Goal: Task Accomplishment & Management: Use online tool/utility

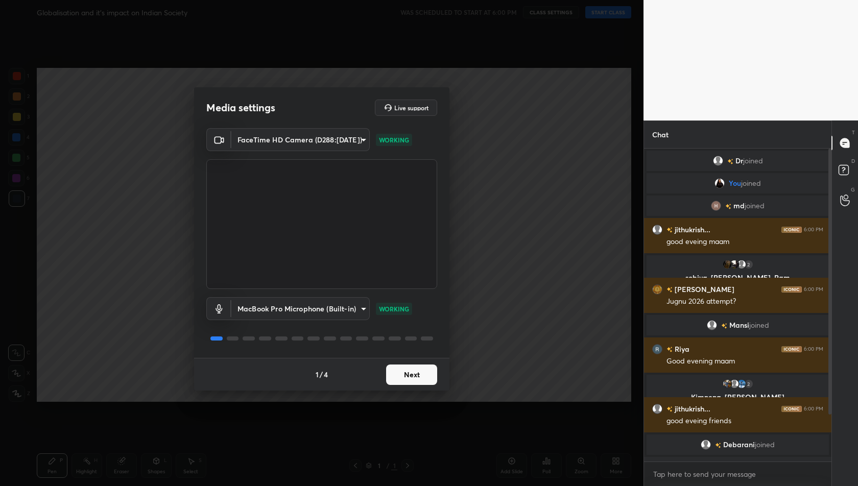
click at [411, 381] on button "Next" at bounding box center [411, 375] width 51 height 20
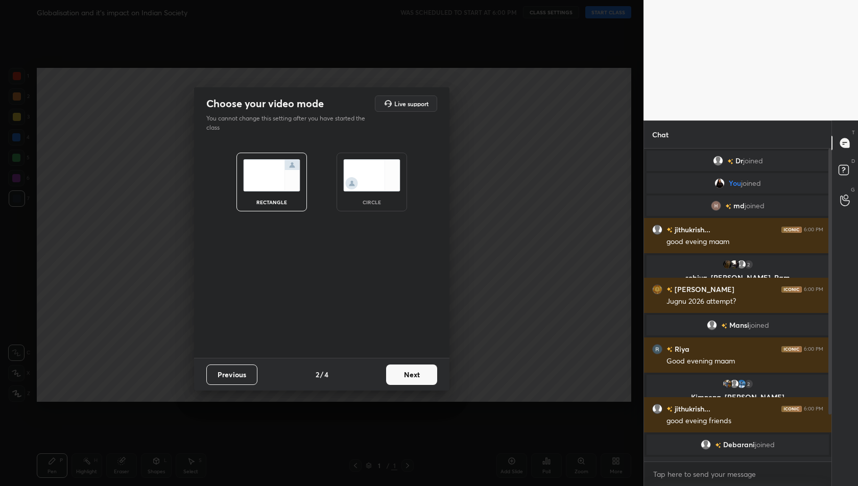
click at [411, 381] on button "Next" at bounding box center [411, 375] width 51 height 20
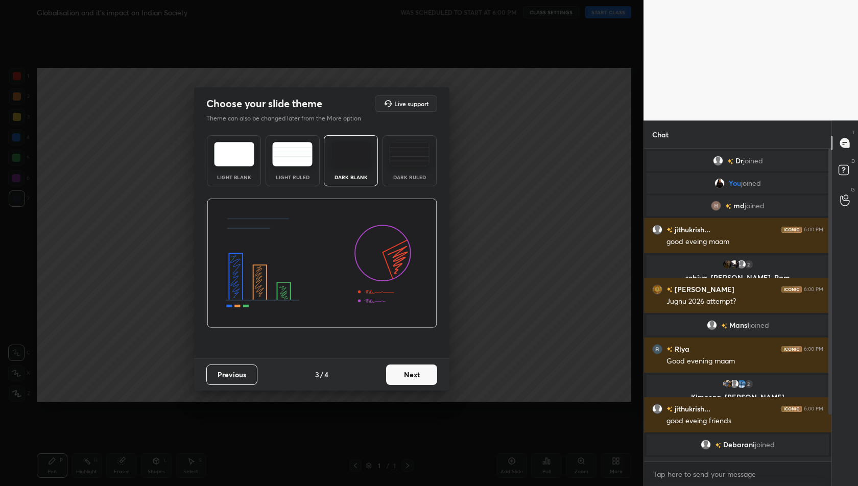
click at [411, 381] on button "Next" at bounding box center [411, 375] width 51 height 20
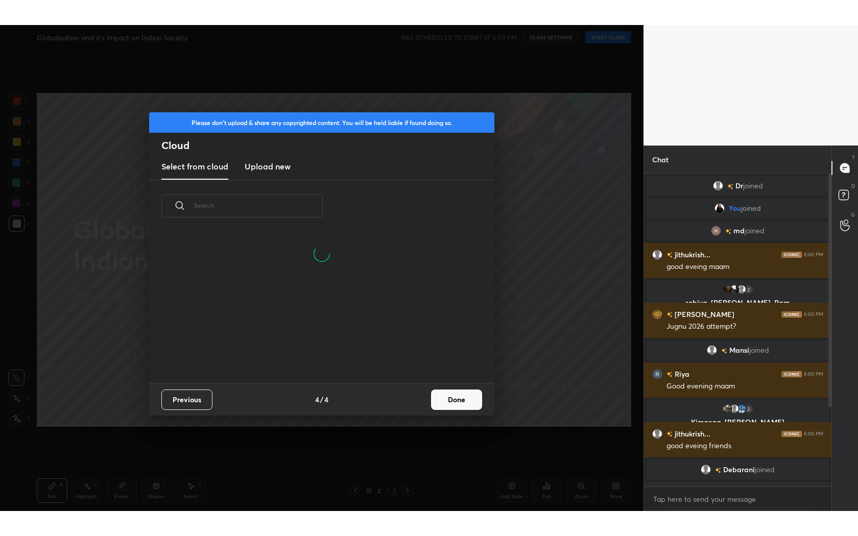
scroll to position [151, 327]
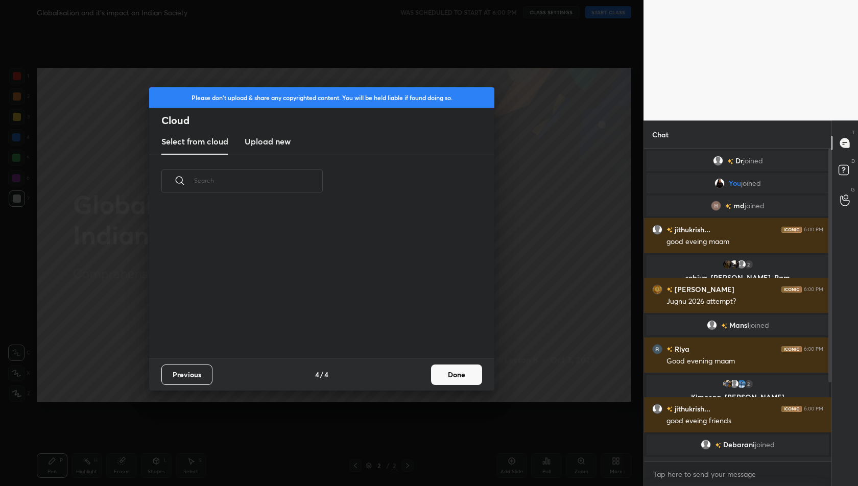
click at [276, 138] on h3 "Upload new" at bounding box center [268, 141] width 46 height 12
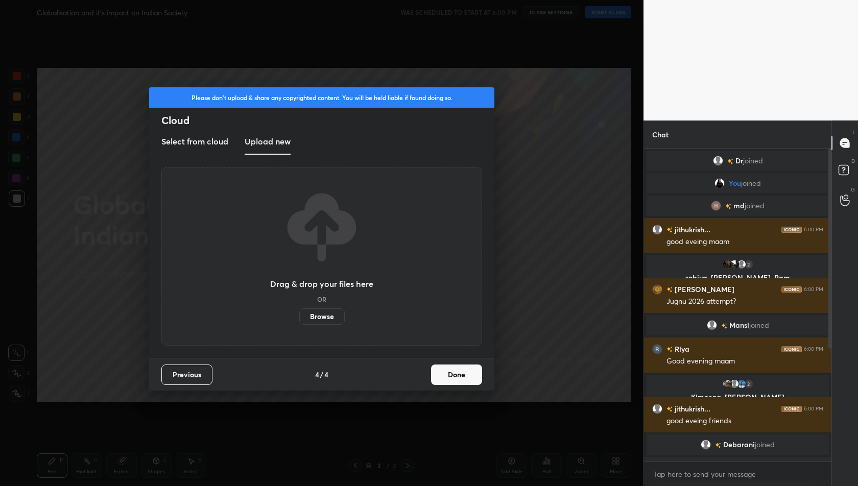
click at [327, 313] on label "Browse" at bounding box center [321, 317] width 45 height 16
click at [299, 313] on input "Browse" at bounding box center [299, 317] width 0 height 16
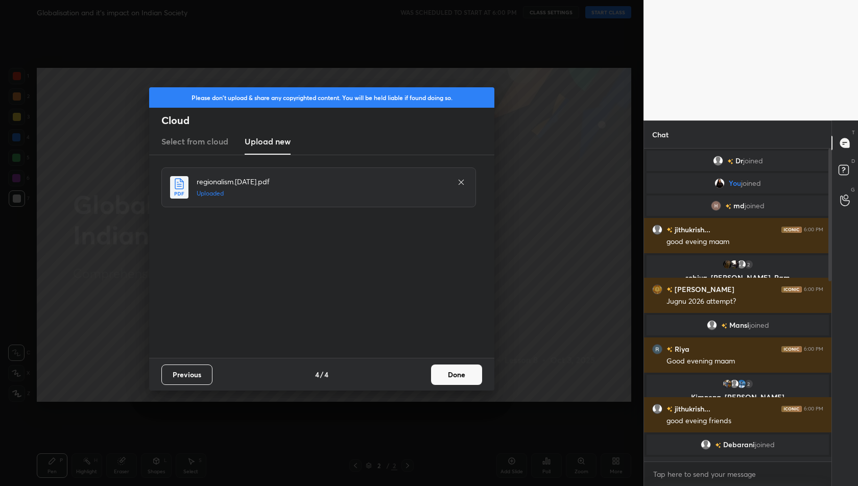
click at [467, 366] on button "Done" at bounding box center [456, 375] width 51 height 20
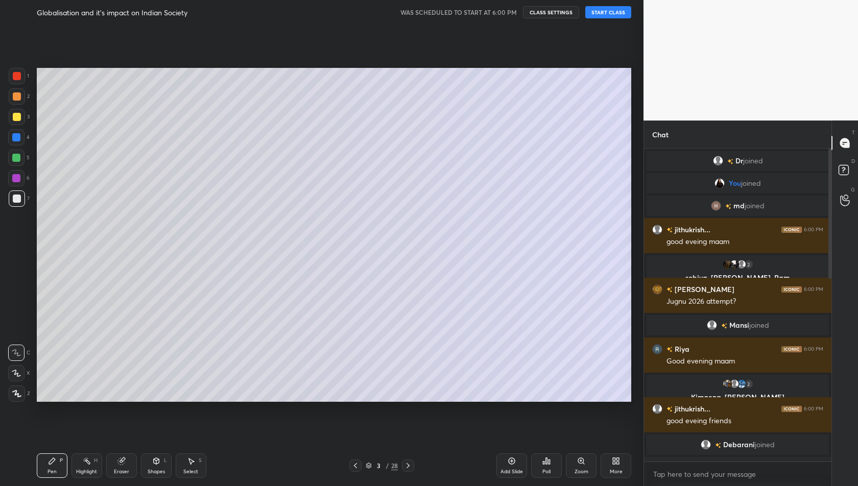
click at [354, 469] on icon at bounding box center [355, 466] width 8 height 8
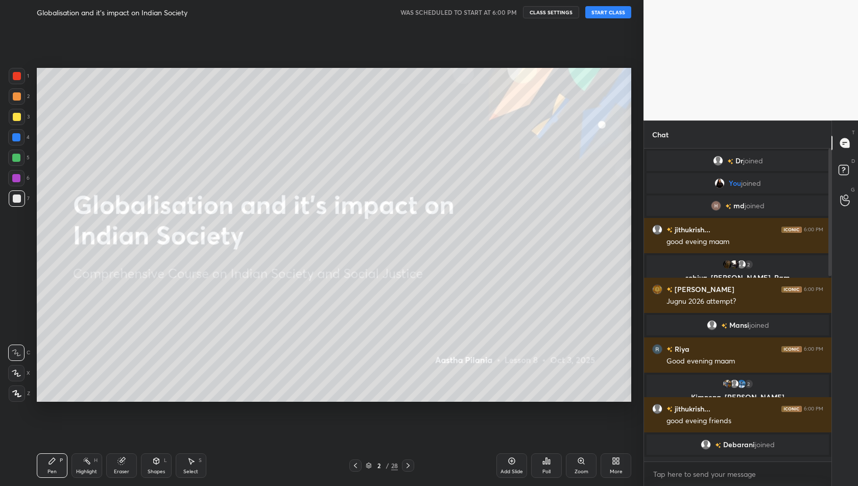
click at [605, 15] on button "START CLASS" at bounding box center [608, 12] width 46 height 12
click at [610, 470] on div "More" at bounding box center [616, 471] width 13 height 5
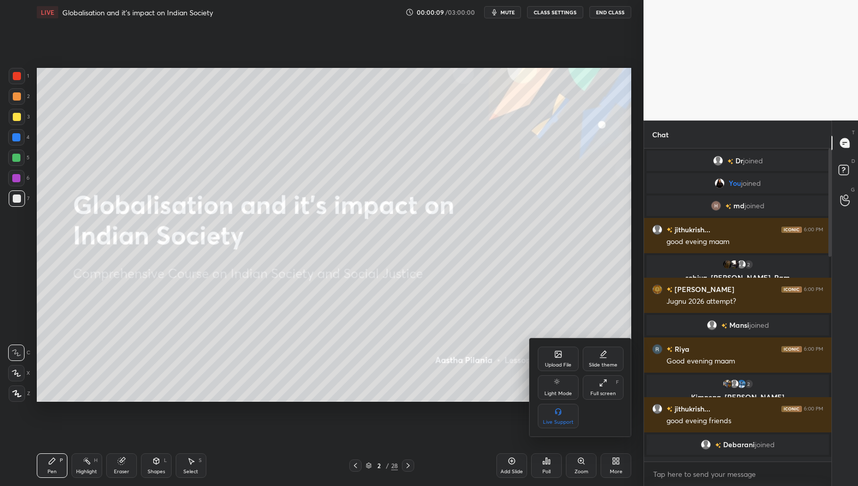
click at [596, 390] on div "Full screen F" at bounding box center [603, 387] width 41 height 25
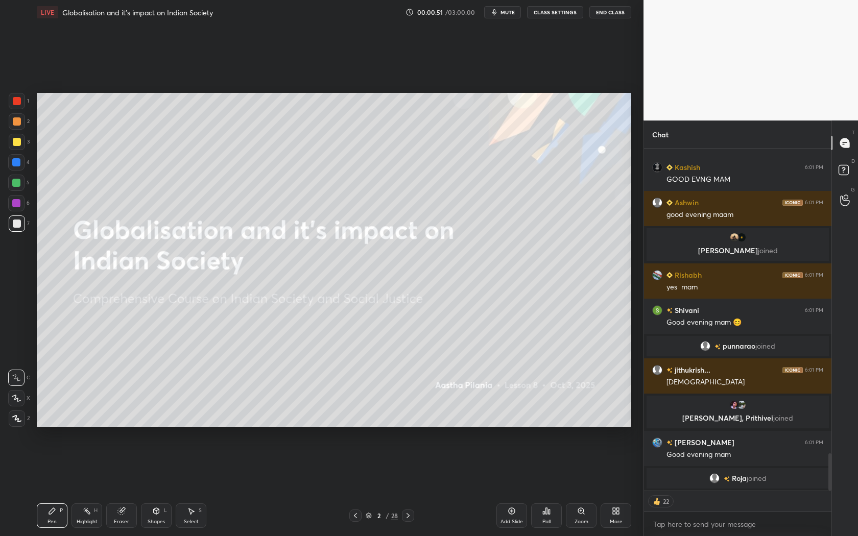
scroll to position [2813, 0]
click at [408, 486] on icon at bounding box center [408, 516] width 8 height 8
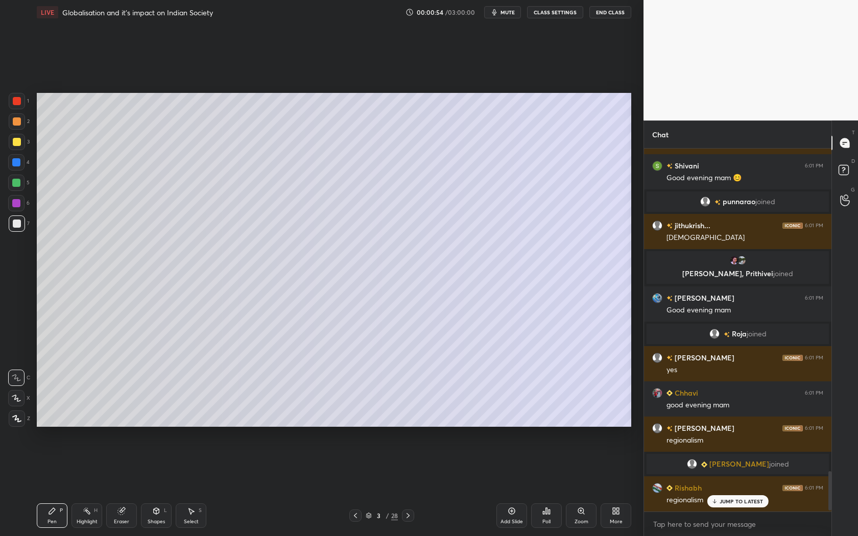
scroll to position [360, 185]
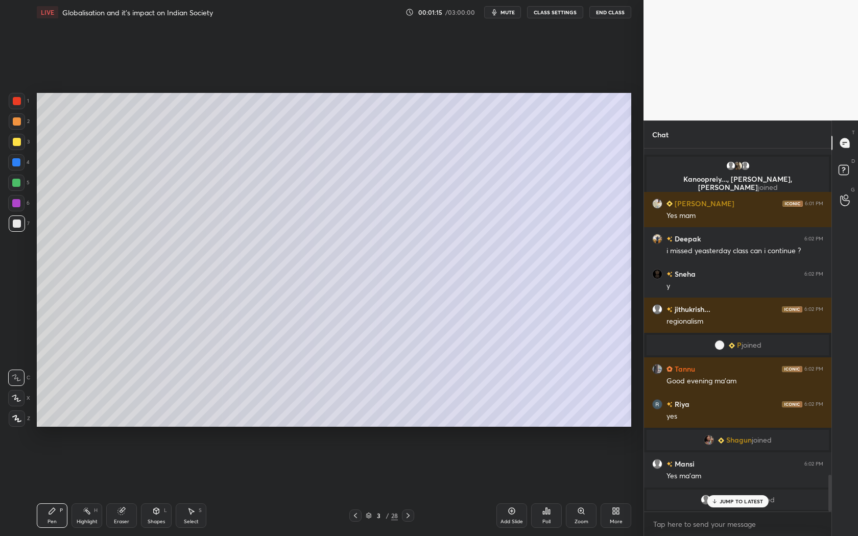
click at [19, 139] on div at bounding box center [17, 142] width 8 height 8
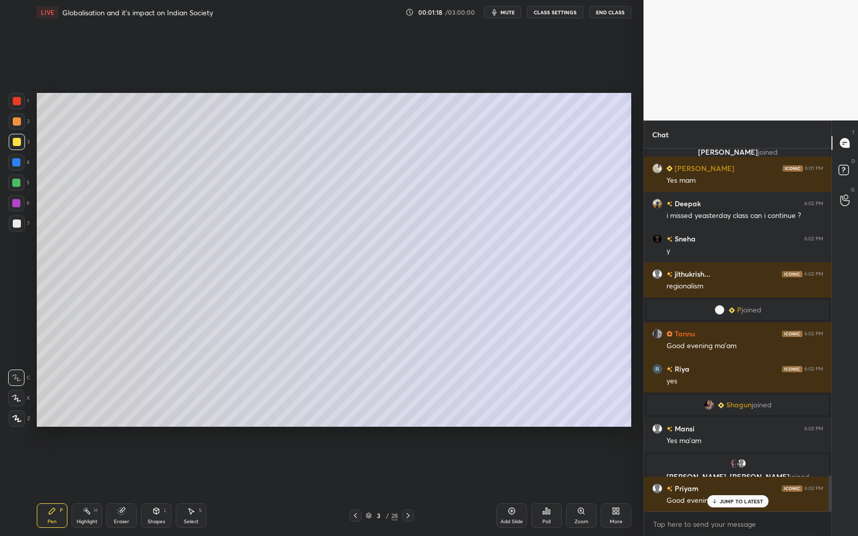
click at [15, 400] on icon at bounding box center [16, 398] width 9 height 7
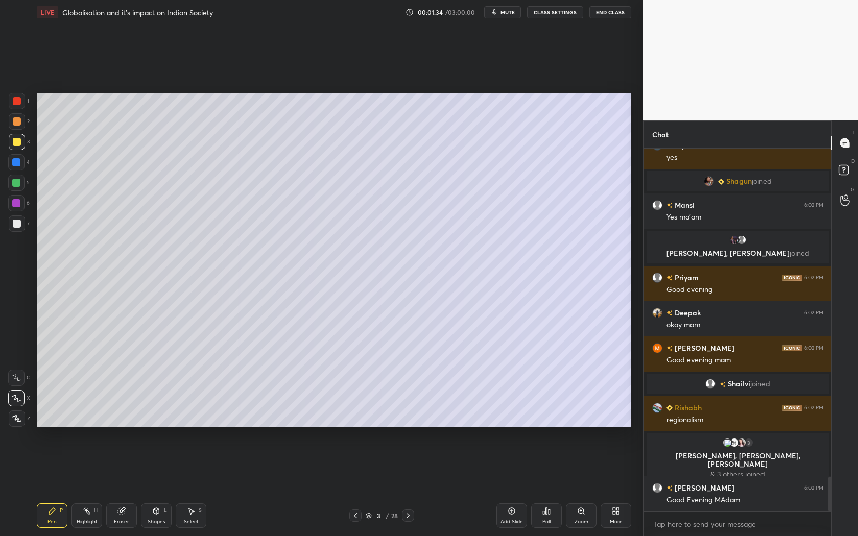
click at [406, 486] on icon at bounding box center [408, 516] width 8 height 8
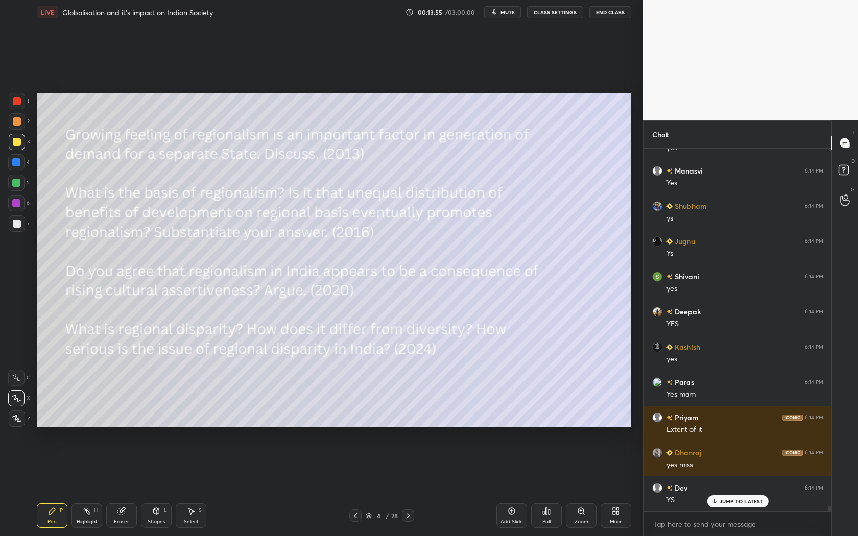
scroll to position [23250, 0]
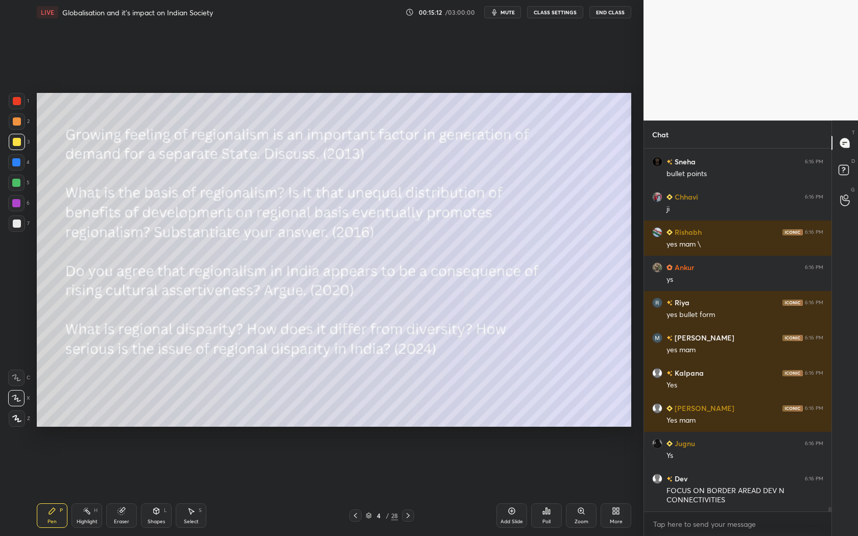
click at [512, 486] on div "Add Slide" at bounding box center [511, 516] width 31 height 25
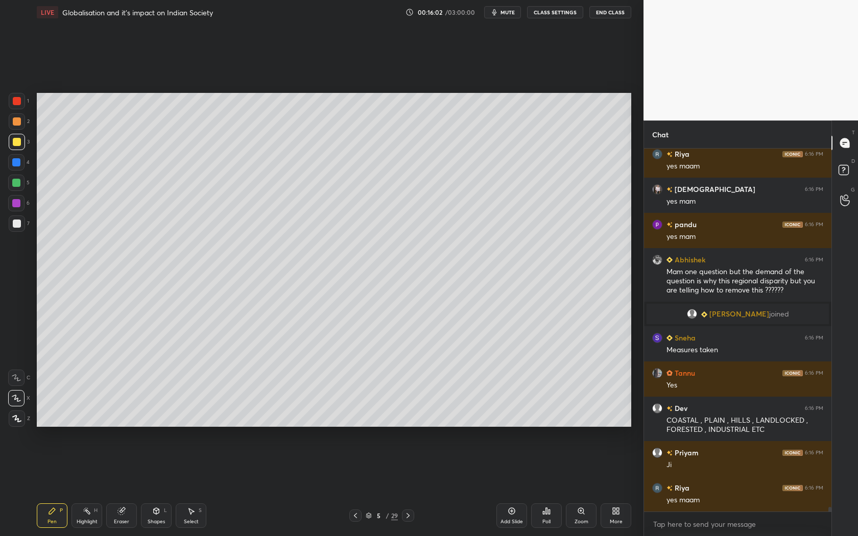
scroll to position [28280, 0]
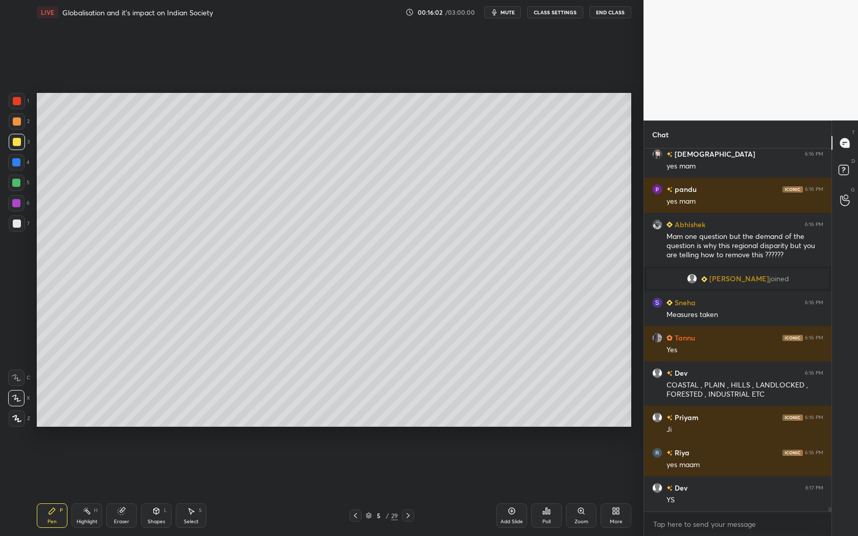
click at [511, 486] on div "Add Slide" at bounding box center [511, 516] width 31 height 25
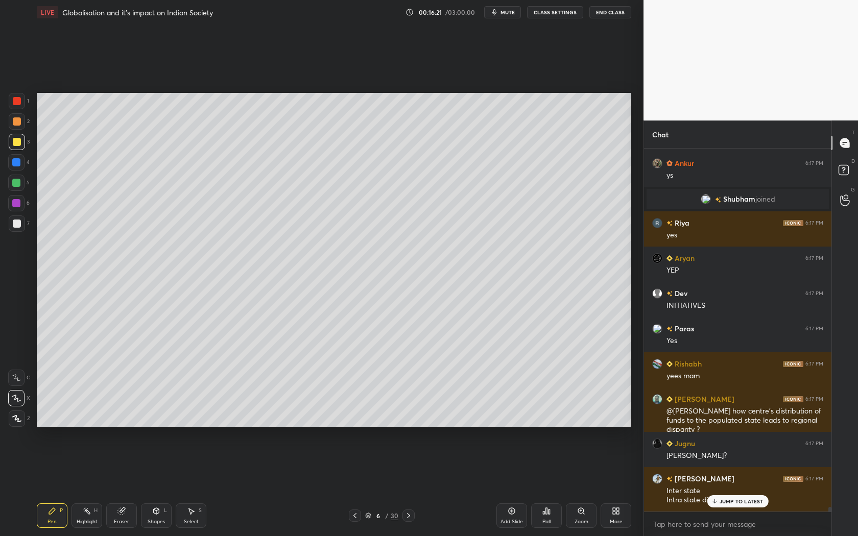
scroll to position [28981, 0]
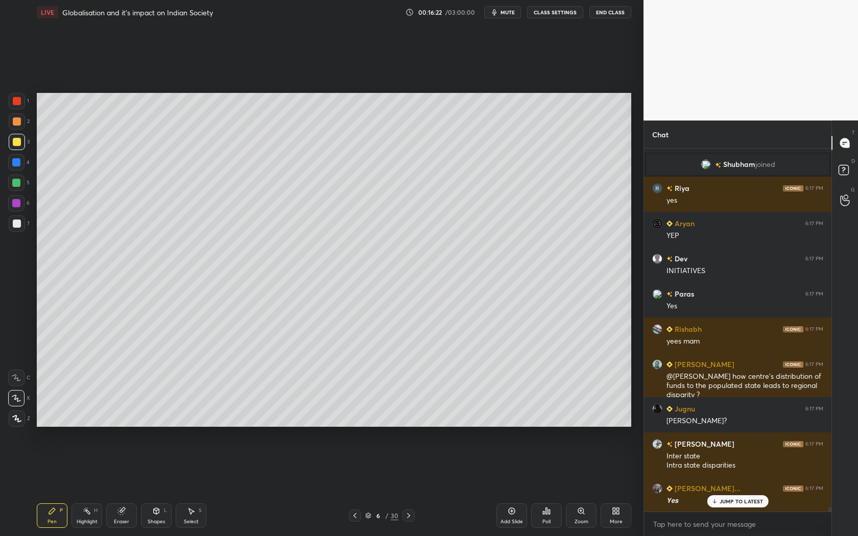
click at [358, 486] on icon at bounding box center [355, 516] width 8 height 8
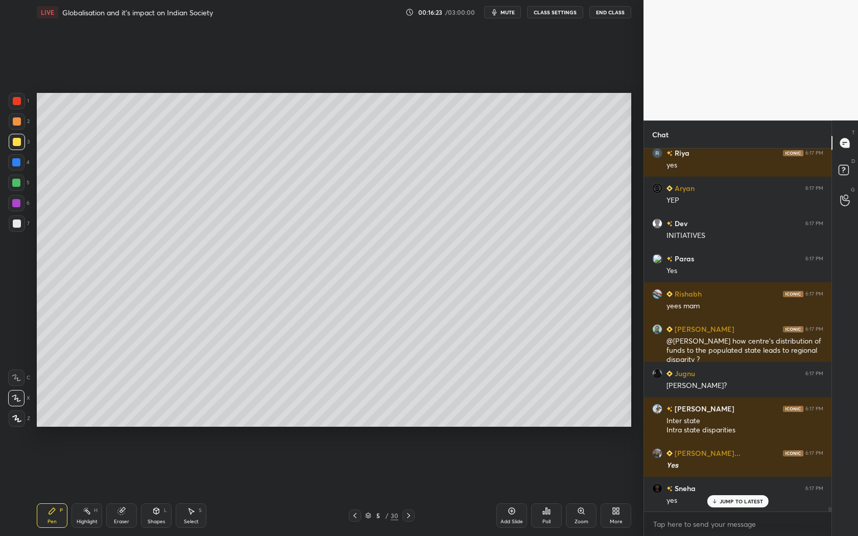
click at [358, 486] on icon at bounding box center [355, 516] width 8 height 8
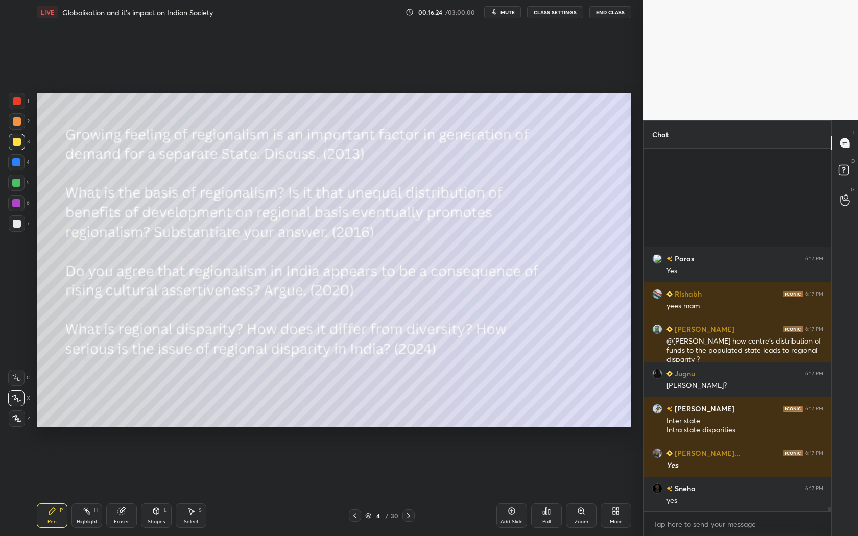
scroll to position [29157, 0]
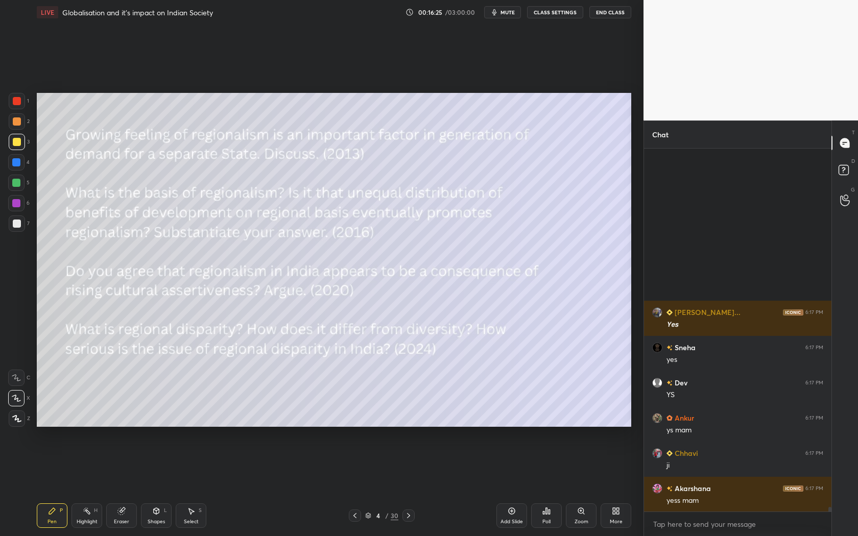
click at [404, 486] on div at bounding box center [409, 516] width 12 height 12
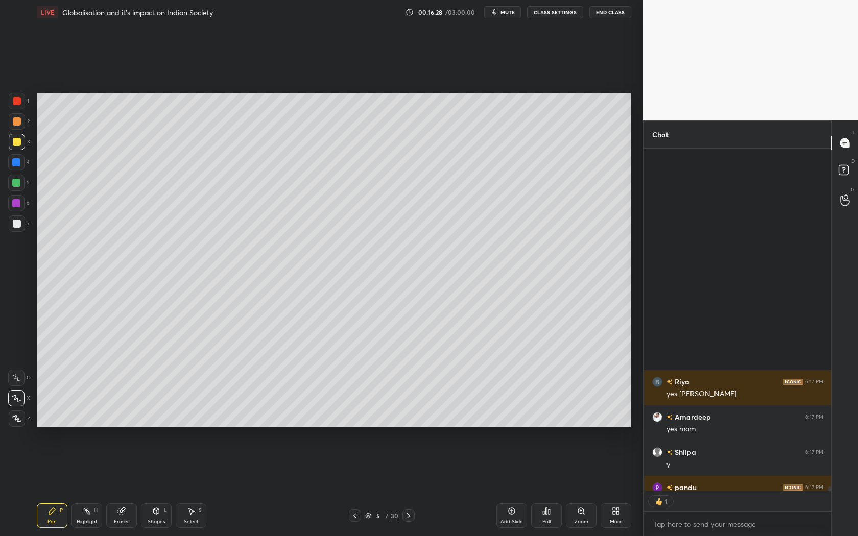
scroll to position [29884, 0]
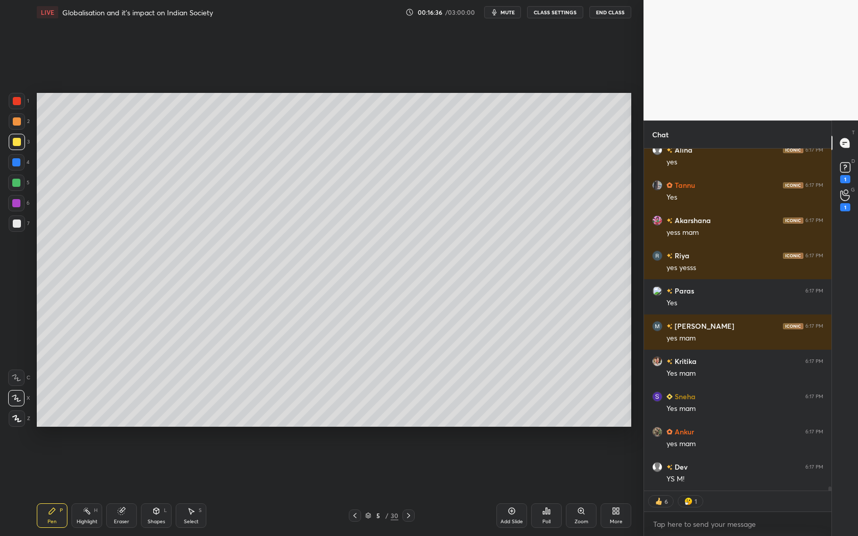
click at [344, 486] on div "5 / 30" at bounding box center [382, 516] width 230 height 12
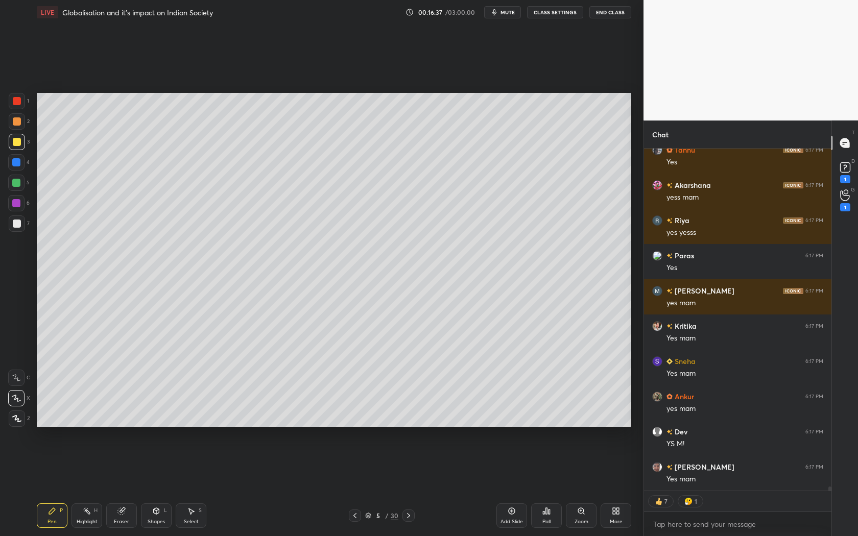
click at [357, 486] on icon at bounding box center [355, 516] width 8 height 8
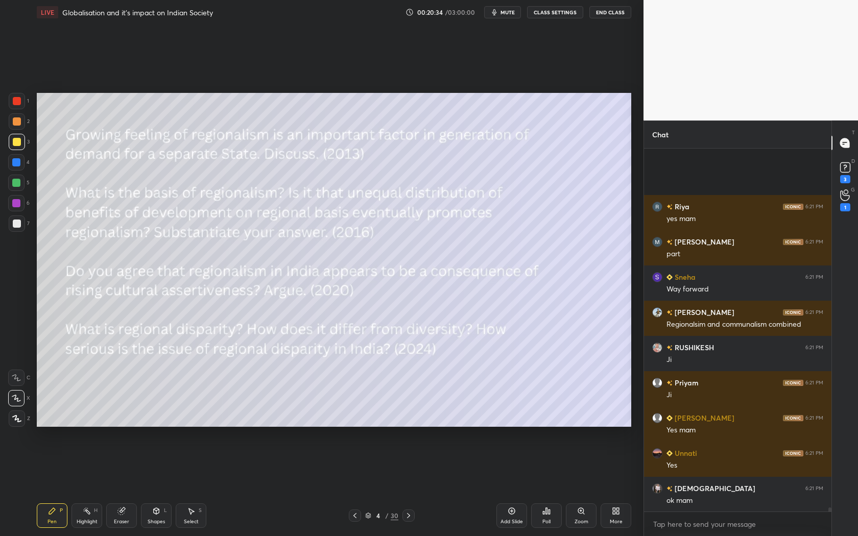
scroll to position [32850, 0]
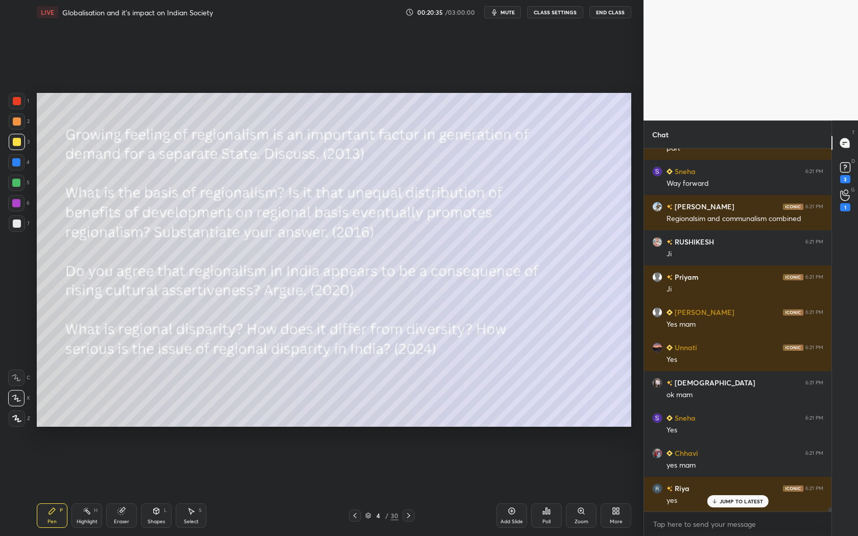
click at [403, 486] on div at bounding box center [409, 516] width 12 height 12
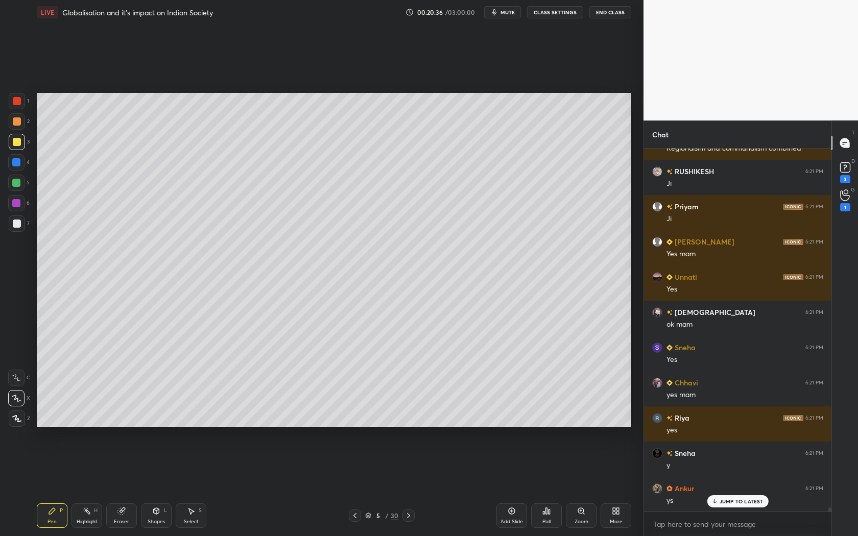
scroll to position [33026, 0]
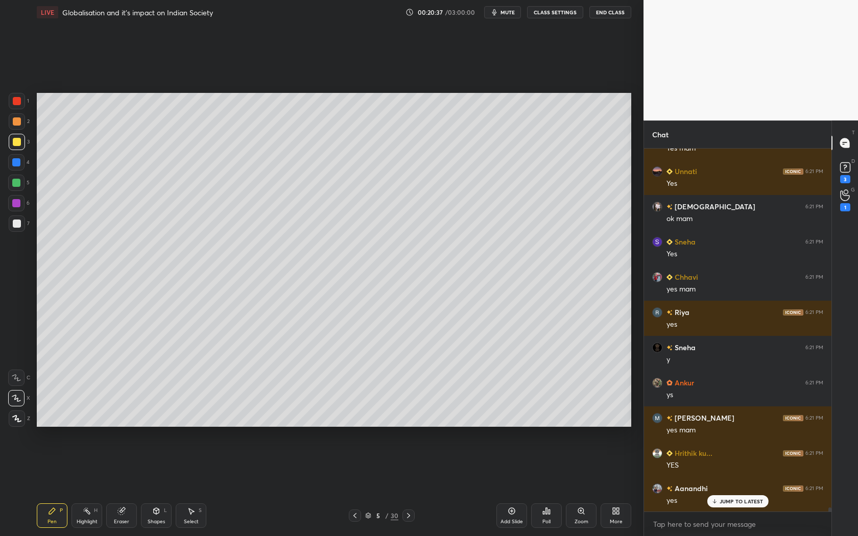
click at [351, 486] on icon at bounding box center [355, 516] width 8 height 8
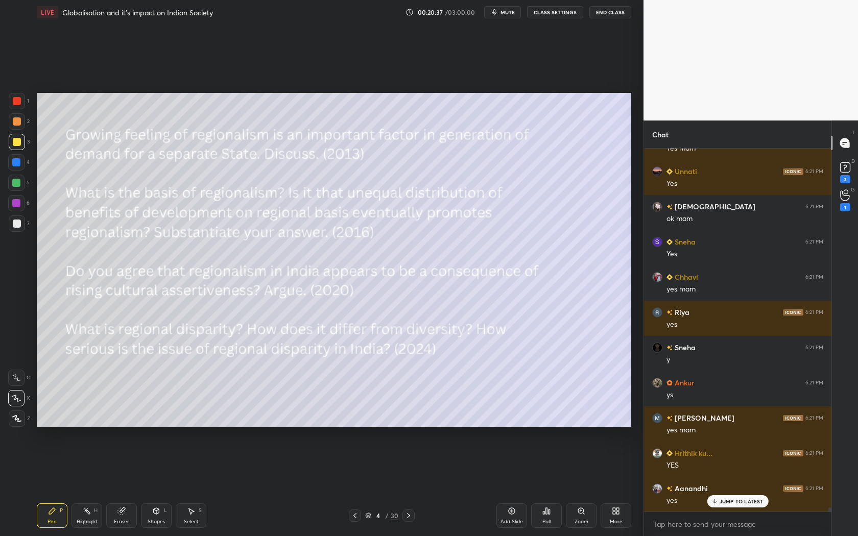
scroll to position [33062, 0]
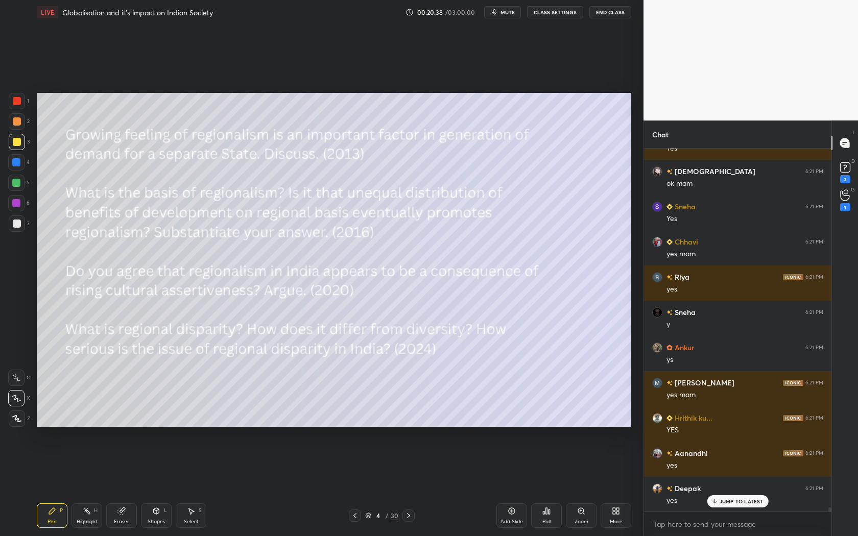
click at [502, 486] on div "Add Slide" at bounding box center [512, 521] width 22 height 5
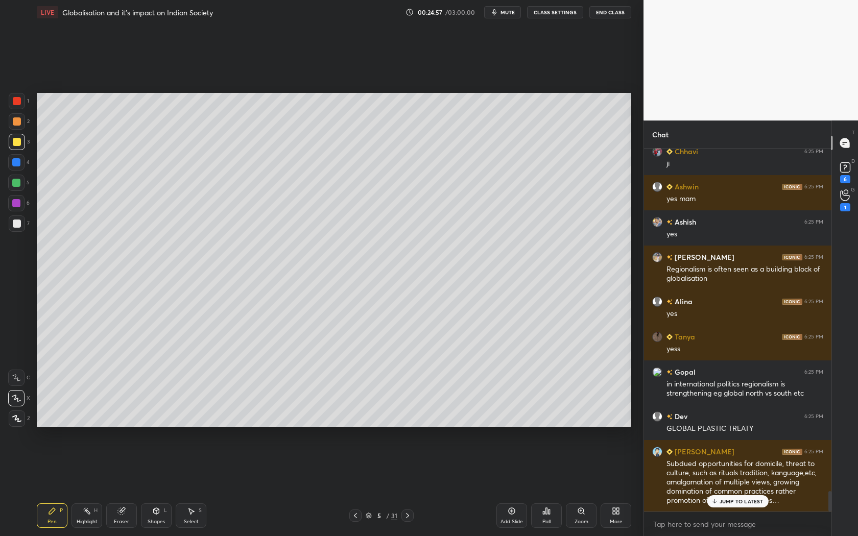
scroll to position [6173, 0]
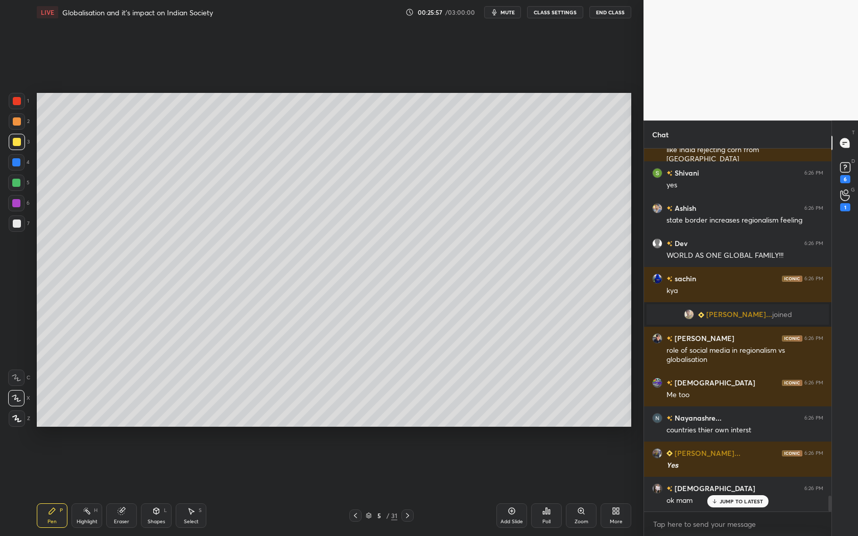
click at [351, 486] on div at bounding box center [355, 516] width 12 height 12
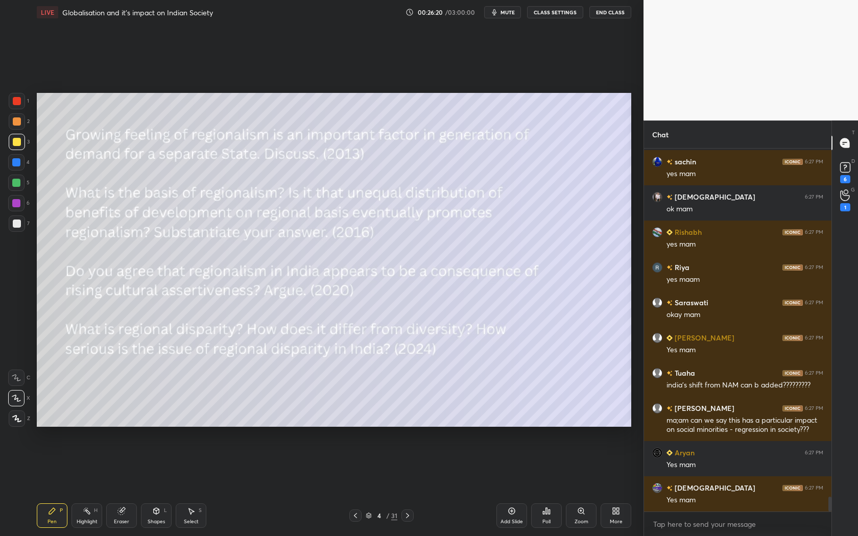
scroll to position [8682, 0]
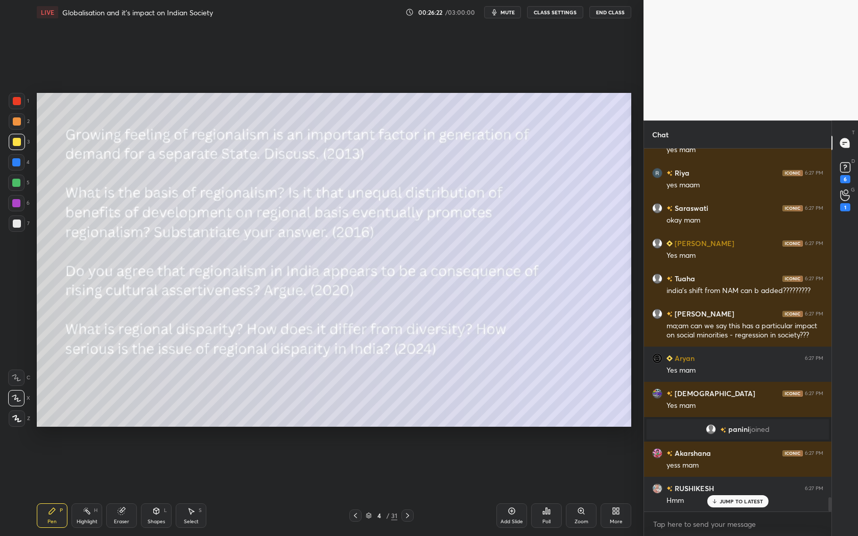
click at [751, 486] on p "JUMP TO LATEST" at bounding box center [742, 502] width 44 height 6
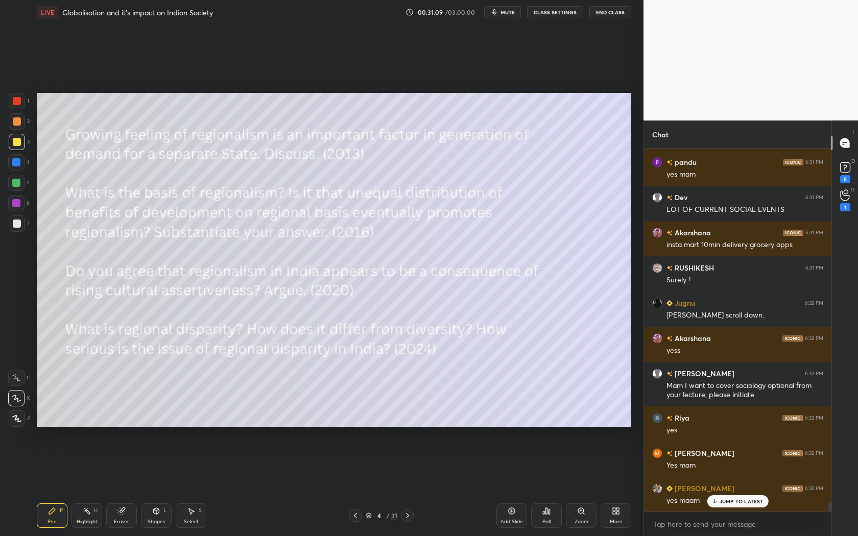
scroll to position [13656, 0]
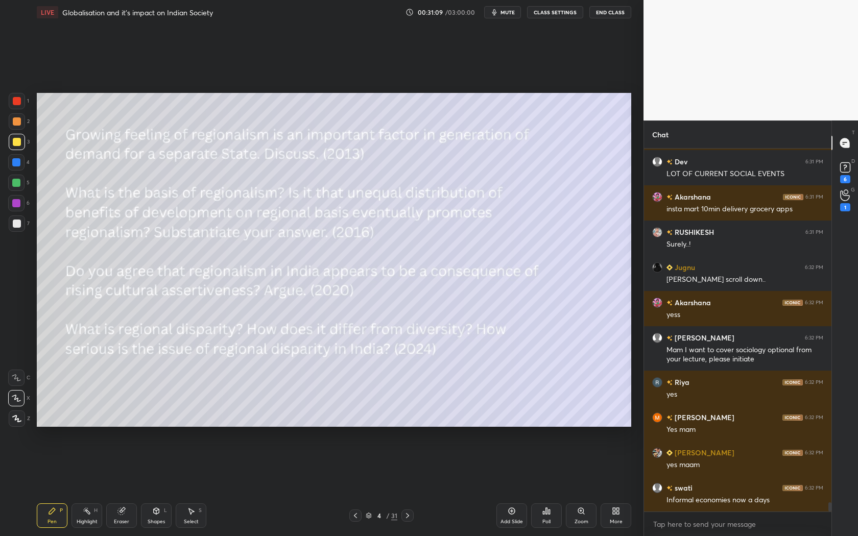
click at [411, 486] on icon at bounding box center [408, 516] width 8 height 8
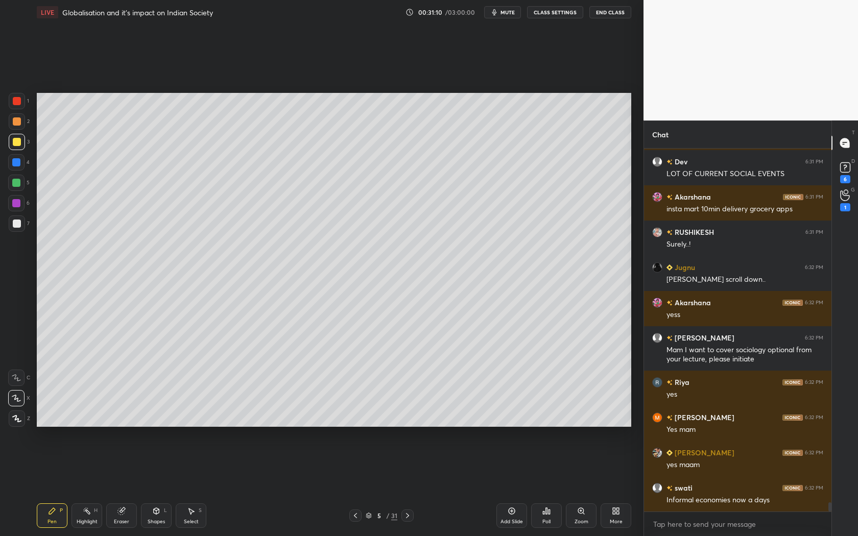
click at [411, 486] on icon at bounding box center [408, 516] width 8 height 8
click at [357, 486] on icon at bounding box center [355, 515] width 3 height 5
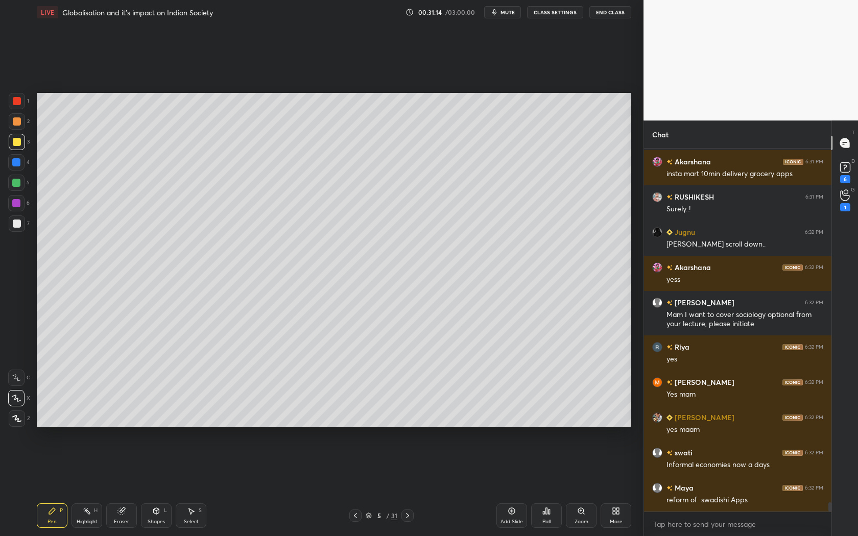
click at [406, 486] on icon at bounding box center [408, 516] width 8 height 8
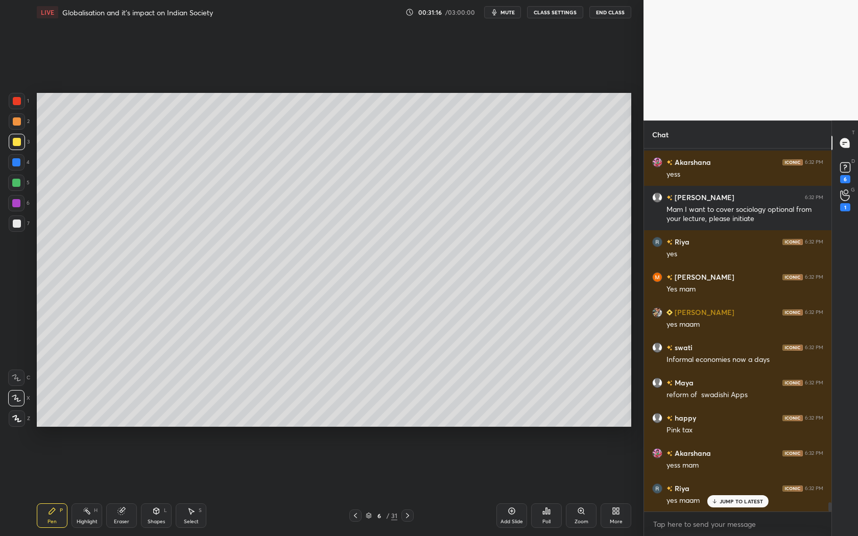
click at [406, 486] on icon at bounding box center [408, 516] width 8 height 8
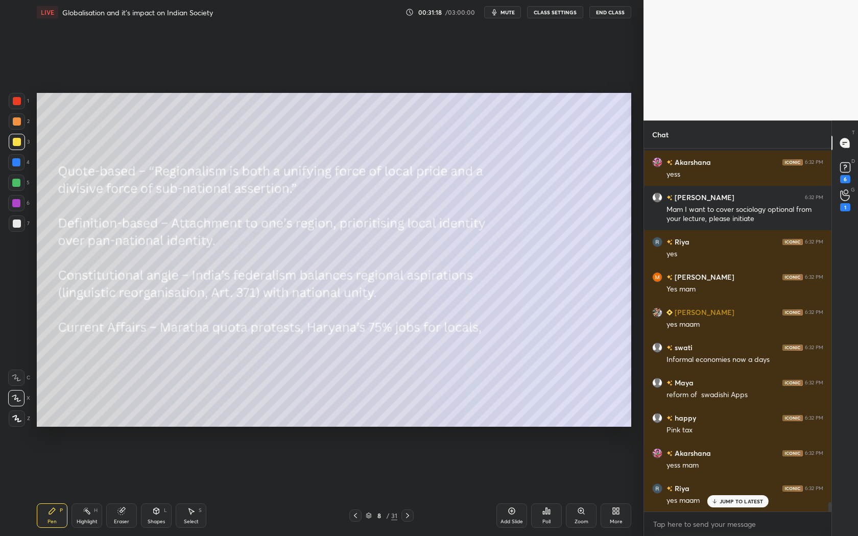
click at [351, 486] on icon at bounding box center [355, 516] width 8 height 8
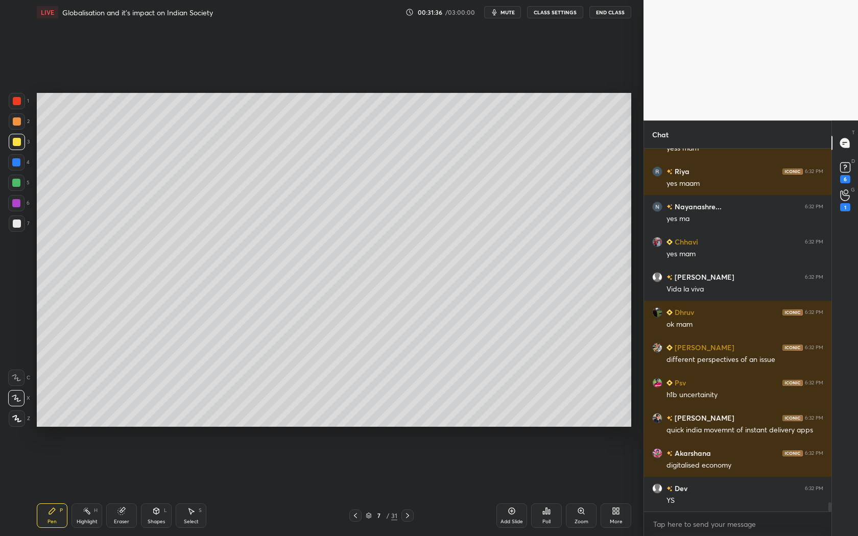
scroll to position [14139, 0]
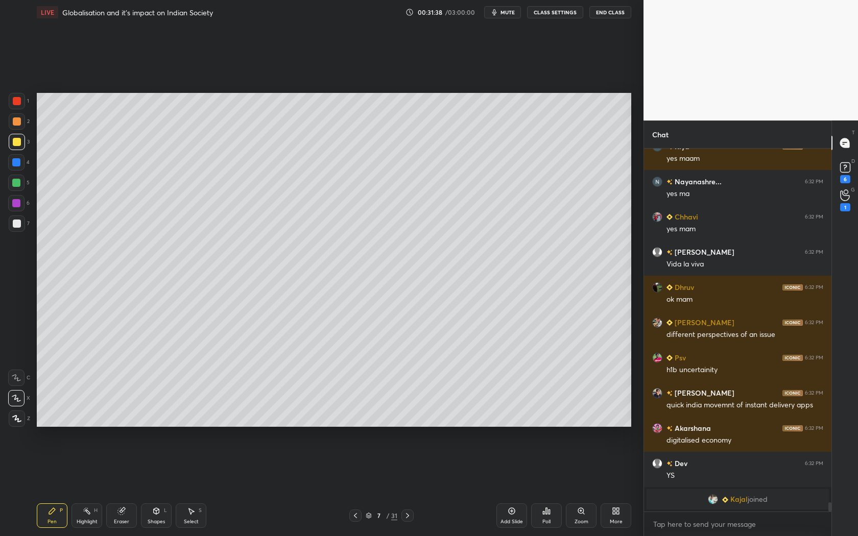
click at [412, 486] on div at bounding box center [407, 516] width 12 height 12
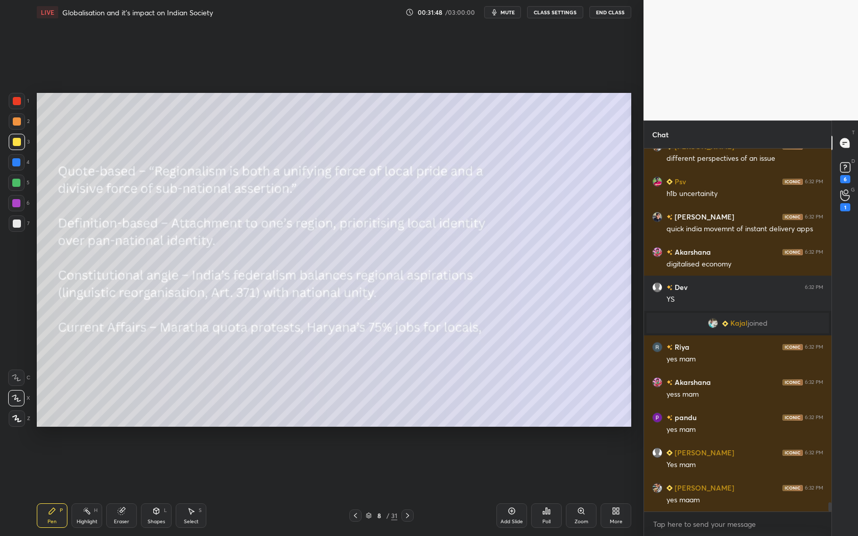
scroll to position [14351, 0]
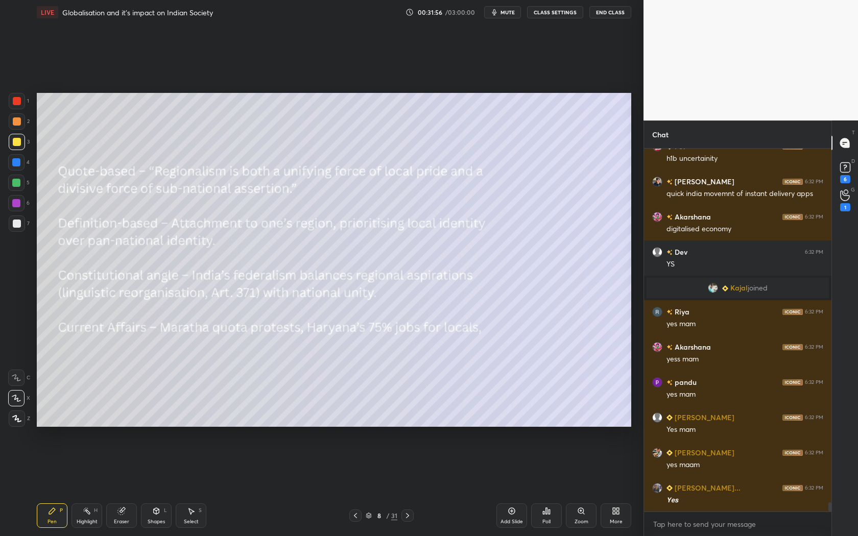
click at [518, 486] on div "Add Slide" at bounding box center [512, 521] width 22 height 5
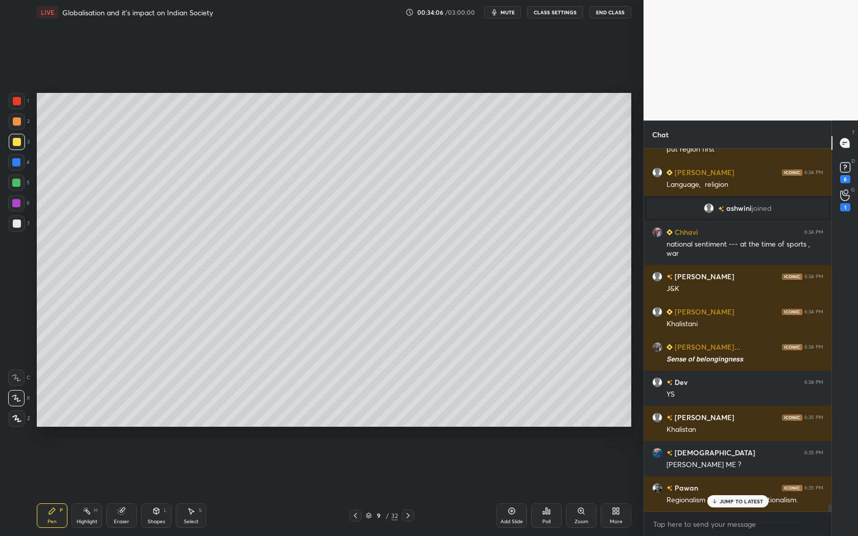
scroll to position [18239, 0]
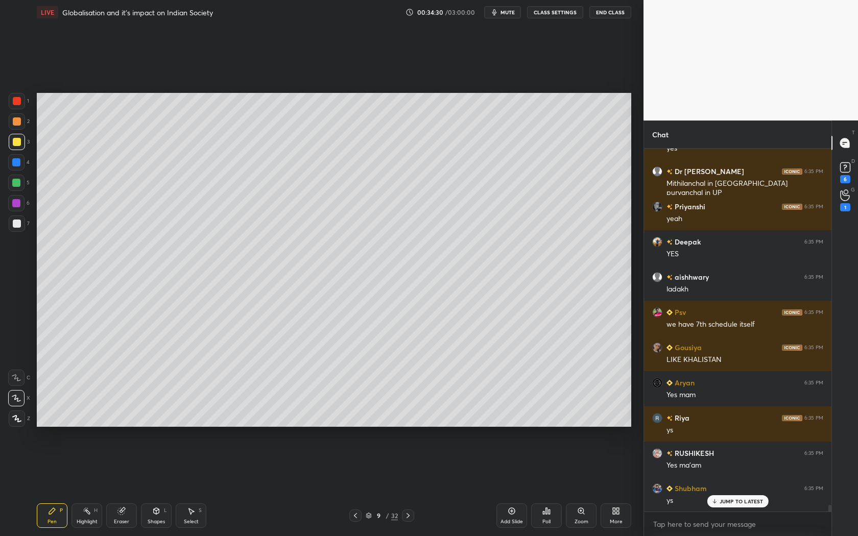
click at [352, 486] on icon at bounding box center [355, 516] width 8 height 8
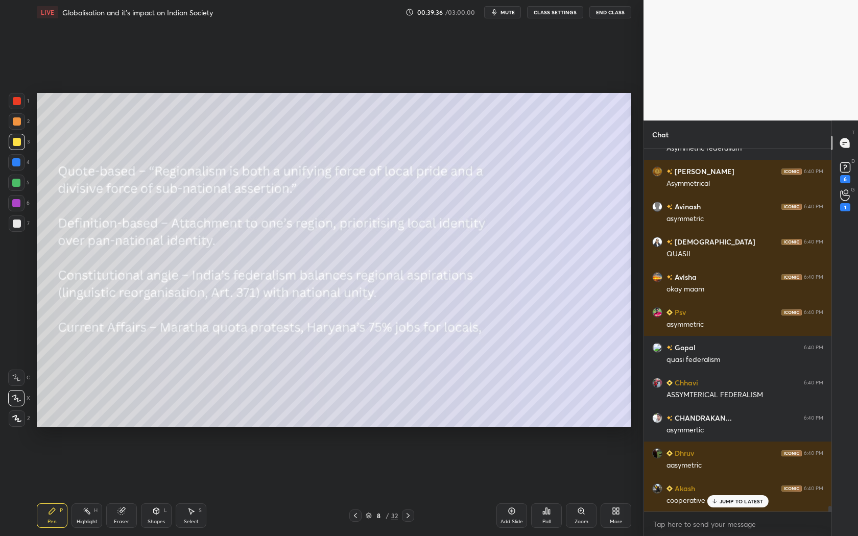
scroll to position [23541, 0]
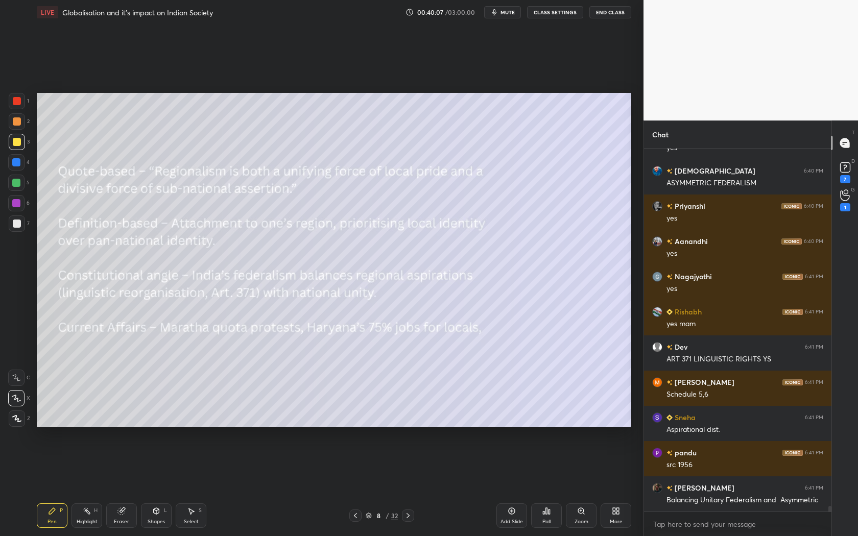
click at [73, 258] on div "Setting up your live class Poll for secs No correct answer Start poll" at bounding box center [334, 260] width 603 height 471
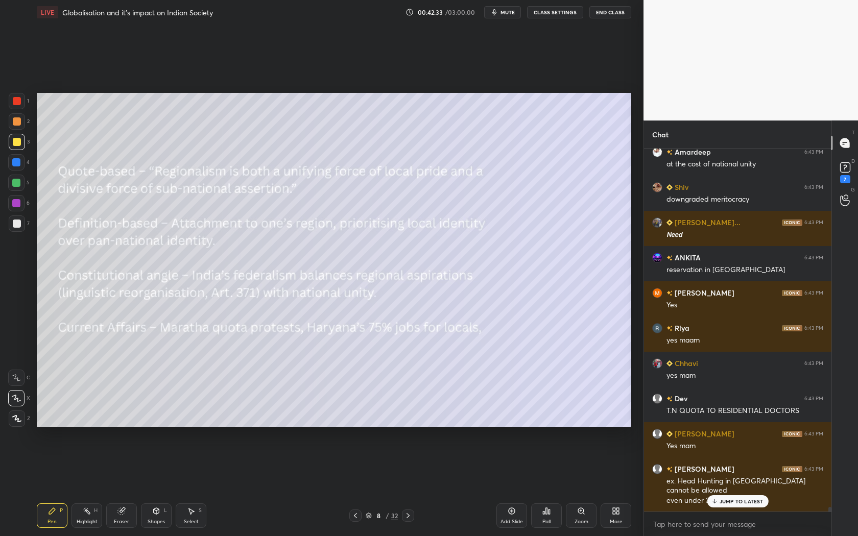
scroll to position [29123, 0]
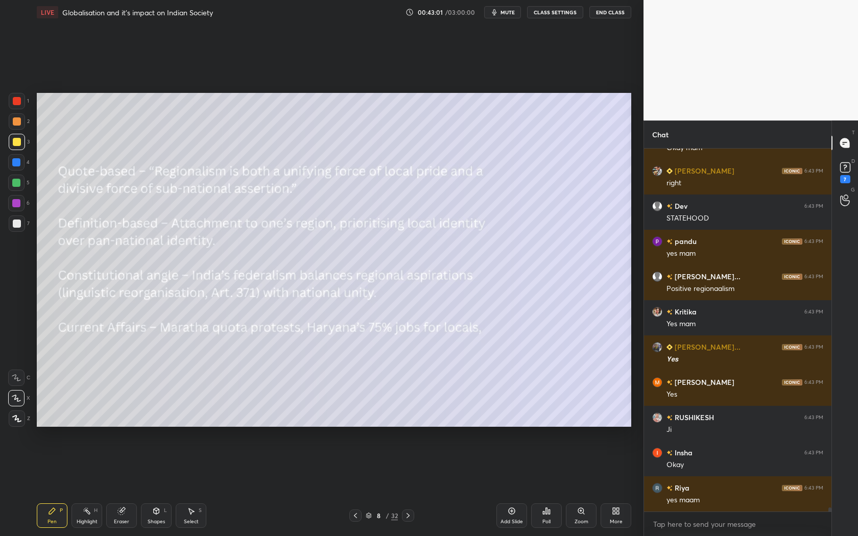
click at [410, 486] on icon at bounding box center [408, 516] width 8 height 8
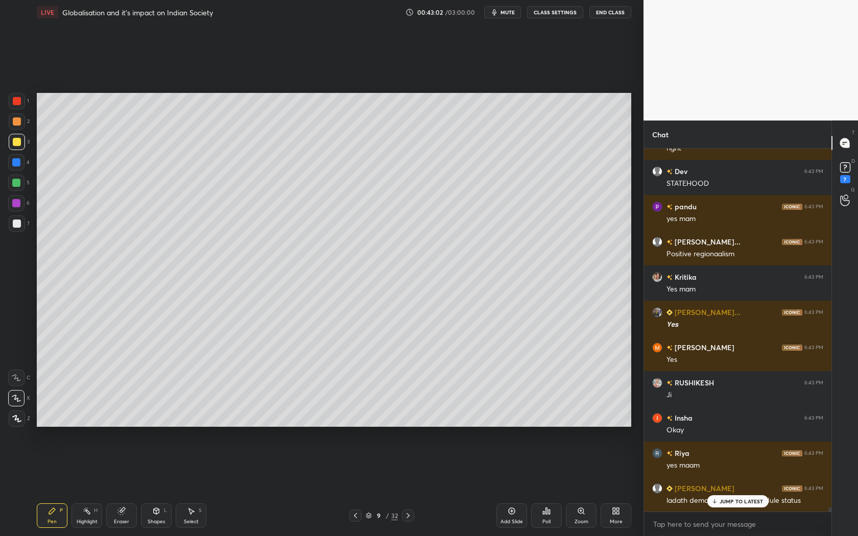
click at [410, 486] on icon at bounding box center [408, 516] width 8 height 8
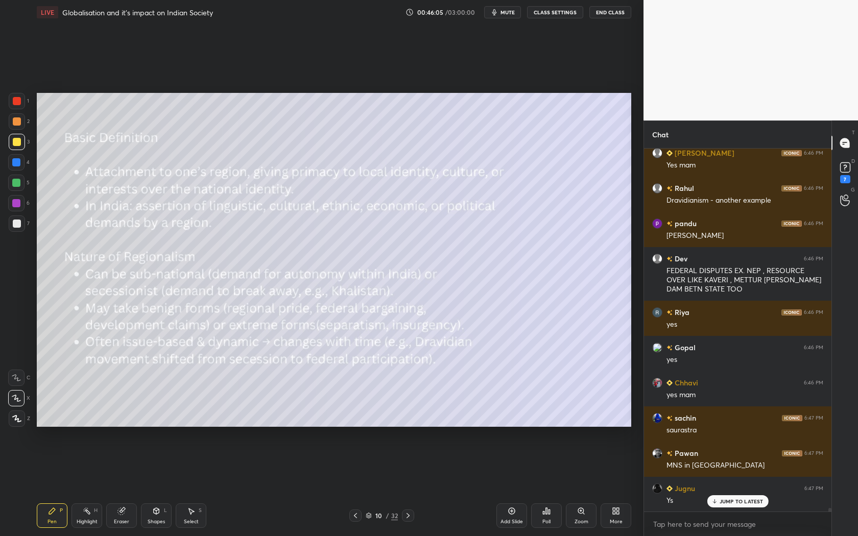
scroll to position [35557, 0]
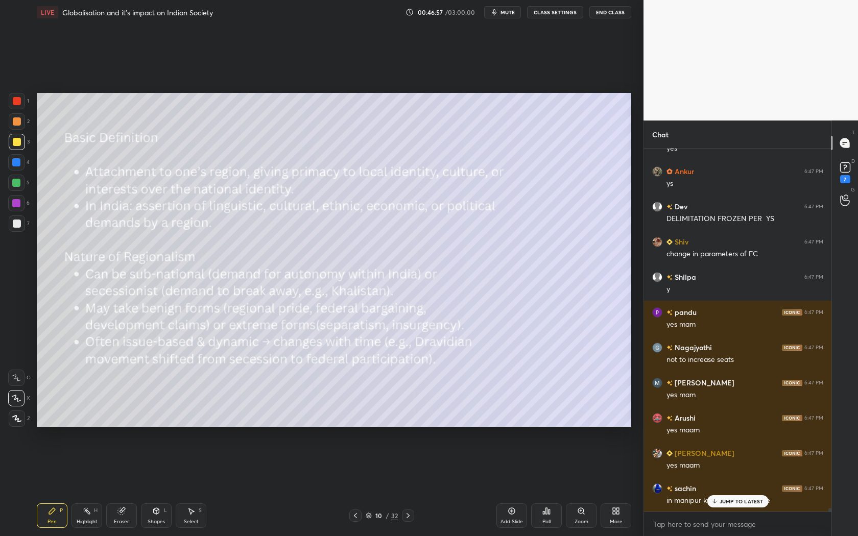
click at [631, 262] on div "Setting up your live class Poll for secs No correct answer Start poll" at bounding box center [334, 260] width 603 height 471
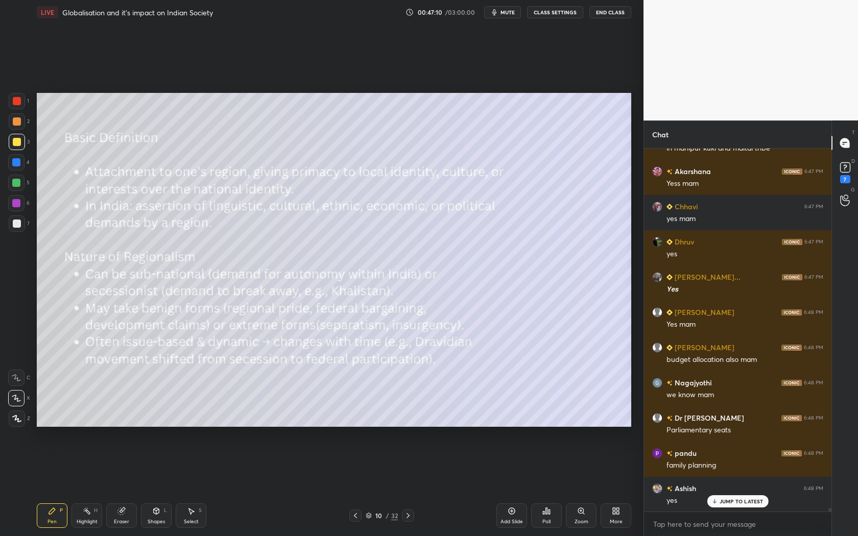
click at [635, 347] on div "Setting up your live class Poll for secs No correct answer Start poll" at bounding box center [334, 260] width 603 height 471
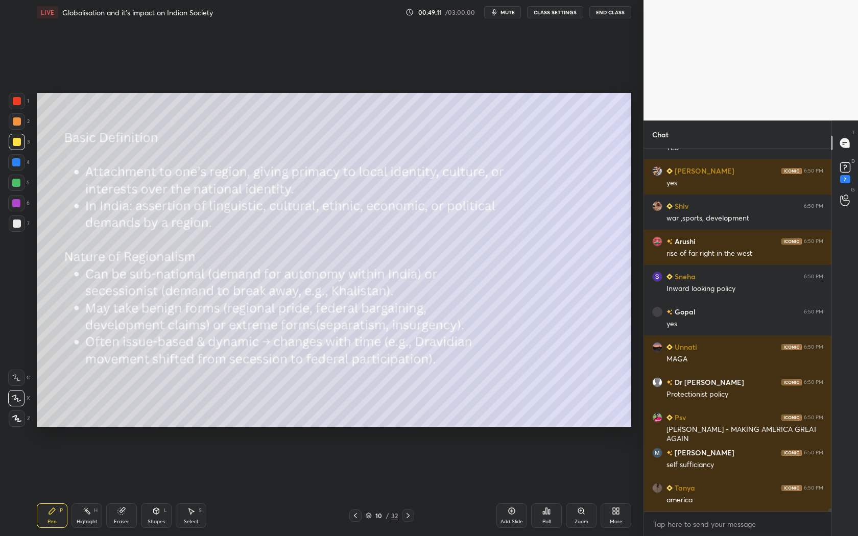
scroll to position [43259, 0]
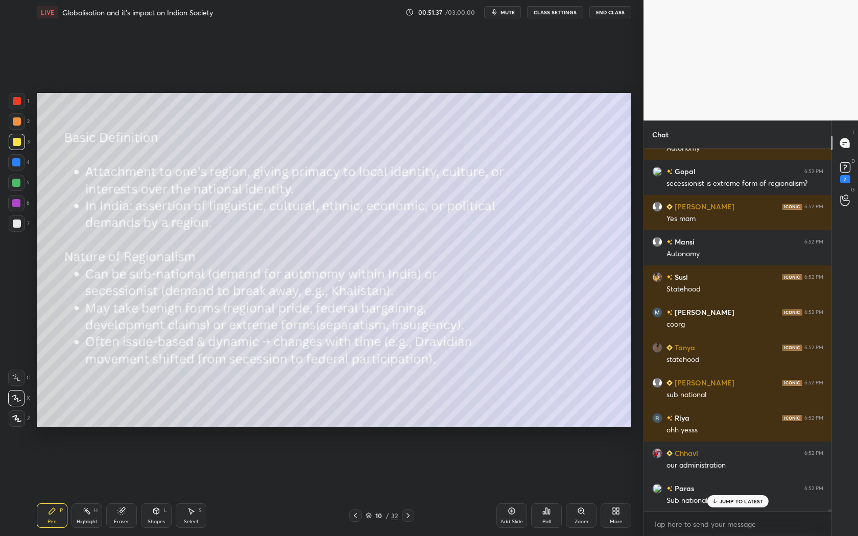
click at [510, 486] on div "Add Slide" at bounding box center [511, 516] width 31 height 25
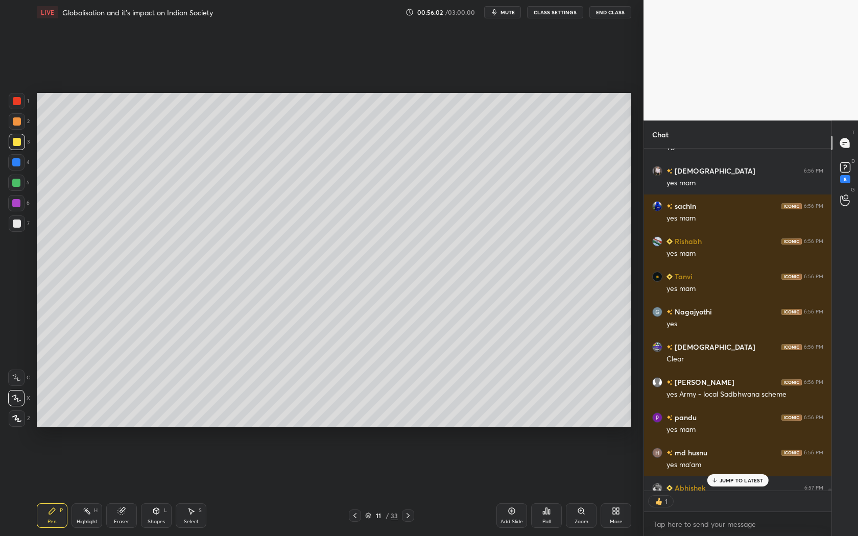
scroll to position [349, 185]
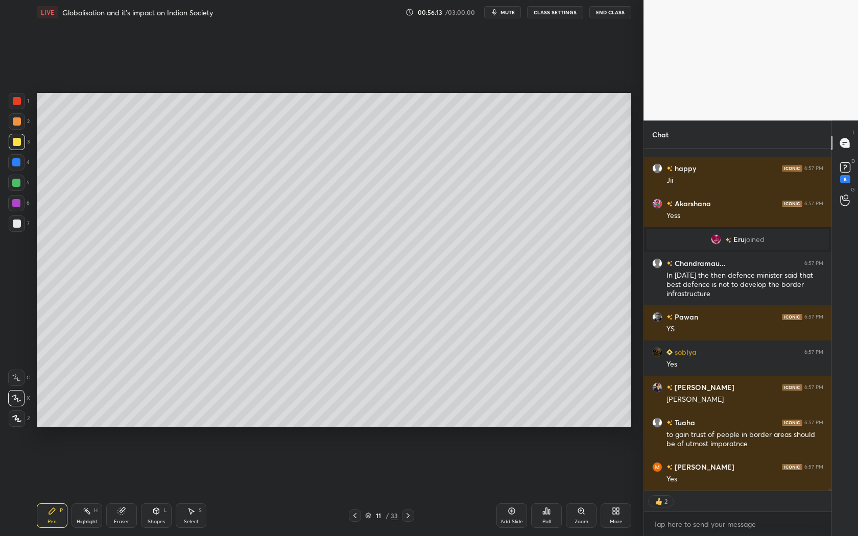
click at [20, 139] on div at bounding box center [17, 142] width 8 height 8
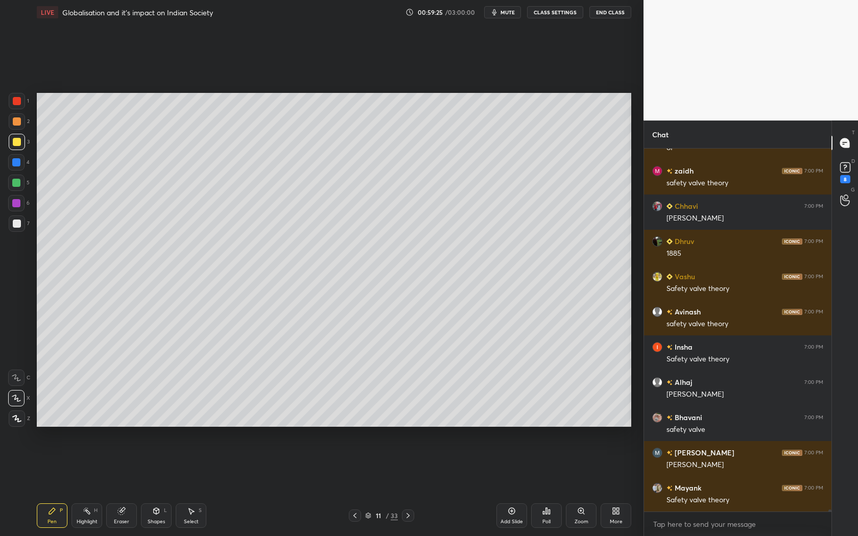
scroll to position [66511, 0]
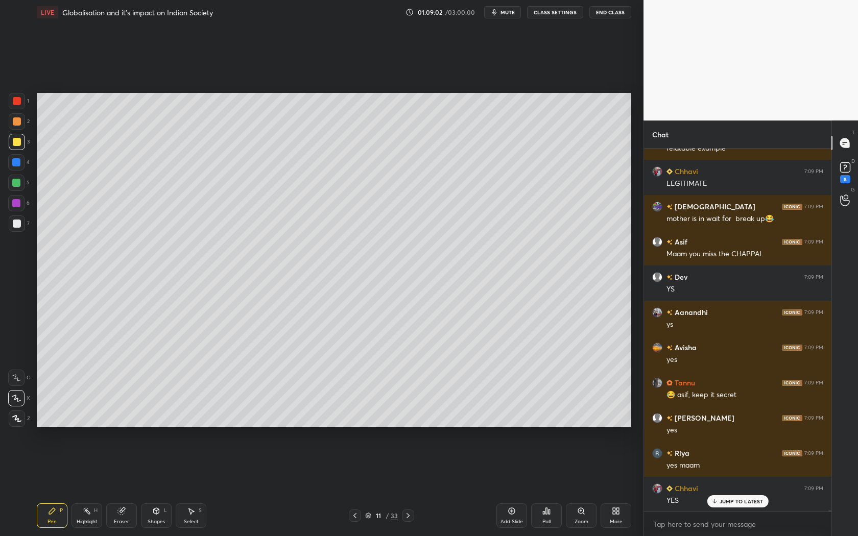
click at [518, 486] on div "Add Slide" at bounding box center [512, 521] width 22 height 5
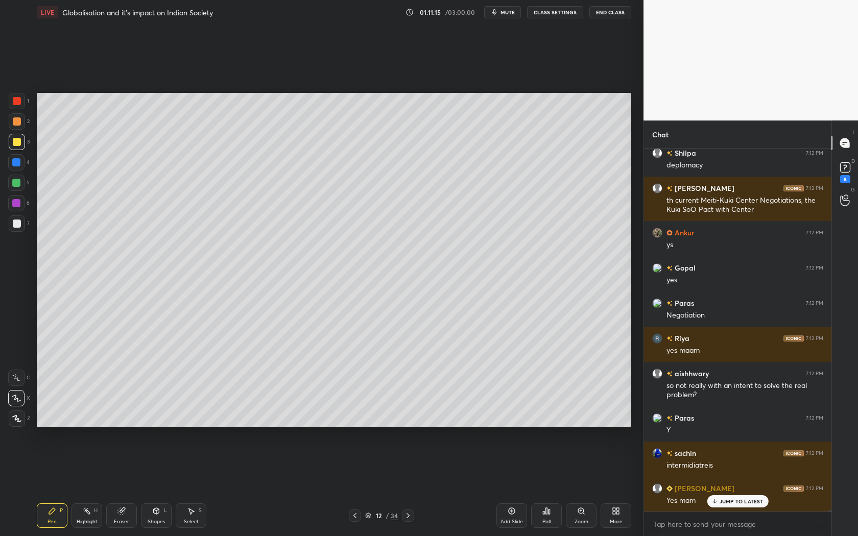
scroll to position [88696, 0]
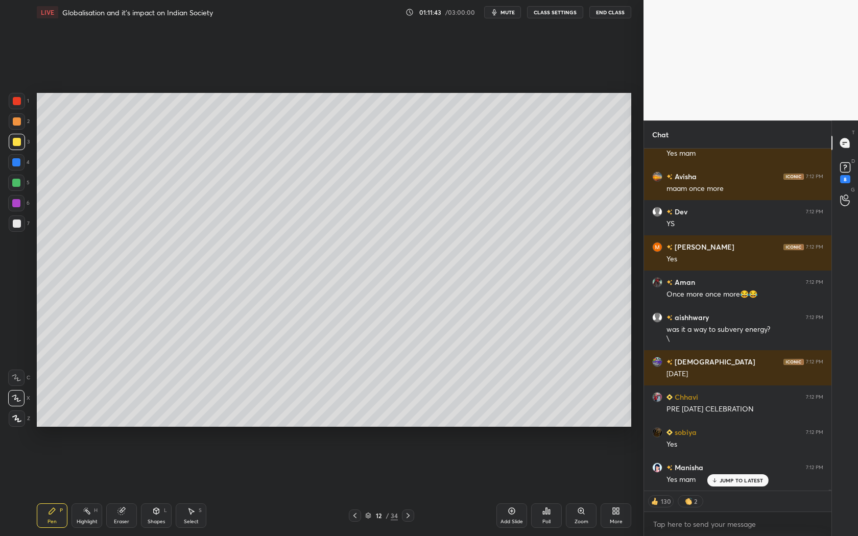
click at [358, 486] on div at bounding box center [355, 516] width 12 height 12
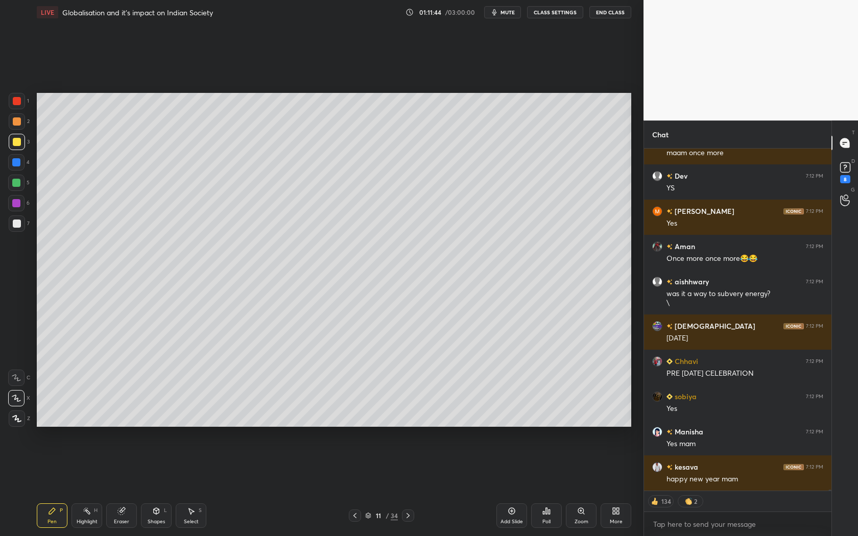
click at [358, 486] on icon at bounding box center [355, 516] width 8 height 8
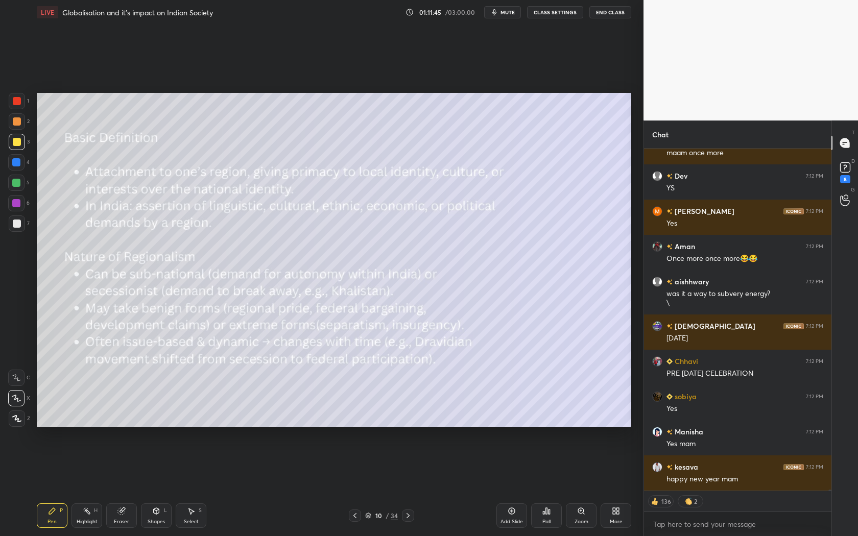
click at [358, 486] on icon at bounding box center [355, 516] width 8 height 8
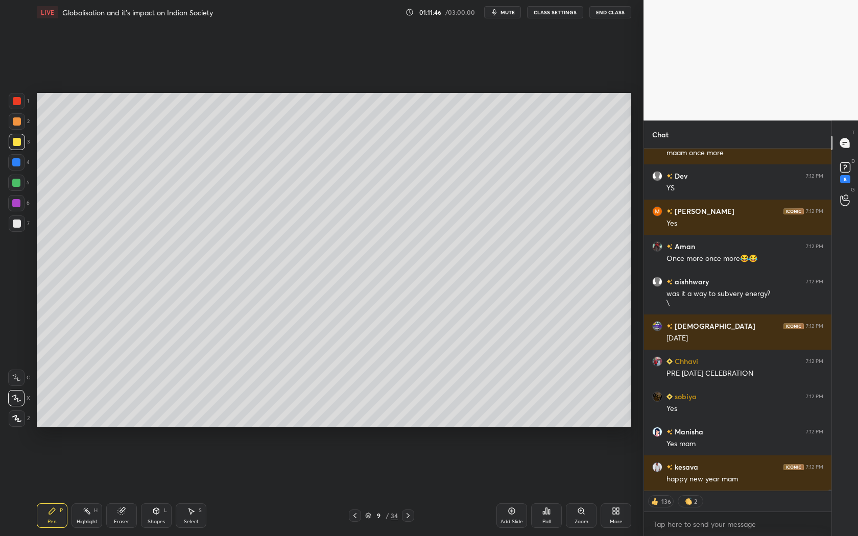
click at [411, 486] on icon at bounding box center [408, 516] width 8 height 8
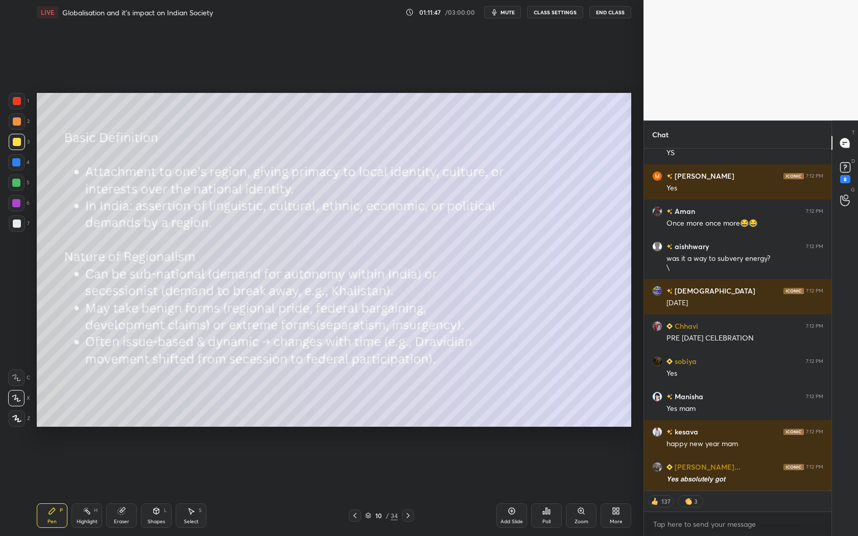
click at [411, 486] on icon at bounding box center [408, 516] width 8 height 8
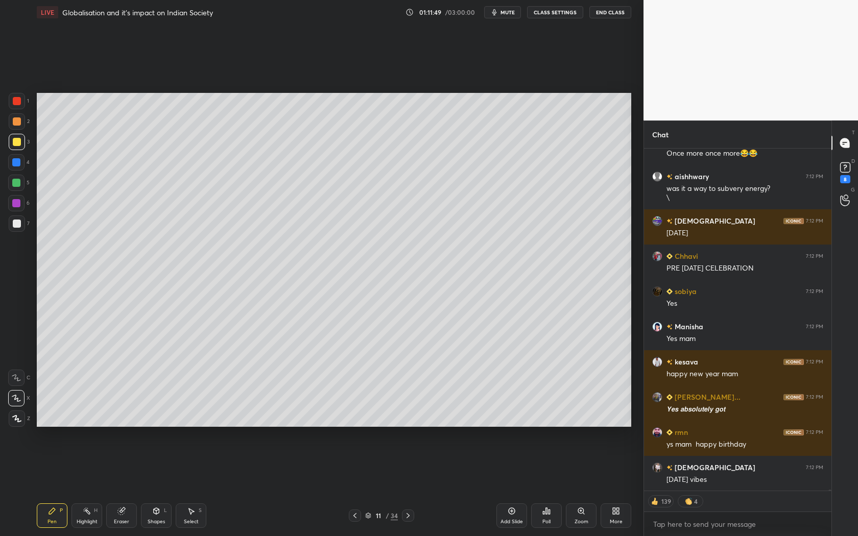
click at [355, 486] on icon at bounding box center [354, 515] width 3 height 5
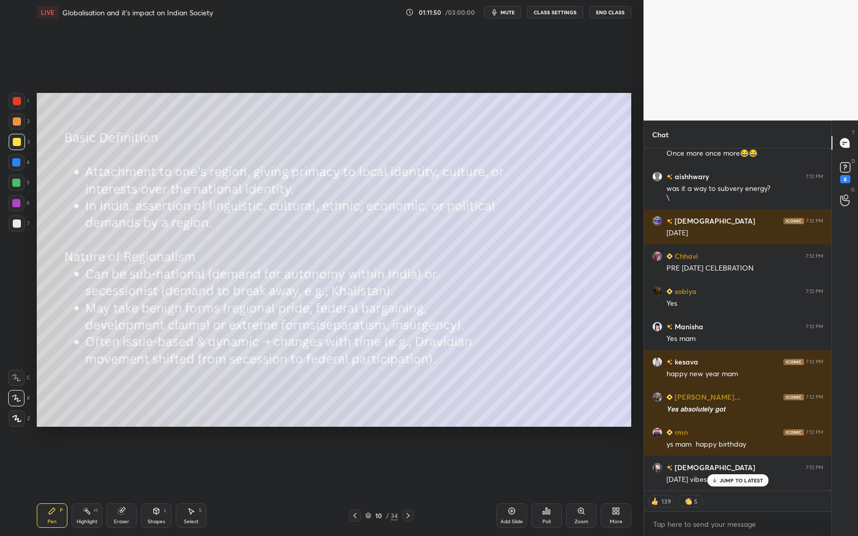
click at [356, 486] on icon at bounding box center [354, 515] width 3 height 5
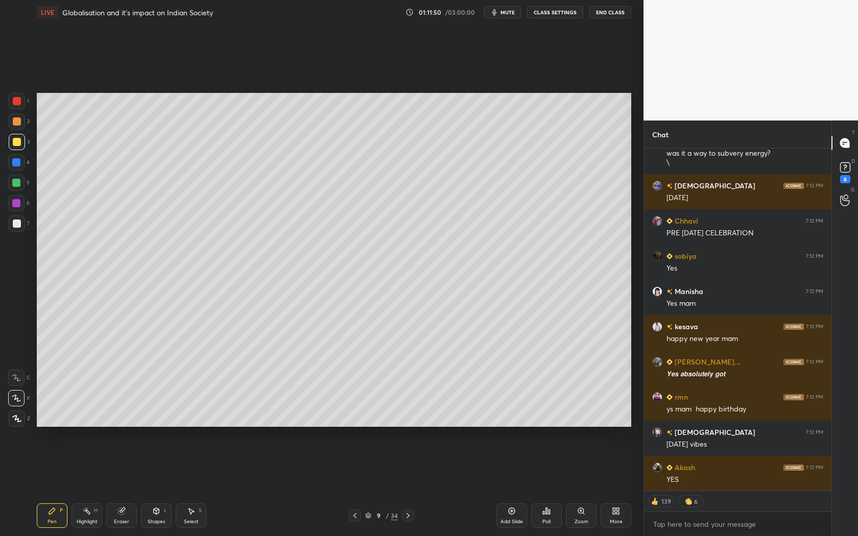
click at [410, 486] on icon at bounding box center [408, 516] width 8 height 8
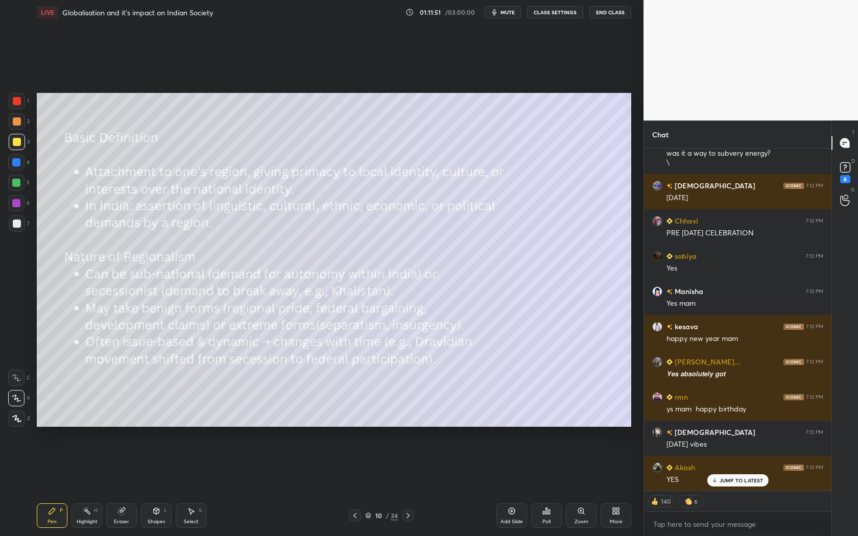
click at [410, 486] on icon at bounding box center [408, 516] width 8 height 8
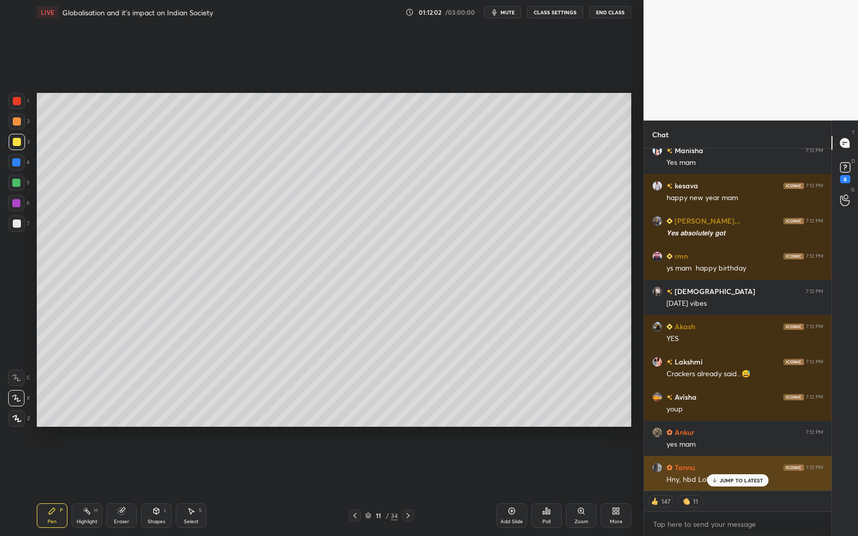
click at [732, 483] on p "JUMP TO LATEST" at bounding box center [742, 481] width 44 height 6
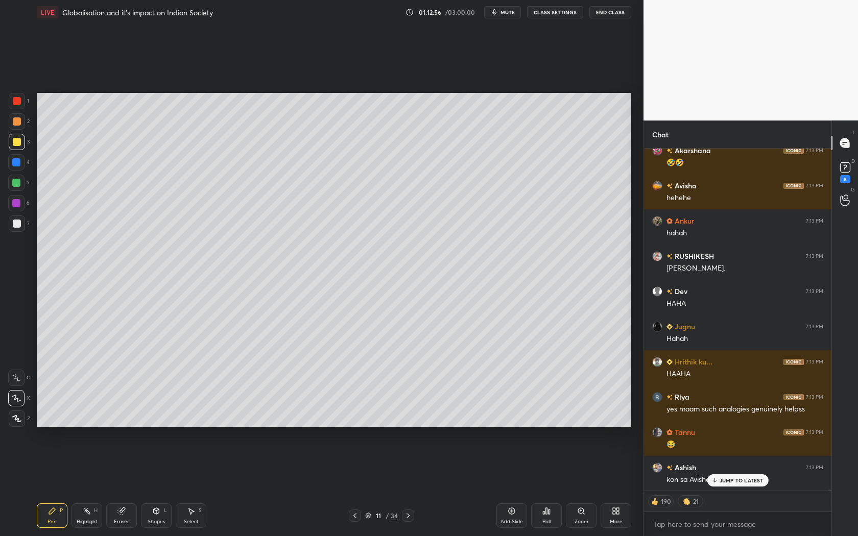
scroll to position [93751, 0]
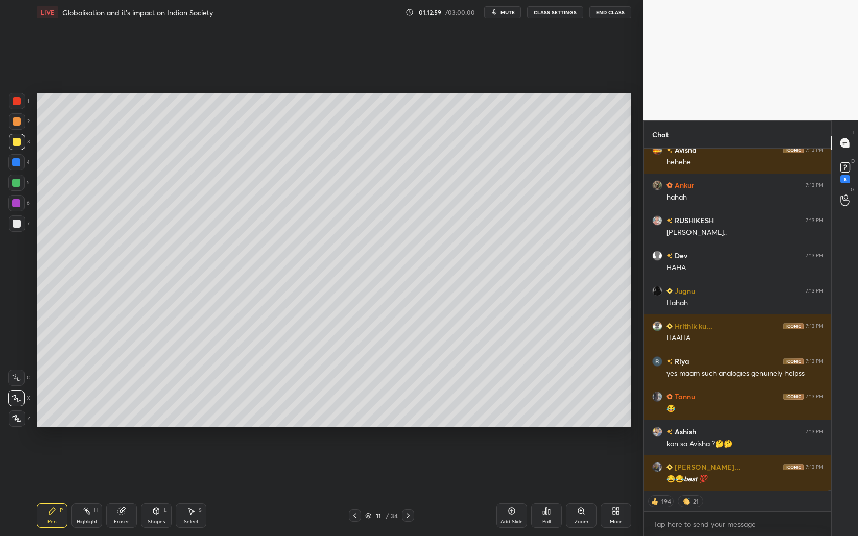
click at [353, 486] on icon at bounding box center [355, 516] width 8 height 8
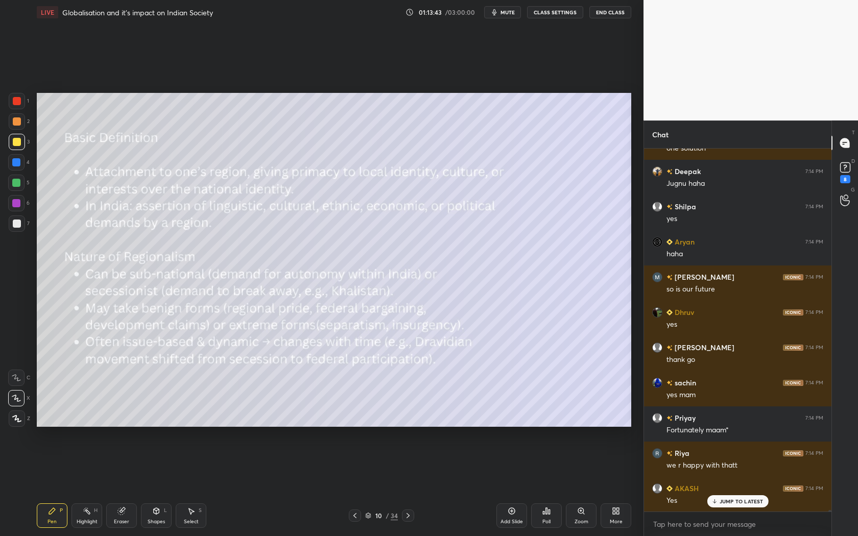
scroll to position [94726, 0]
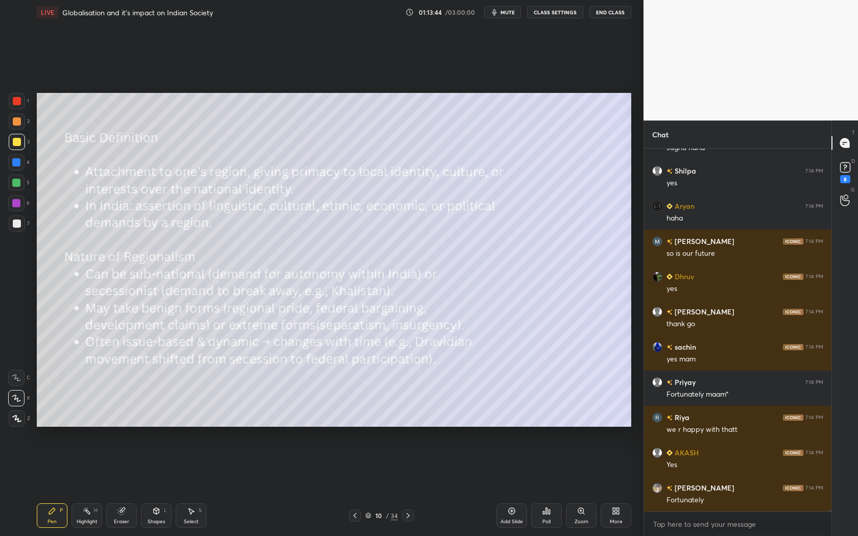
click at [406, 486] on icon at bounding box center [408, 516] width 8 height 8
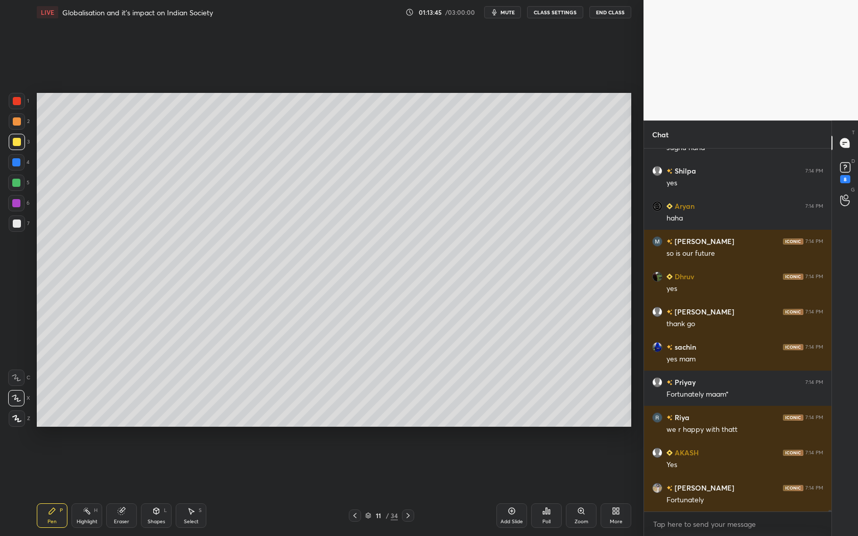
scroll to position [94761, 0]
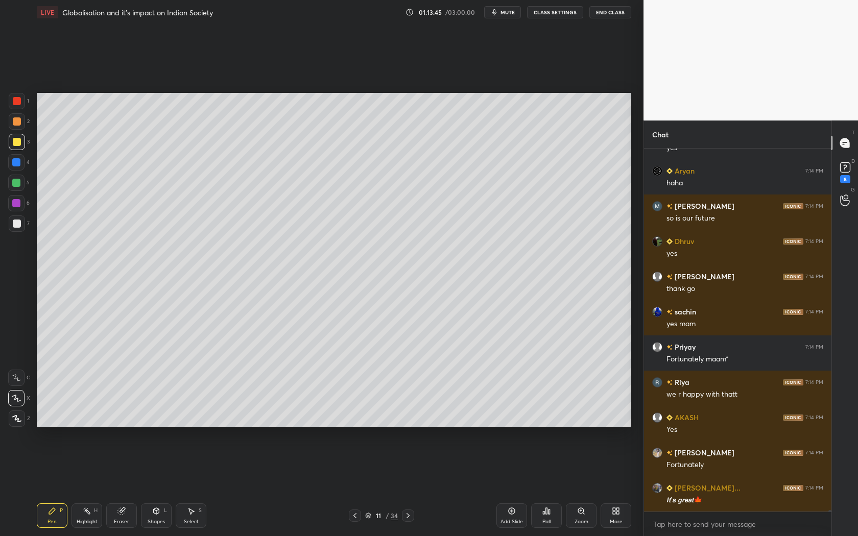
click at [406, 486] on icon at bounding box center [408, 516] width 8 height 8
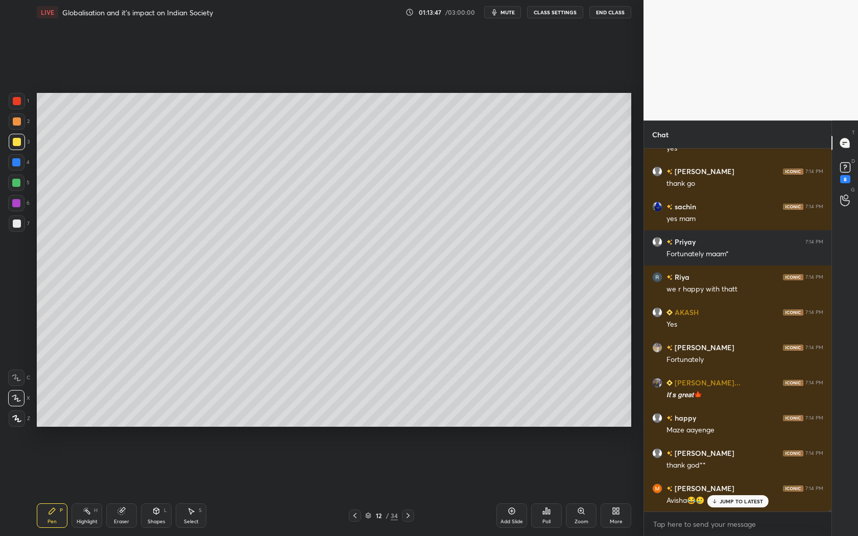
click at [357, 486] on icon at bounding box center [355, 516] width 8 height 8
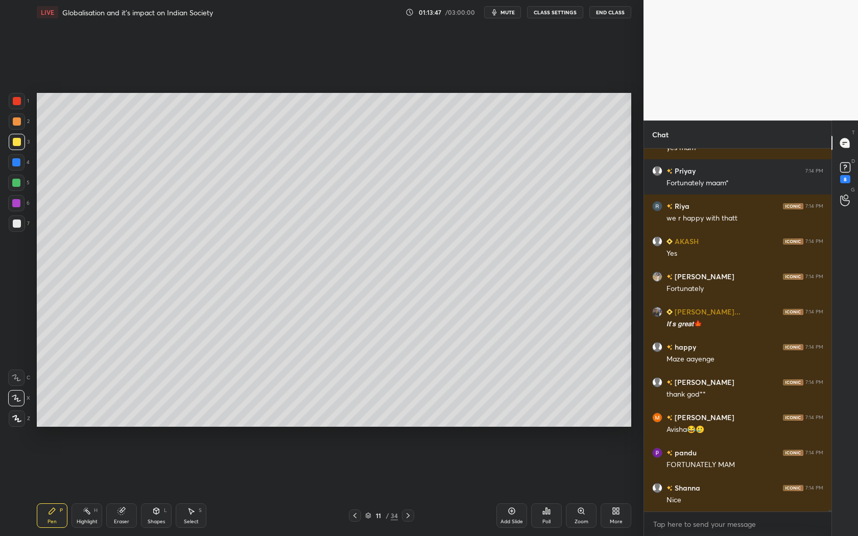
click at [357, 486] on icon at bounding box center [355, 516] width 8 height 8
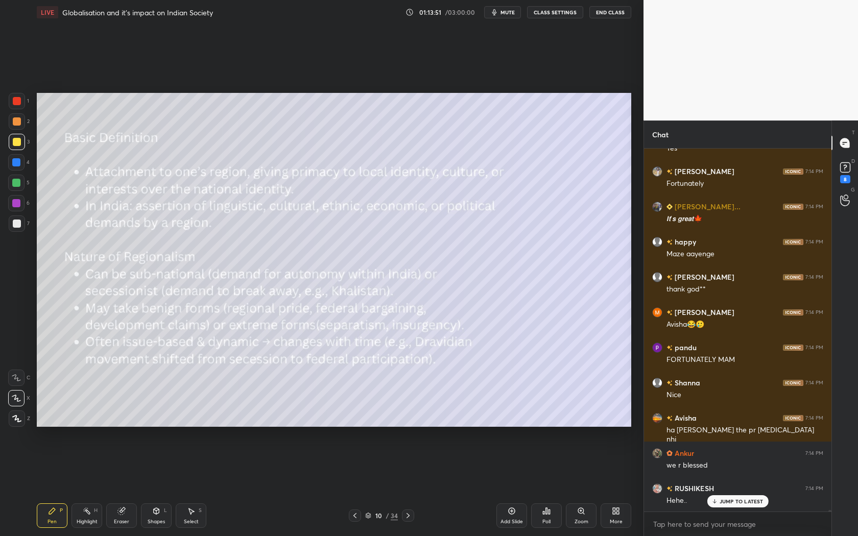
scroll to position [95078, 0]
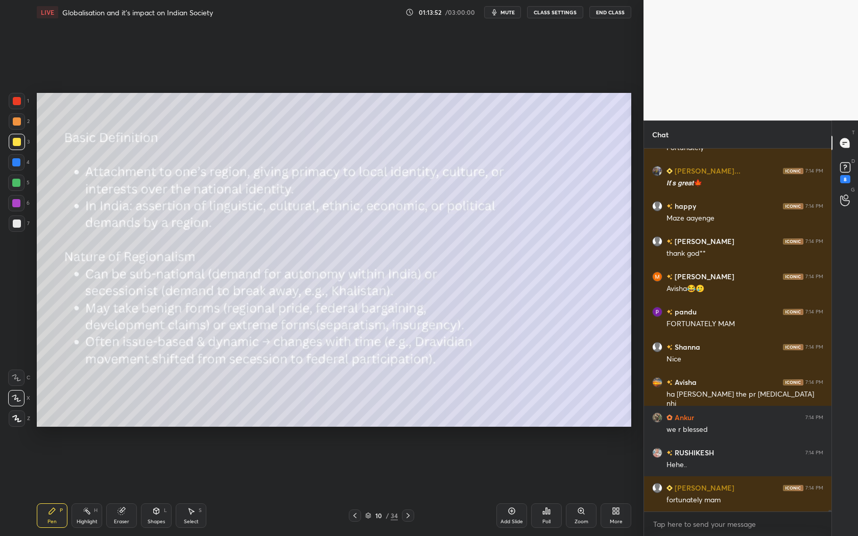
click at [409, 486] on icon at bounding box center [408, 516] width 8 height 8
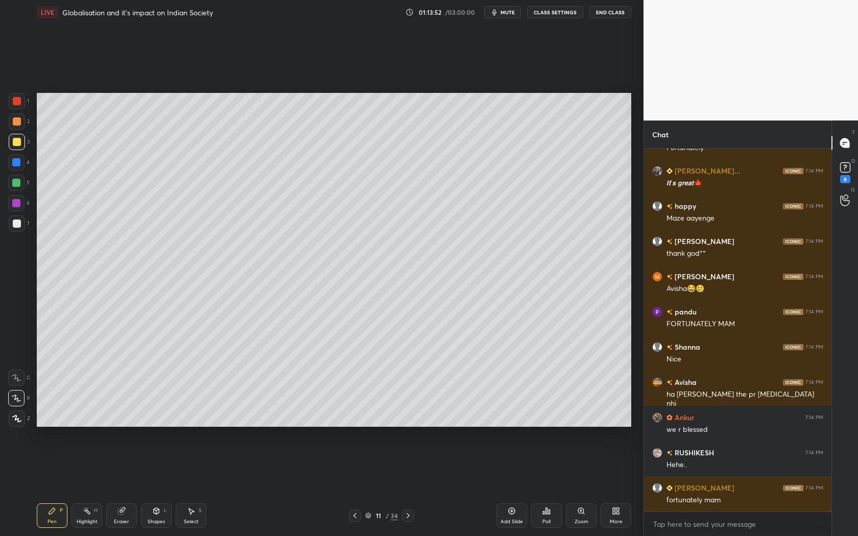
scroll to position [95114, 0]
click at [410, 486] on icon at bounding box center [408, 516] width 8 height 8
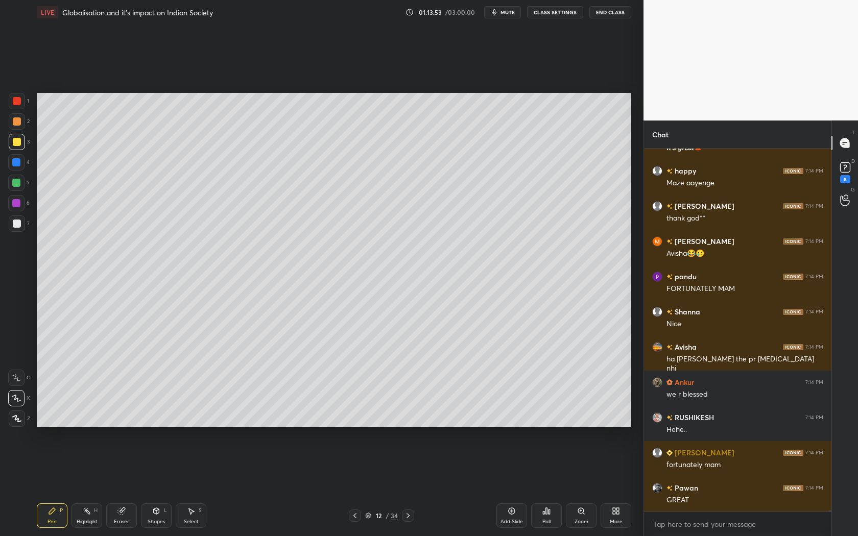
click at [409, 486] on icon at bounding box center [408, 516] width 8 height 8
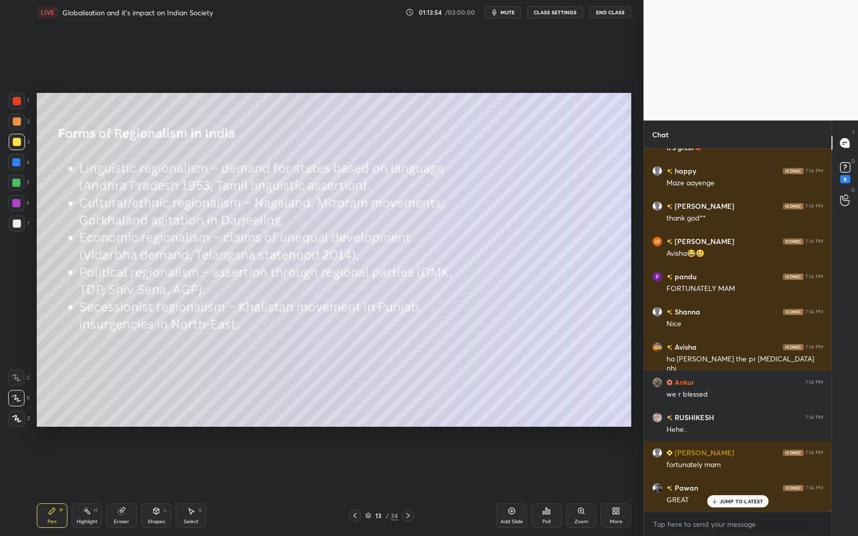
scroll to position [95148, 0]
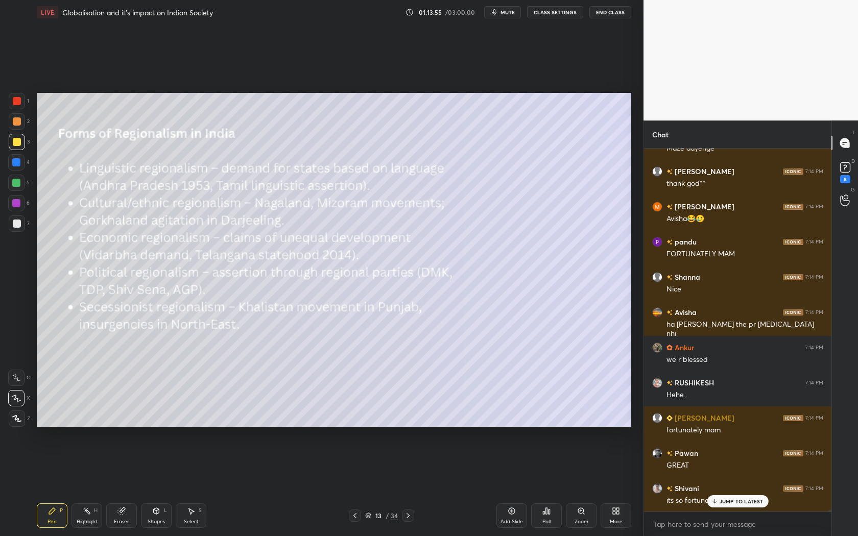
click at [360, 486] on div at bounding box center [355, 516] width 12 height 12
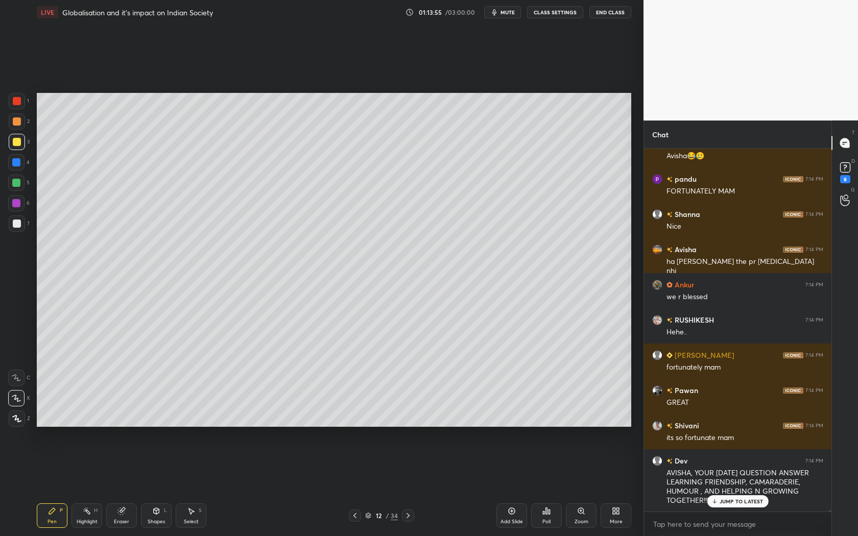
click at [360, 486] on div at bounding box center [355, 516] width 12 height 12
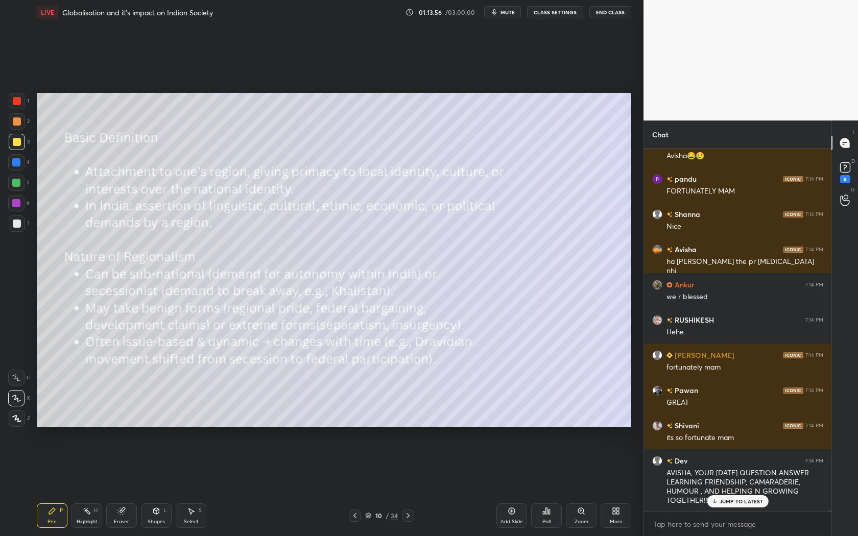
click at [360, 486] on div at bounding box center [355, 516] width 12 height 12
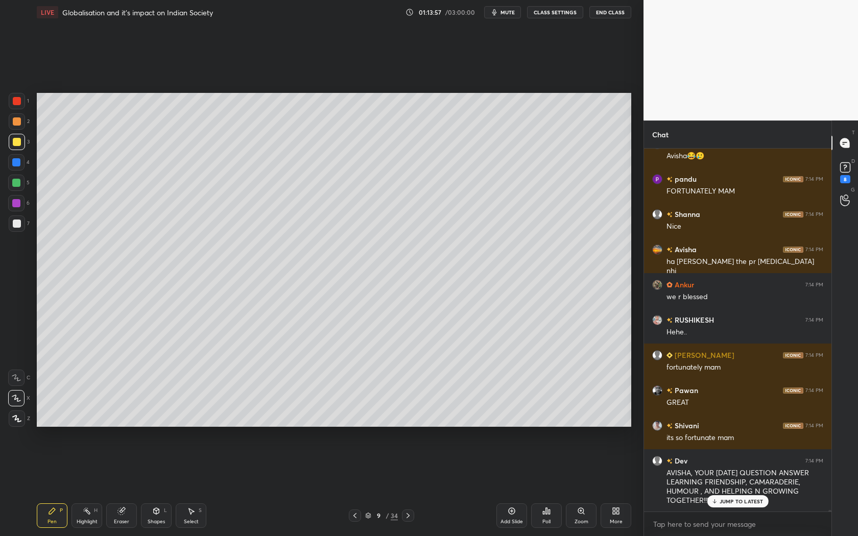
click at [411, 486] on icon at bounding box center [408, 516] width 8 height 8
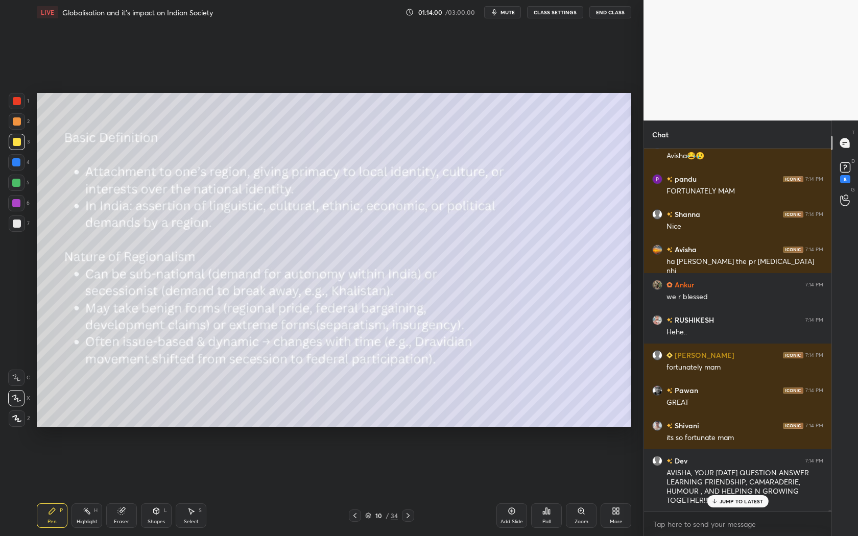
scroll to position [95247, 0]
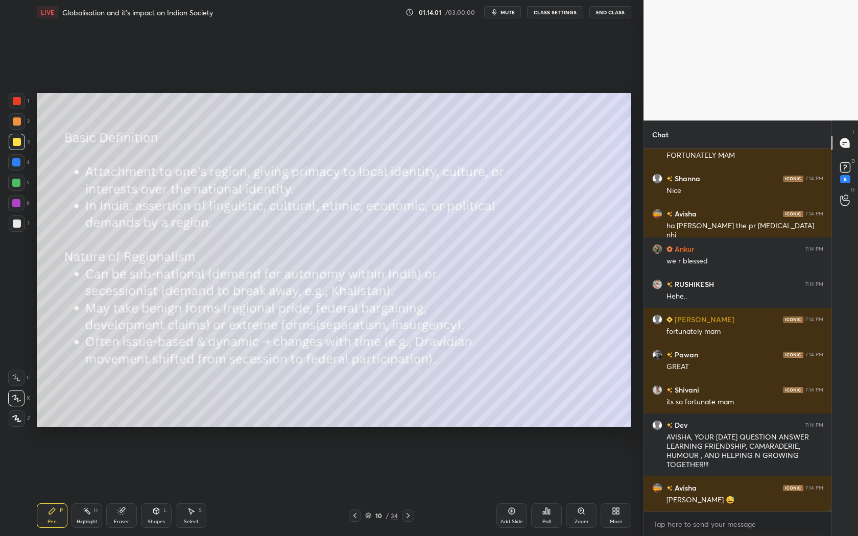
click at [513, 486] on div "Add Slide" at bounding box center [511, 516] width 31 height 25
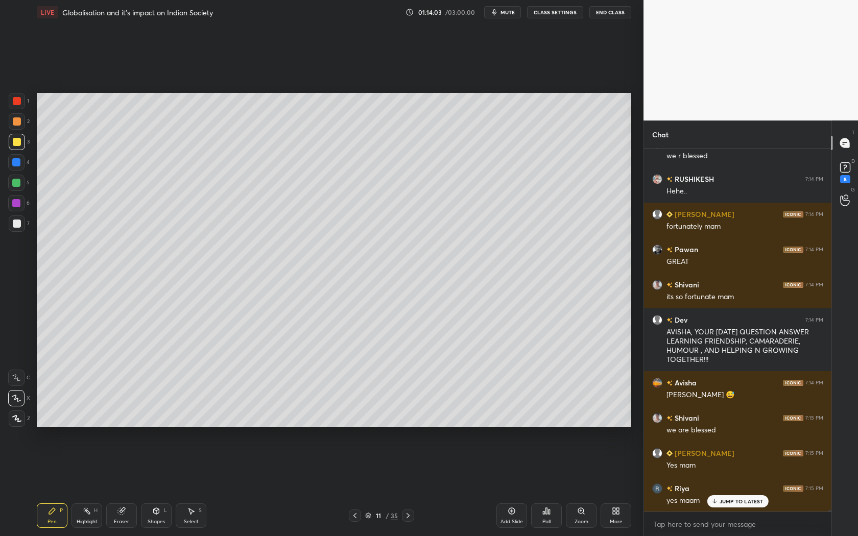
scroll to position [95387, 0]
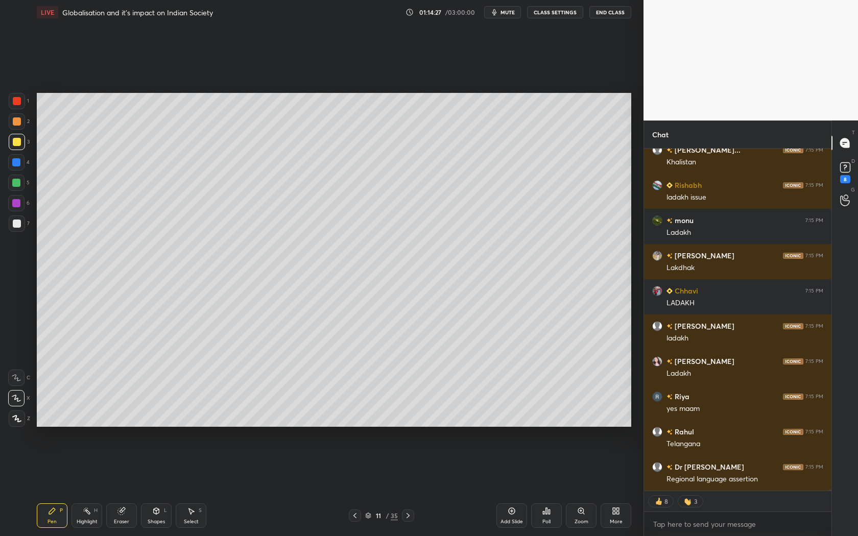
click at [352, 486] on icon at bounding box center [355, 516] width 8 height 8
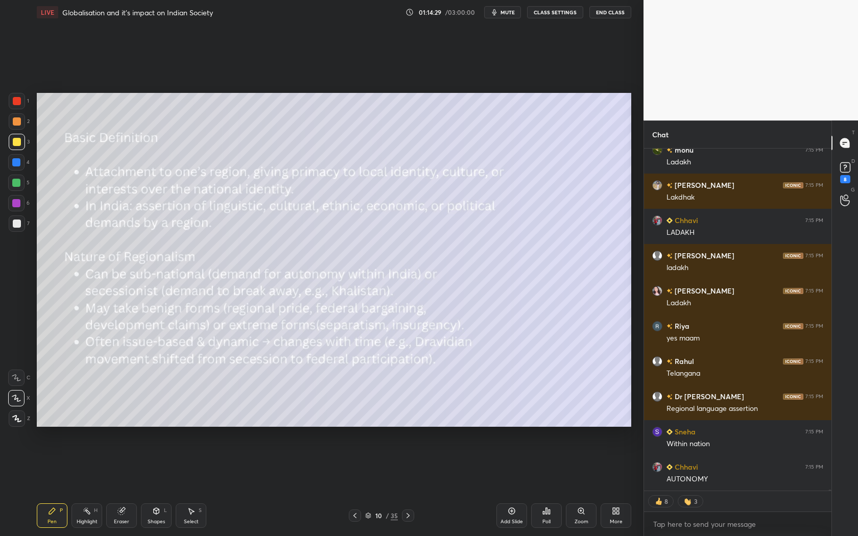
click at [411, 486] on icon at bounding box center [408, 516] width 8 height 8
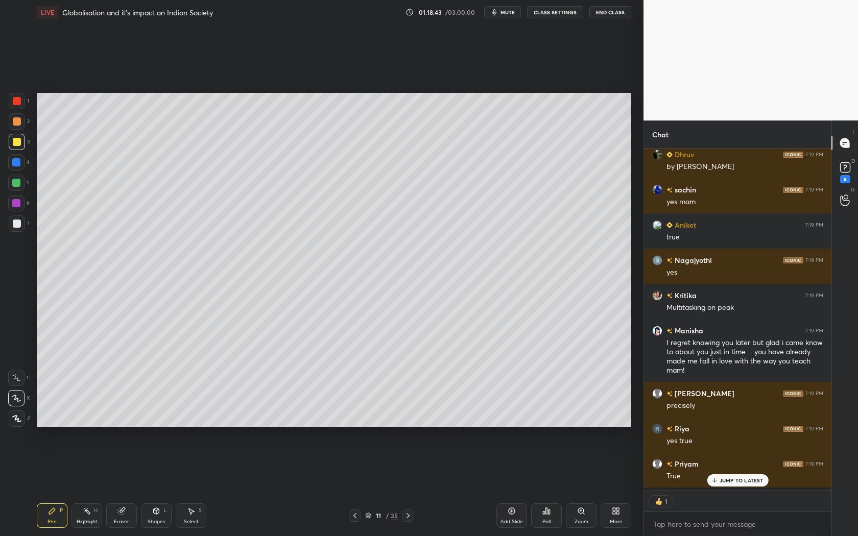
scroll to position [340, 185]
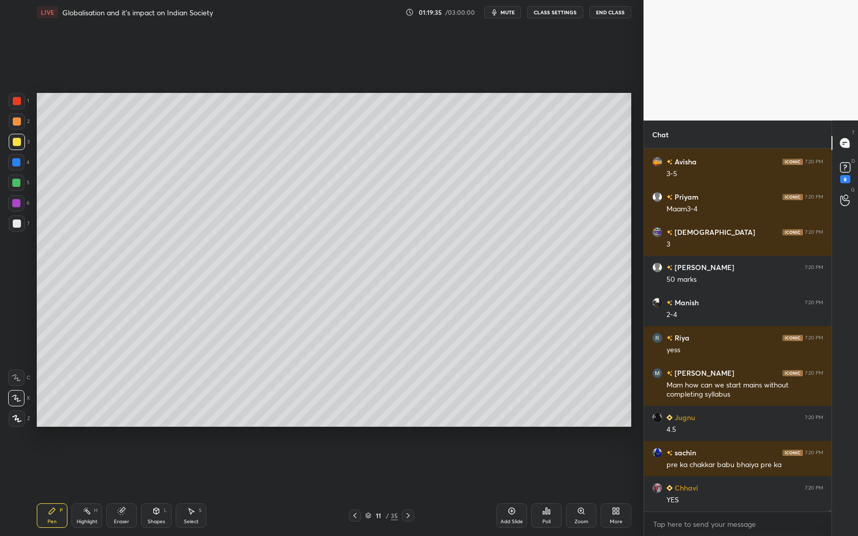
drag, startPoint x: 125, startPoint y: 514, endPoint x: 121, endPoint y: 521, distance: 8.0
click at [125, 486] on icon at bounding box center [121, 511] width 8 height 8
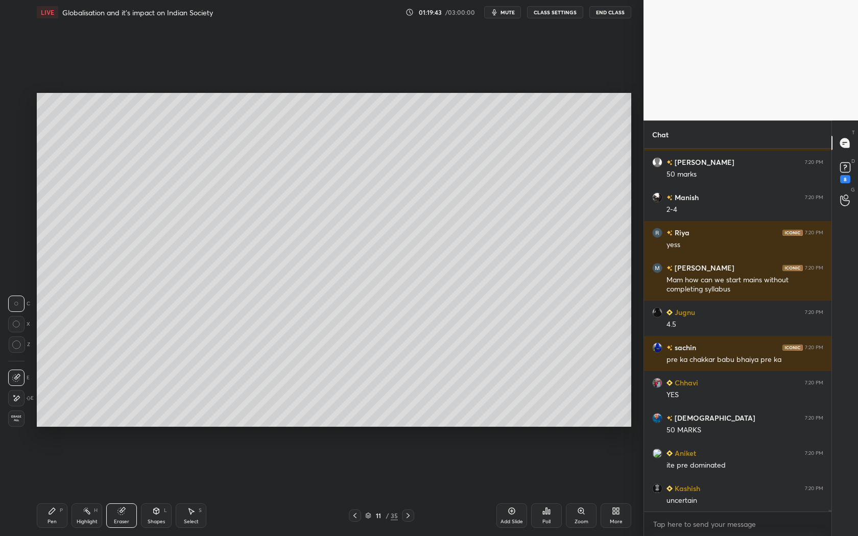
click at [51, 486] on div "Pen P" at bounding box center [52, 516] width 31 height 25
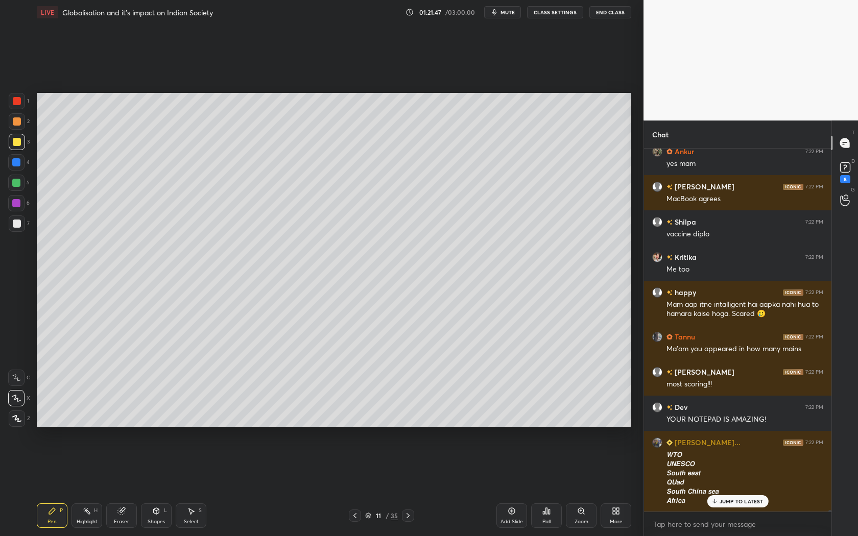
scroll to position [98958, 0]
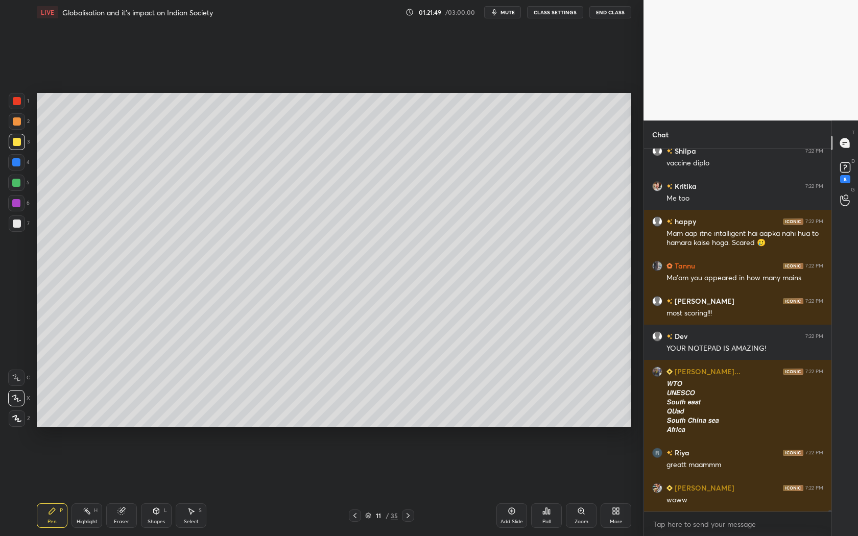
click at [126, 486] on div "Eraser" at bounding box center [121, 516] width 31 height 25
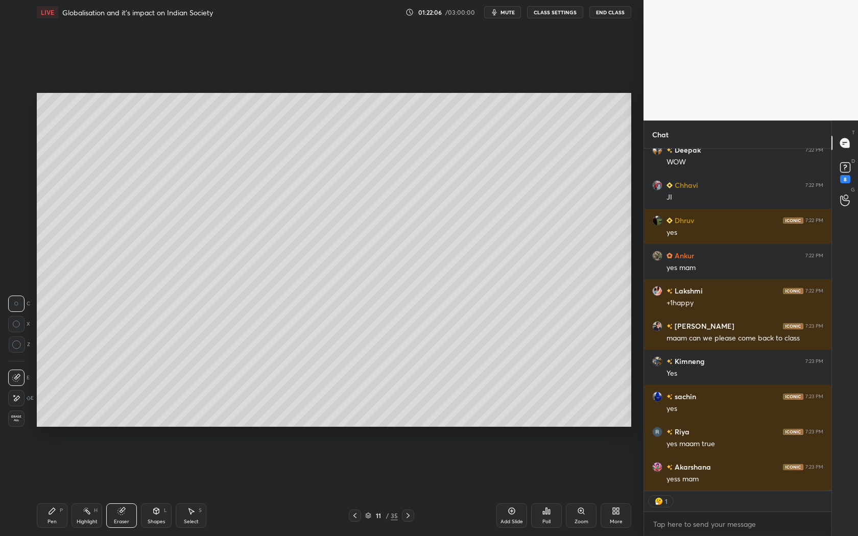
scroll to position [3, 3]
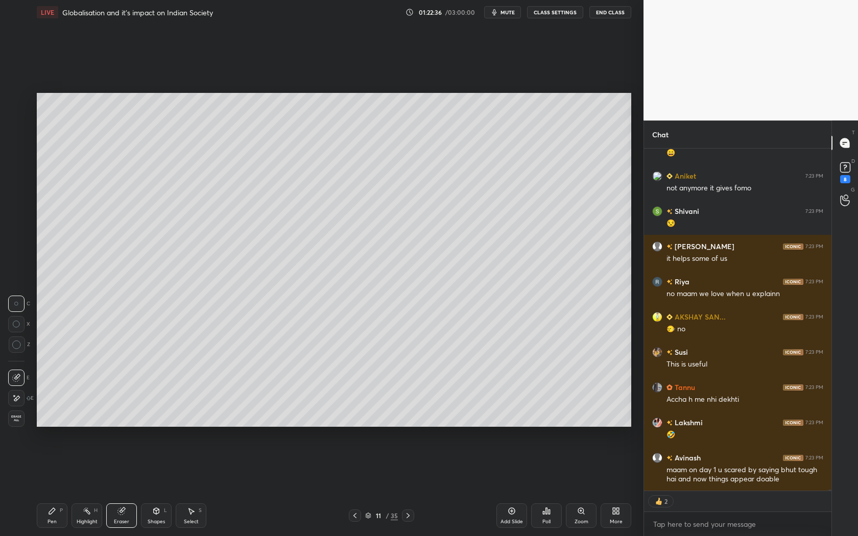
click at [64, 486] on div "Pen P" at bounding box center [52, 516] width 31 height 25
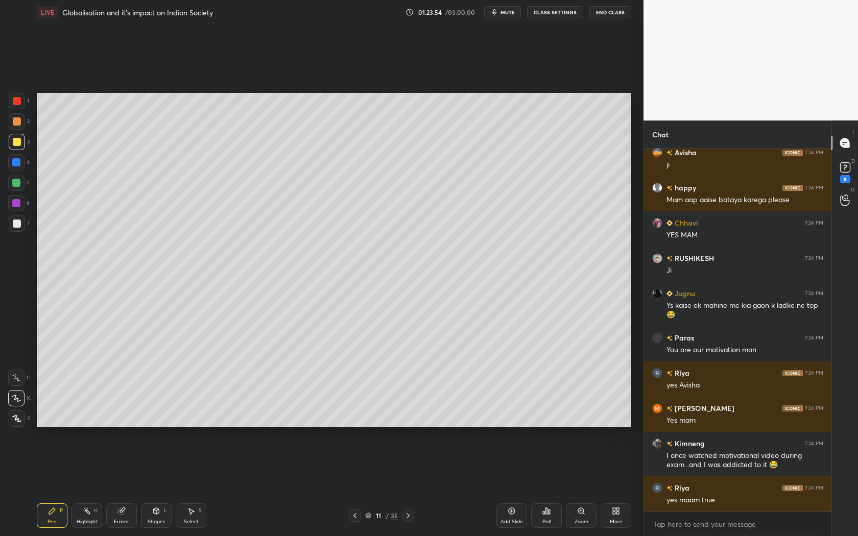
scroll to position [103651, 0]
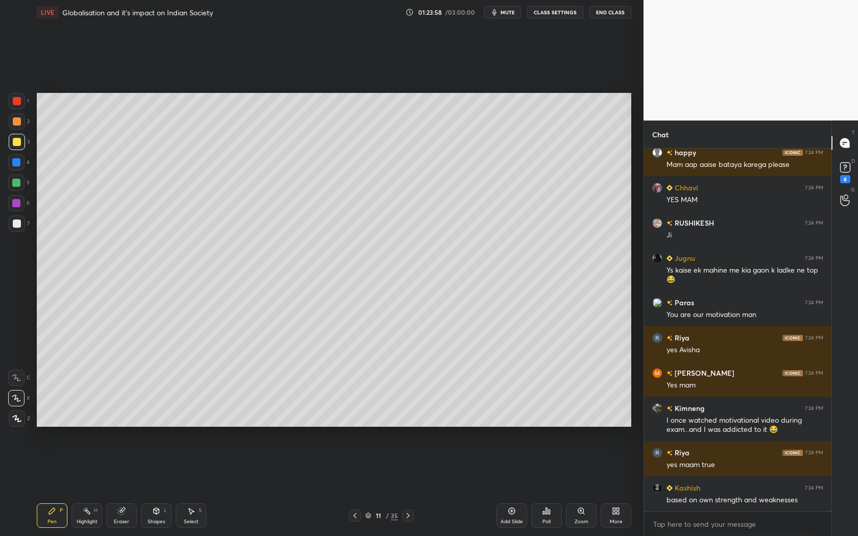
click at [357, 486] on icon at bounding box center [355, 516] width 8 height 8
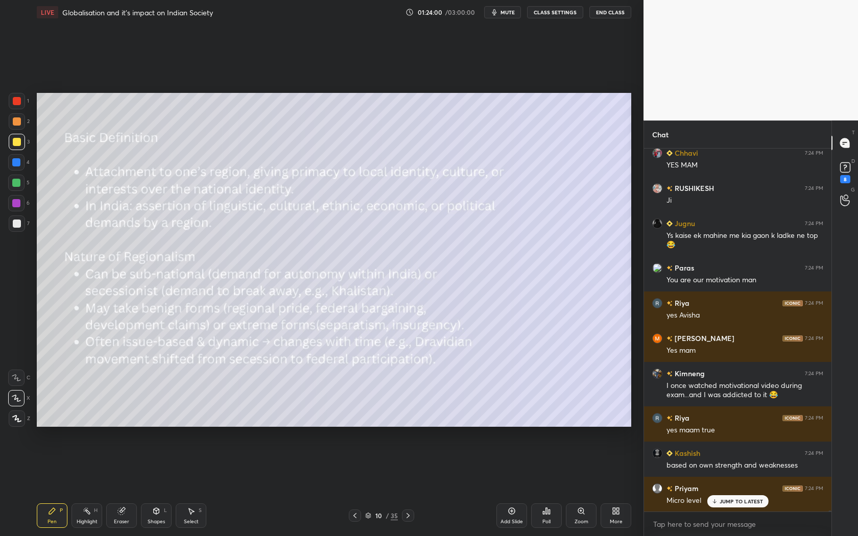
click at [406, 486] on icon at bounding box center [408, 516] width 8 height 8
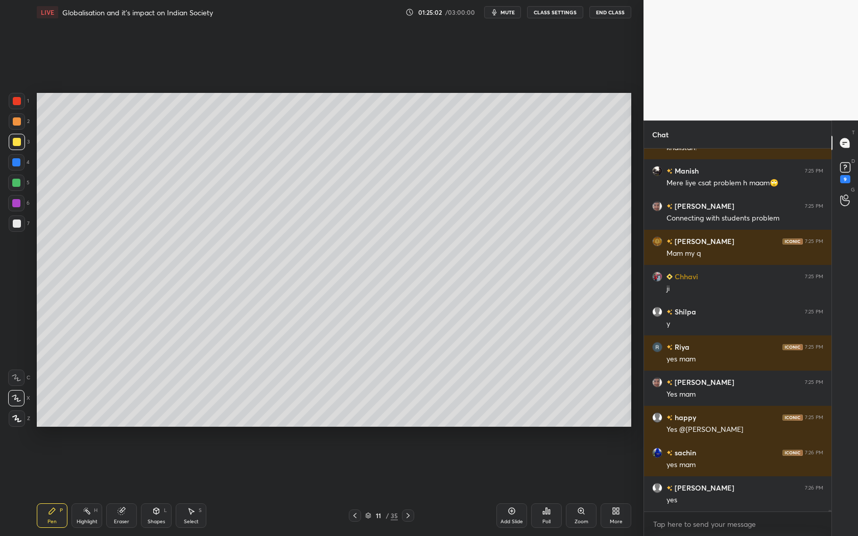
scroll to position [102280, 0]
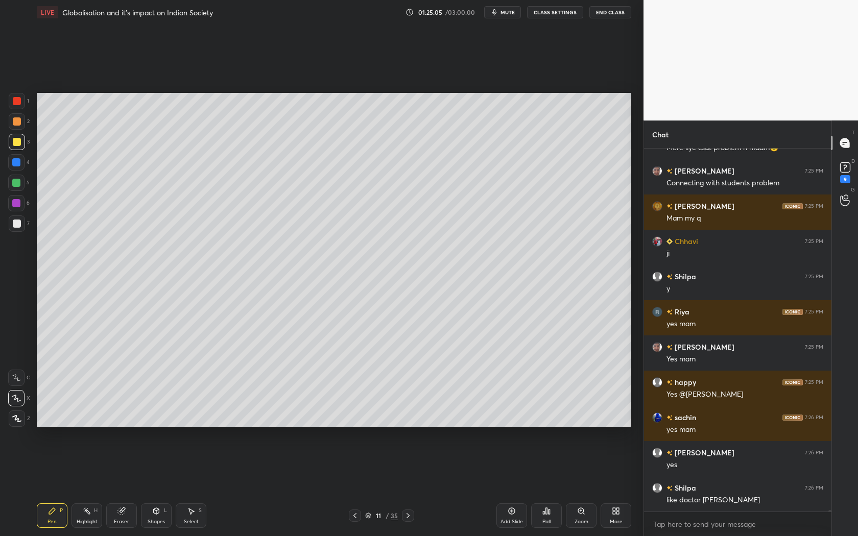
click at [357, 486] on icon at bounding box center [355, 516] width 8 height 8
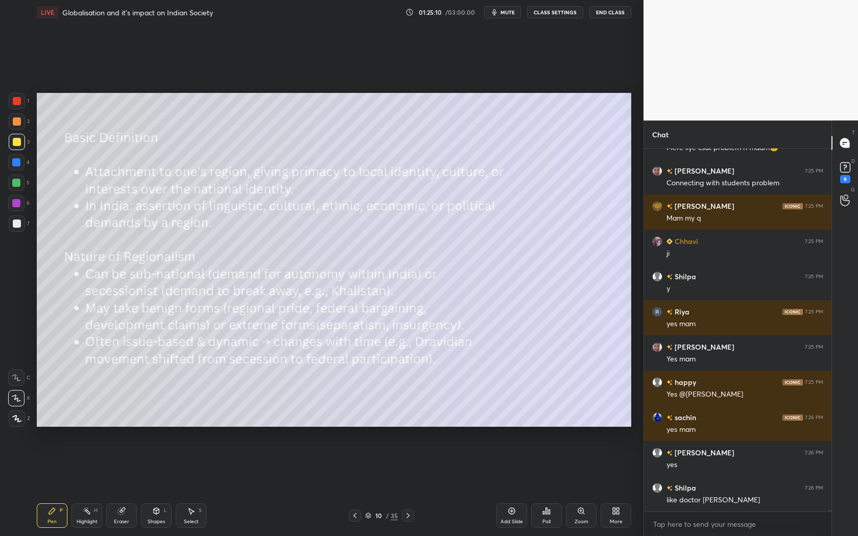
click at [408, 486] on icon at bounding box center [408, 515] width 3 height 5
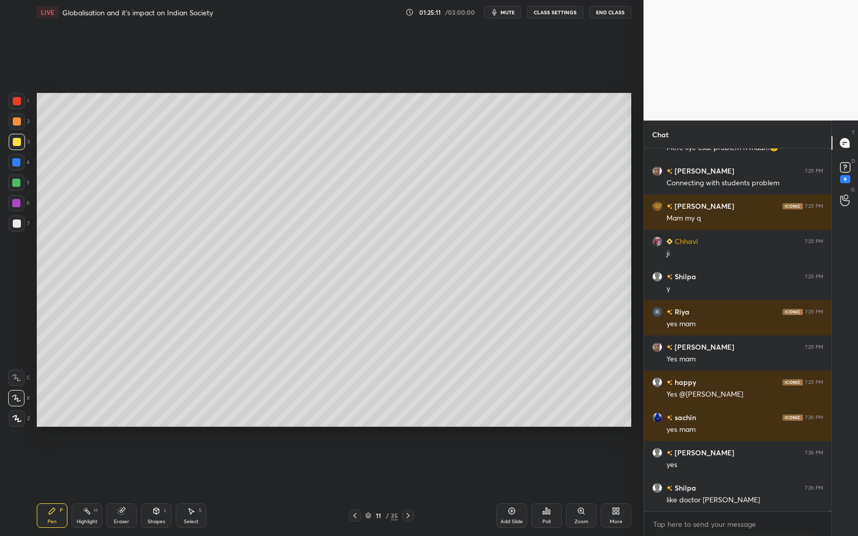
scroll to position [102315, 0]
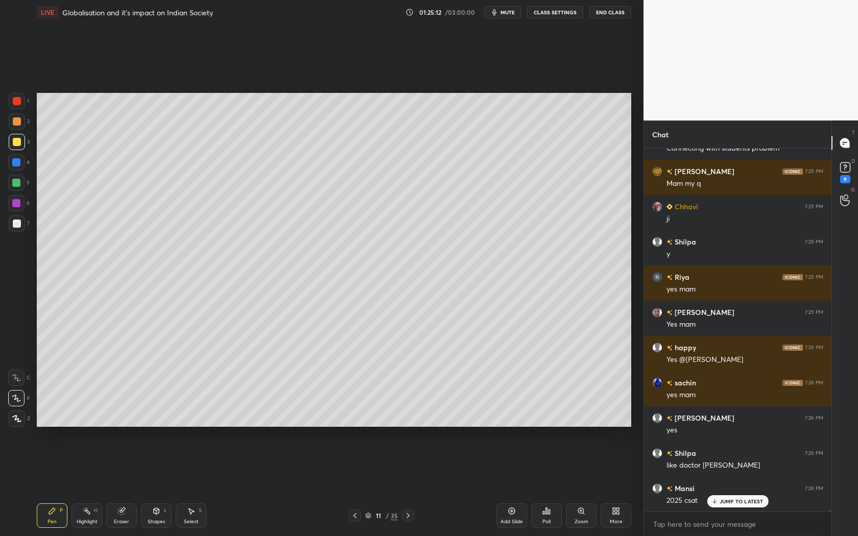
click at [355, 486] on icon at bounding box center [355, 516] width 8 height 8
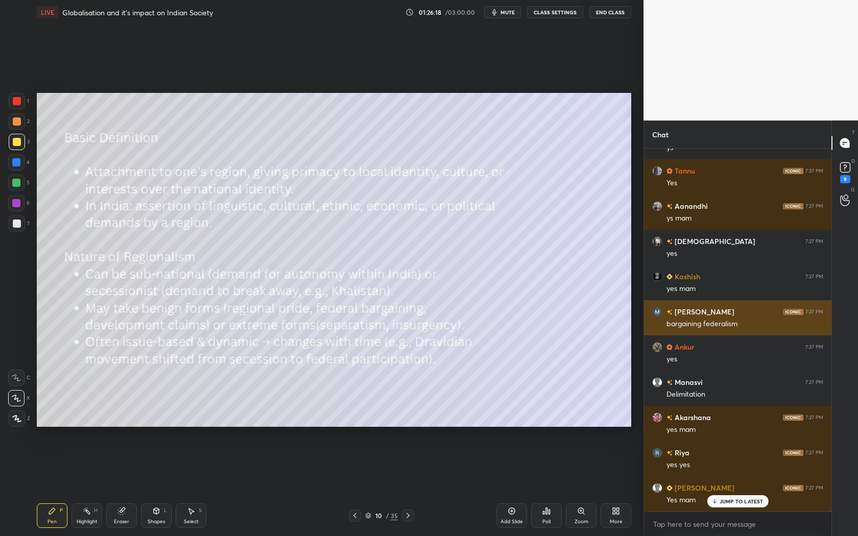
scroll to position [104705, 0]
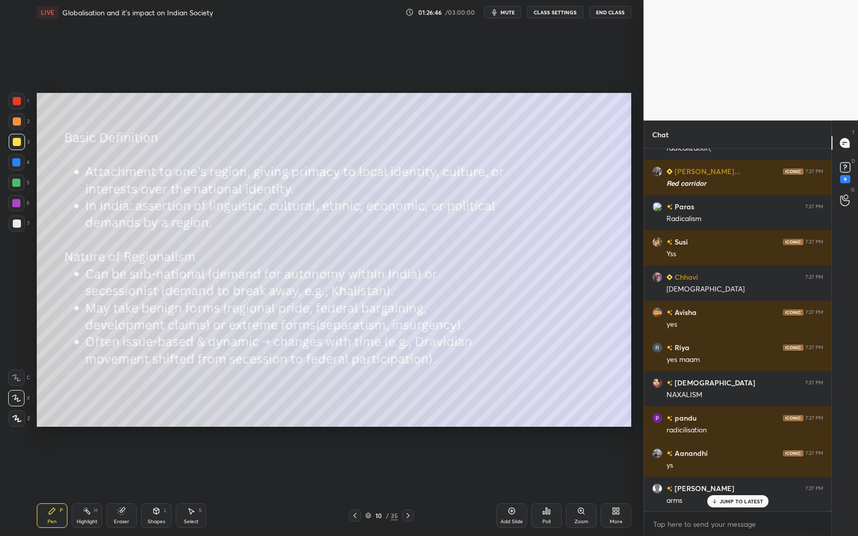
click at [407, 486] on icon at bounding box center [408, 516] width 8 height 8
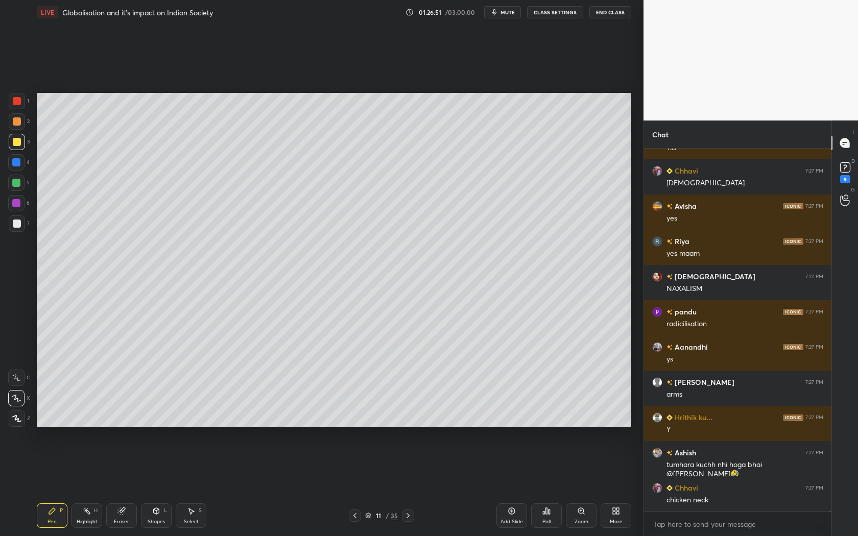
click at [354, 486] on icon at bounding box center [355, 516] width 8 height 8
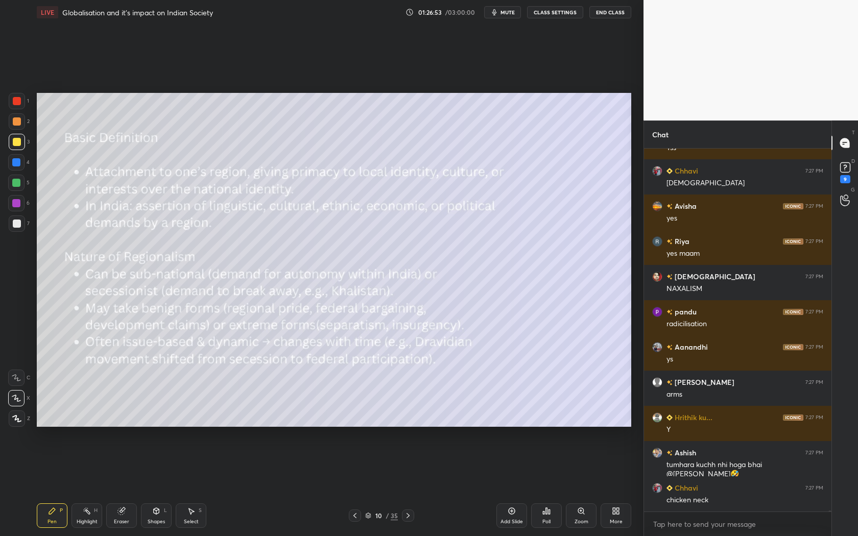
click at [404, 486] on icon at bounding box center [408, 516] width 8 height 8
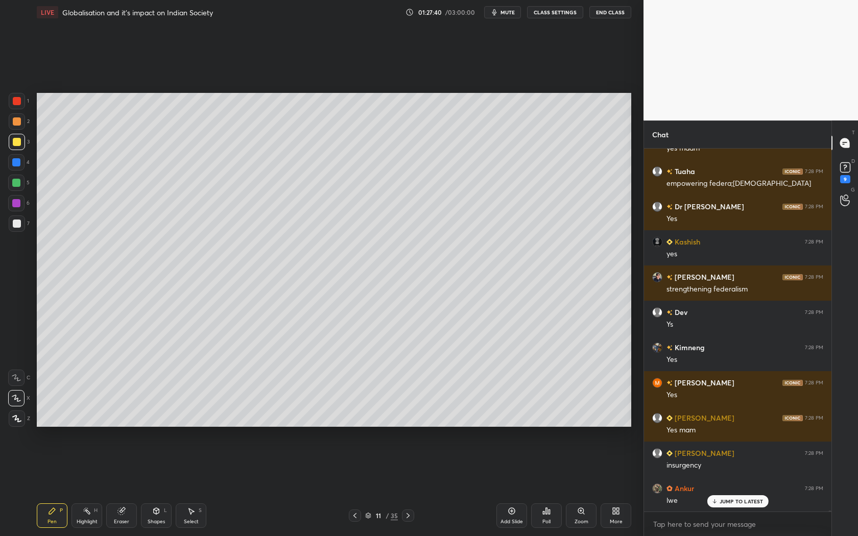
scroll to position [106901, 0]
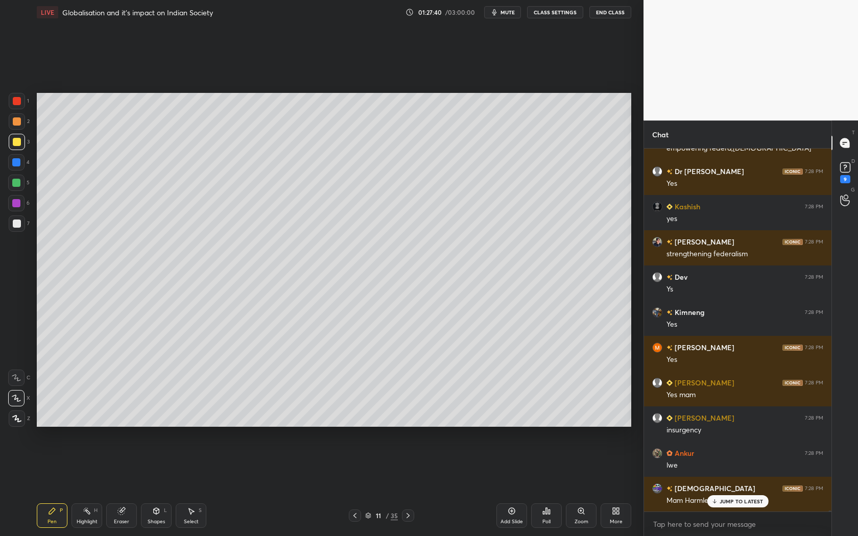
click at [357, 486] on icon at bounding box center [355, 516] width 8 height 8
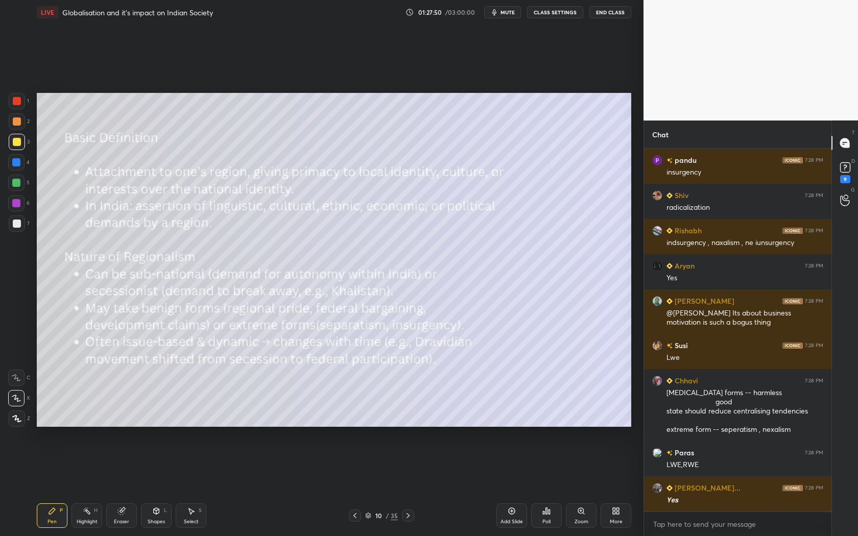
scroll to position [107406, 0]
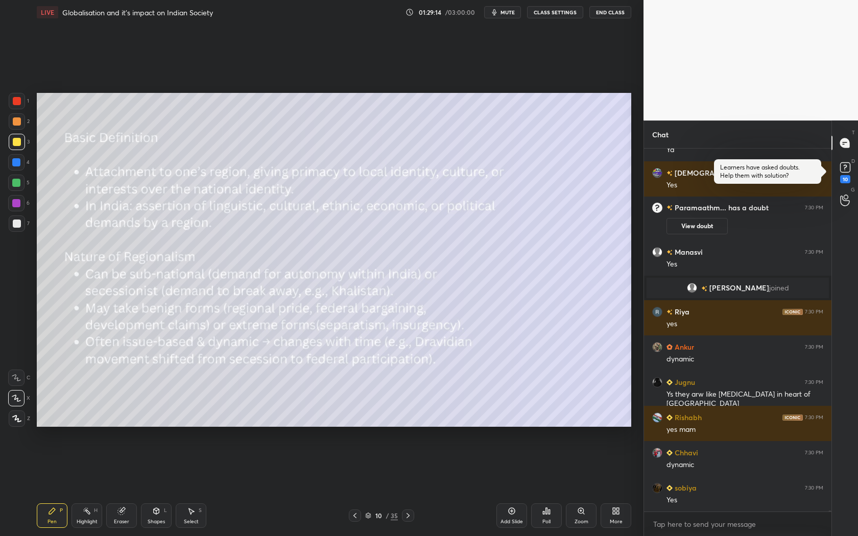
click at [498, 429] on div "Setting up your live class Poll for secs No correct answer Start poll" at bounding box center [334, 260] width 603 height 471
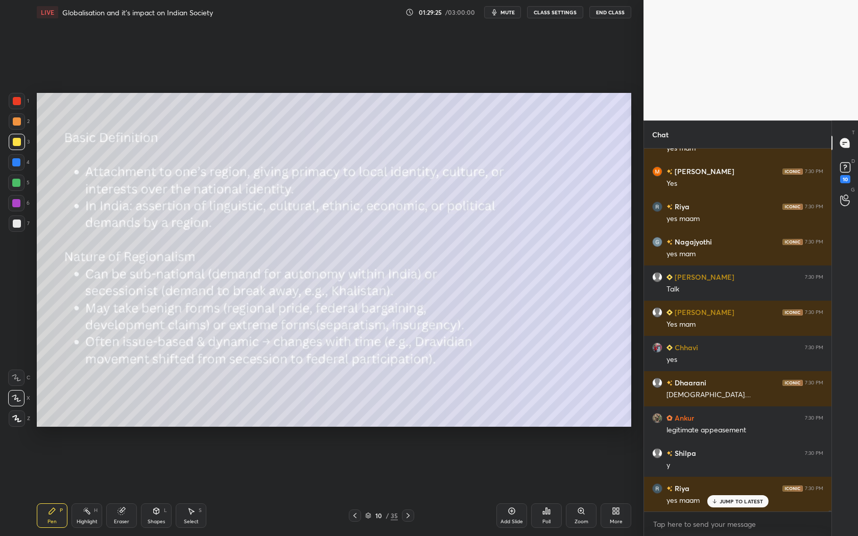
click at [408, 486] on icon at bounding box center [408, 515] width 3 height 5
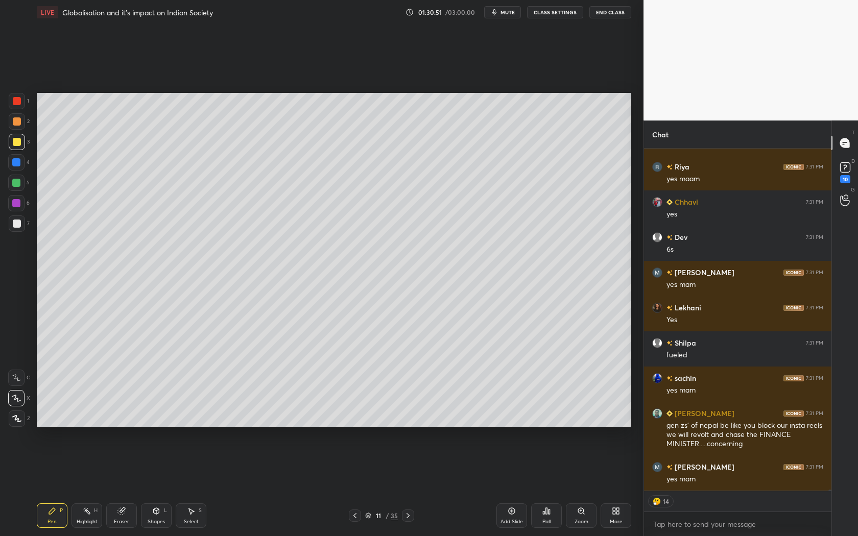
scroll to position [110171, 0]
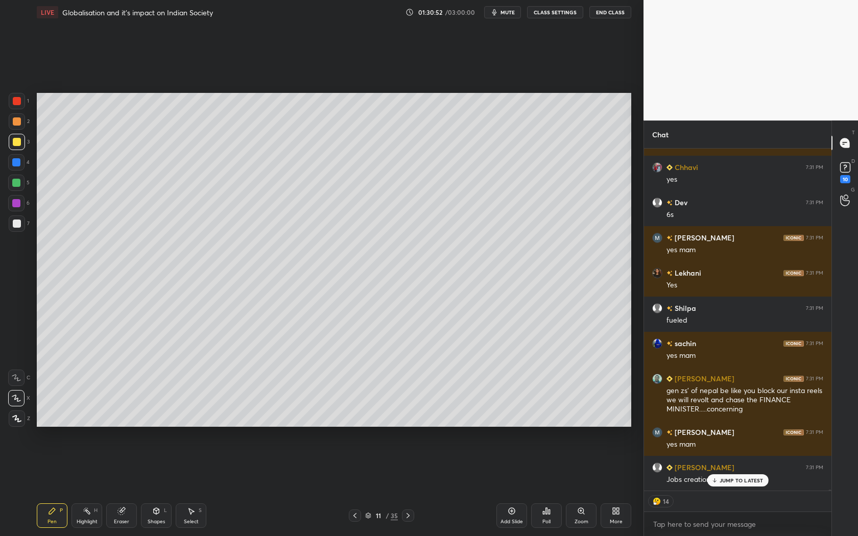
type textarea "x"
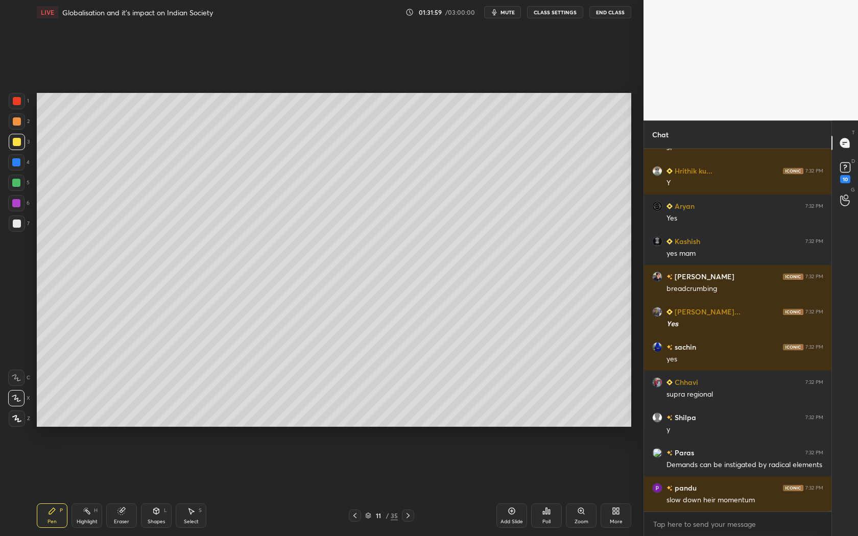
scroll to position [112194, 0]
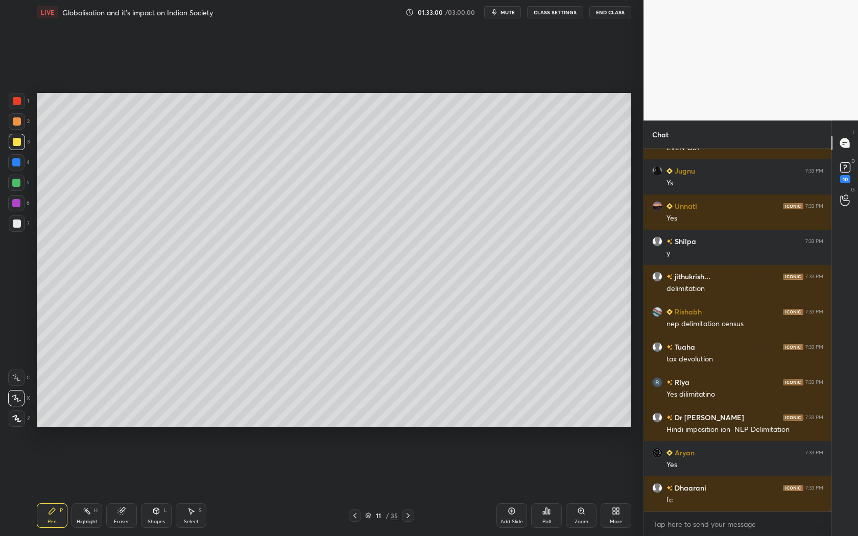
click at [405, 486] on icon at bounding box center [408, 516] width 8 height 8
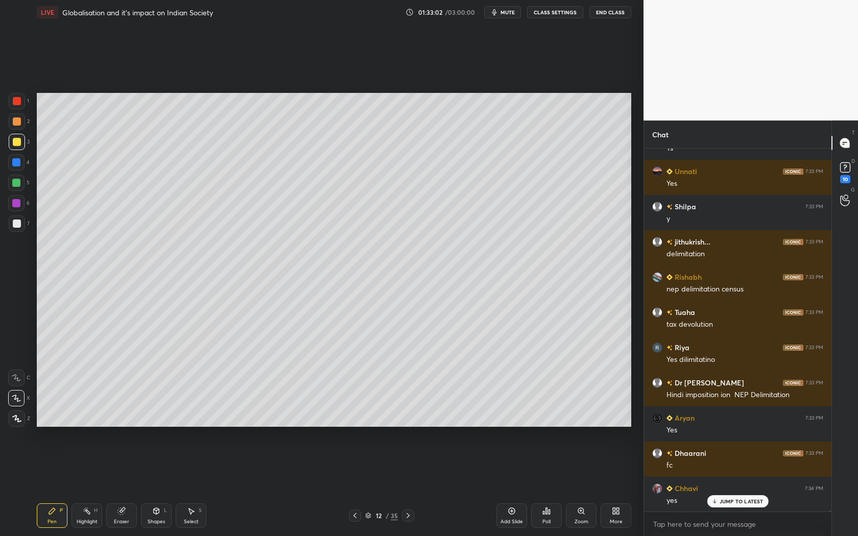
click at [355, 486] on icon at bounding box center [355, 516] width 8 height 8
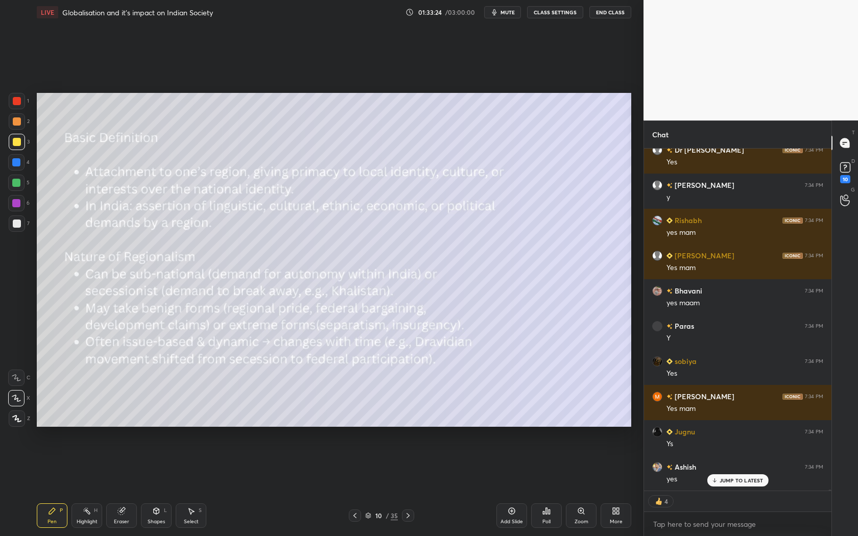
scroll to position [115986, 0]
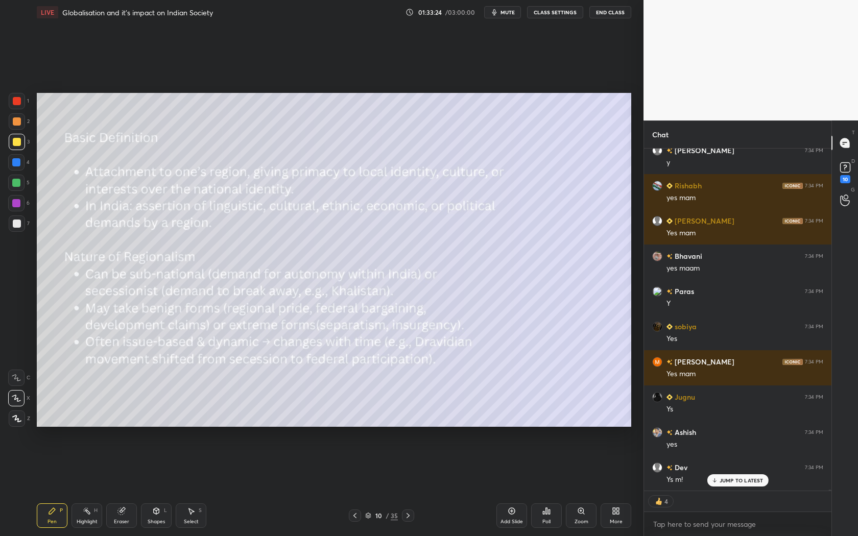
click at [406, 517] on icon at bounding box center [408, 516] width 8 height 8
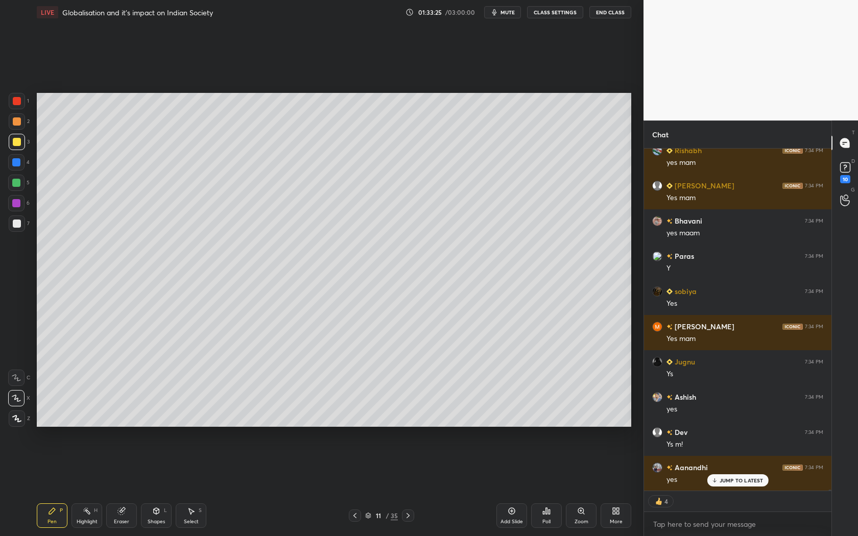
click at [406, 517] on icon at bounding box center [408, 516] width 8 height 8
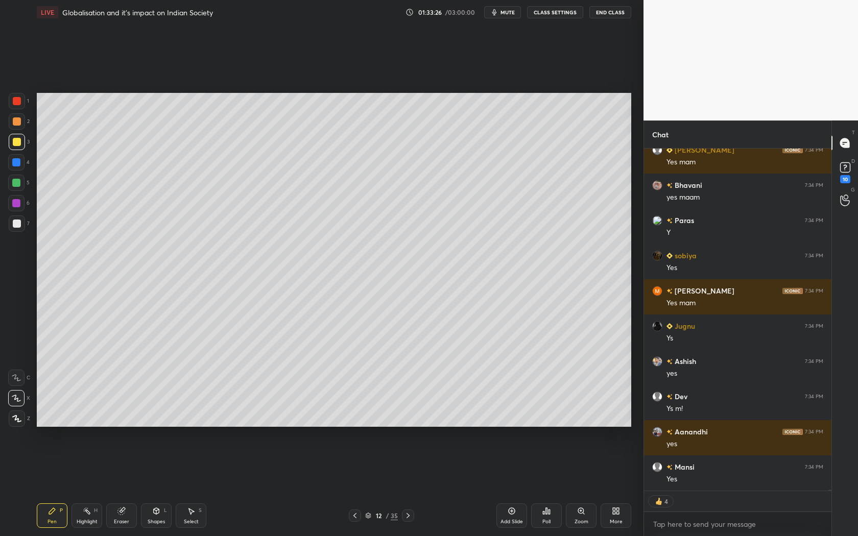
click at [406, 517] on icon at bounding box center [408, 516] width 8 height 8
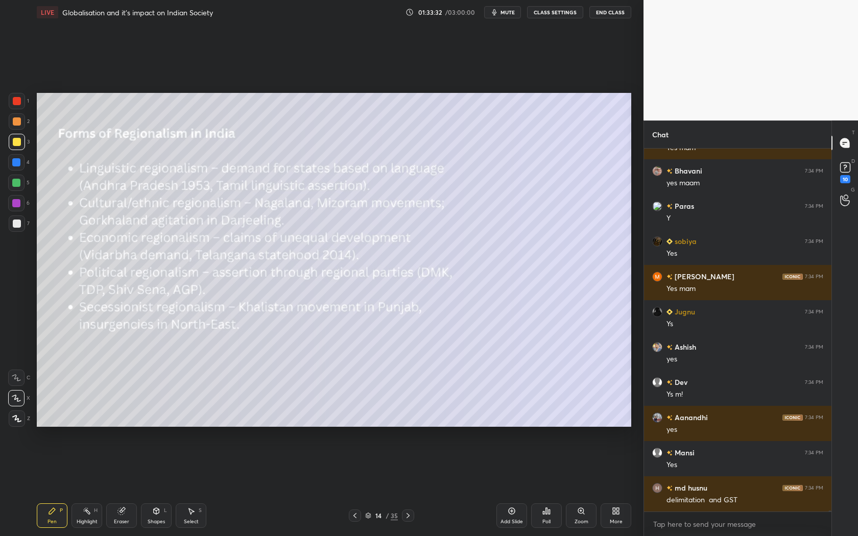
scroll to position [116115, 0]
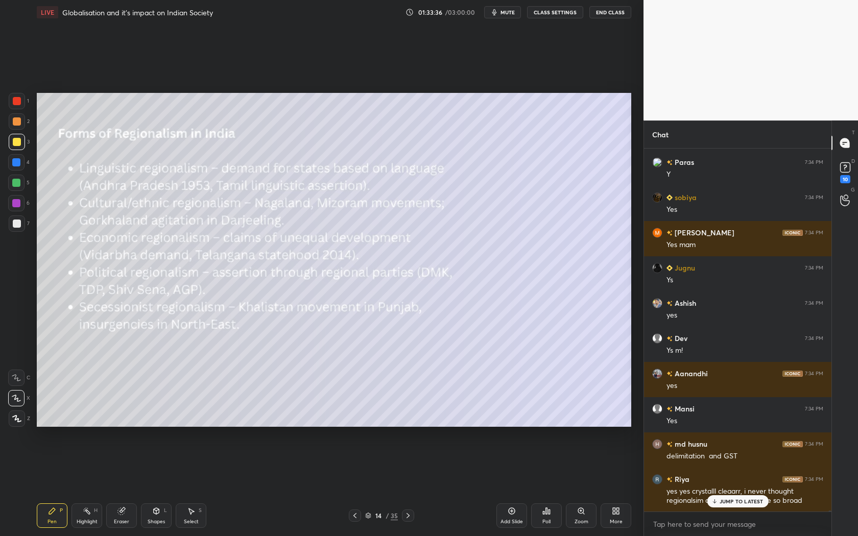
click at [352, 514] on icon at bounding box center [355, 516] width 8 height 8
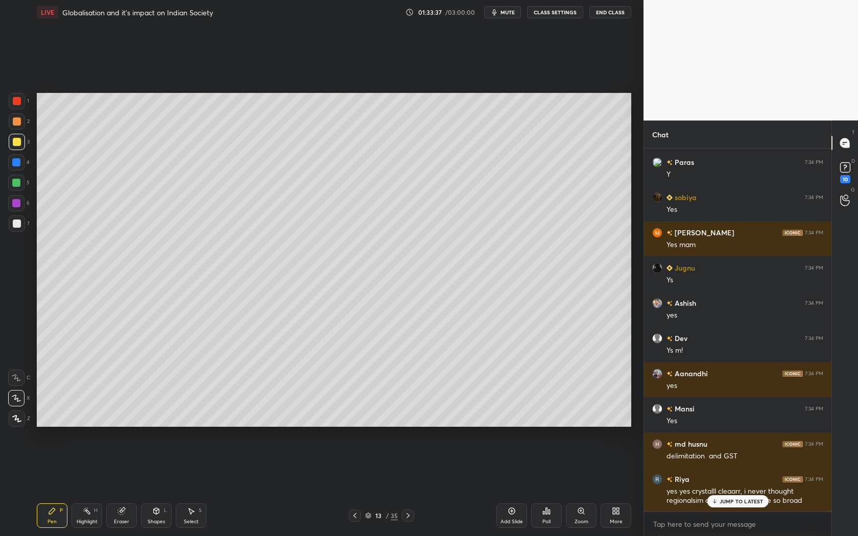
click at [508, 519] on div "Add Slide" at bounding box center [512, 521] width 22 height 5
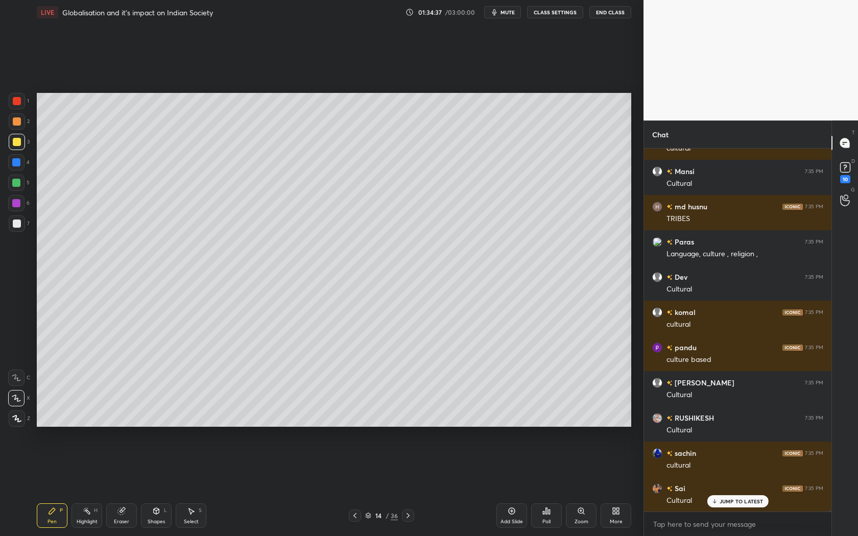
scroll to position [119145, 0]
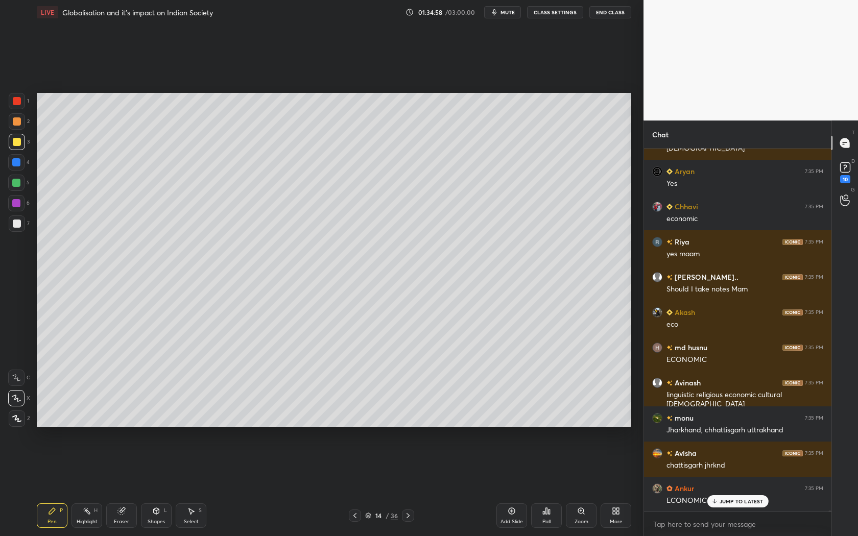
click at [407, 517] on icon at bounding box center [408, 515] width 3 height 5
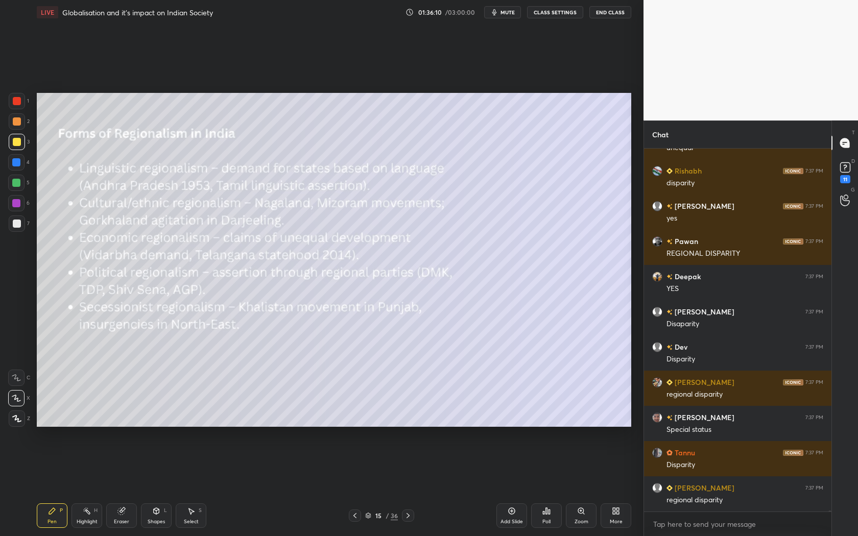
scroll to position [119274, 0]
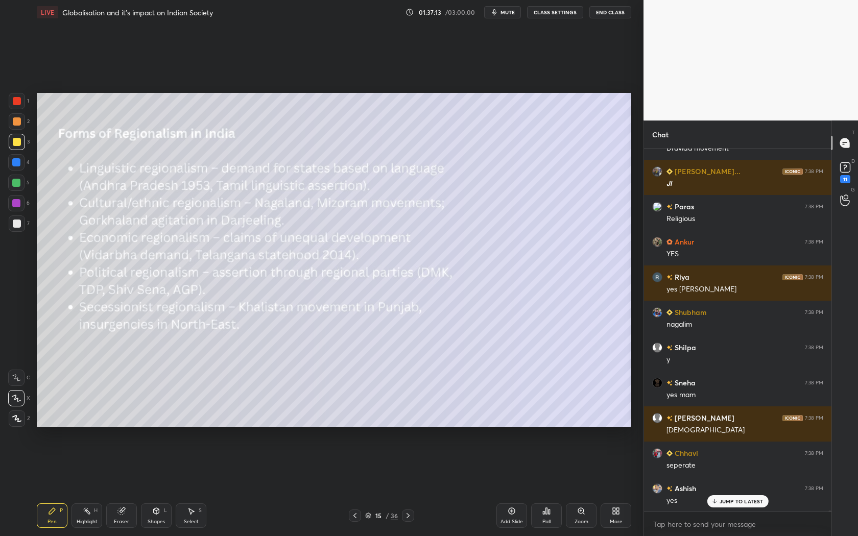
click at [408, 512] on icon at bounding box center [408, 516] width 8 height 8
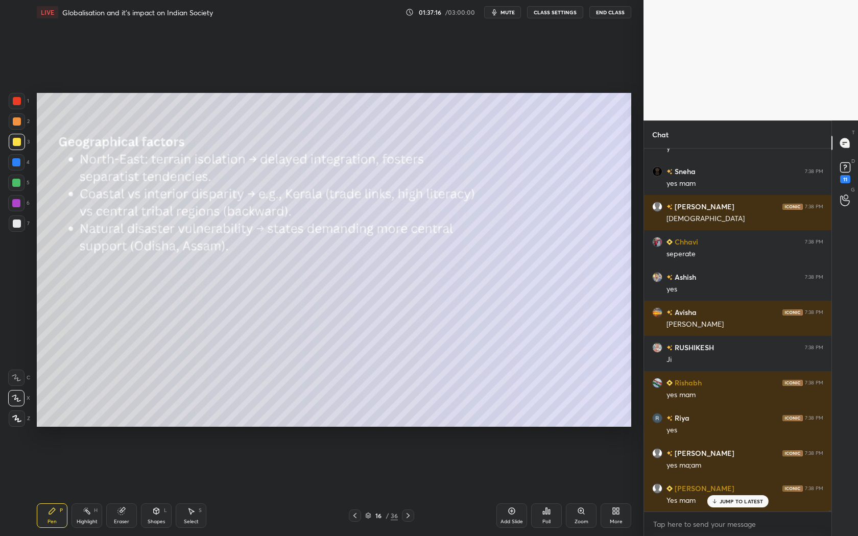
click at [354, 517] on icon at bounding box center [355, 516] width 8 height 8
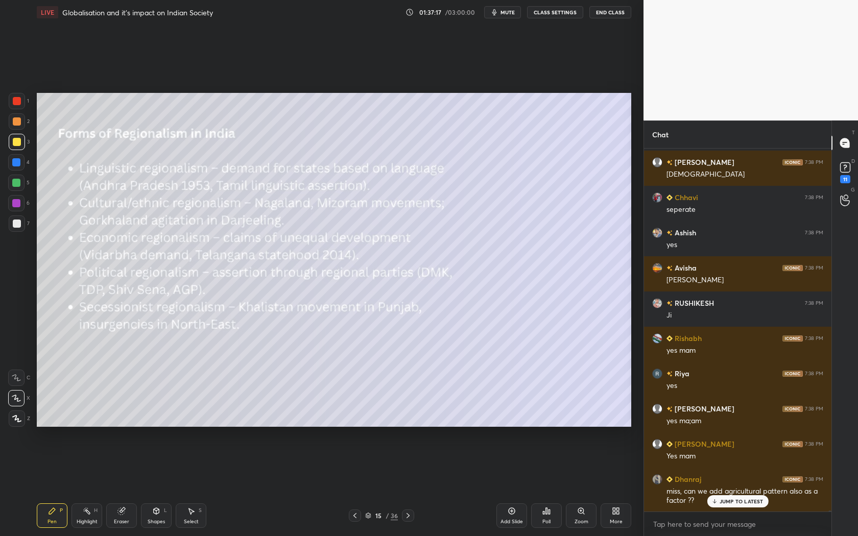
click at [515, 520] on div "Add Slide" at bounding box center [512, 521] width 22 height 5
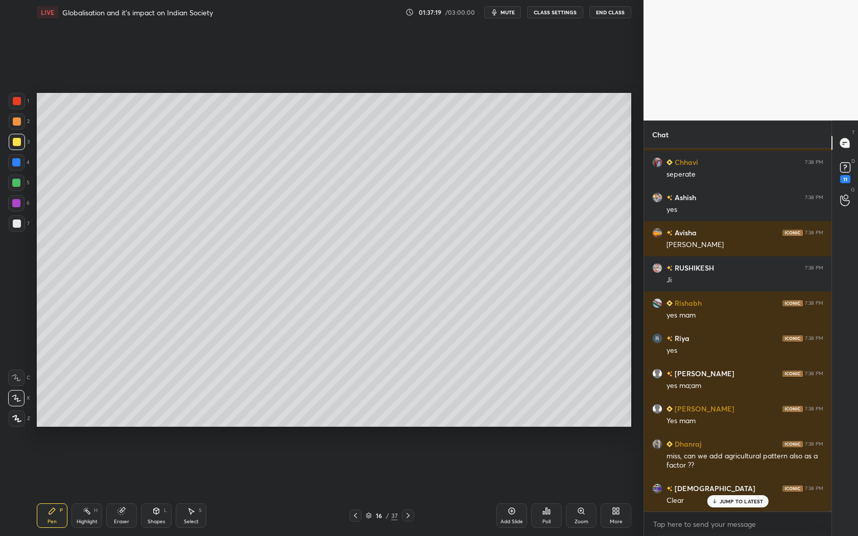
click at [748, 504] on p "JUMP TO LATEST" at bounding box center [742, 502] width 44 height 6
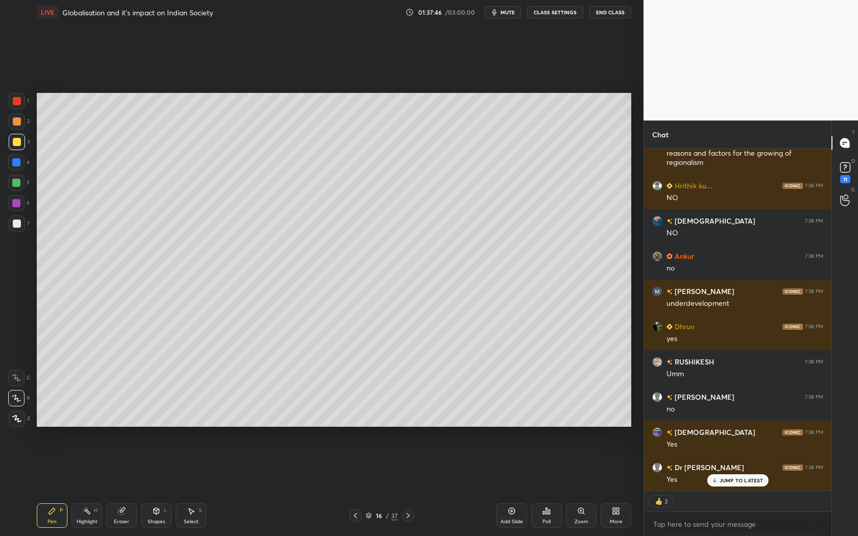
click at [747, 479] on p "JUMP TO LATEST" at bounding box center [742, 481] width 44 height 6
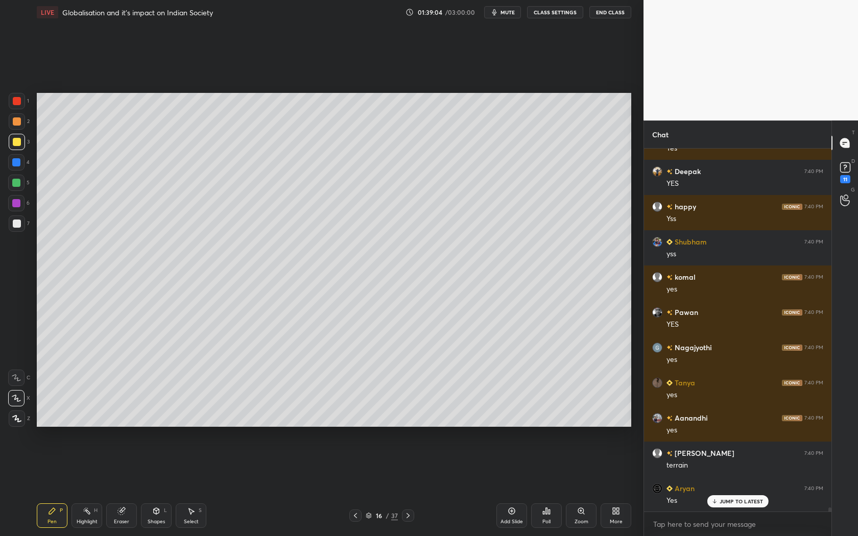
click at [729, 500] on p "JUMP TO LATEST" at bounding box center [742, 502] width 44 height 6
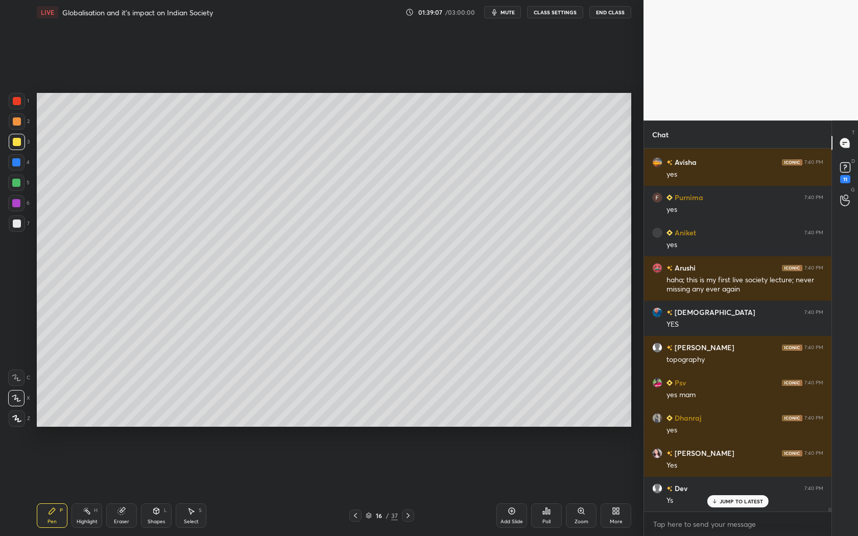
click at [759, 502] on p "JUMP TO LATEST" at bounding box center [742, 502] width 44 height 6
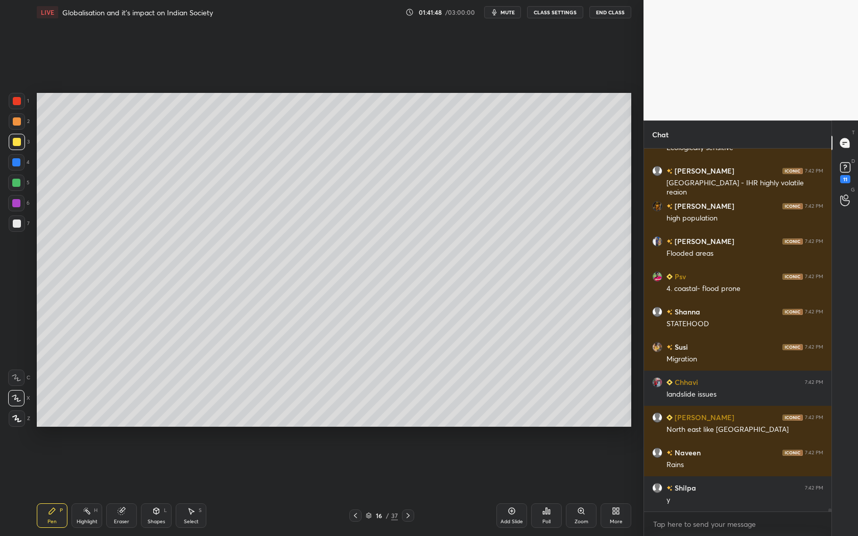
scroll to position [45520, 0]
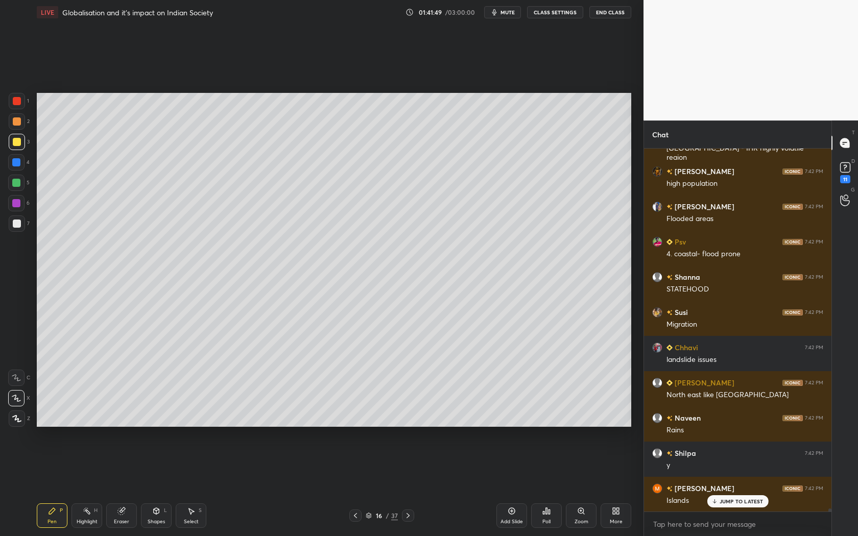
click at [406, 515] on icon at bounding box center [408, 516] width 8 height 8
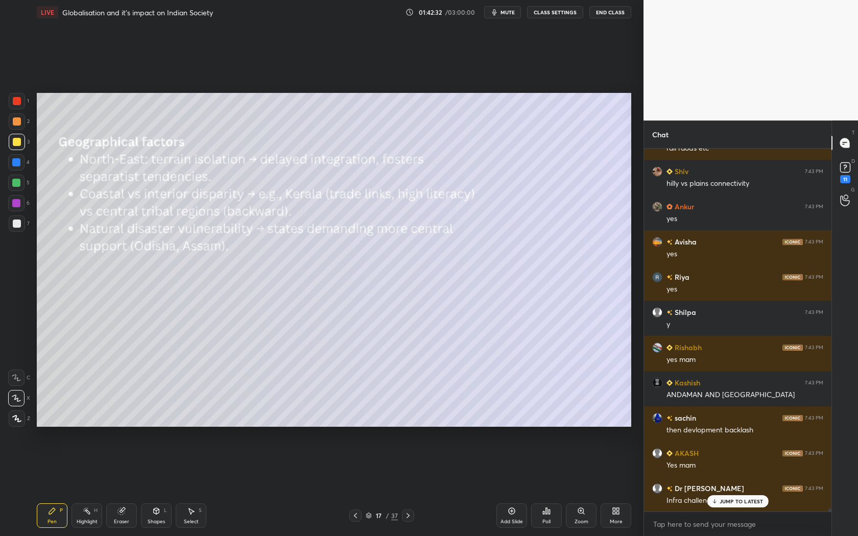
scroll to position [43573, 0]
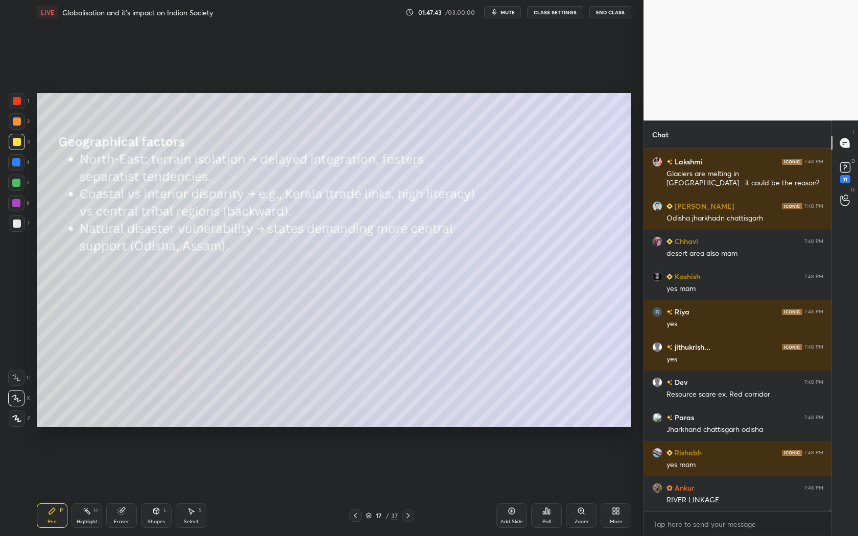
click at [409, 516] on icon at bounding box center [408, 516] width 8 height 8
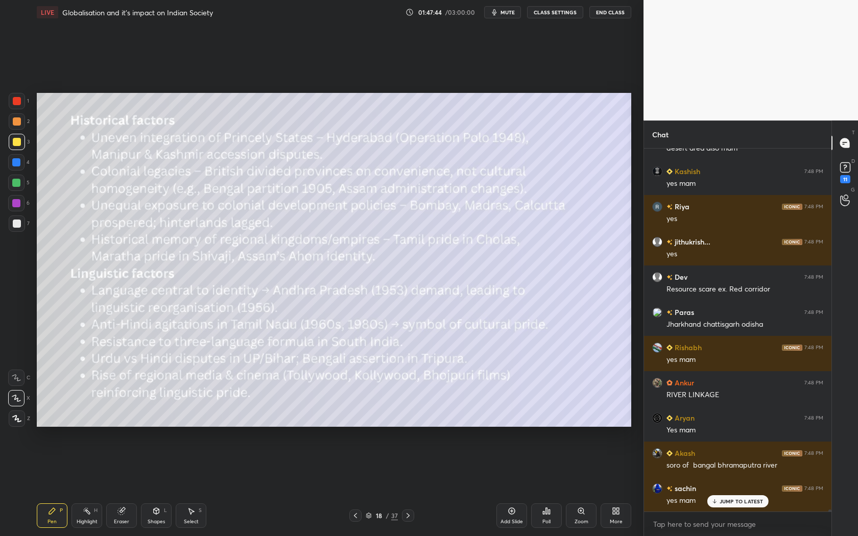
click at [356, 514] on icon at bounding box center [355, 516] width 8 height 8
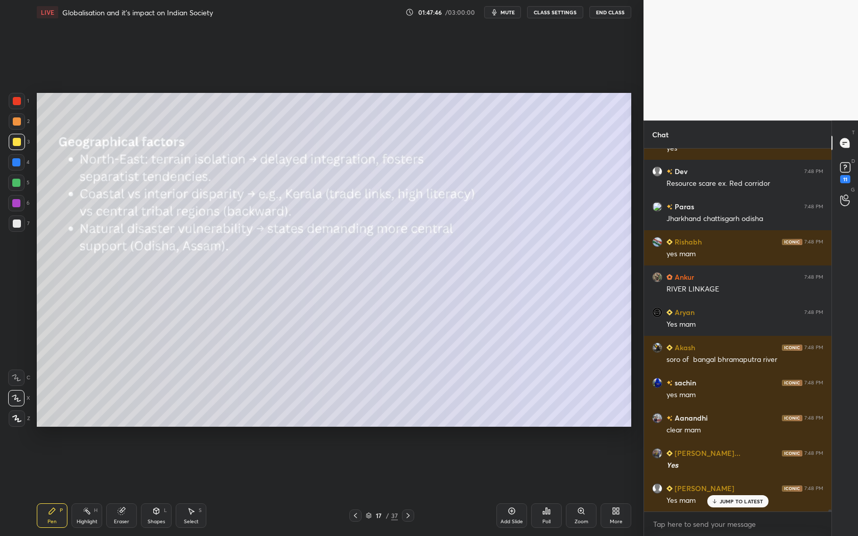
click at [512, 517] on div "Add Slide" at bounding box center [511, 516] width 31 height 25
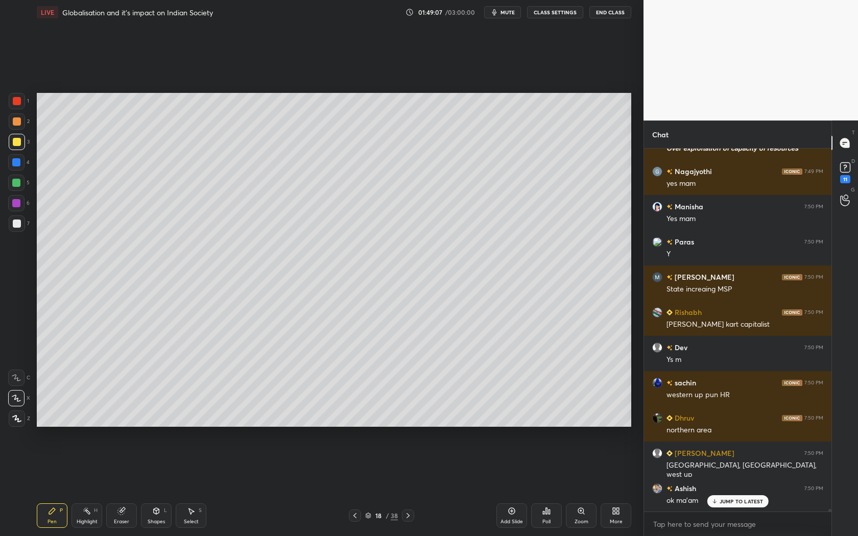
scroll to position [55784, 0]
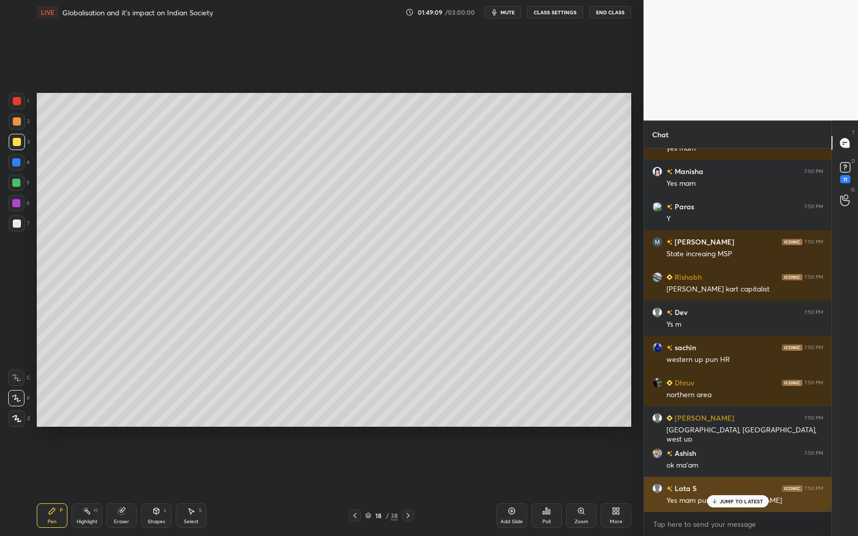
click at [737, 504] on p "JUMP TO LATEST" at bounding box center [742, 502] width 44 height 6
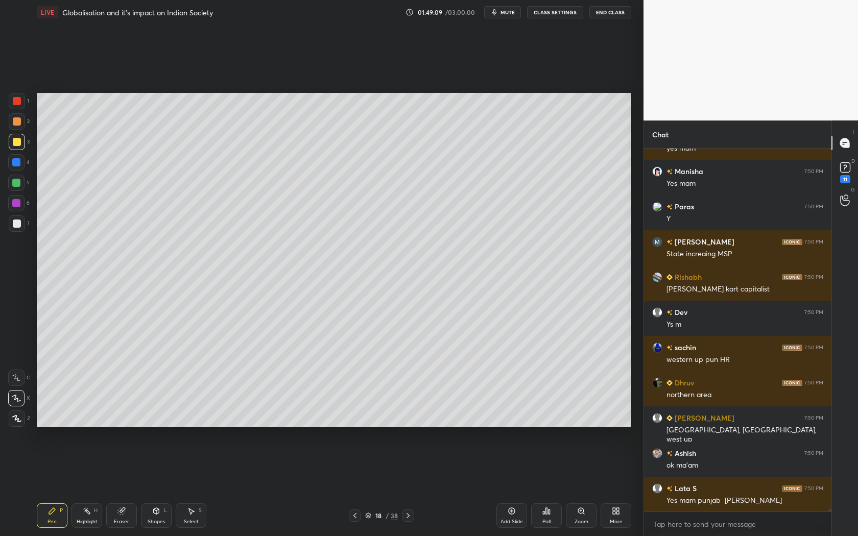
scroll to position [55819, 0]
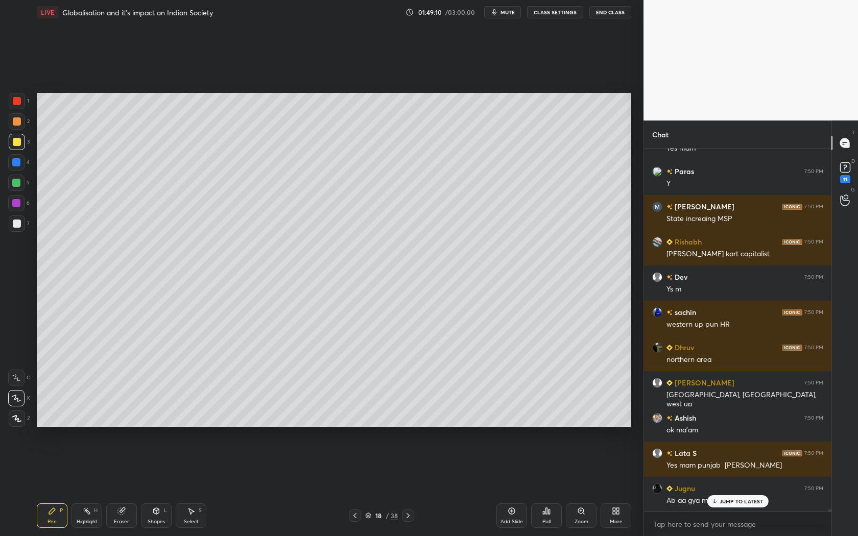
click at [753, 500] on p "JUMP TO LATEST" at bounding box center [742, 502] width 44 height 6
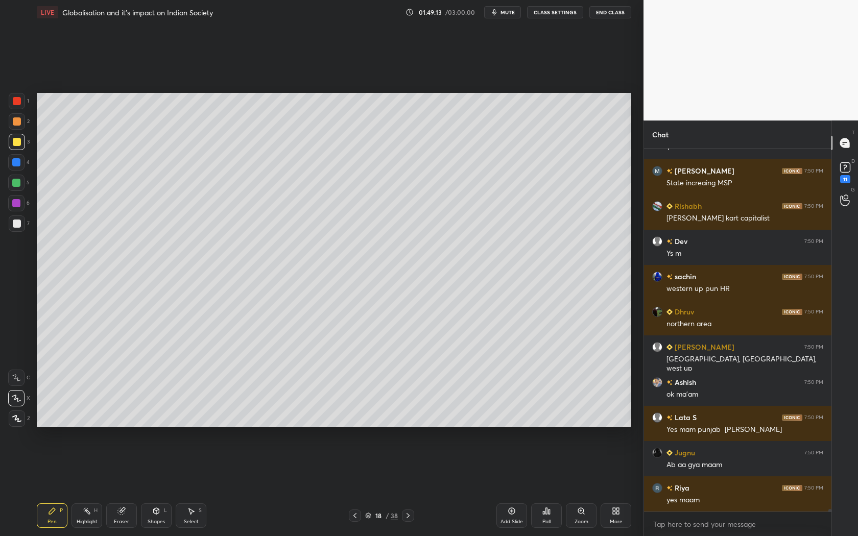
scroll to position [55890, 0]
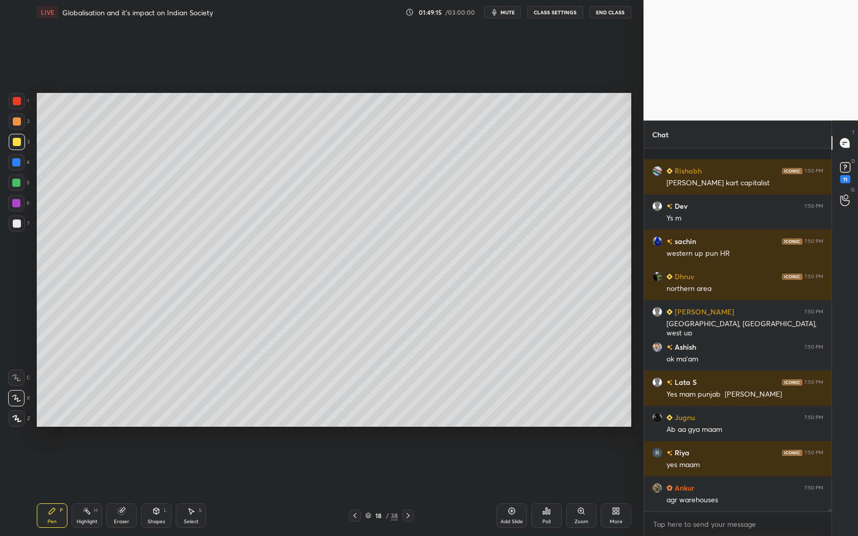
click at [409, 517] on icon at bounding box center [408, 516] width 8 height 8
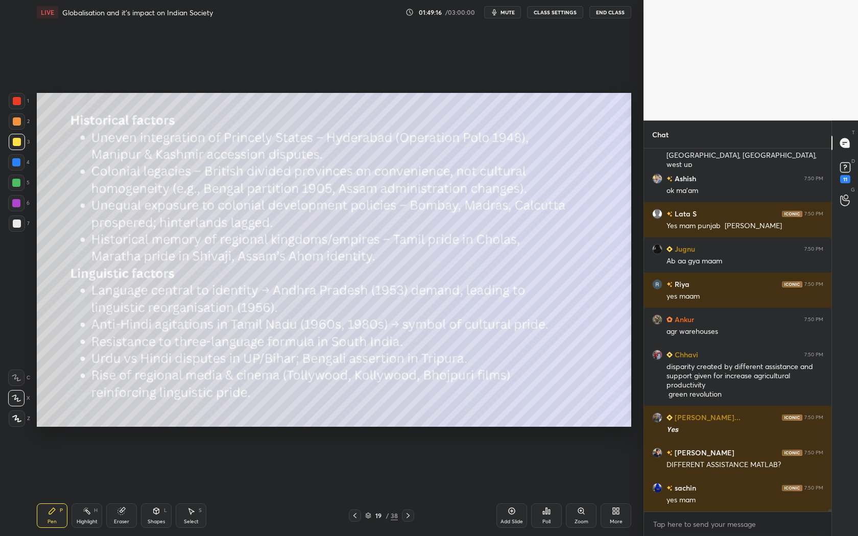
scroll to position [56094, 0]
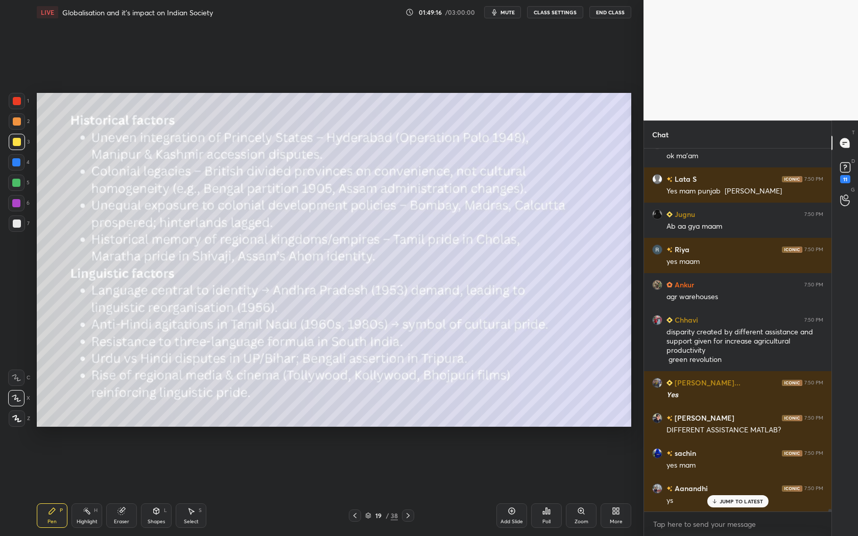
click at [356, 512] on icon at bounding box center [355, 516] width 8 height 8
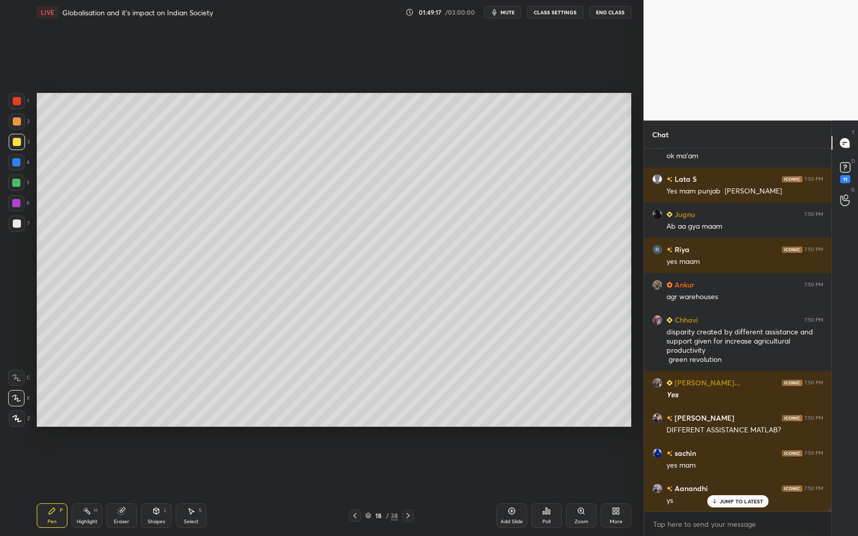
scroll to position [56139, 0]
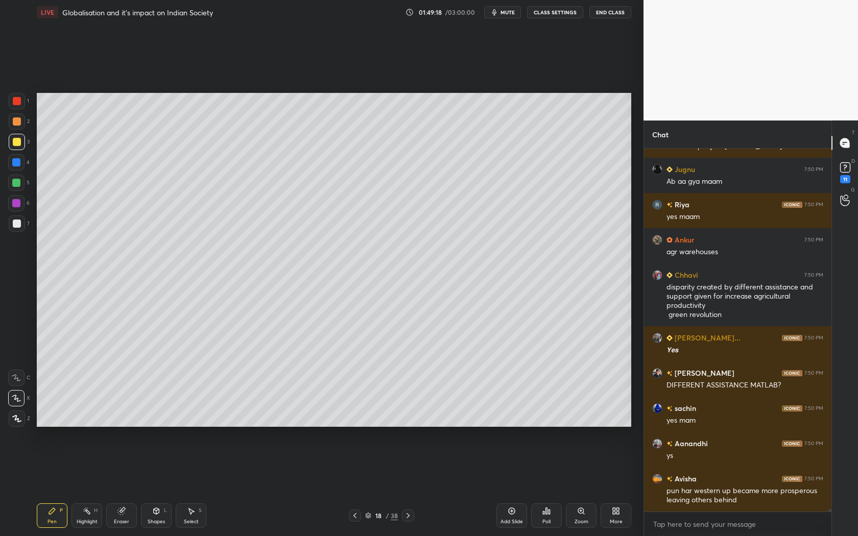
click at [521, 522] on div "Add Slide" at bounding box center [512, 521] width 22 height 5
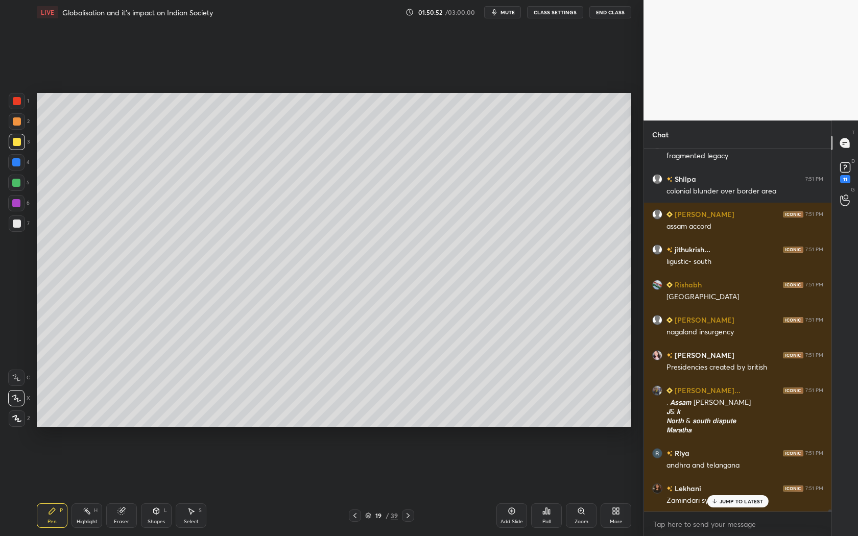
scroll to position [60320, 0]
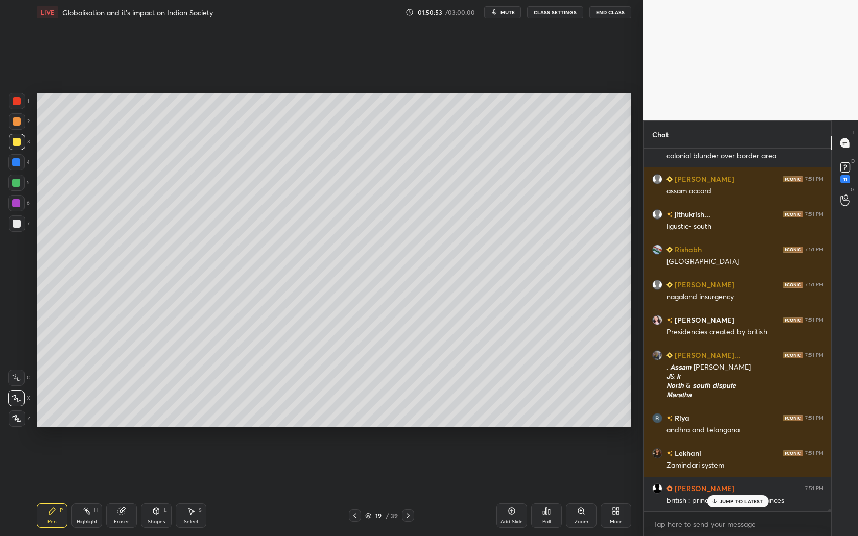
click at [410, 520] on div at bounding box center [408, 516] width 12 height 12
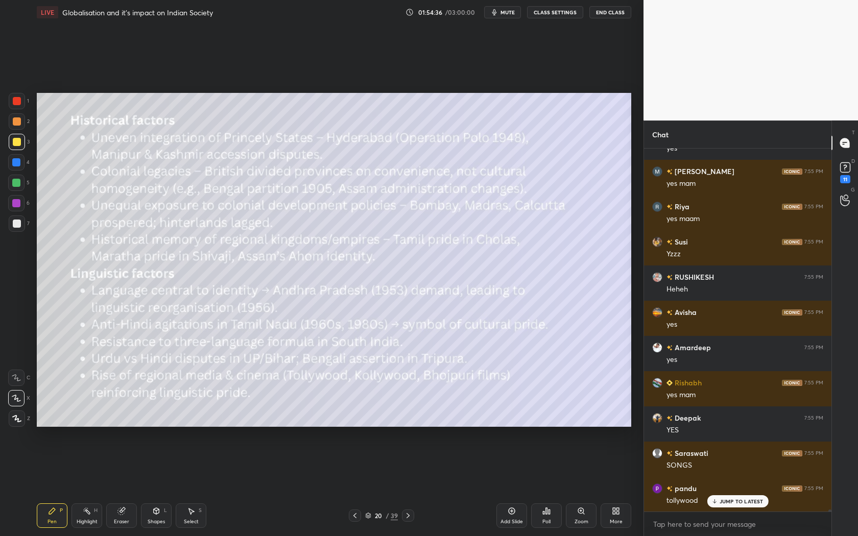
scroll to position [68354, 0]
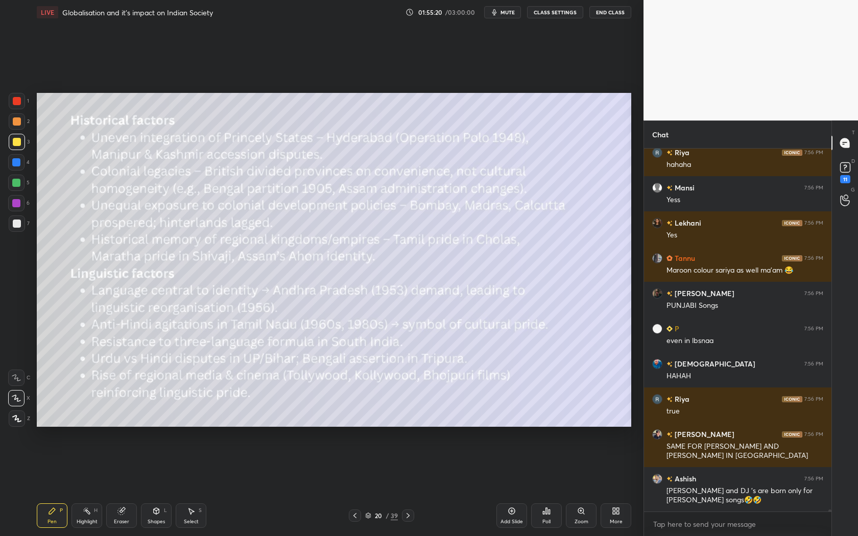
click at [409, 515] on icon at bounding box center [408, 515] width 3 height 5
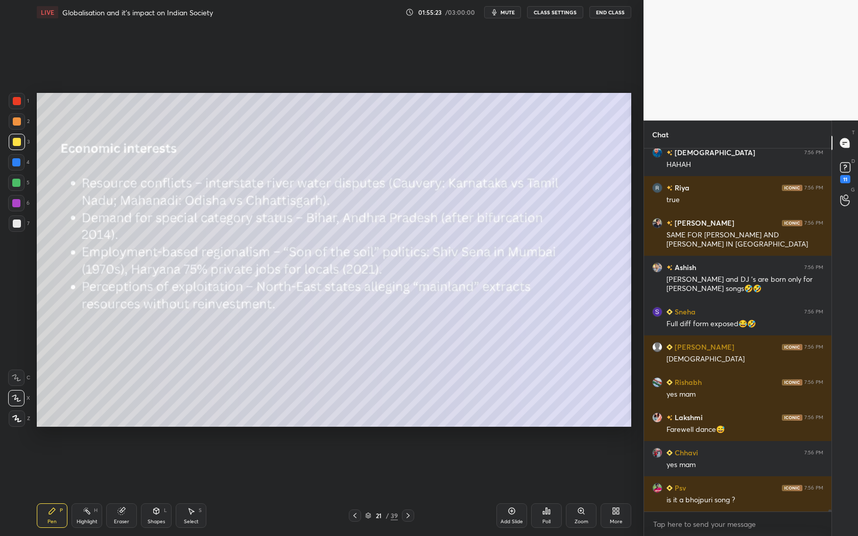
click at [408, 517] on icon at bounding box center [408, 515] width 3 height 5
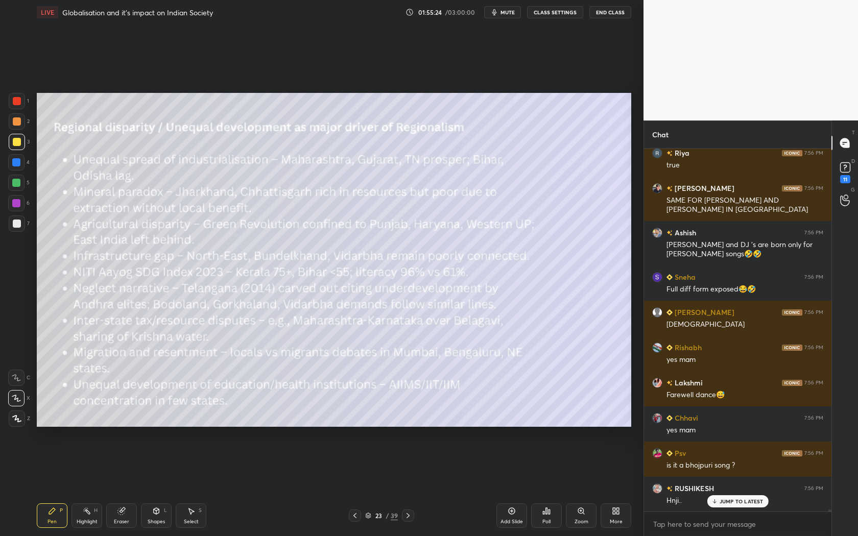
click at [408, 517] on icon at bounding box center [408, 515] width 3 height 5
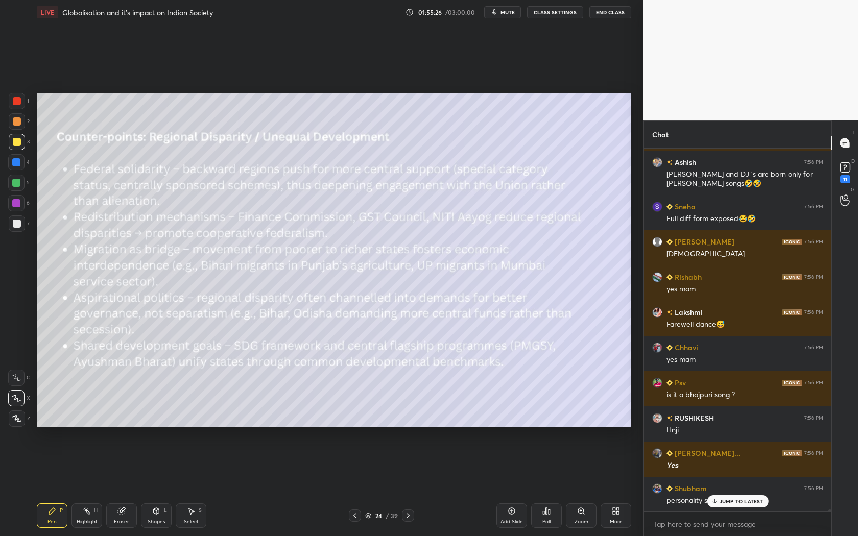
click at [355, 516] on icon at bounding box center [355, 516] width 8 height 8
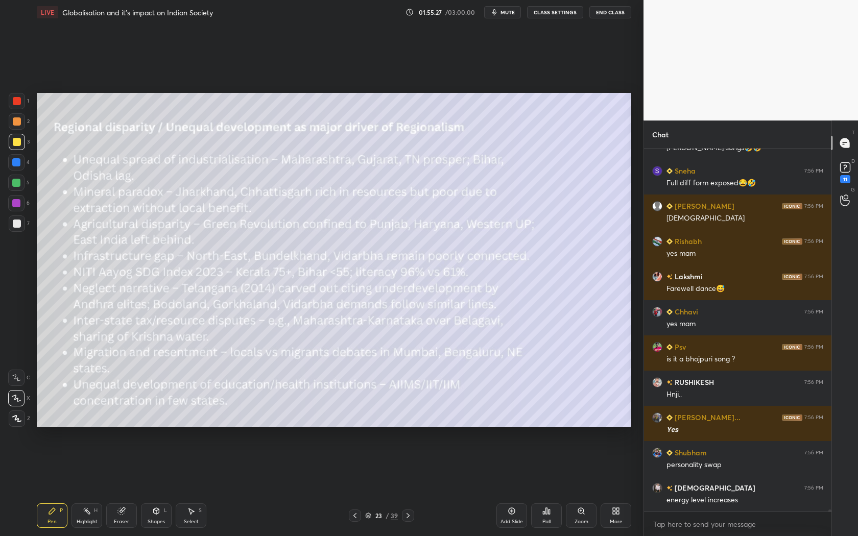
click at [356, 516] on icon at bounding box center [355, 516] width 8 height 8
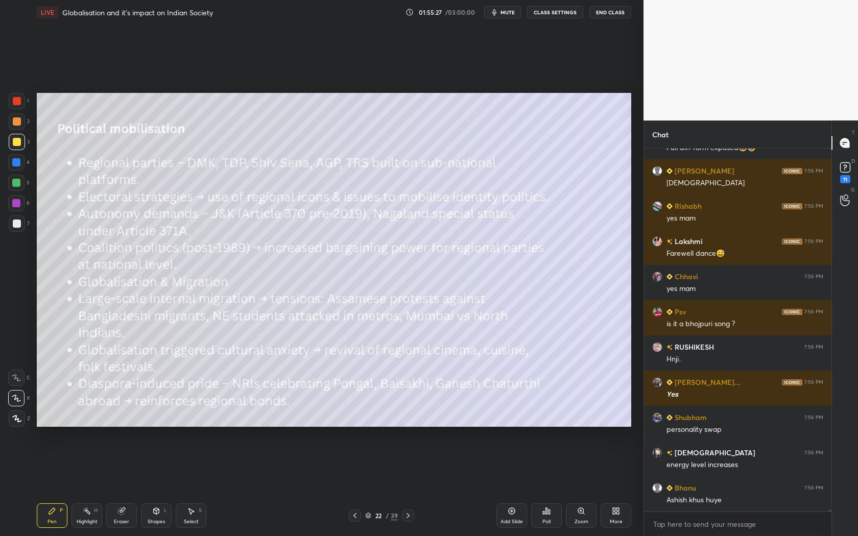
click at [357, 517] on icon at bounding box center [355, 516] width 8 height 8
click at [405, 517] on icon at bounding box center [408, 516] width 8 height 8
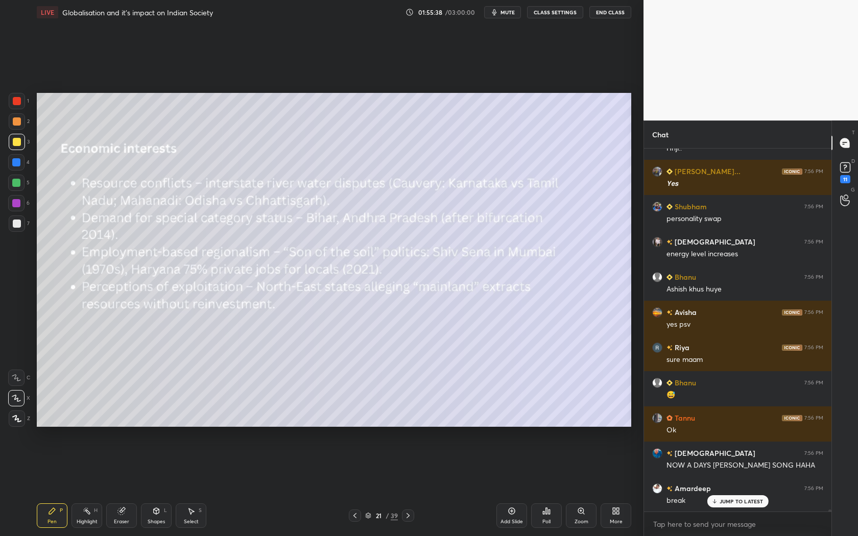
click at [351, 516] on icon at bounding box center [355, 516] width 8 height 8
click at [509, 519] on div "Add Slide" at bounding box center [512, 521] width 22 height 5
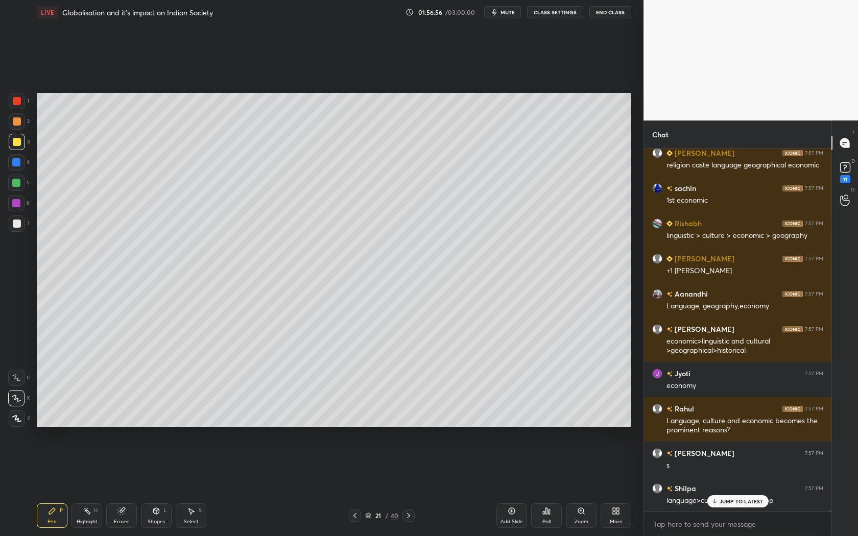
scroll to position [73779, 0]
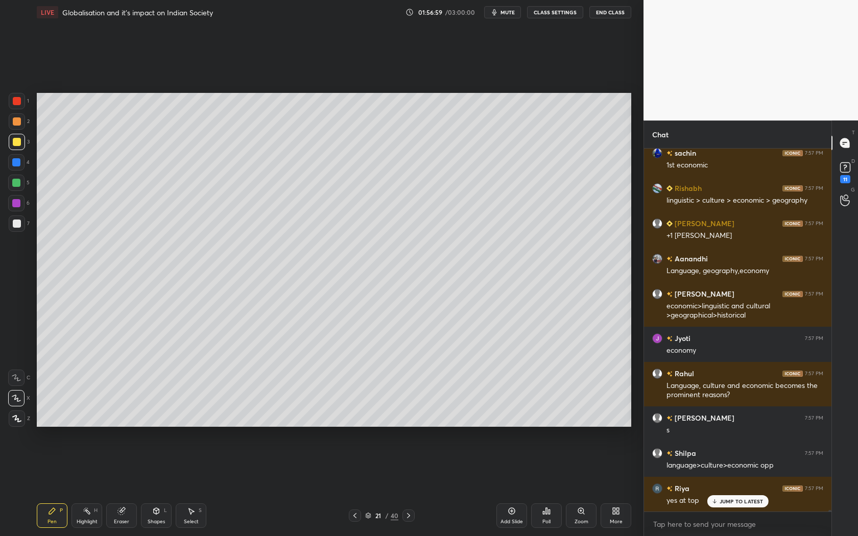
click at [128, 512] on div "Eraser" at bounding box center [121, 516] width 31 height 25
click at [45, 520] on div "Pen P" at bounding box center [52, 516] width 31 height 25
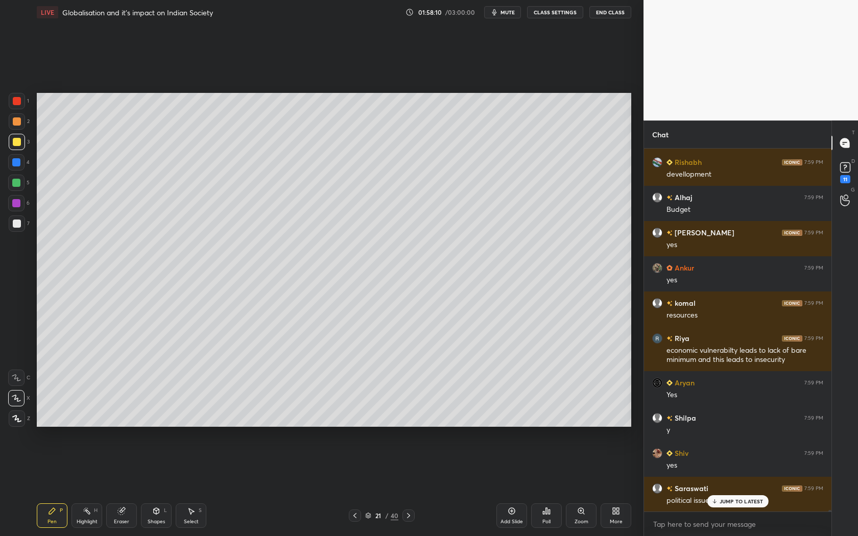
scroll to position [77125, 0]
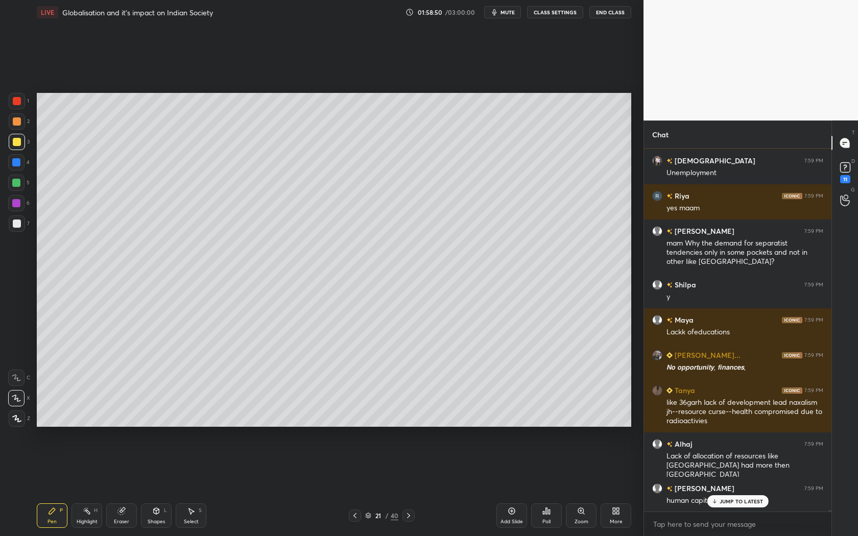
click at [744, 497] on div "JUMP TO LATEST" at bounding box center [737, 501] width 61 height 12
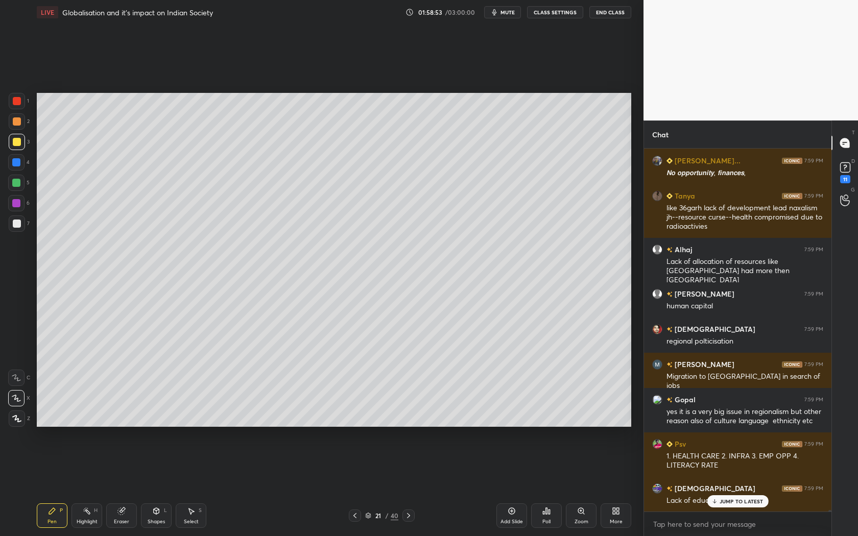
click at [748, 503] on p "JUMP TO LATEST" at bounding box center [742, 502] width 44 height 6
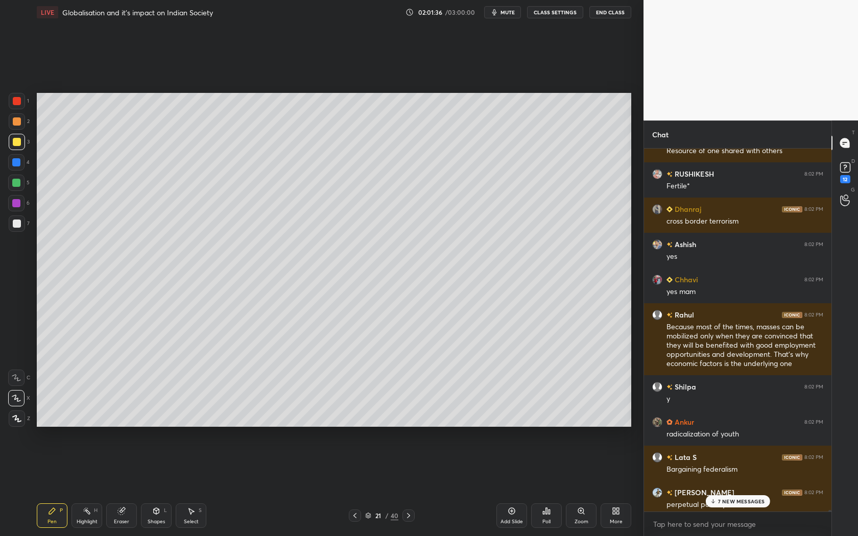
scroll to position [79944, 0]
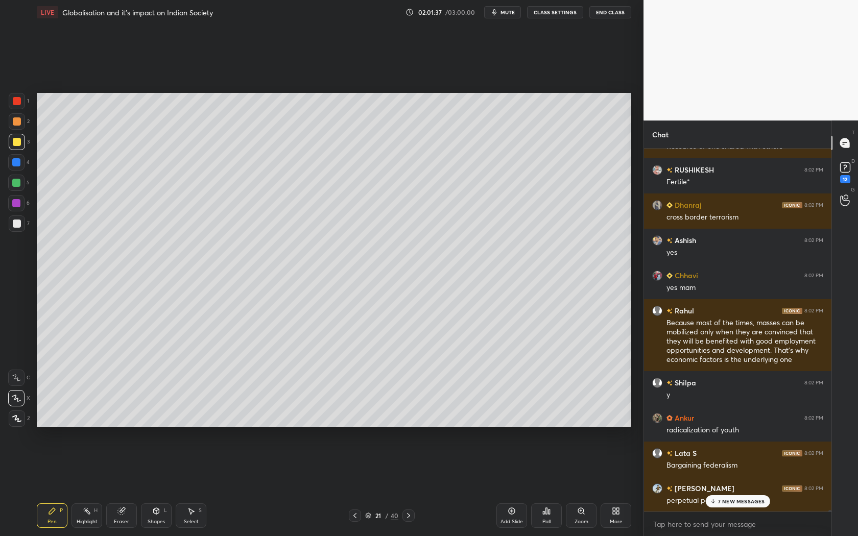
click at [737, 501] on p "7 NEW MESSAGES" at bounding box center [741, 502] width 47 height 6
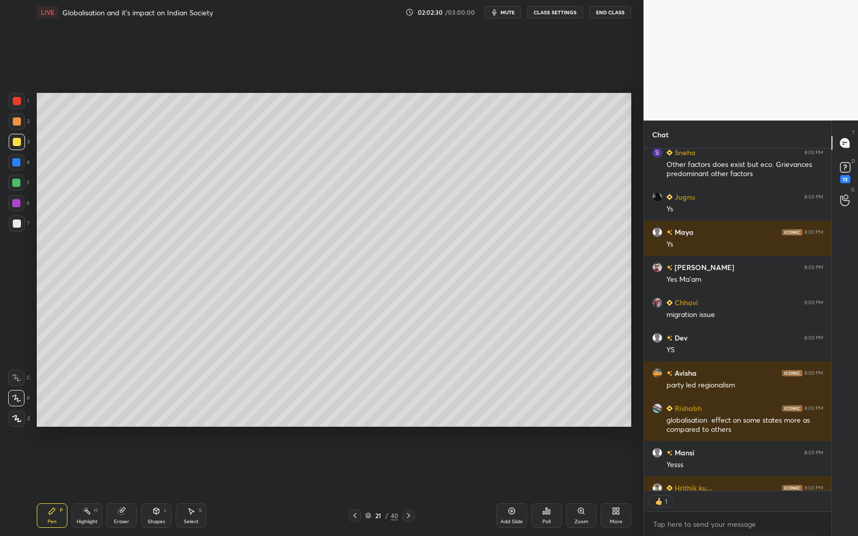
scroll to position [340, 185]
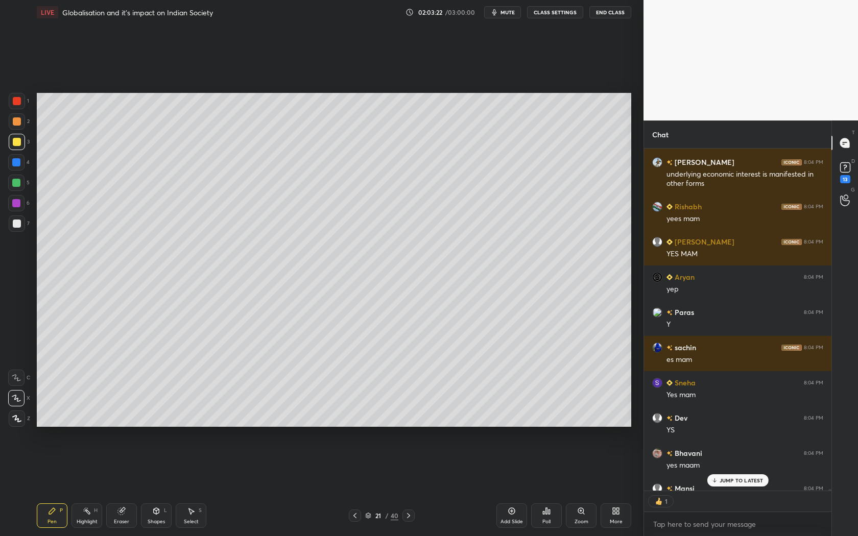
click at [403, 513] on div at bounding box center [409, 516] width 12 height 12
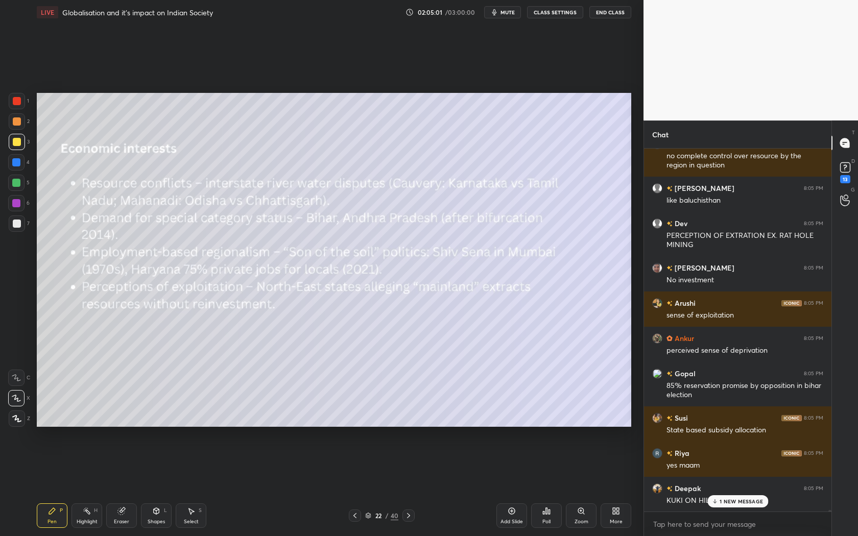
scroll to position [84142, 0]
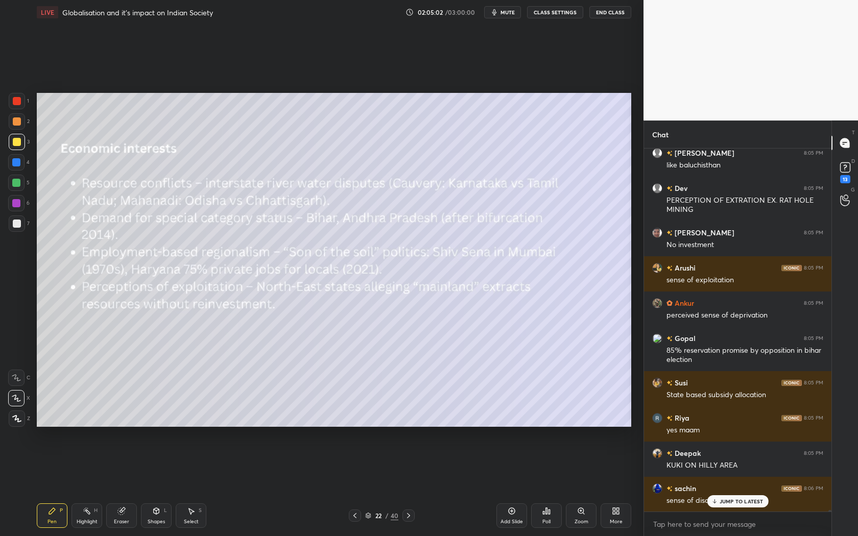
click at [413, 518] on div at bounding box center [409, 516] width 12 height 12
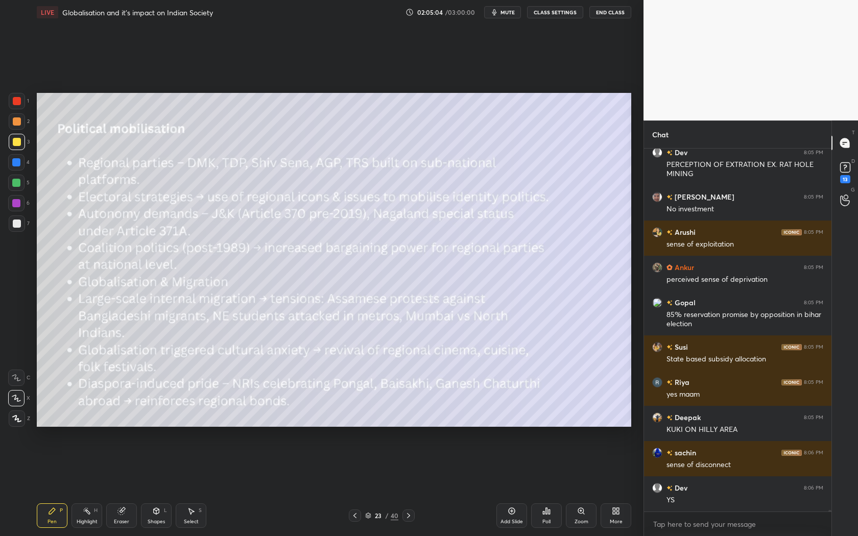
scroll to position [84213, 0]
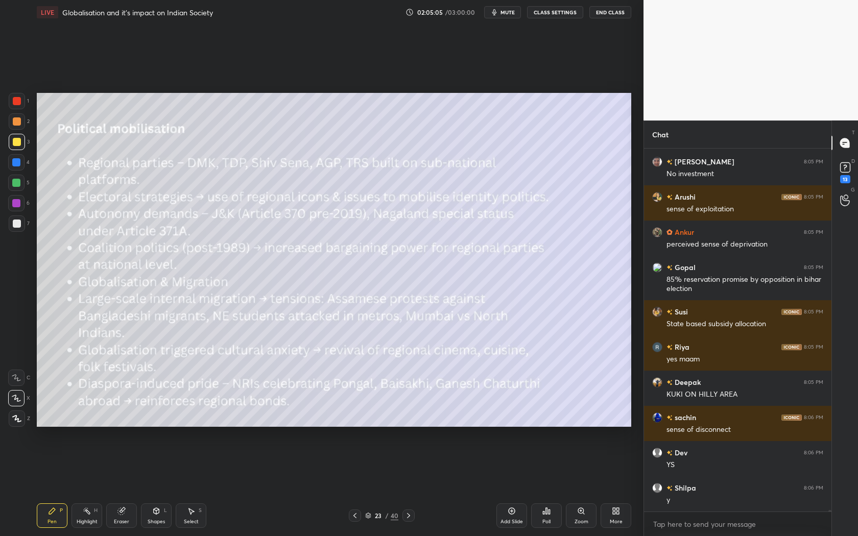
click at [408, 516] on icon at bounding box center [409, 516] width 8 height 8
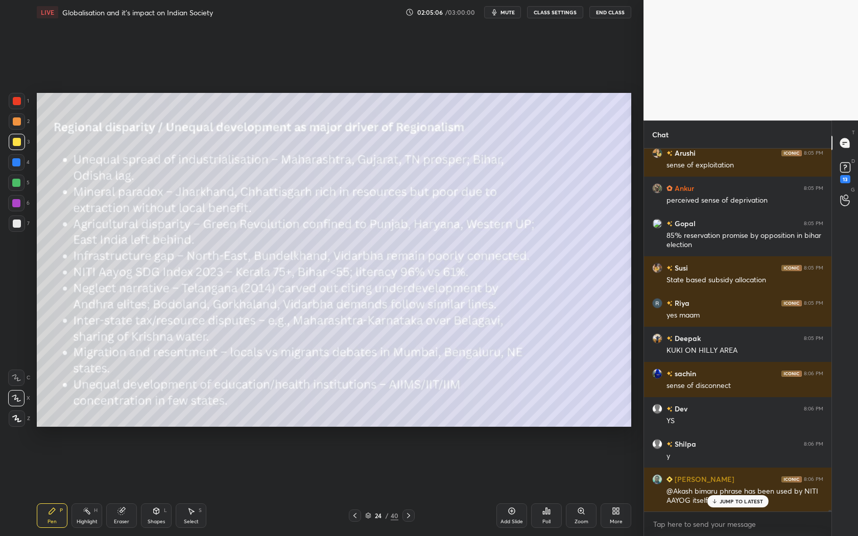
click at [357, 516] on icon at bounding box center [355, 516] width 8 height 8
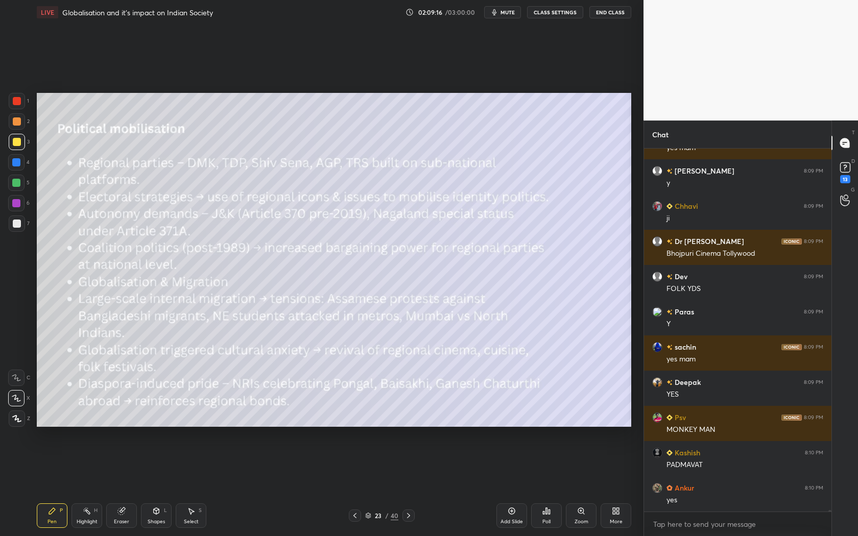
scroll to position [92875, 0]
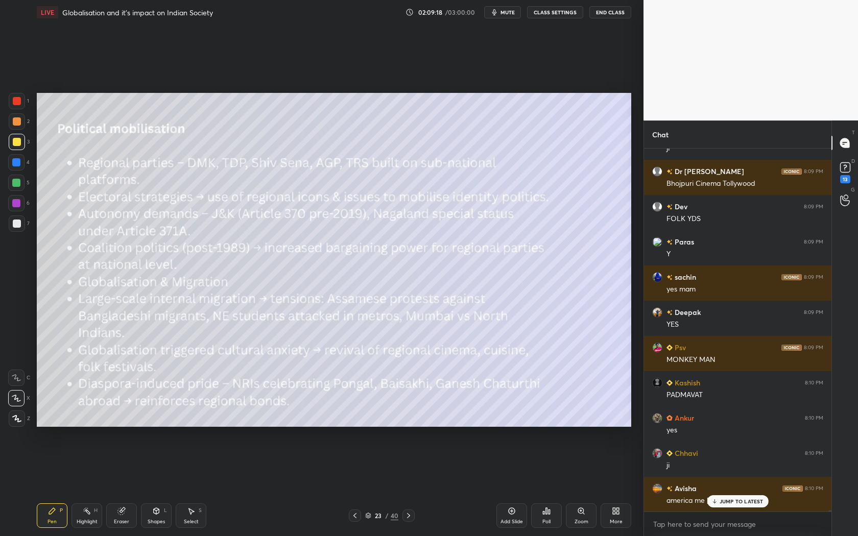
click at [404, 511] on div at bounding box center [409, 516] width 12 height 12
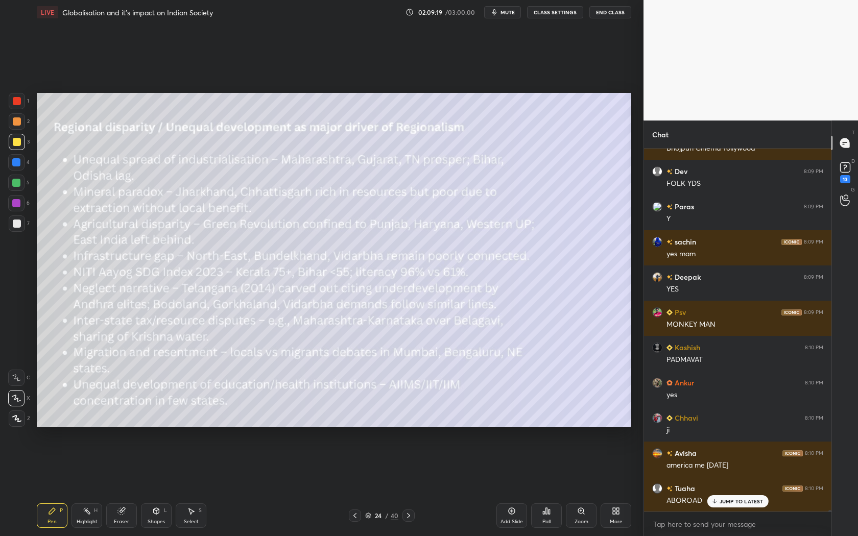
scroll to position [93017, 0]
click at [354, 513] on icon at bounding box center [355, 516] width 8 height 8
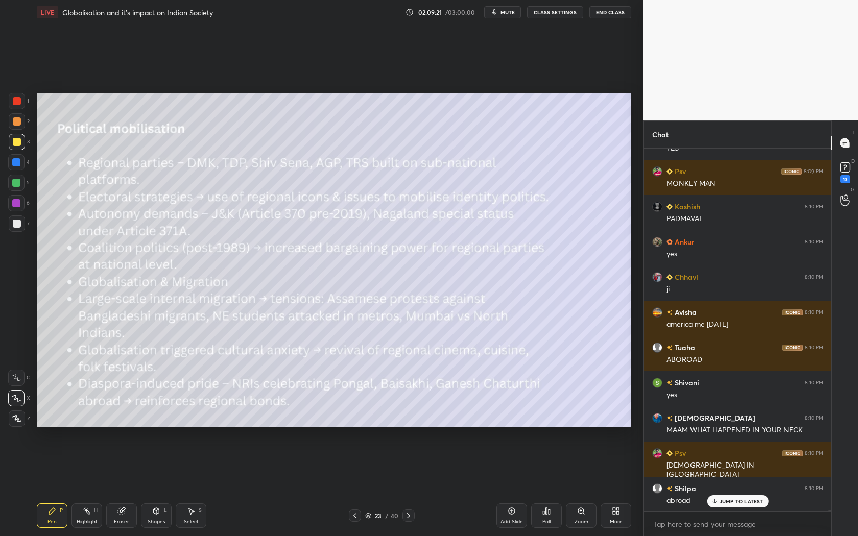
click at [510, 519] on div "Add Slide" at bounding box center [512, 521] width 22 height 5
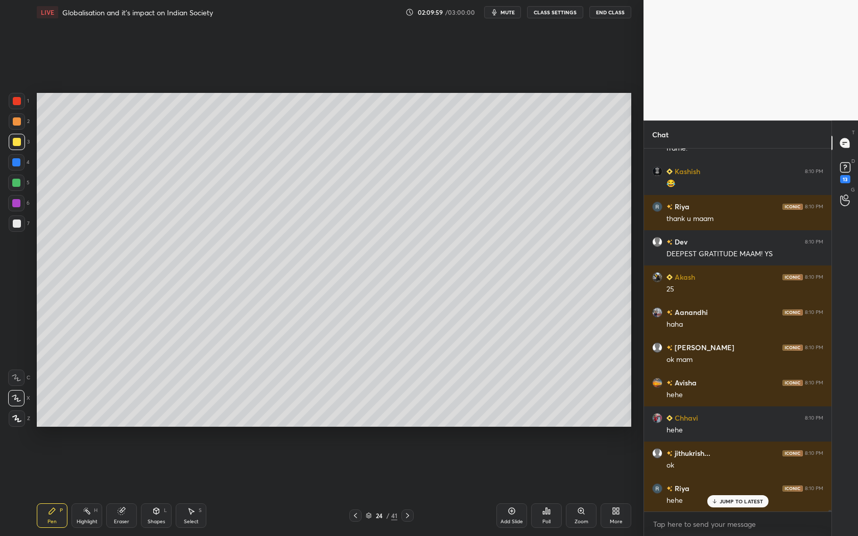
scroll to position [95055, 0]
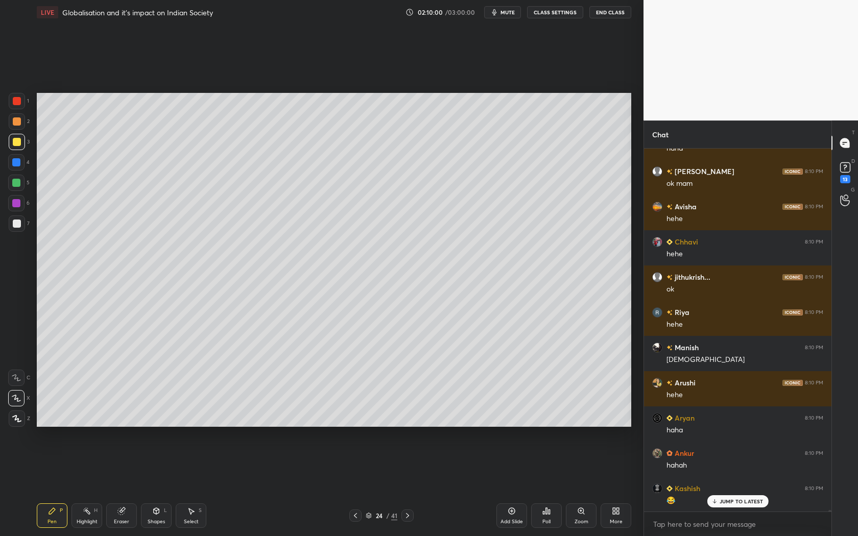
click at [502, 16] on button "mute" at bounding box center [502, 12] width 37 height 12
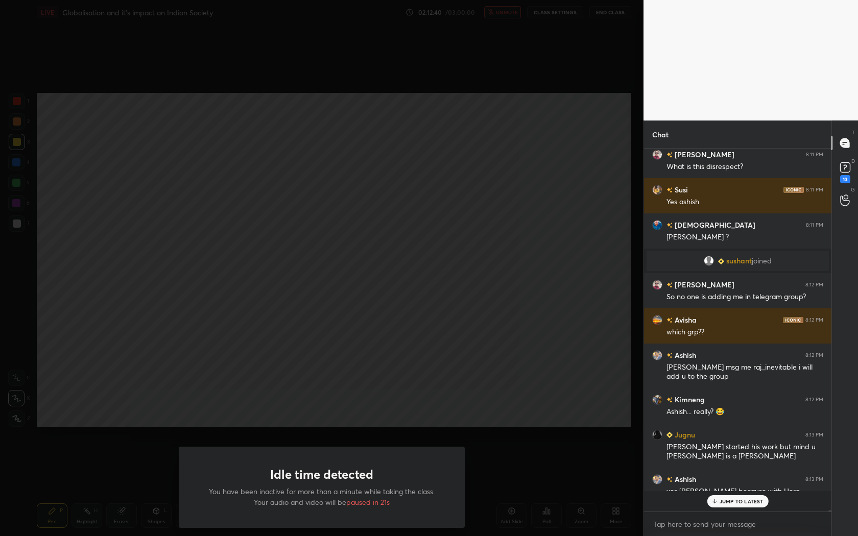
scroll to position [95786, 0]
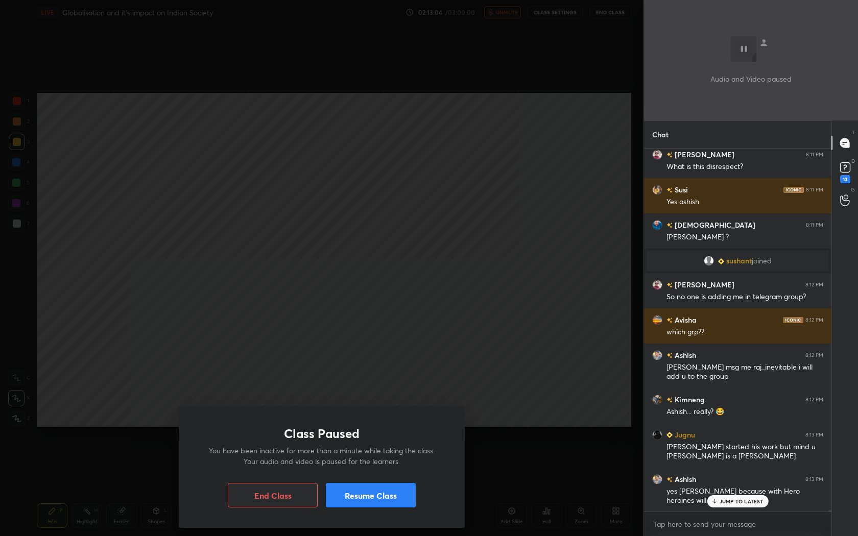
click at [497, 237] on div "Class Paused You have been inactive for more than a minute while taking the cla…" at bounding box center [322, 268] width 644 height 536
drag, startPoint x: 497, startPoint y: 240, endPoint x: 497, endPoint y: 231, distance: 8.2
click at [497, 233] on div "Class Paused You have been inactive for more than a minute while taking the cla…" at bounding box center [322, 268] width 644 height 536
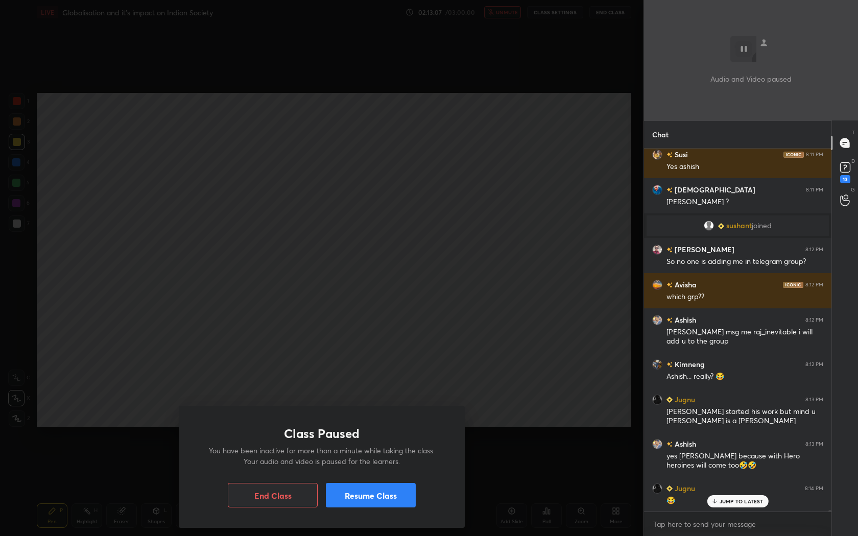
click at [743, 56] on rect at bounding box center [744, 49] width 16 height 16
click at [389, 498] on button "Resume Class" at bounding box center [371, 495] width 90 height 25
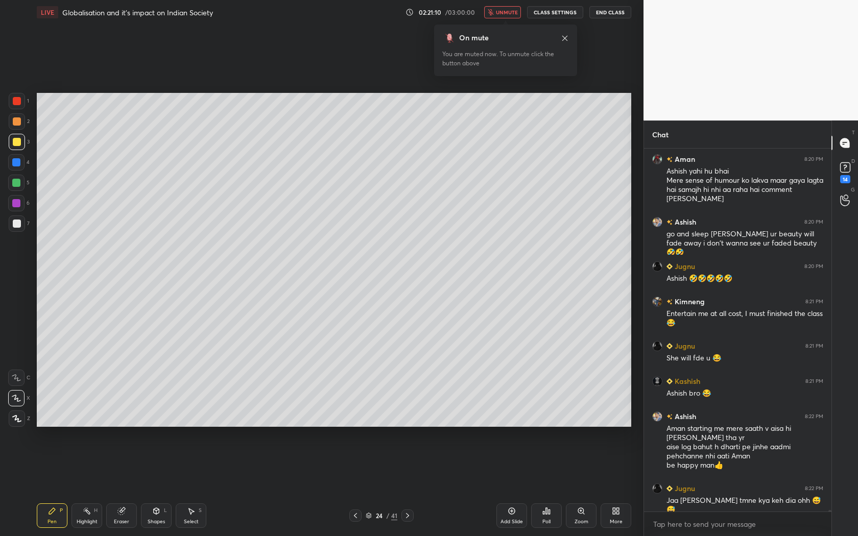
scroll to position [91973, 0]
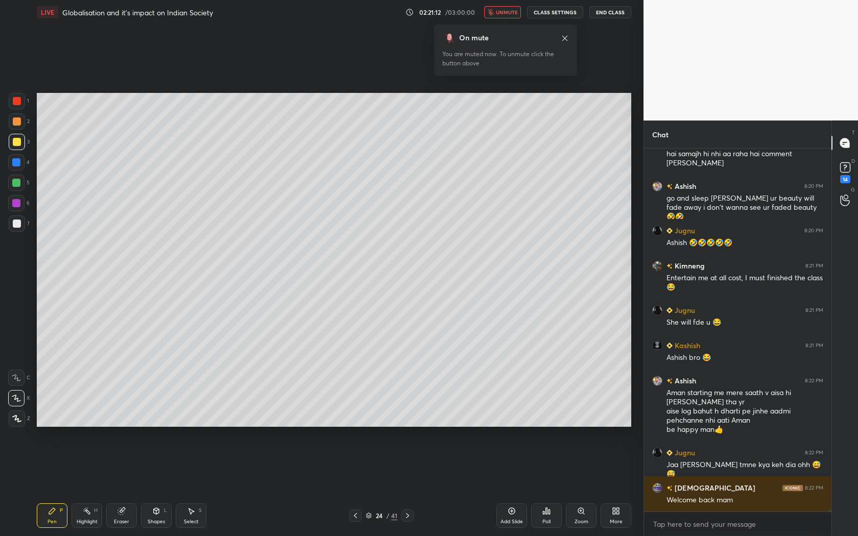
click at [506, 15] on span "unmute" at bounding box center [507, 12] width 22 height 7
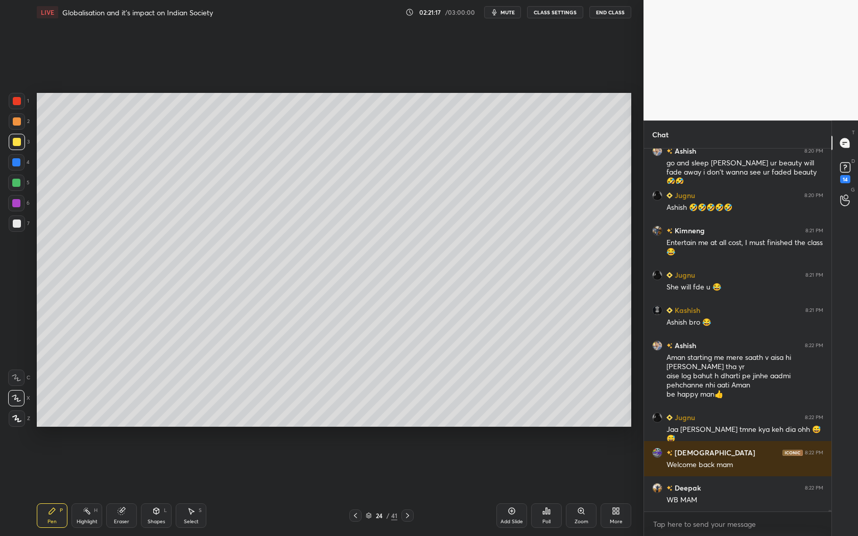
click at [126, 515] on div "Eraser" at bounding box center [121, 516] width 31 height 25
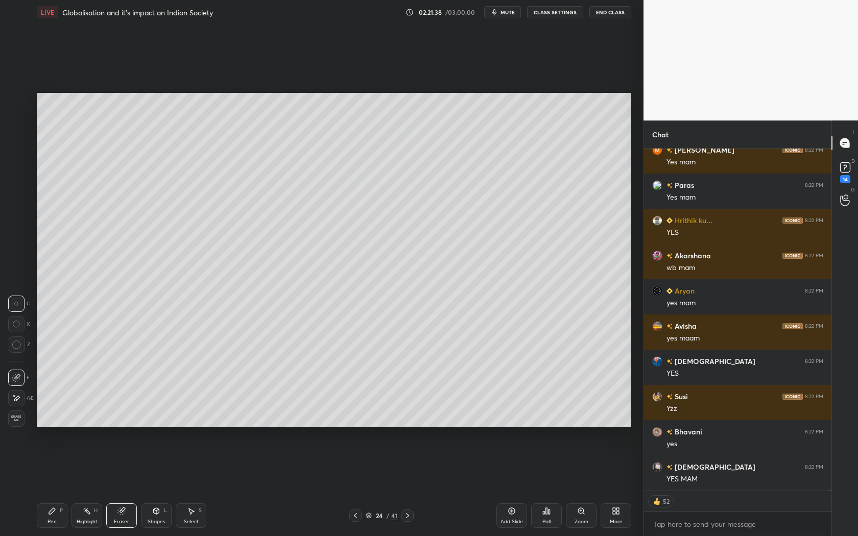
scroll to position [92769, 0]
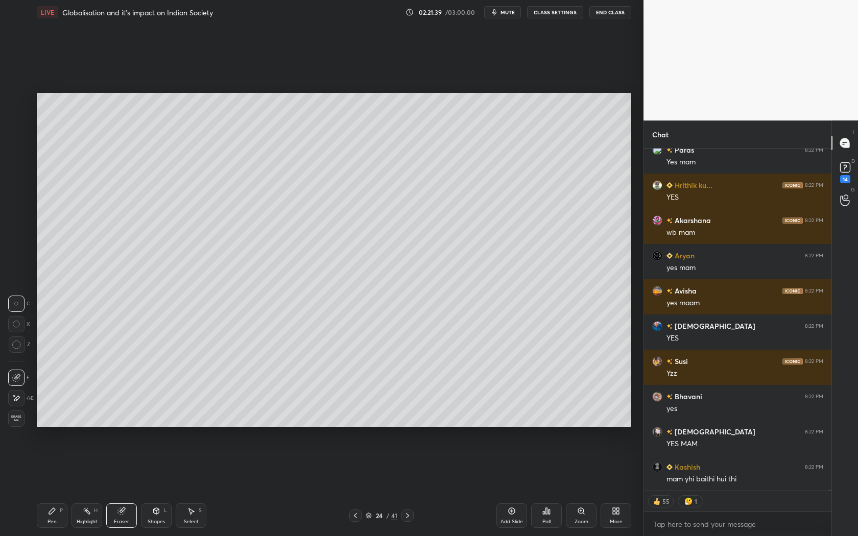
click at [413, 518] on div at bounding box center [407, 516] width 12 height 12
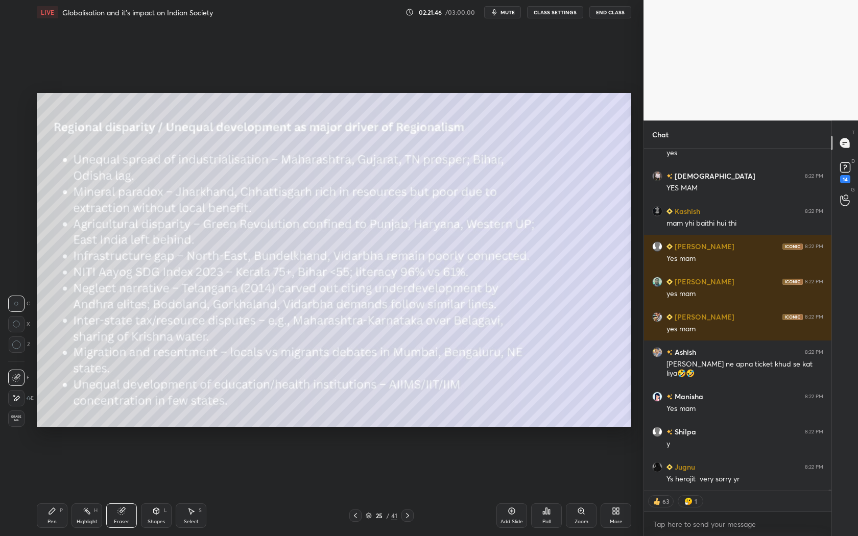
scroll to position [93060, 0]
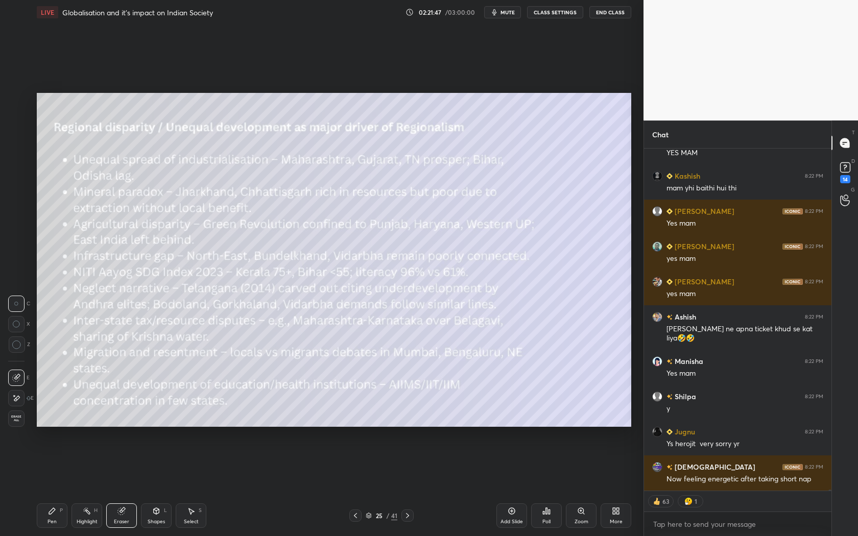
click at [357, 516] on icon at bounding box center [355, 516] width 8 height 8
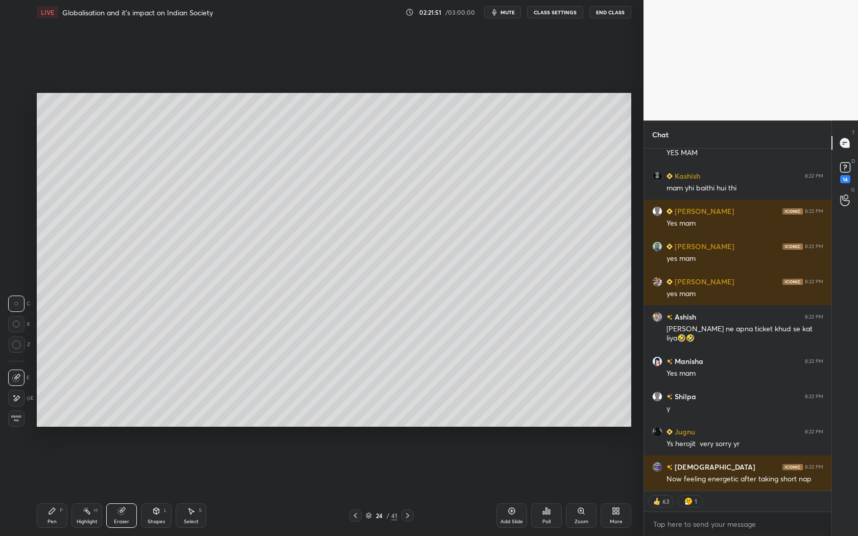
scroll to position [93095, 0]
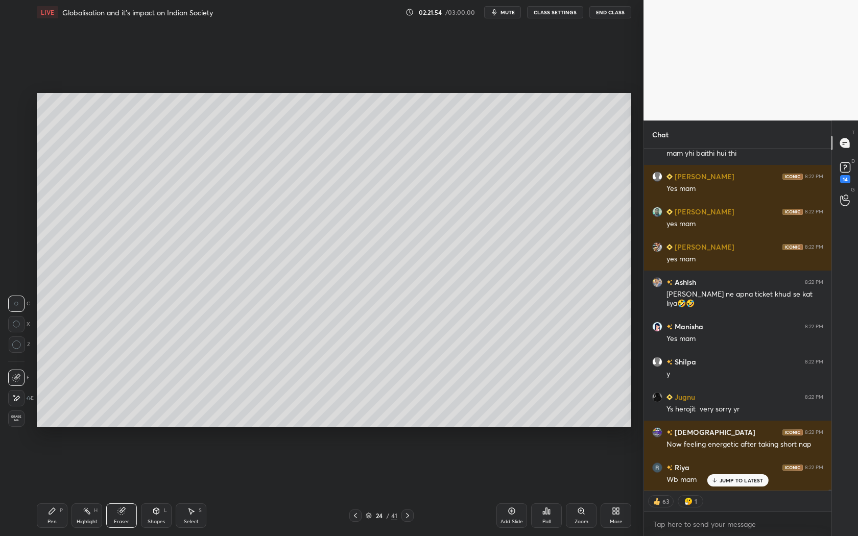
click at [58, 520] on div "Pen P" at bounding box center [52, 516] width 31 height 25
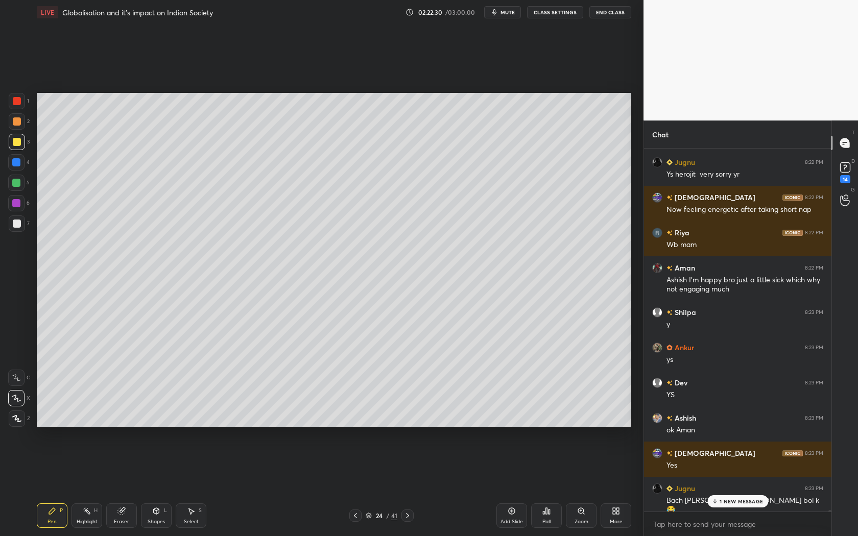
scroll to position [93365, 0]
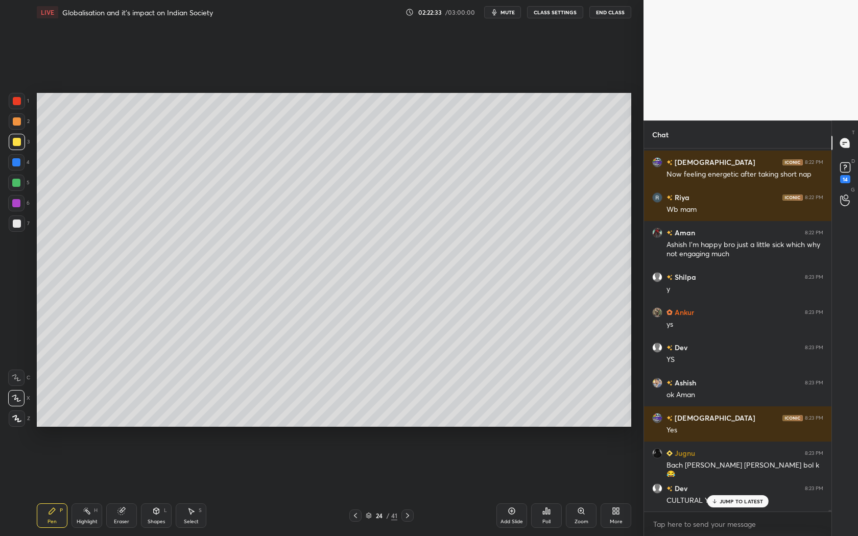
click at [729, 503] on p "JUMP TO LATEST" at bounding box center [742, 502] width 44 height 6
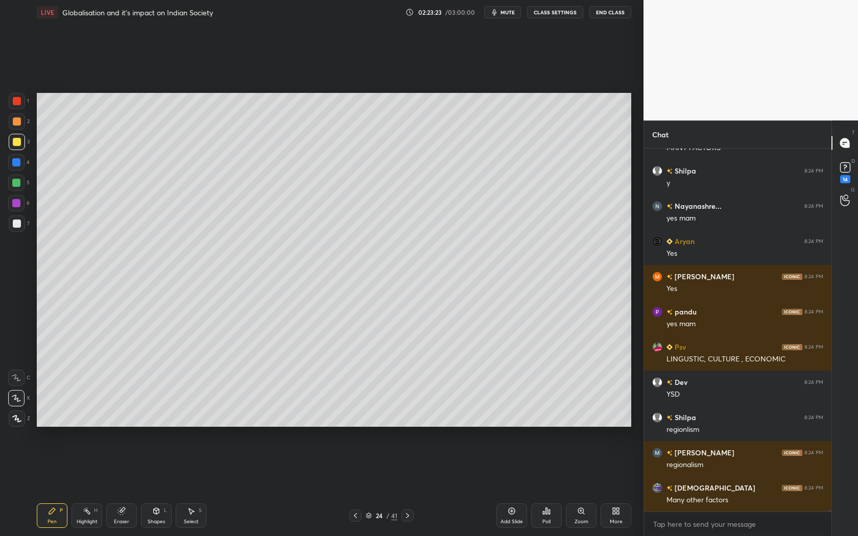
scroll to position [93880, 0]
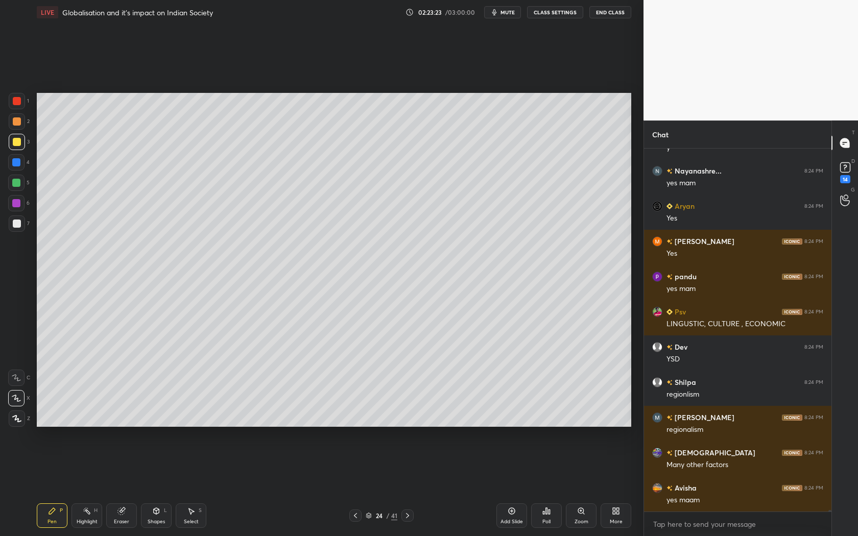
click at [409, 516] on icon at bounding box center [408, 516] width 8 height 8
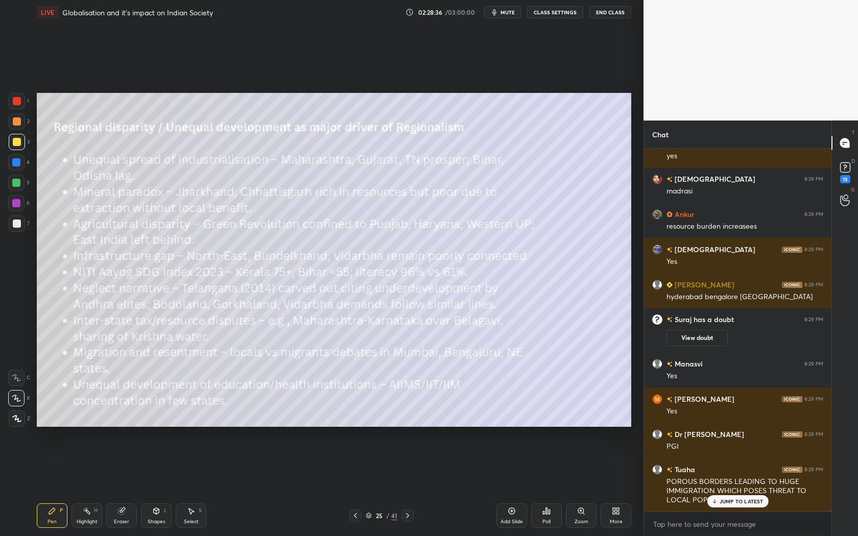
scroll to position [98047, 0]
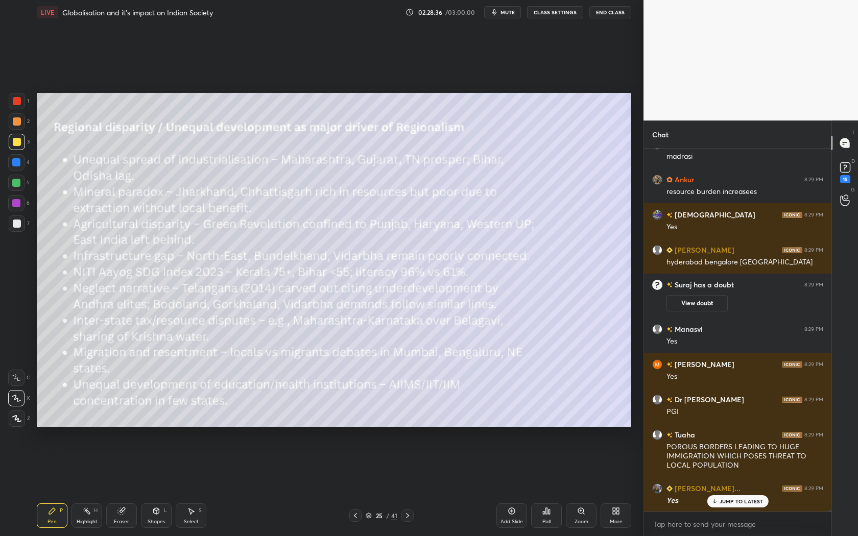
click at [403, 516] on div at bounding box center [407, 516] width 12 height 12
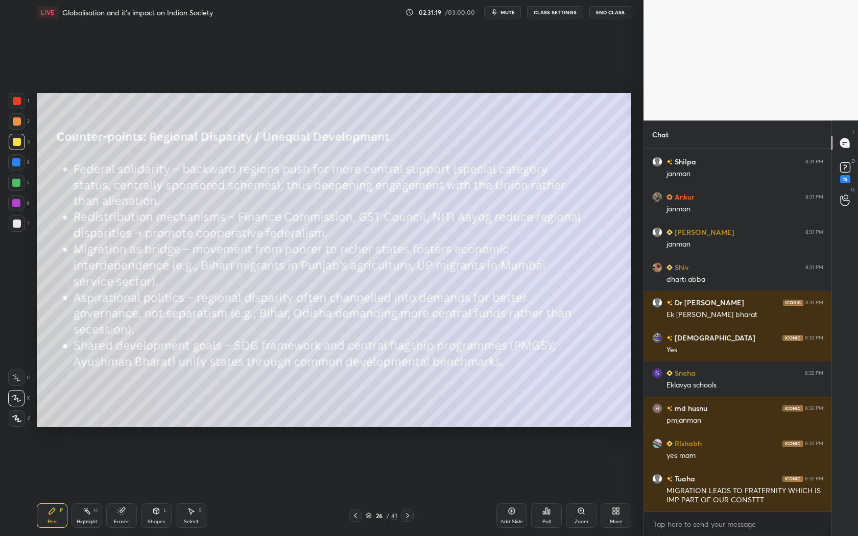
scroll to position [100301, 0]
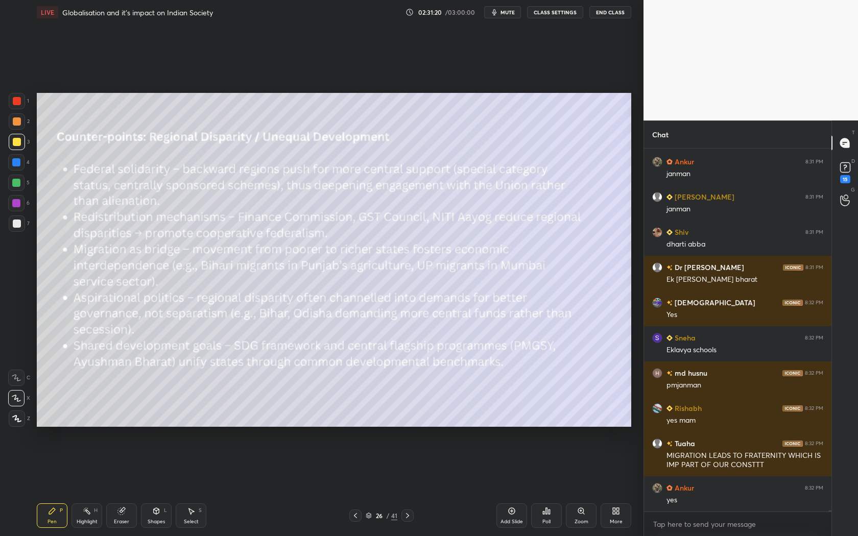
click at [407, 516] on icon at bounding box center [408, 516] width 8 height 8
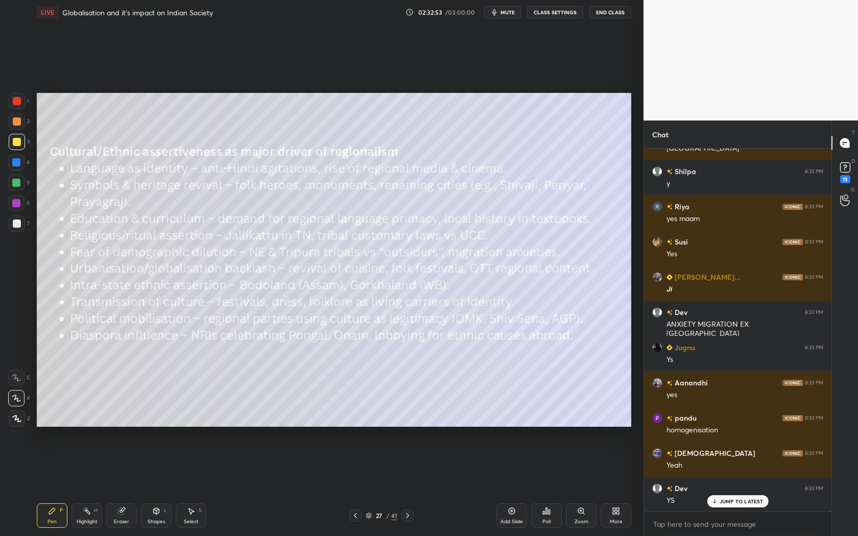
scroll to position [101693, 0]
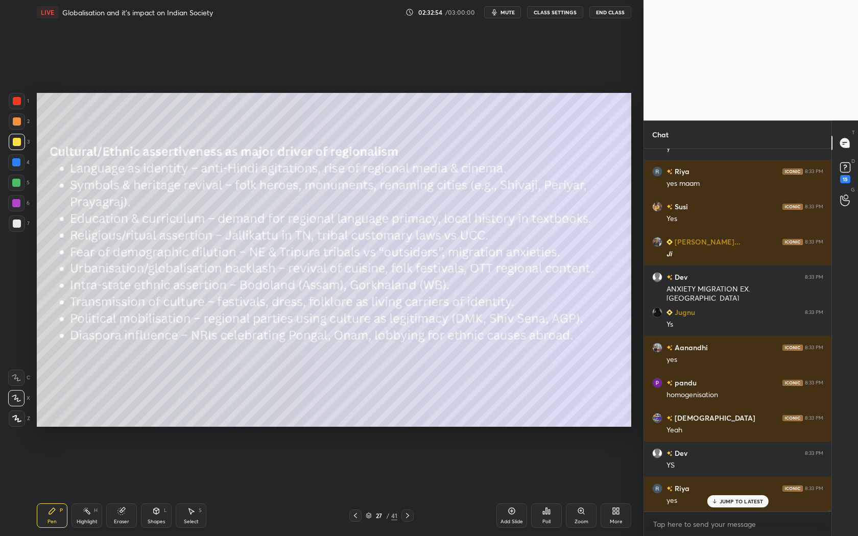
click at [404, 517] on icon at bounding box center [408, 516] width 8 height 8
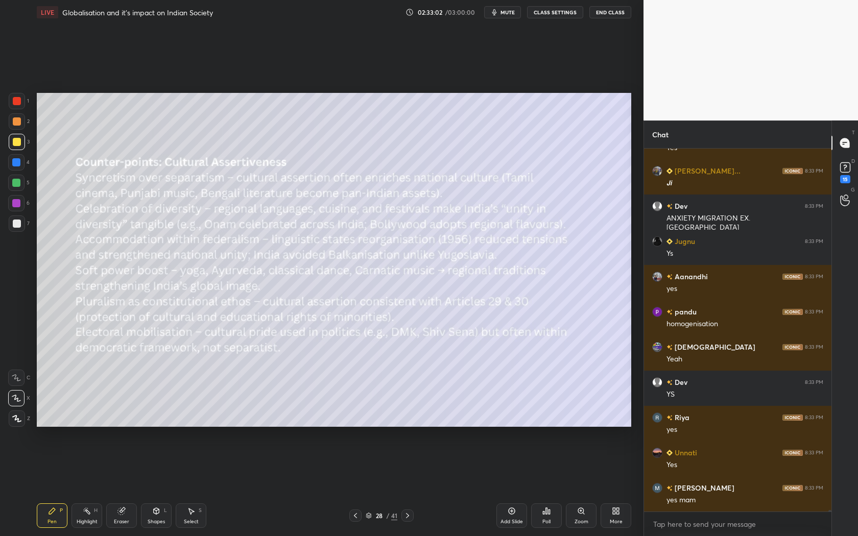
scroll to position [101799, 0]
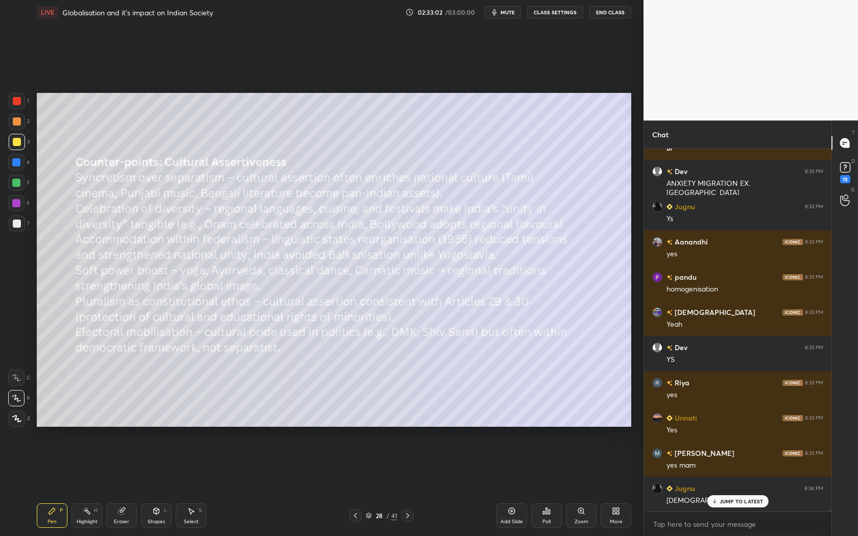
click at [119, 516] on div "Eraser" at bounding box center [121, 516] width 31 height 25
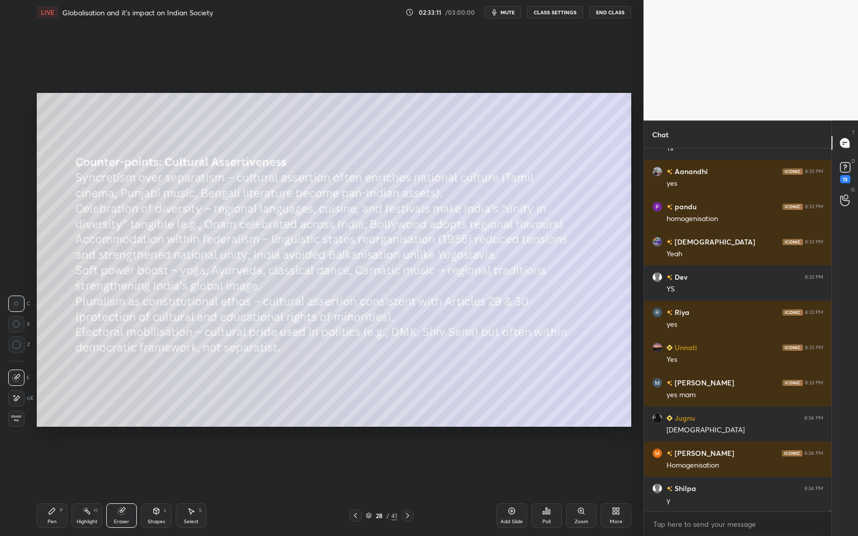
scroll to position [101905, 0]
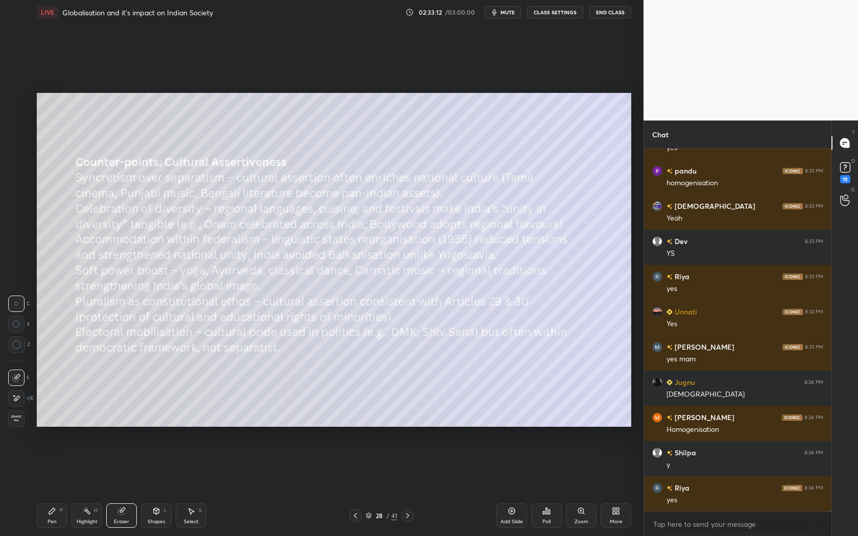
click at [54, 509] on icon at bounding box center [52, 511] width 6 height 6
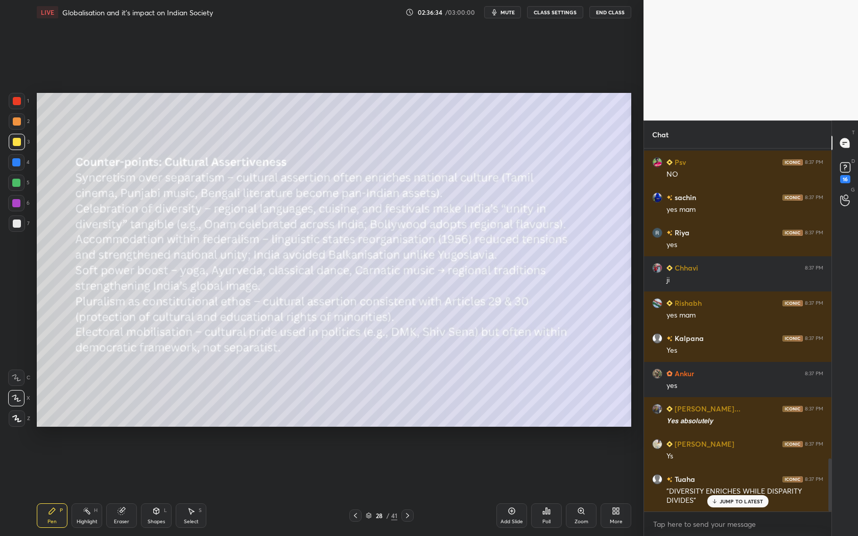
scroll to position [2125, 0]
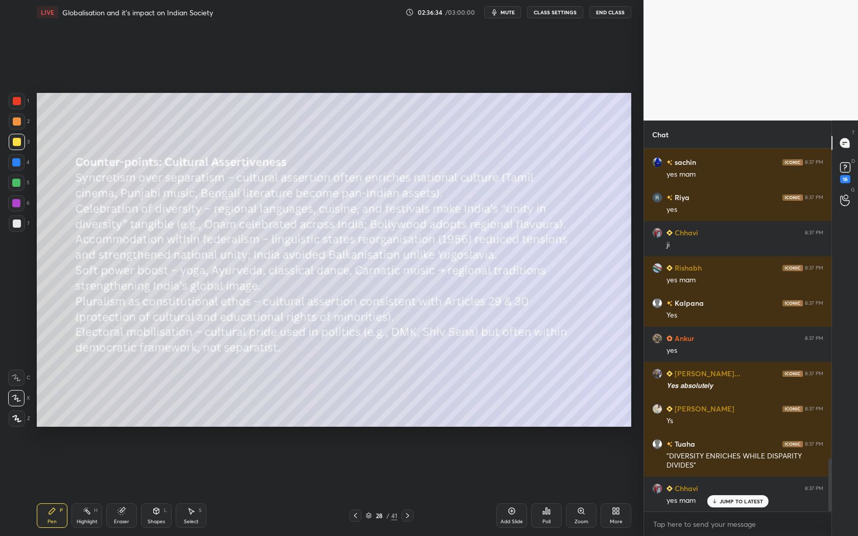
click at [402, 515] on div at bounding box center [407, 516] width 12 height 12
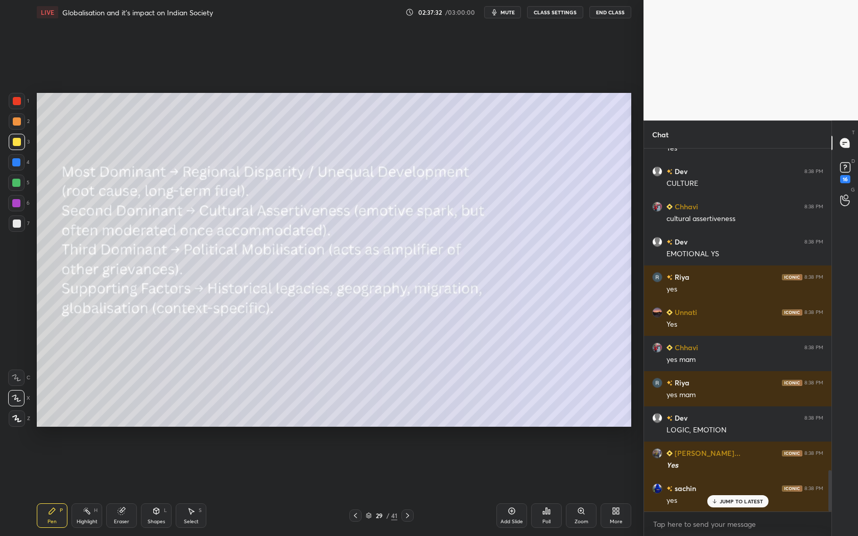
scroll to position [2840, 0]
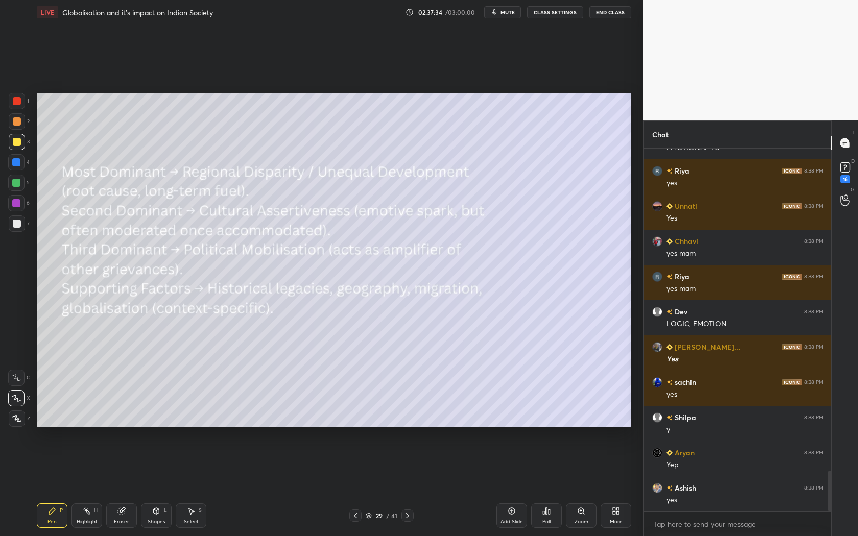
click at [389, 90] on div "Setting up your live class Poll for secs No correct answer Start poll" at bounding box center [334, 260] width 603 height 471
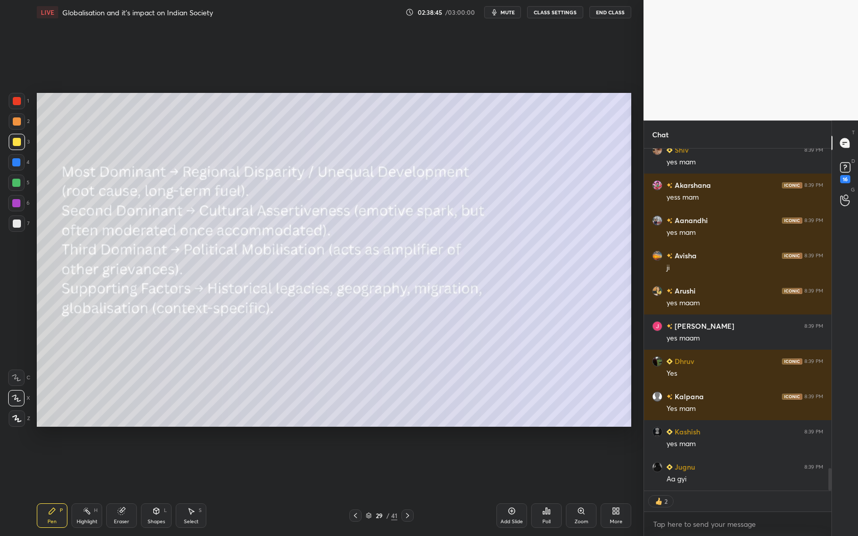
scroll to position [4915, 0]
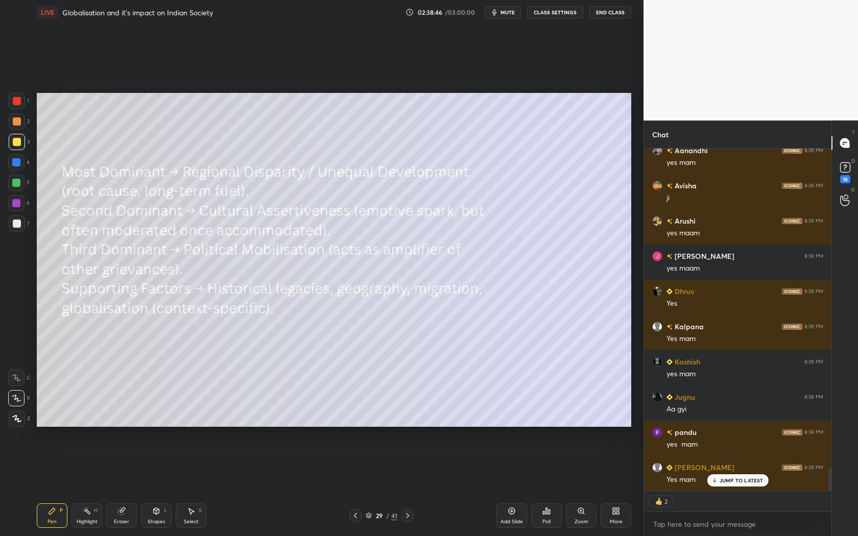
click at [407, 515] on icon at bounding box center [408, 516] width 8 height 8
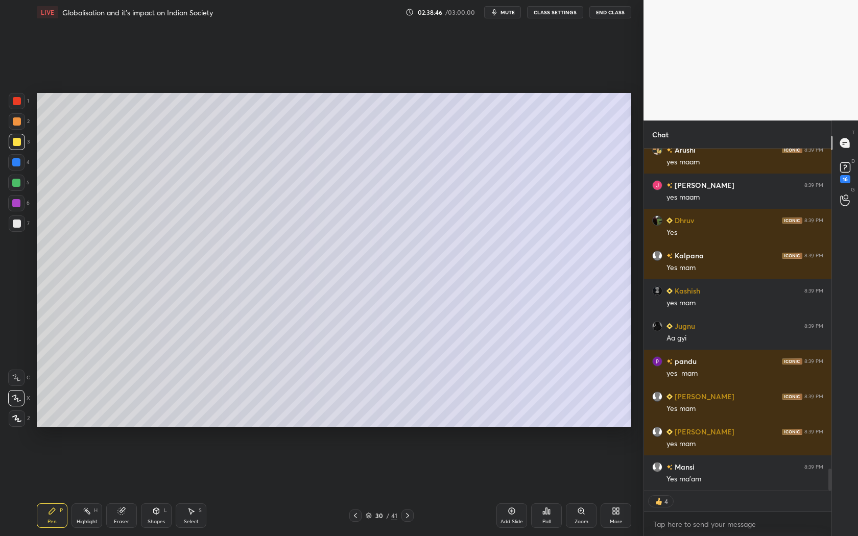
click at [407, 515] on icon at bounding box center [408, 516] width 8 height 8
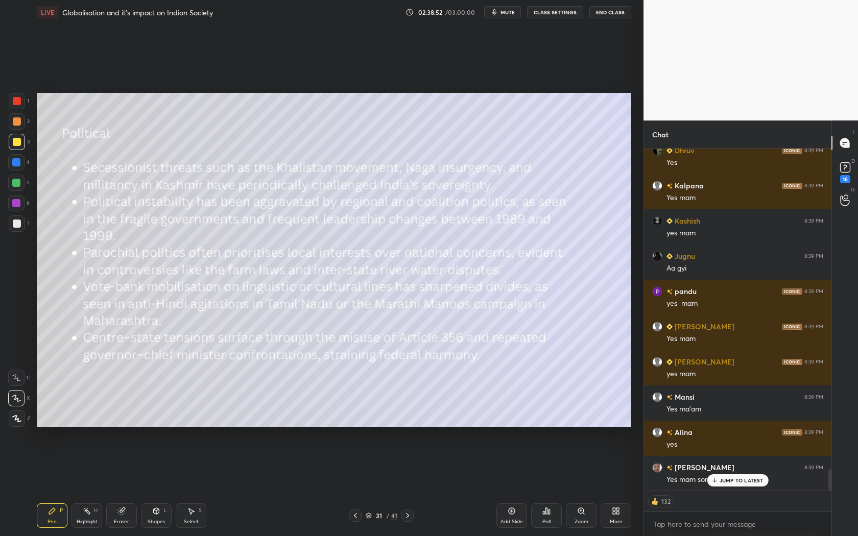
scroll to position [5091, 0]
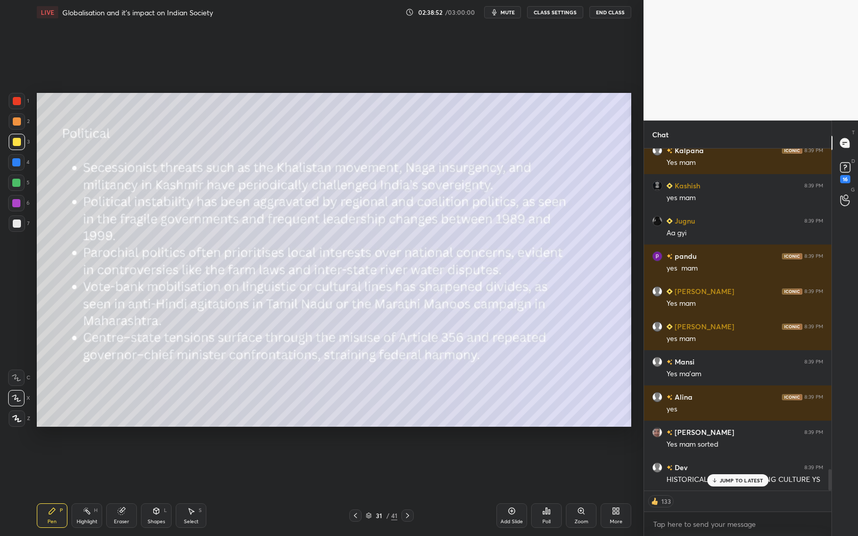
click at [355, 518] on icon at bounding box center [355, 516] width 8 height 8
click at [359, 517] on icon at bounding box center [355, 516] width 8 height 8
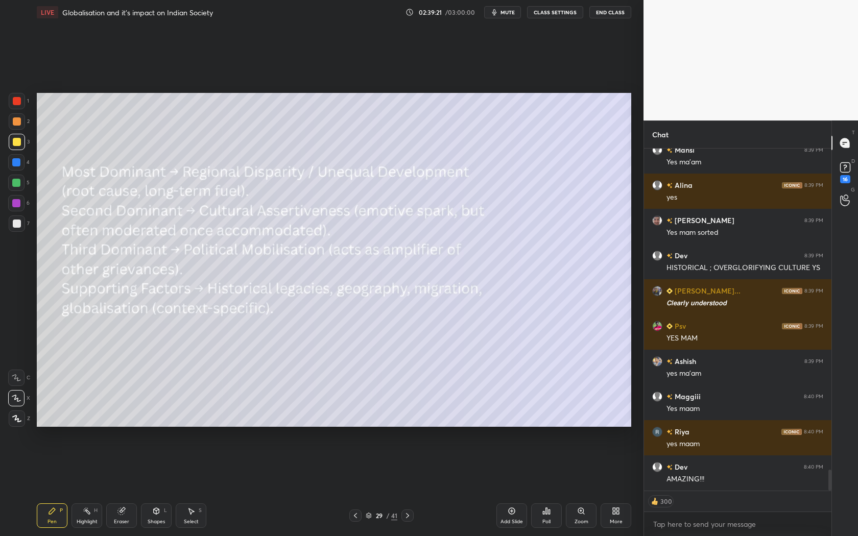
scroll to position [5338, 0]
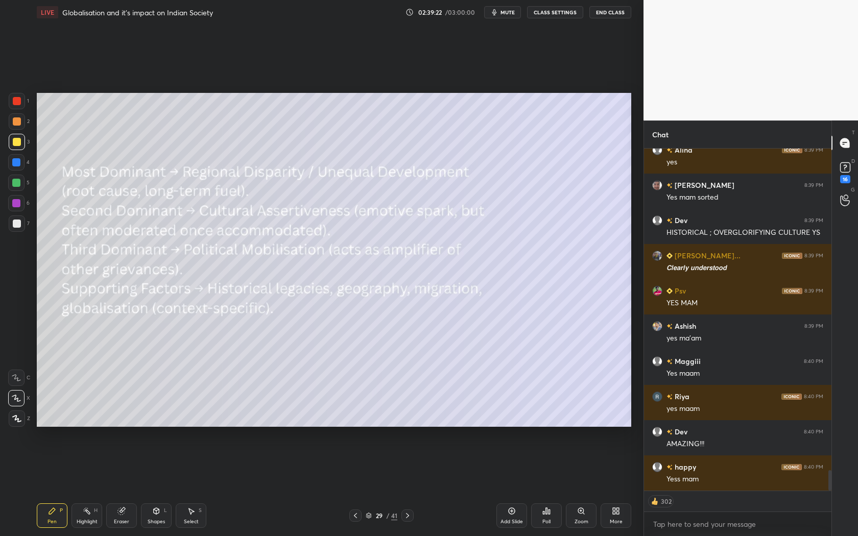
click at [409, 517] on icon at bounding box center [408, 516] width 8 height 8
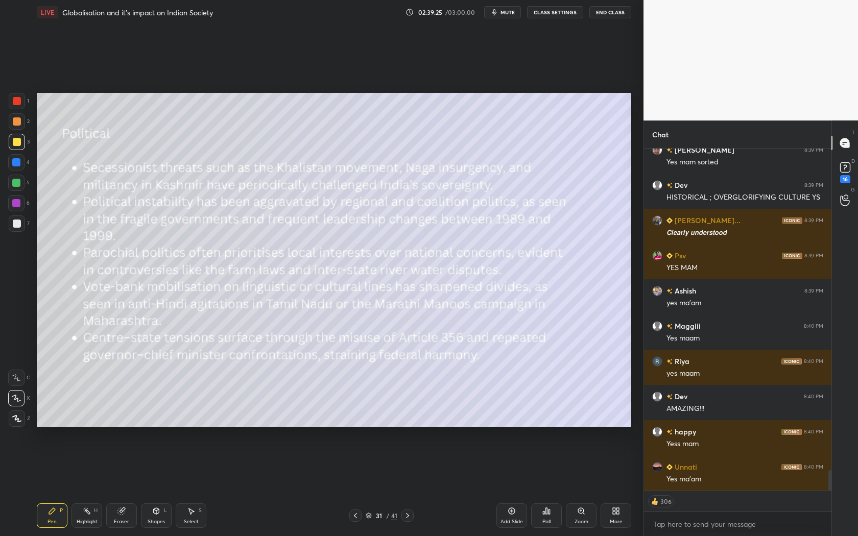
click at [358, 516] on icon at bounding box center [355, 516] width 8 height 8
click at [410, 516] on icon at bounding box center [408, 516] width 8 height 8
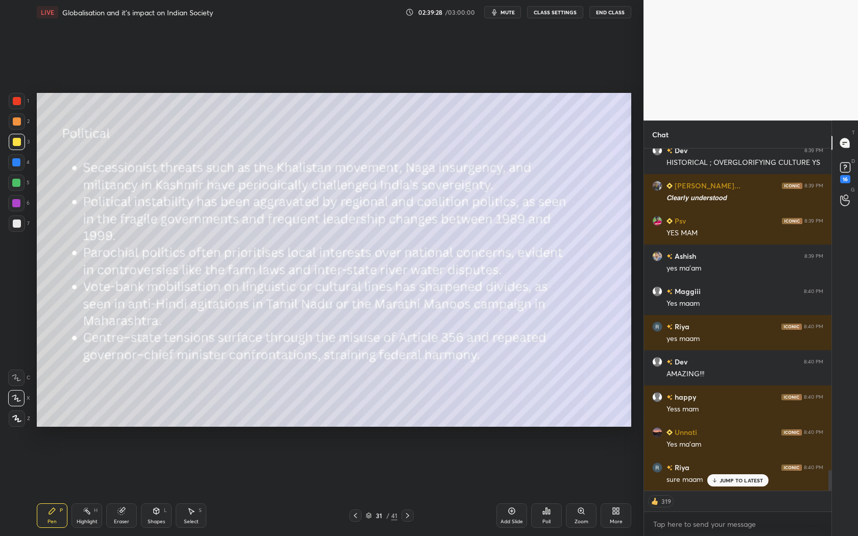
click at [410, 516] on icon at bounding box center [408, 516] width 8 height 8
click at [411, 516] on icon at bounding box center [408, 516] width 8 height 8
click at [411, 515] on icon at bounding box center [408, 516] width 8 height 8
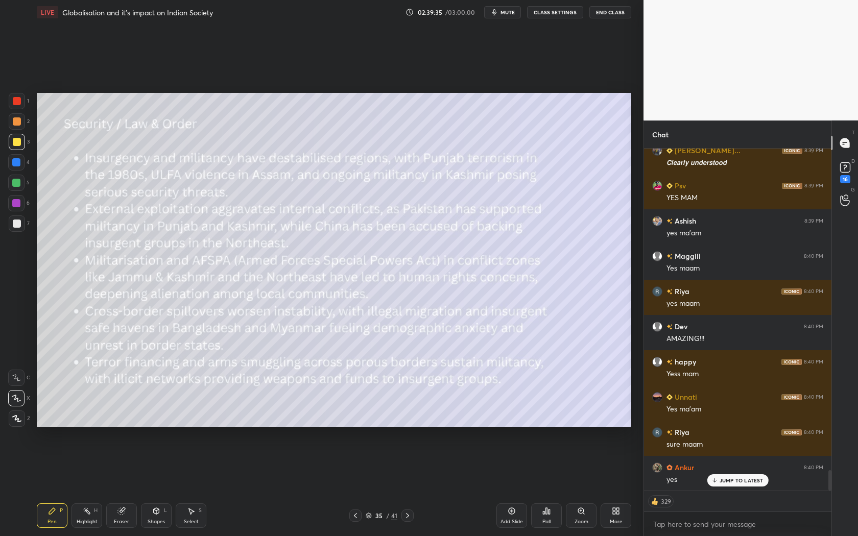
scroll to position [5479, 0]
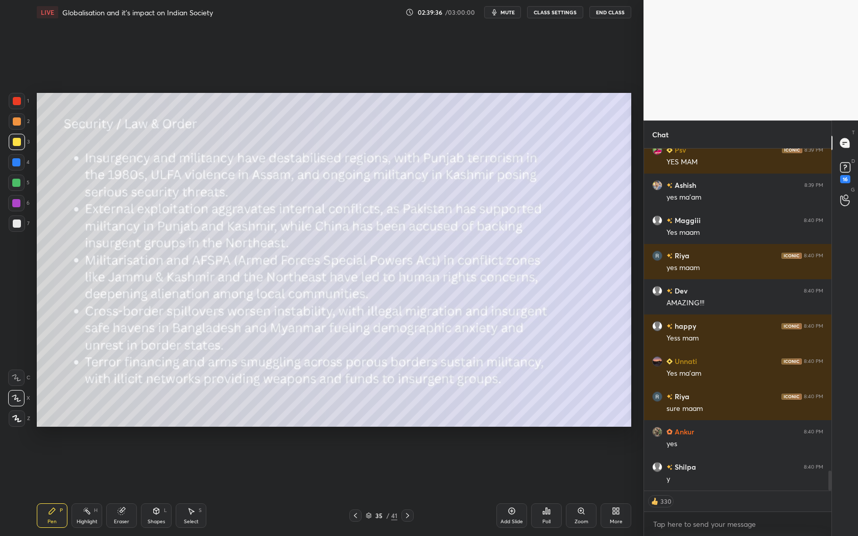
click at [411, 515] on icon at bounding box center [408, 516] width 8 height 8
click at [356, 516] on icon at bounding box center [355, 516] width 8 height 8
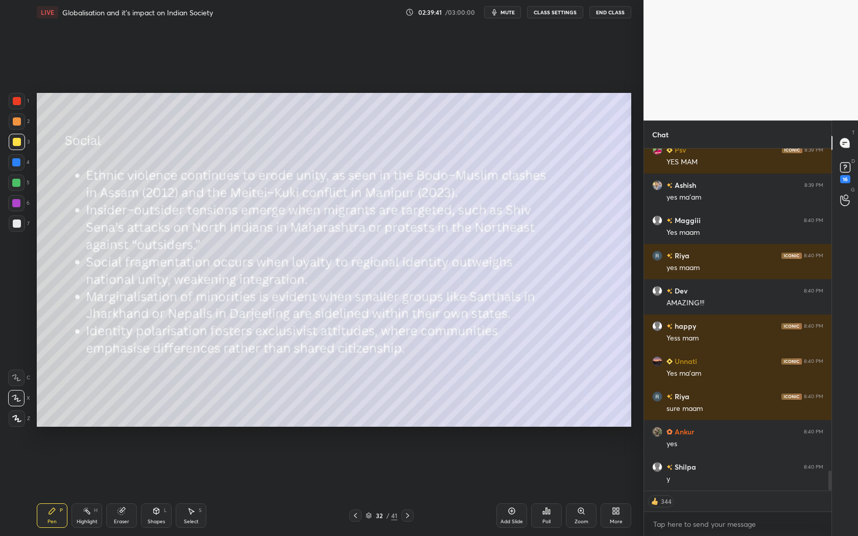
click at [356, 516] on icon at bounding box center [355, 516] width 8 height 8
click at [356, 515] on icon at bounding box center [355, 516] width 8 height 8
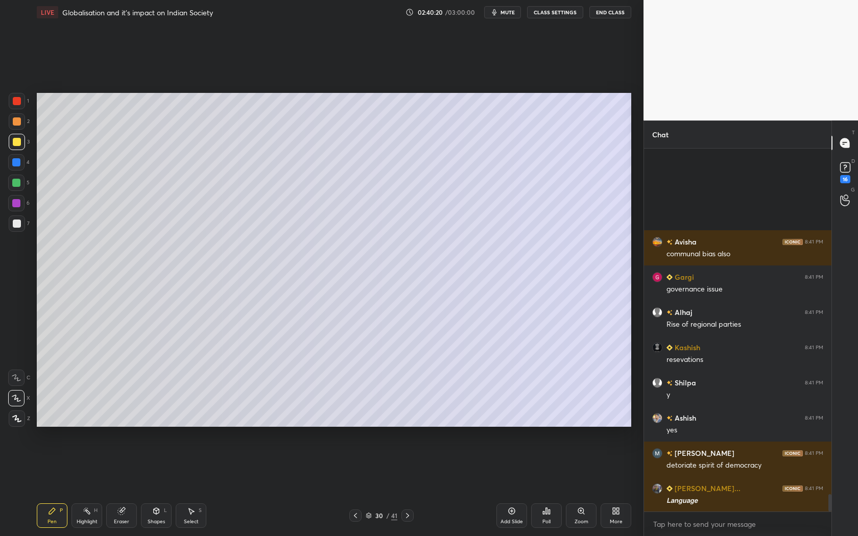
scroll to position [7309, 0]
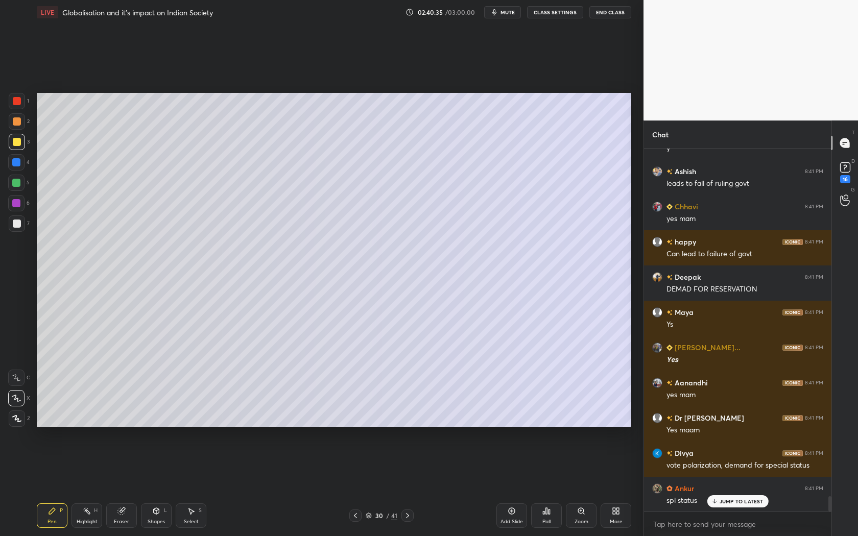
click at [405, 512] on icon at bounding box center [408, 516] width 8 height 8
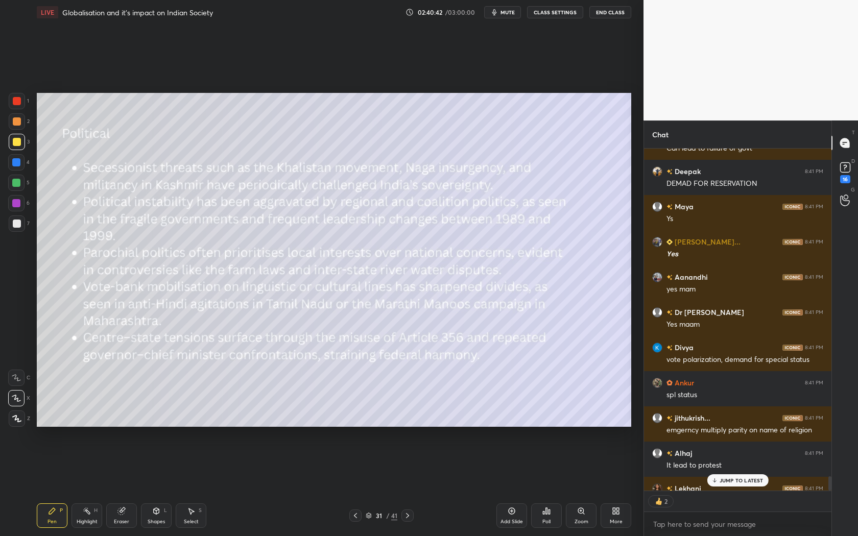
click at [753, 482] on p "JUMP TO LATEST" at bounding box center [742, 481] width 44 height 6
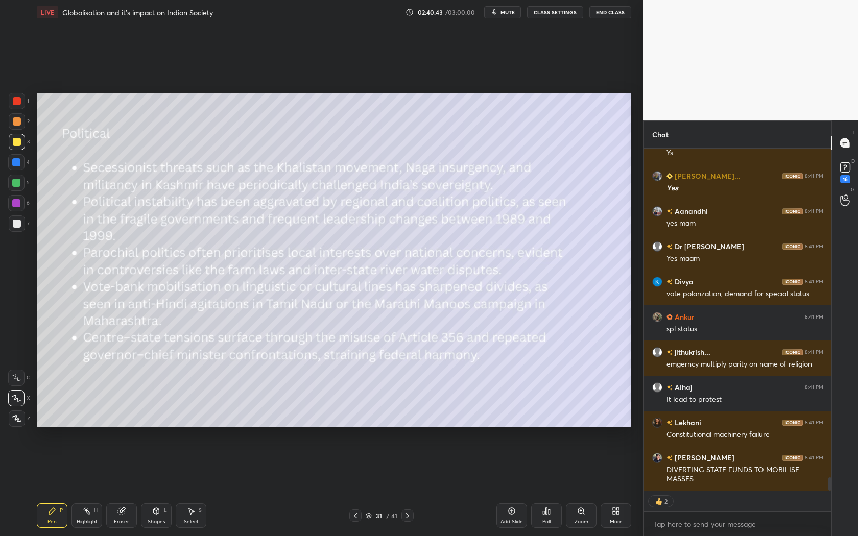
click at [408, 517] on icon at bounding box center [408, 516] width 8 height 8
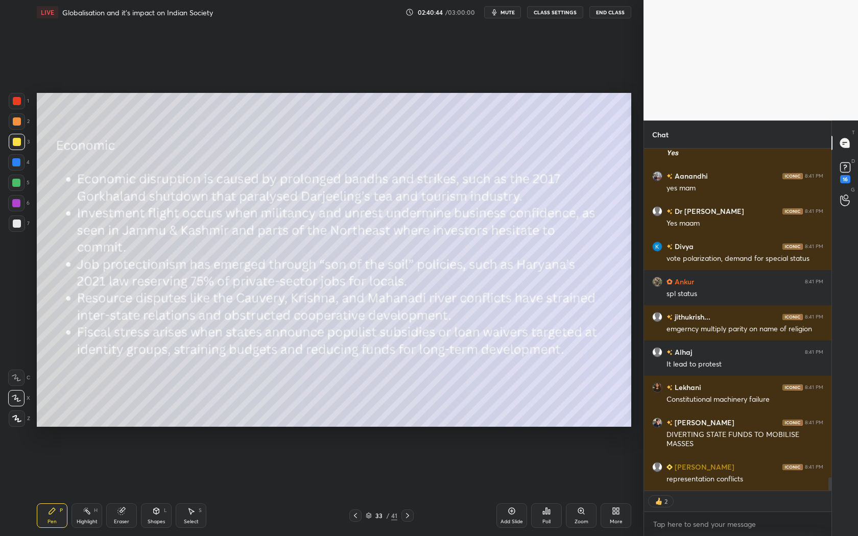
click at [408, 517] on icon at bounding box center [408, 516] width 8 height 8
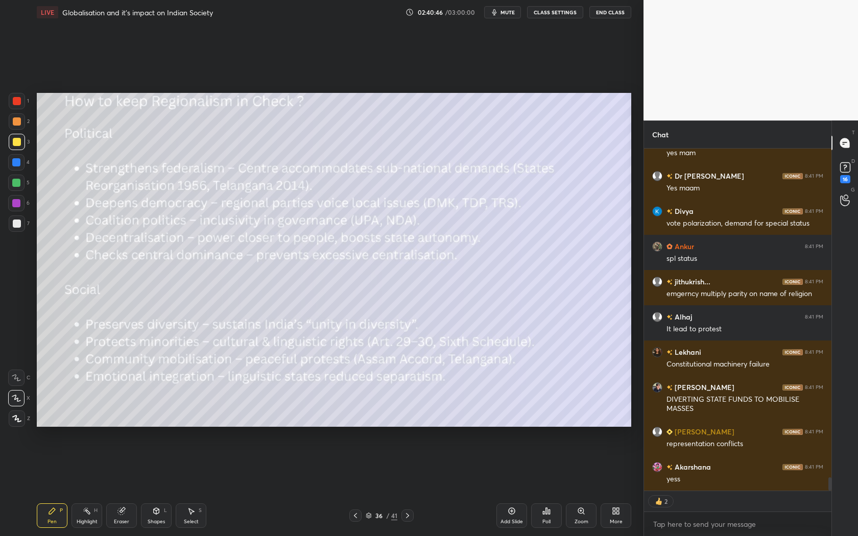
click at [355, 515] on icon at bounding box center [355, 515] width 3 height 5
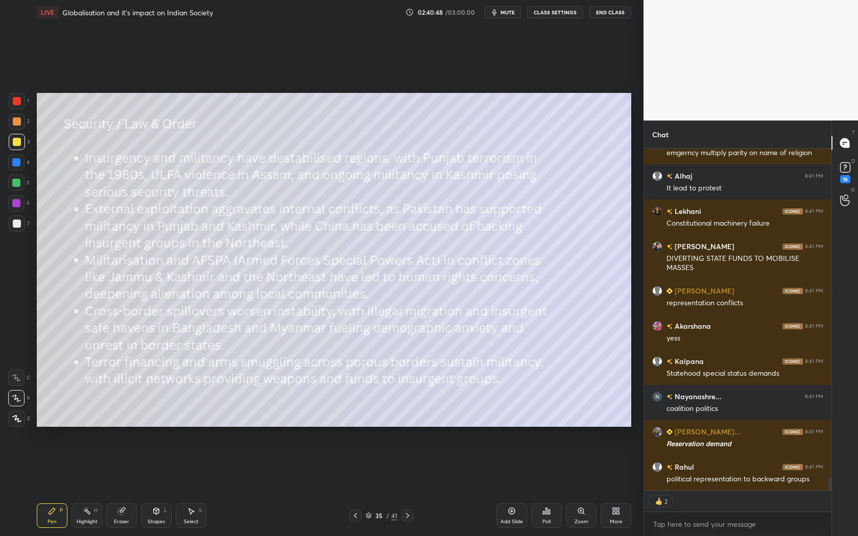
click at [409, 516] on icon at bounding box center [407, 515] width 3 height 5
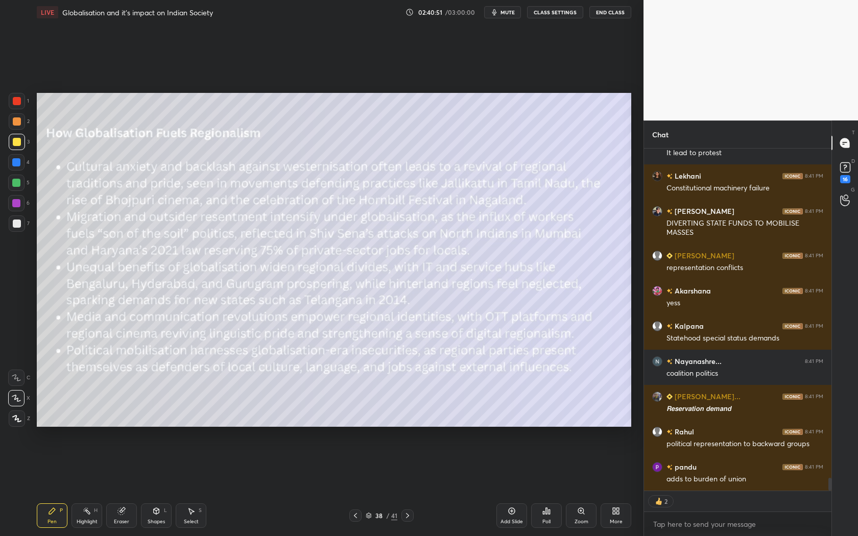
click at [409, 516] on icon at bounding box center [407, 515] width 3 height 5
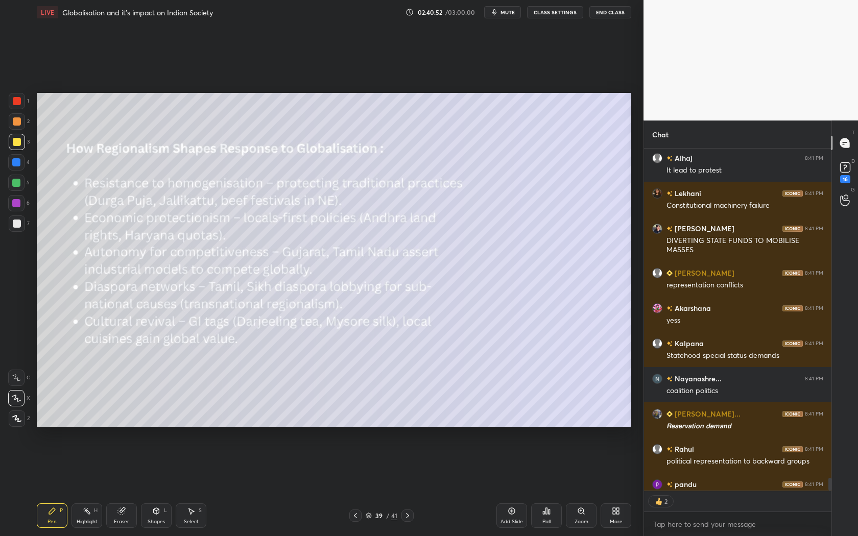
click at [409, 516] on icon at bounding box center [407, 515] width 3 height 5
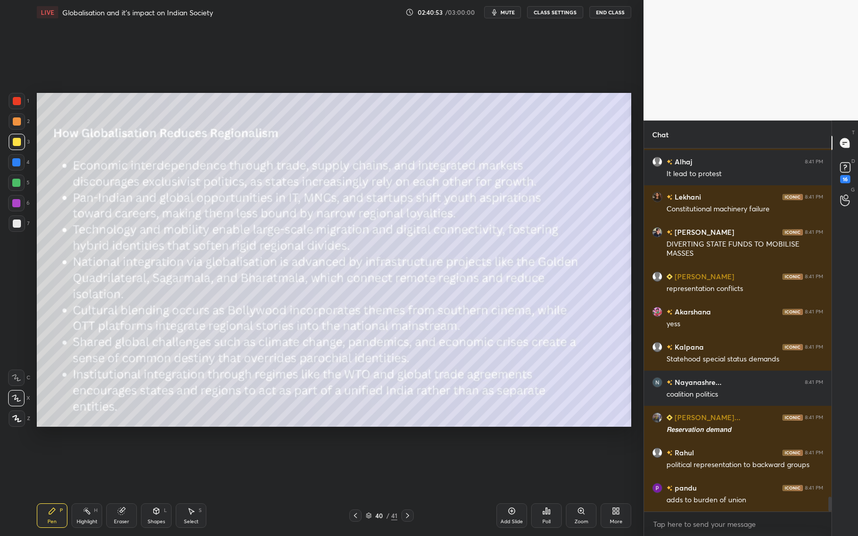
click at [409, 516] on icon at bounding box center [407, 515] width 3 height 5
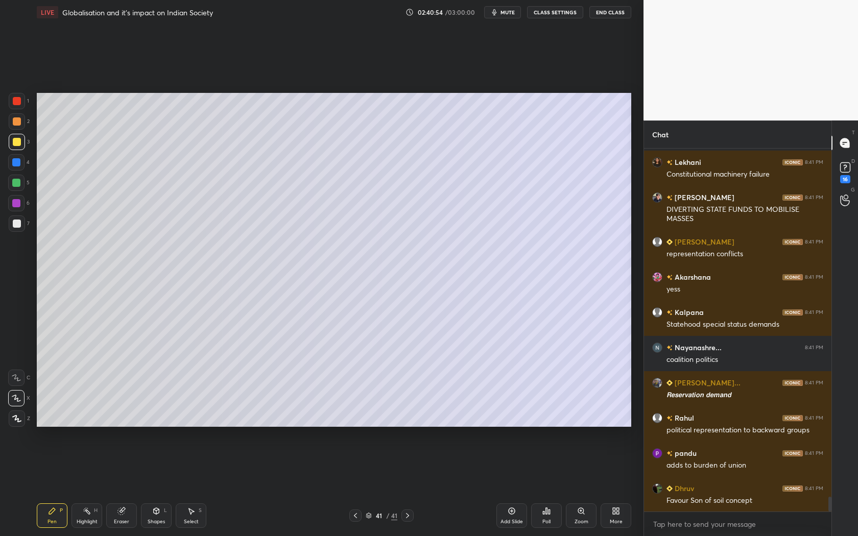
click at [358, 516] on icon at bounding box center [355, 516] width 8 height 8
click at [358, 515] on icon at bounding box center [355, 516] width 8 height 8
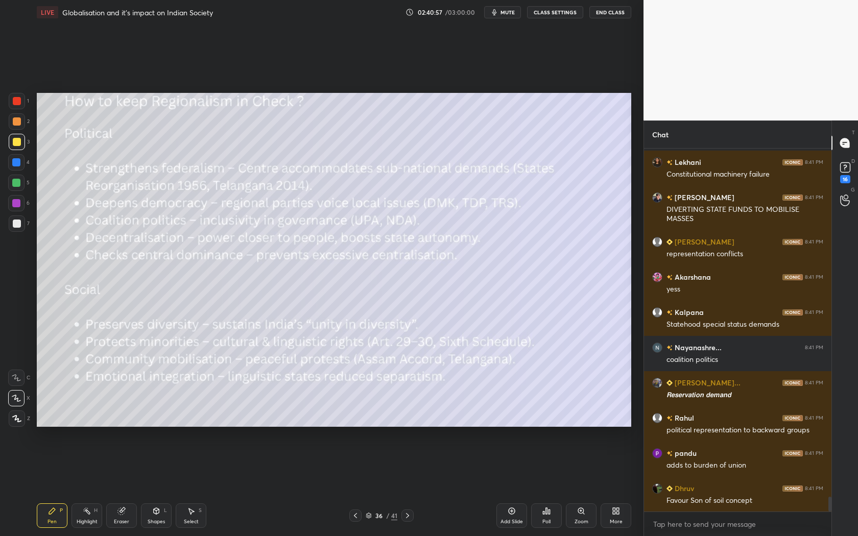
click at [358, 515] on icon at bounding box center [355, 516] width 8 height 8
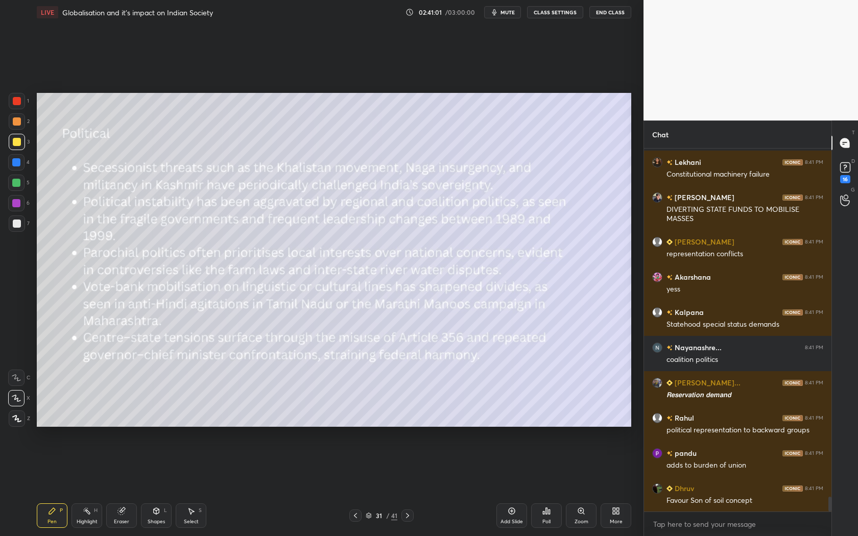
click at [358, 515] on icon at bounding box center [355, 516] width 8 height 8
click at [412, 515] on div at bounding box center [407, 516] width 12 height 12
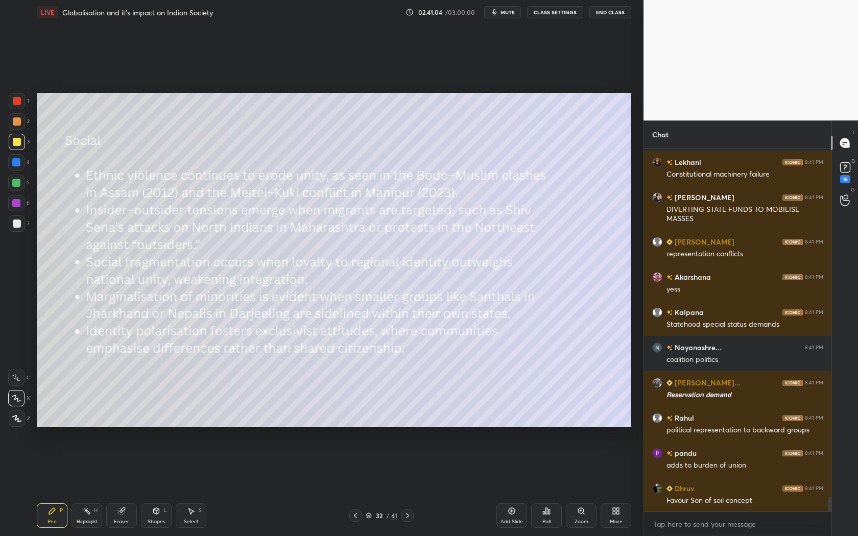
click at [412, 515] on div at bounding box center [407, 516] width 12 height 12
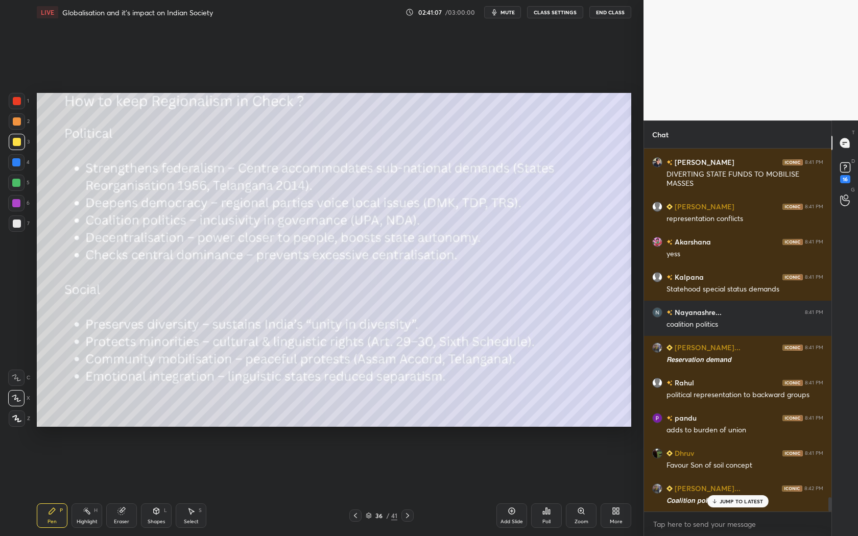
click at [412, 515] on div at bounding box center [407, 516] width 12 height 12
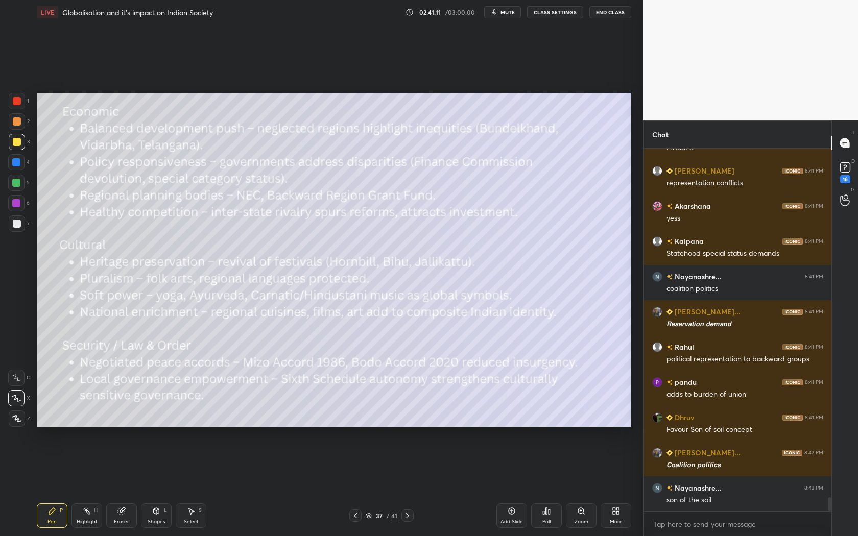
click at [411, 515] on icon at bounding box center [408, 516] width 8 height 8
click at [356, 512] on icon at bounding box center [355, 516] width 8 height 8
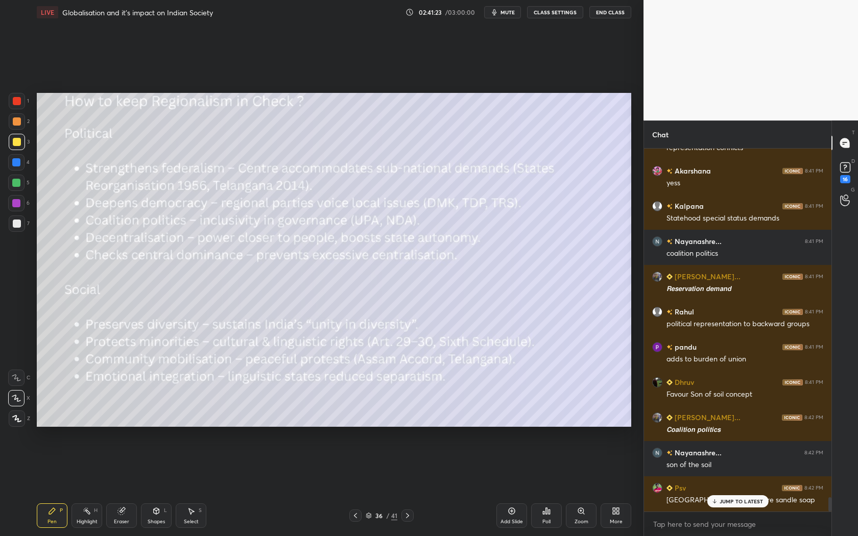
scroll to position [8807, 0]
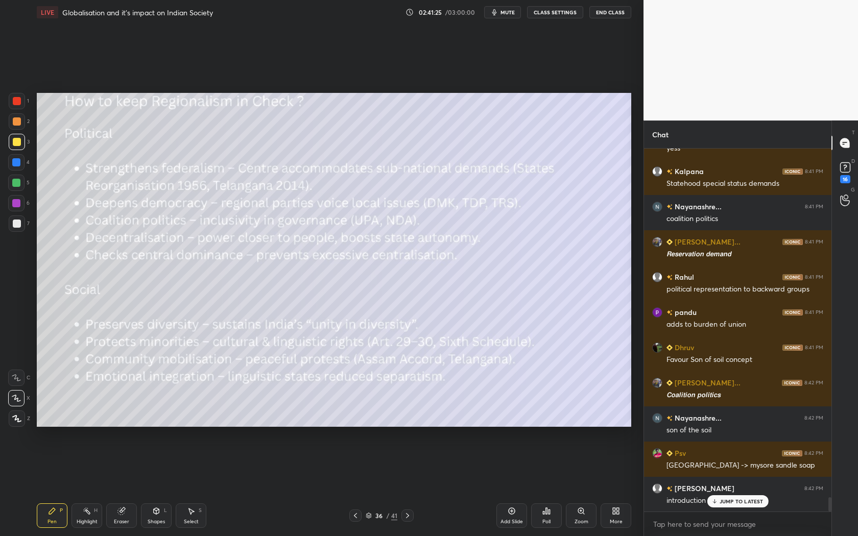
drag, startPoint x: 17, startPoint y: 100, endPoint x: 35, endPoint y: 105, distance: 18.5
click at [17, 101] on div at bounding box center [17, 101] width 8 height 8
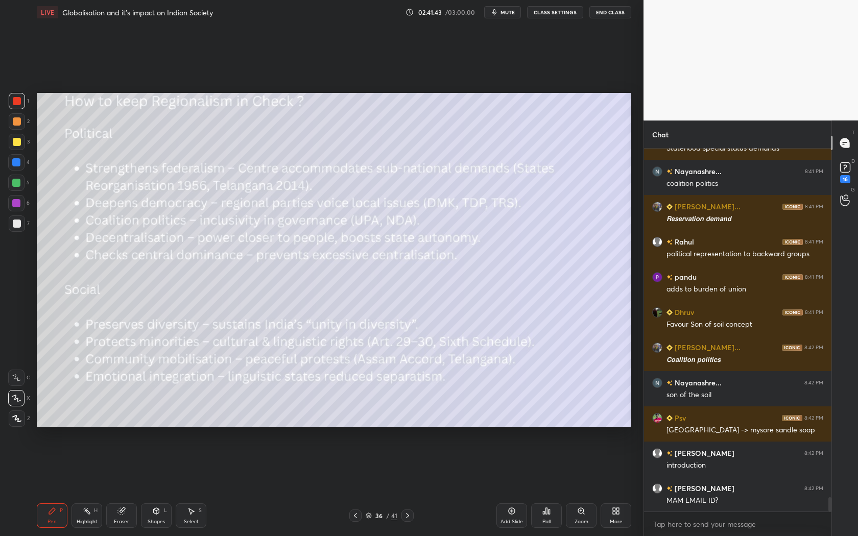
click at [356, 517] on icon at bounding box center [355, 516] width 8 height 8
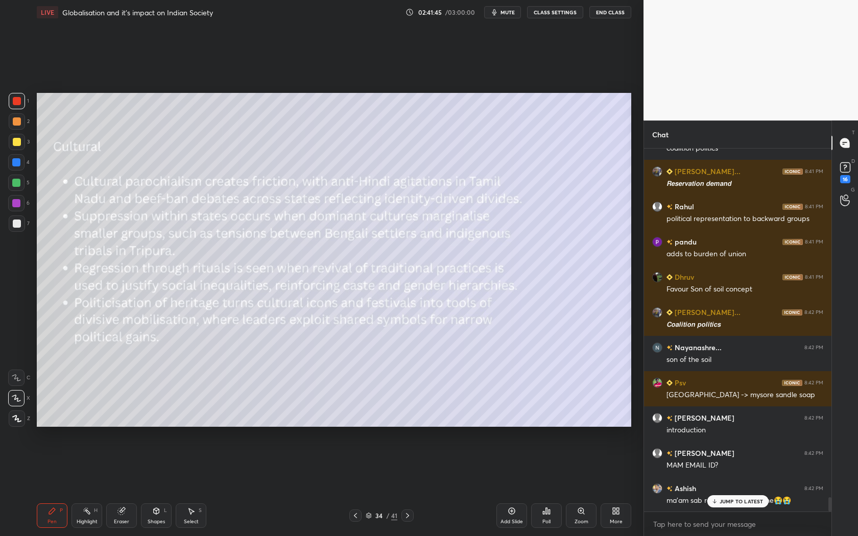
click at [356, 518] on icon at bounding box center [355, 516] width 8 height 8
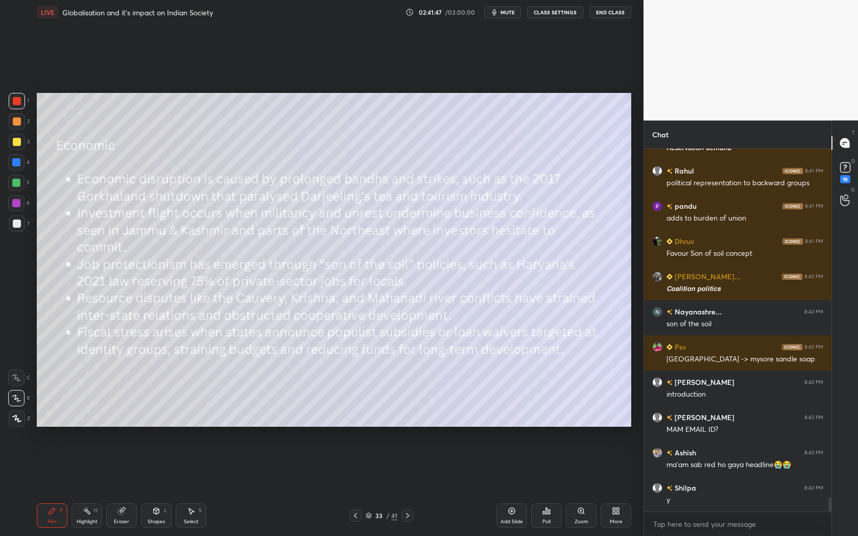
scroll to position [8949, 0]
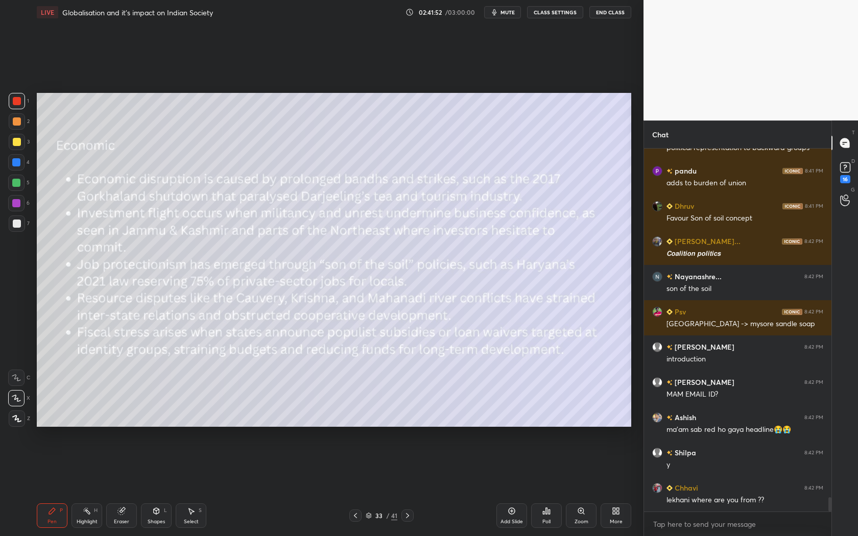
click at [354, 513] on icon at bounding box center [355, 516] width 8 height 8
click at [410, 519] on icon at bounding box center [408, 516] width 8 height 8
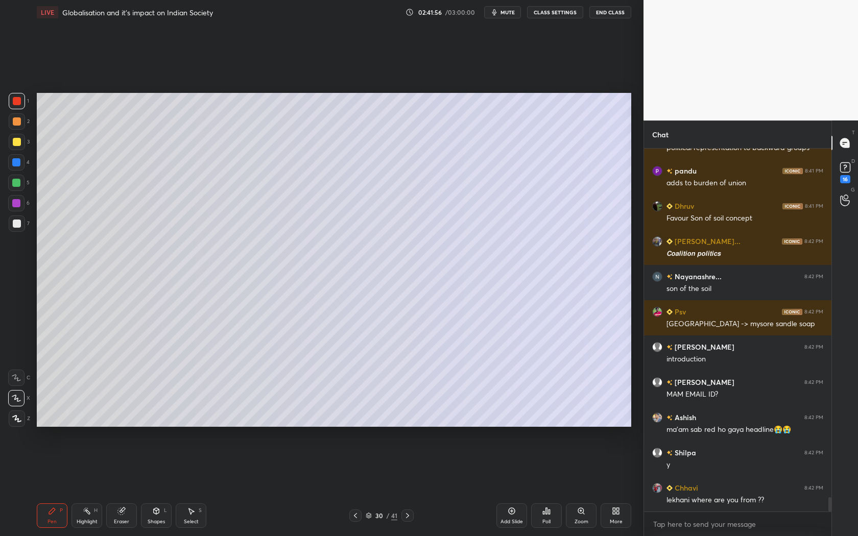
click at [19, 138] on div at bounding box center [17, 142] width 8 height 8
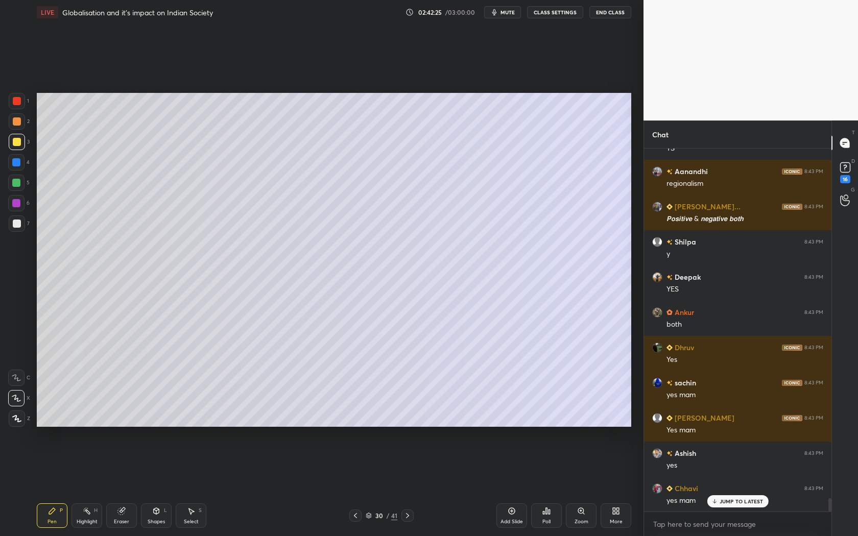
scroll to position [9619, 0]
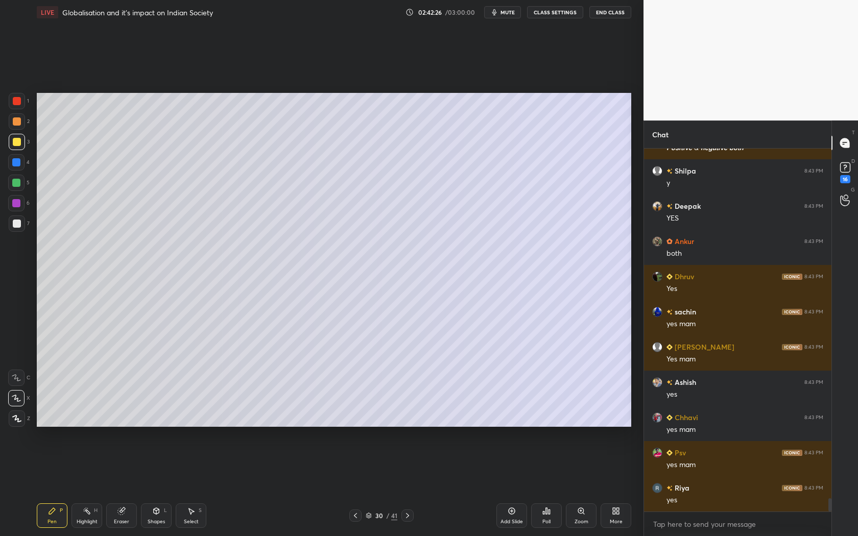
click at [406, 515] on icon at bounding box center [408, 516] width 8 height 8
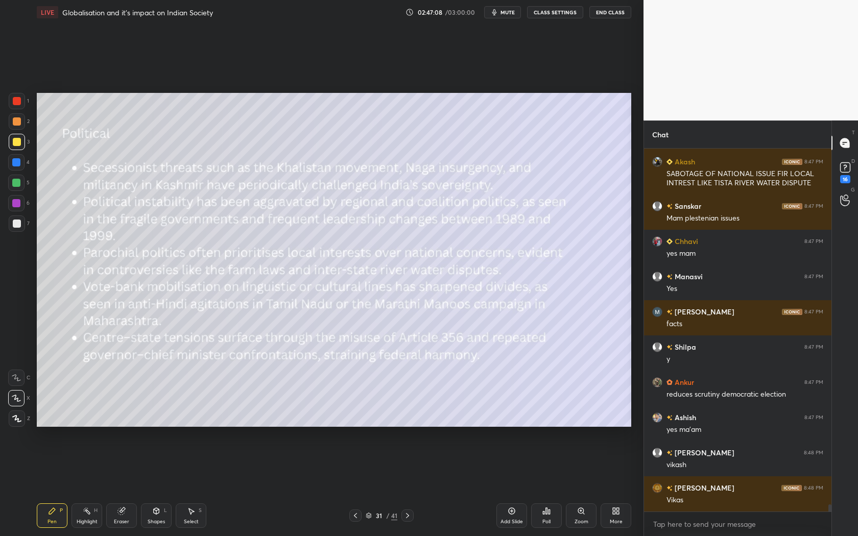
scroll to position [18689, 0]
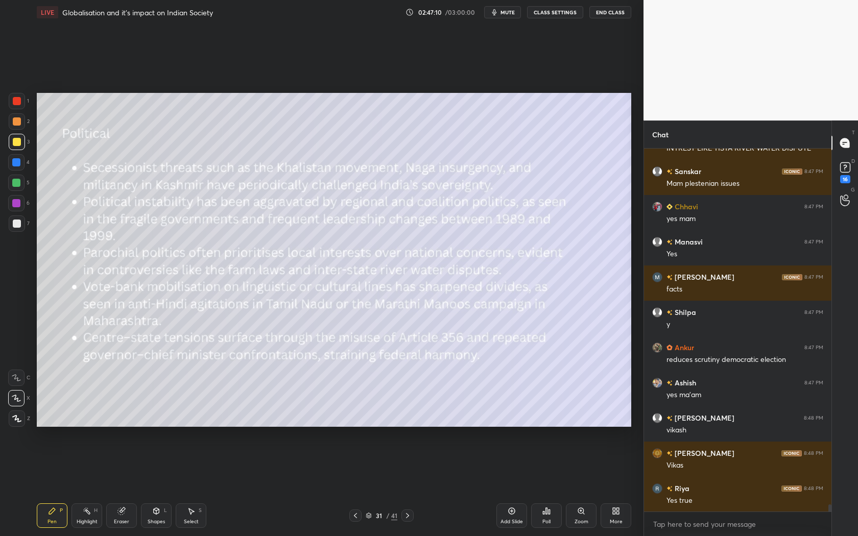
click at [112, 428] on div "Setting up your live class Poll for secs No correct answer Start poll" at bounding box center [334, 260] width 603 height 471
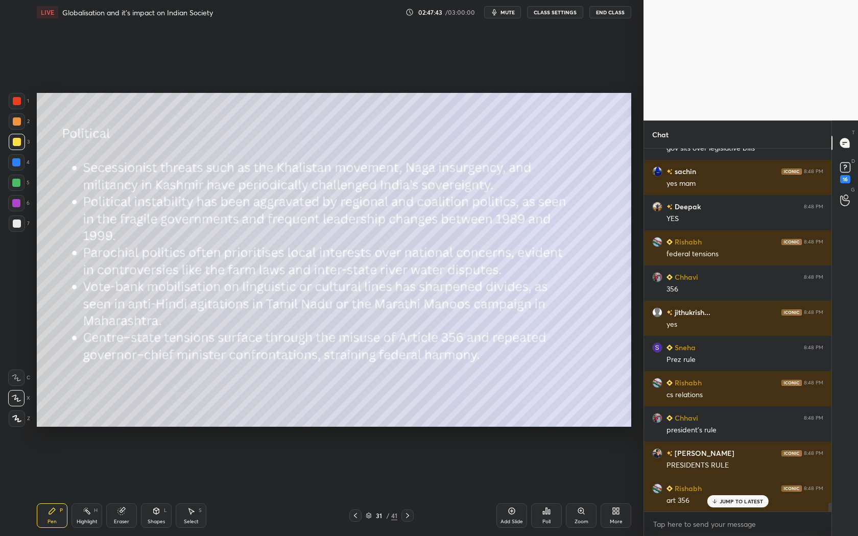
scroll to position [14637, 0]
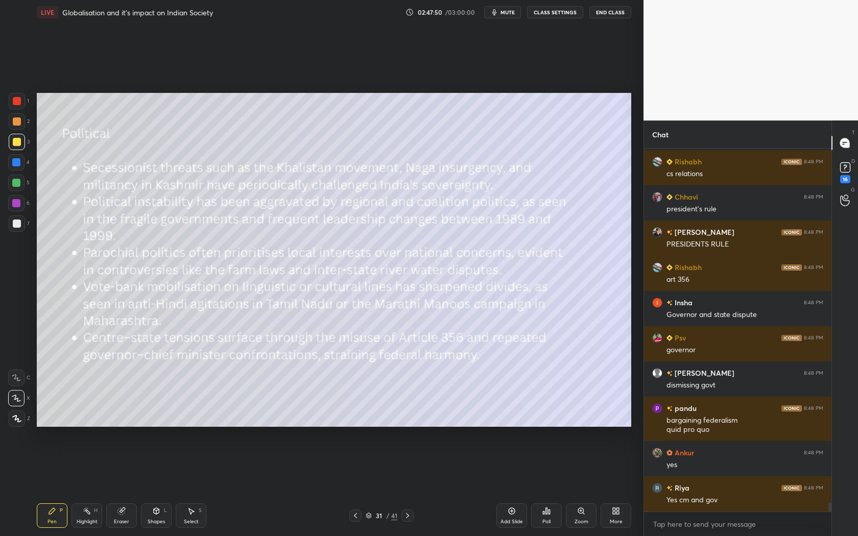
click at [406, 515] on icon at bounding box center [408, 516] width 8 height 8
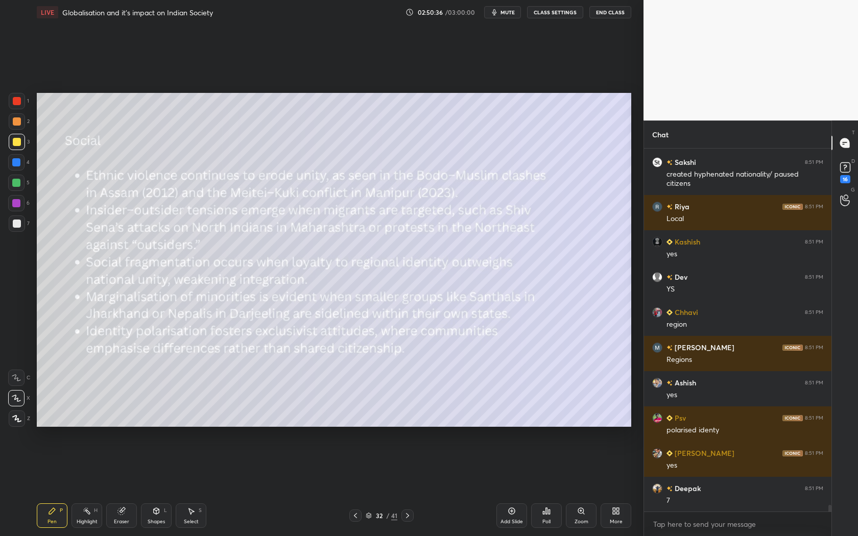
scroll to position [345, 185]
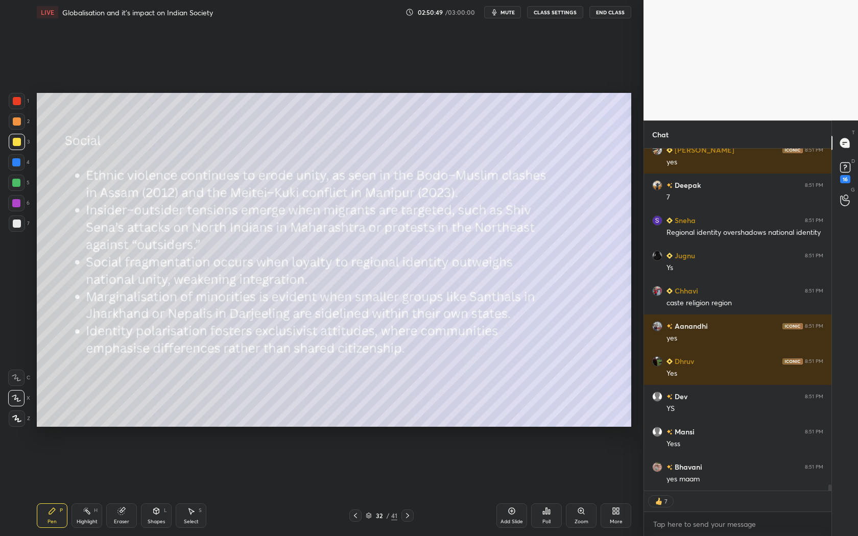
click at [407, 515] on icon at bounding box center [408, 516] width 8 height 8
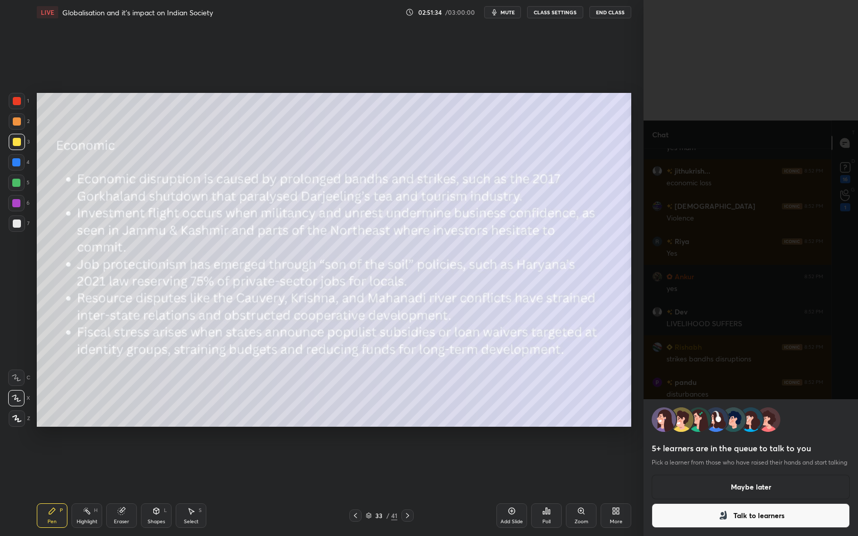
click at [770, 483] on button "Maybe later" at bounding box center [751, 487] width 198 height 25
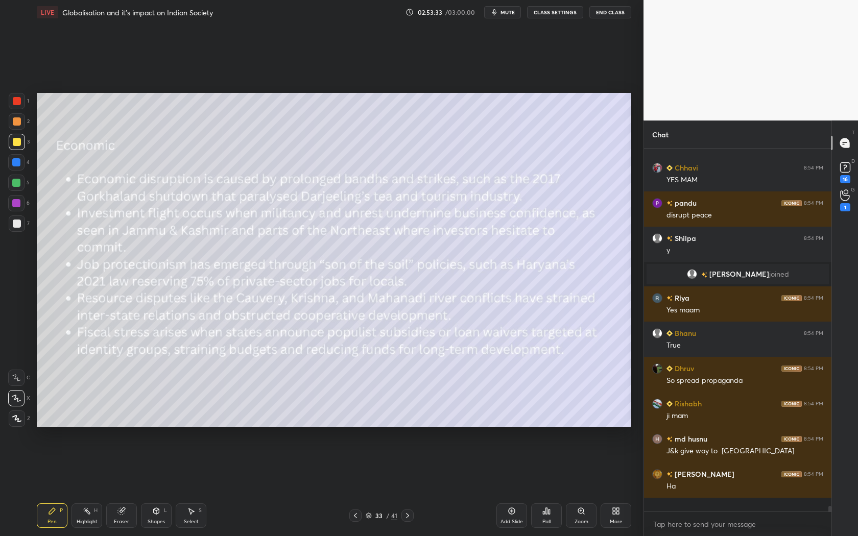
scroll to position [3, 3]
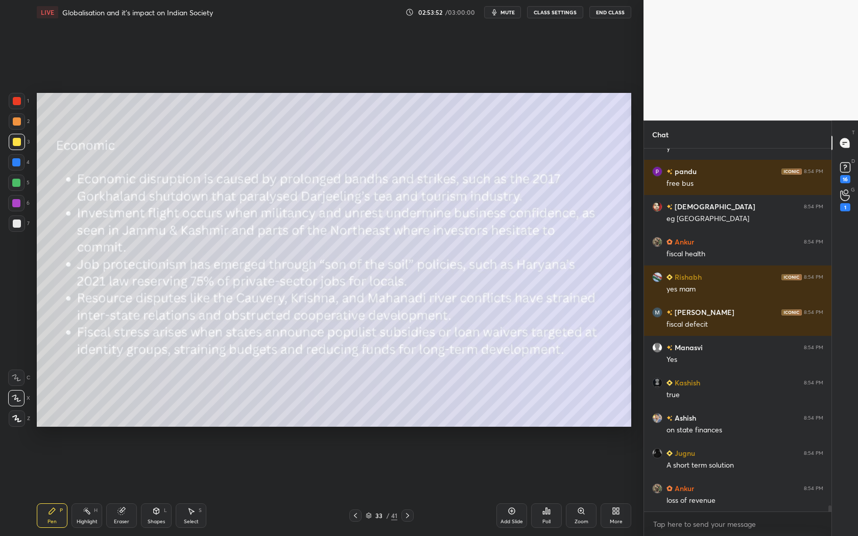
click at [633, 303] on div "Setting up your live class Poll for secs No correct answer Start poll" at bounding box center [334, 260] width 603 height 471
click at [634, 310] on div "Setting up your live class Poll for secs No correct answer Start poll" at bounding box center [334, 260] width 603 height 471
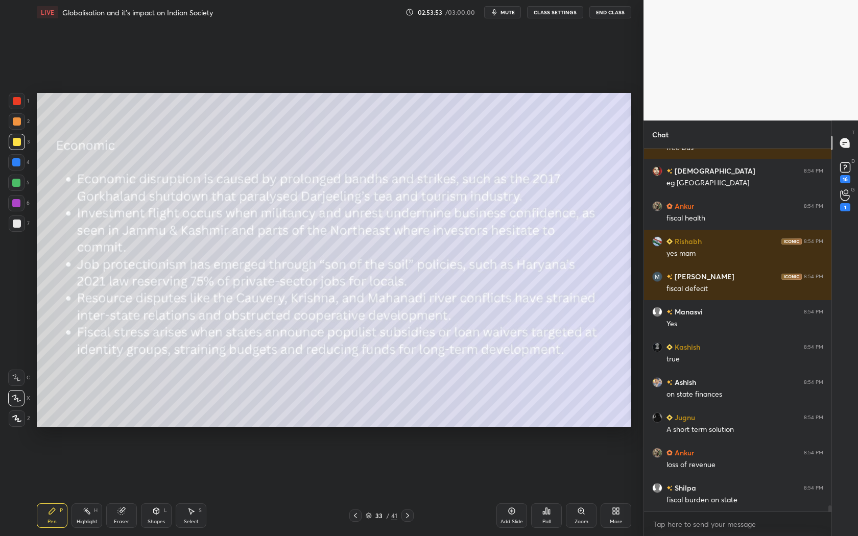
click at [632, 307] on div "Setting up your live class Poll for secs No correct answer Start poll" at bounding box center [334, 260] width 603 height 471
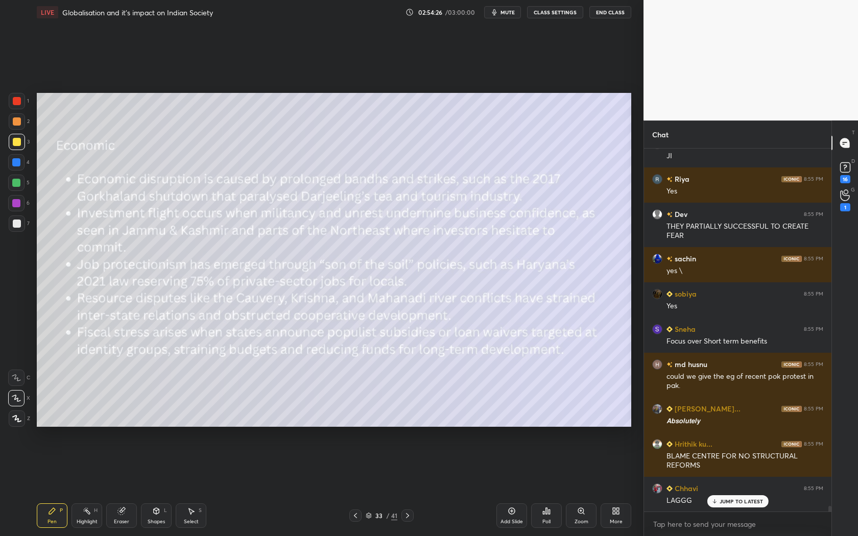
click at [411, 516] on icon at bounding box center [408, 516] width 8 height 8
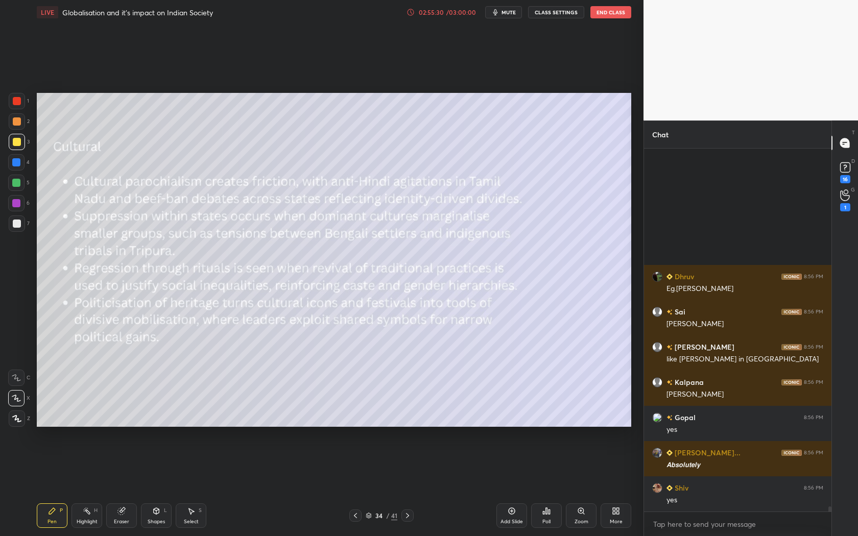
scroll to position [24695, 0]
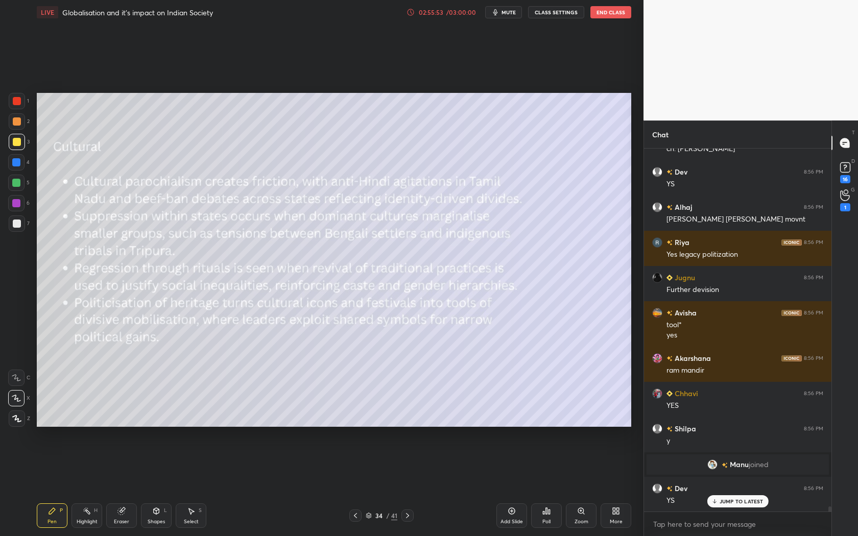
click at [409, 514] on icon at bounding box center [408, 516] width 8 height 8
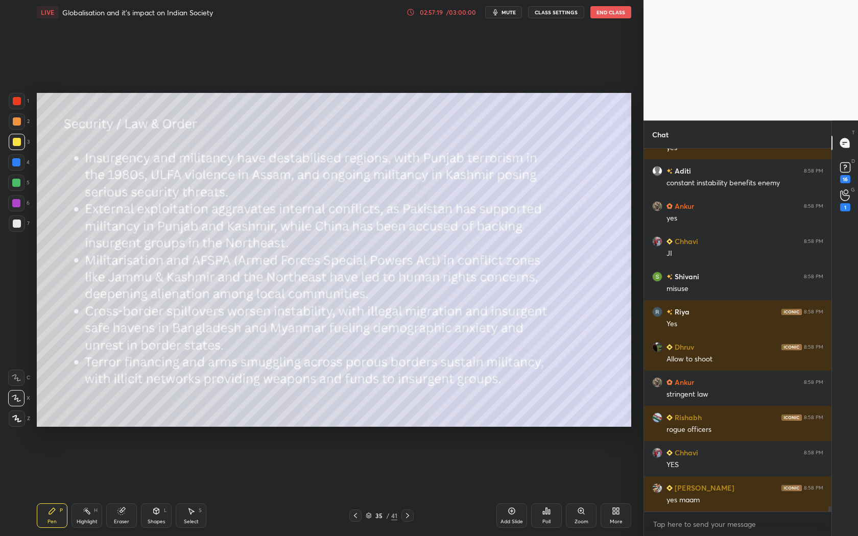
click at [512, 518] on div "Add Slide" at bounding box center [511, 516] width 31 height 25
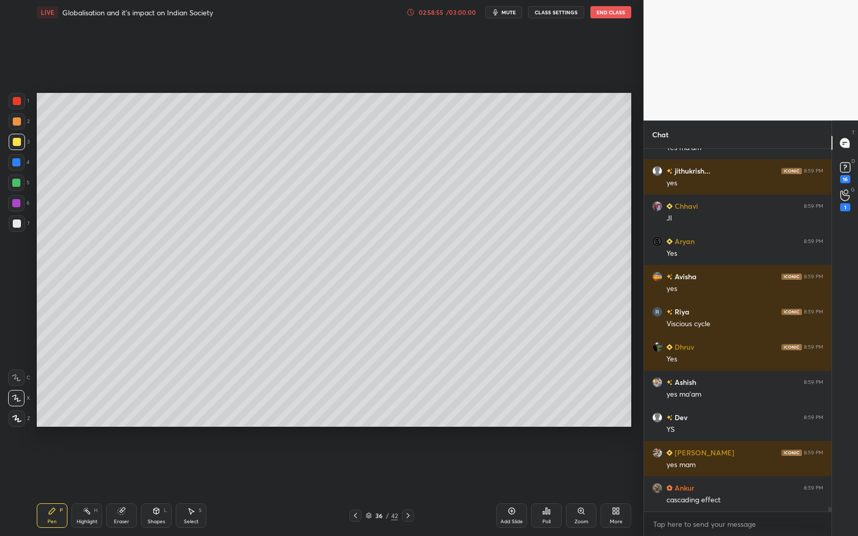
scroll to position [28921, 0]
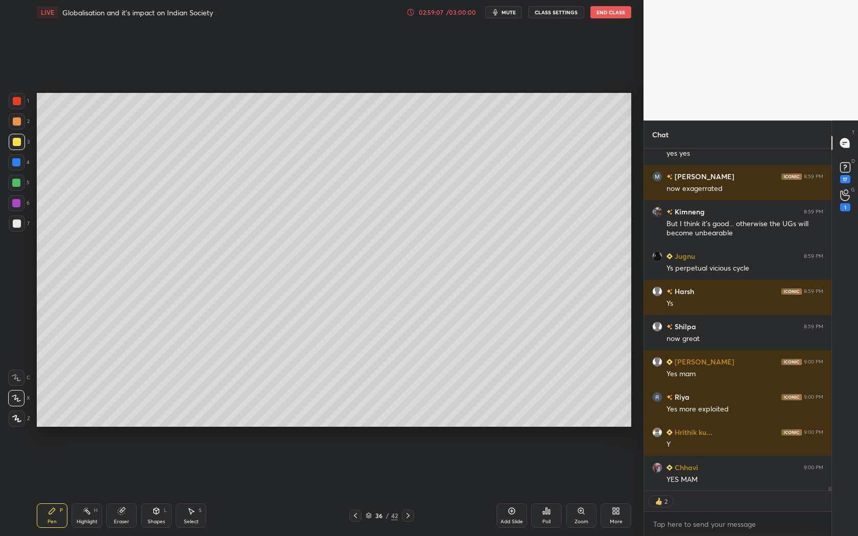
click at [353, 516] on icon at bounding box center [355, 516] width 8 height 8
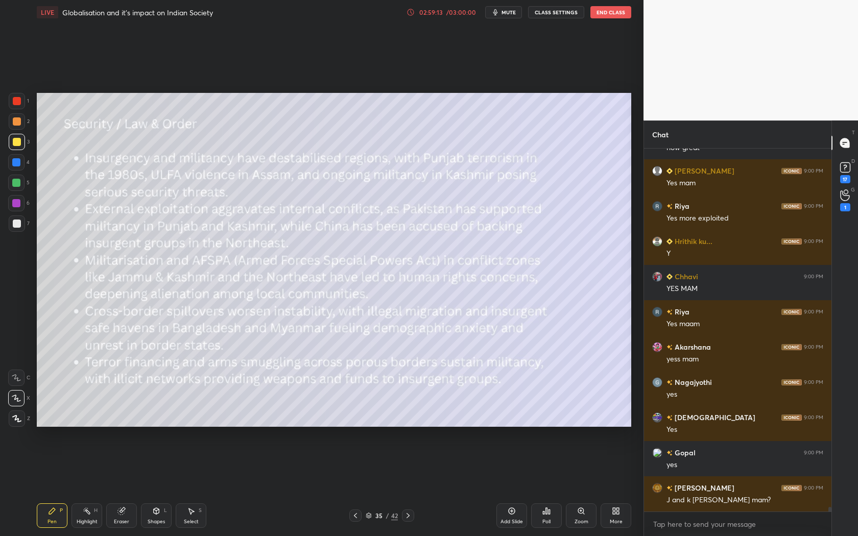
click at [409, 514] on icon at bounding box center [408, 516] width 8 height 8
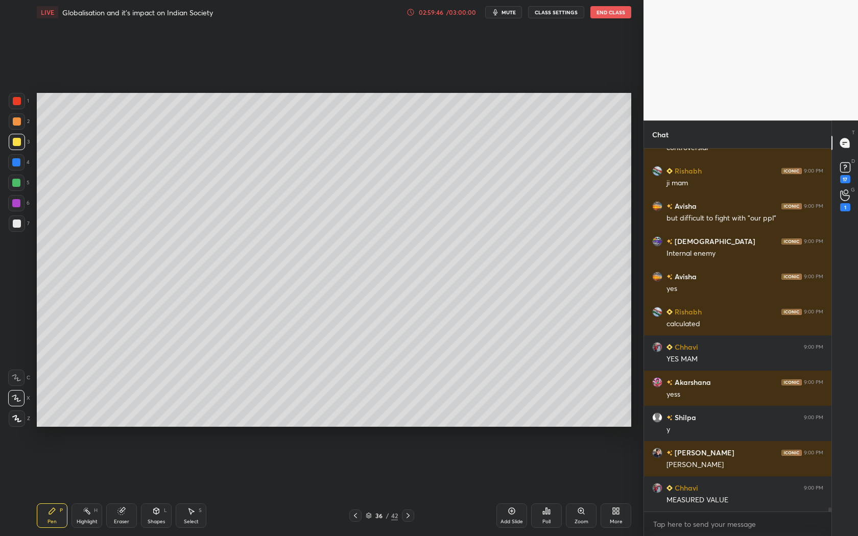
click at [356, 515] on icon at bounding box center [355, 516] width 8 height 8
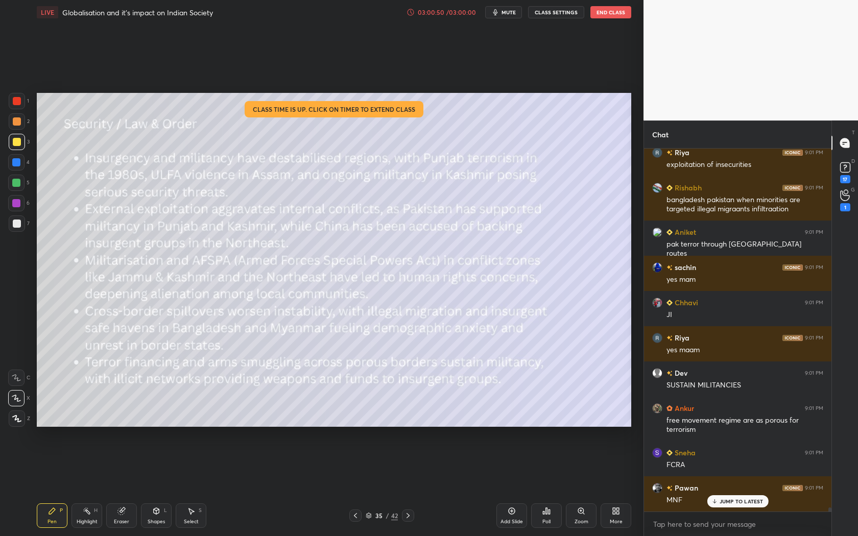
scroll to position [31944, 0]
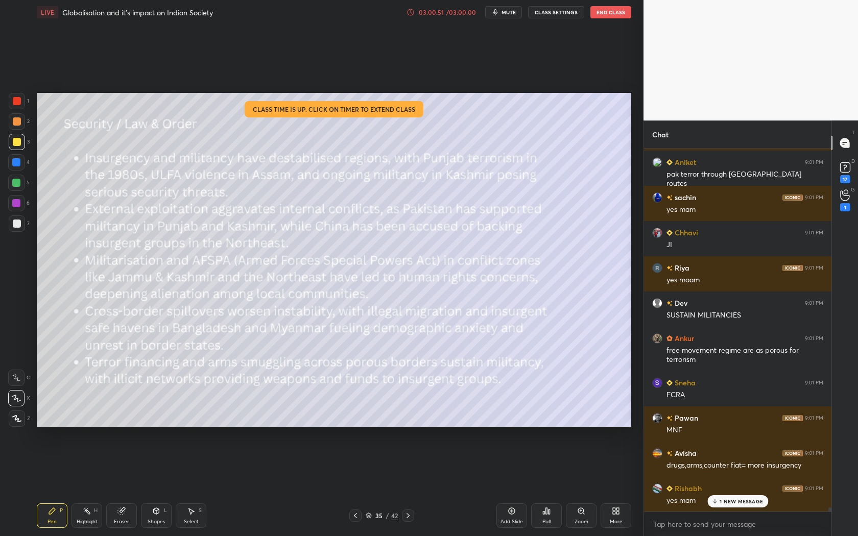
click at [739, 500] on div "Avisha 9:01 PM counter fiat Shilpa 9:01 PM y Dev 9:01 PM YS suruchi 9:01 PM Ys …" at bounding box center [737, 330] width 187 height 363
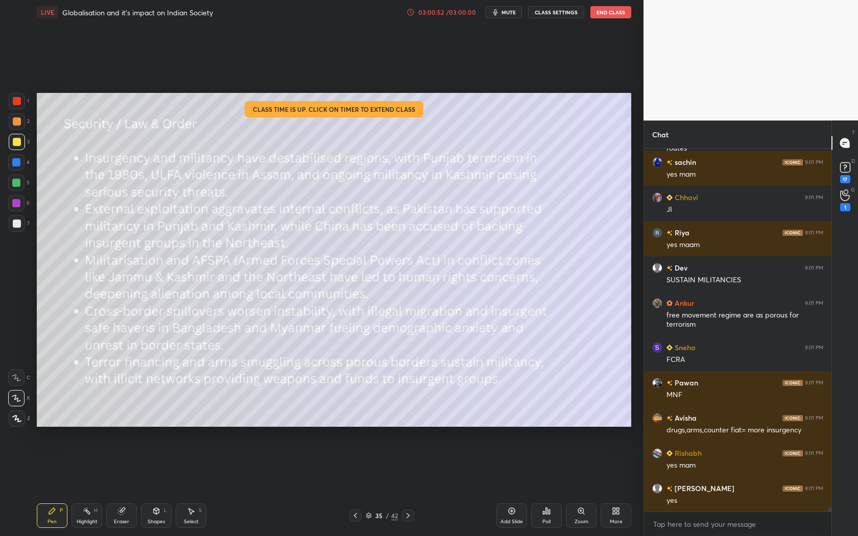
scroll to position [32074, 0]
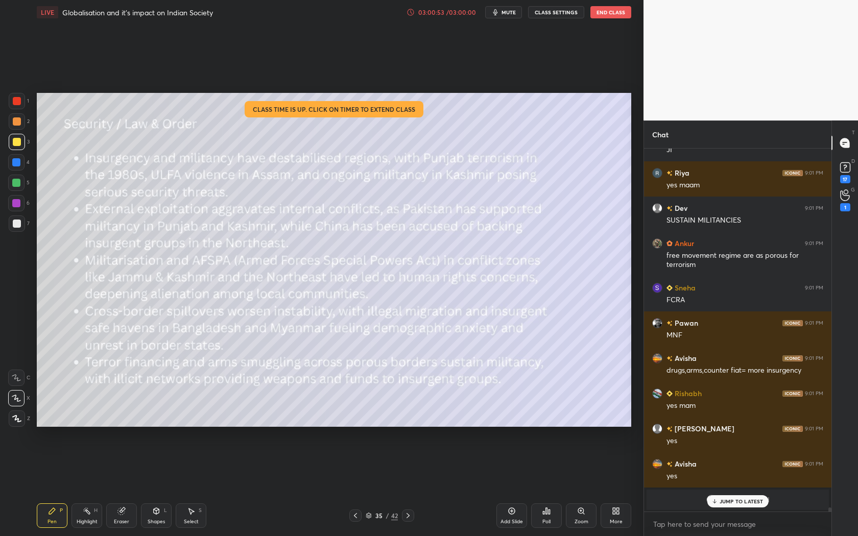
click at [411, 515] on icon at bounding box center [408, 516] width 8 height 8
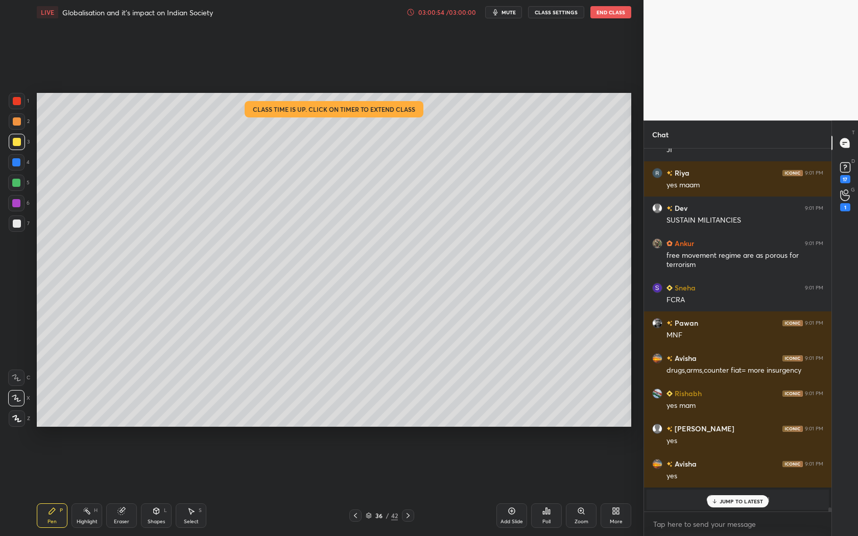
click at [411, 515] on icon at bounding box center [408, 516] width 8 height 8
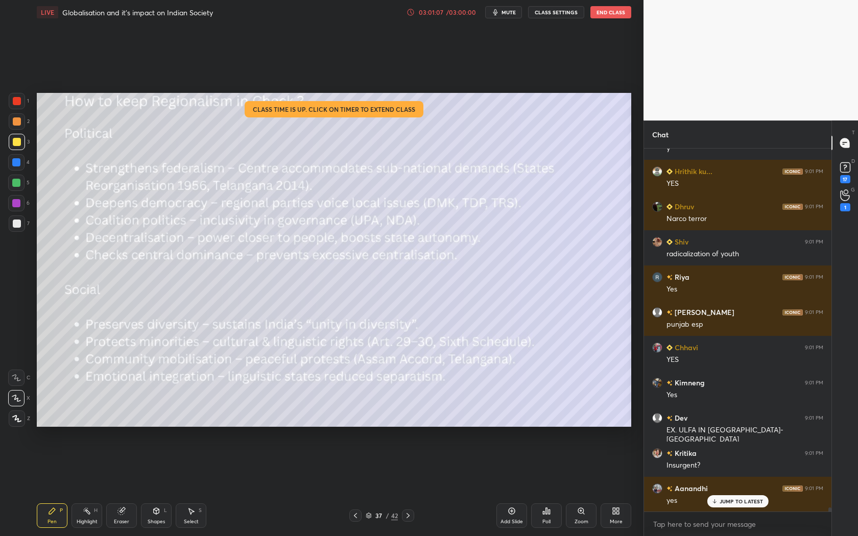
scroll to position [30740, 0]
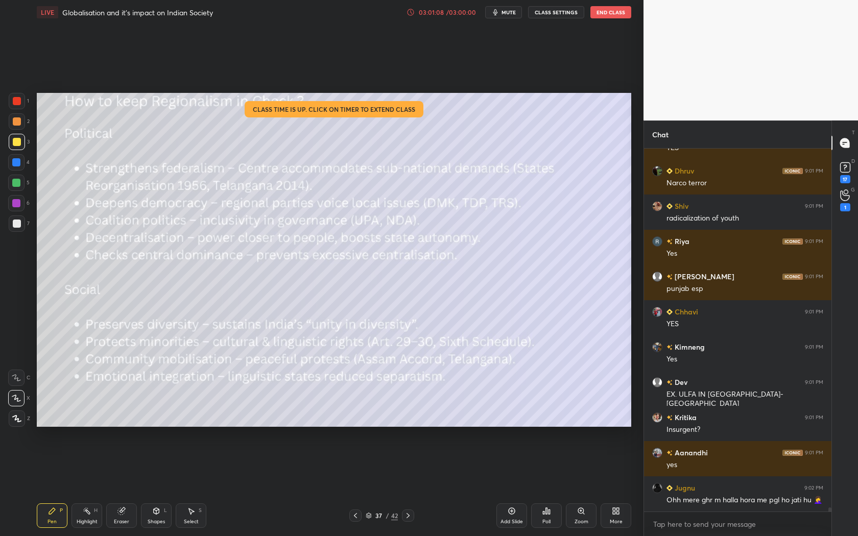
click at [448, 7] on div "03:01:08 / 03:00:00 mute CLASS SETTINGS End Class" at bounding box center [519, 12] width 225 height 12
click at [449, 9] on div "/ 03:00:00" at bounding box center [461, 12] width 32 height 6
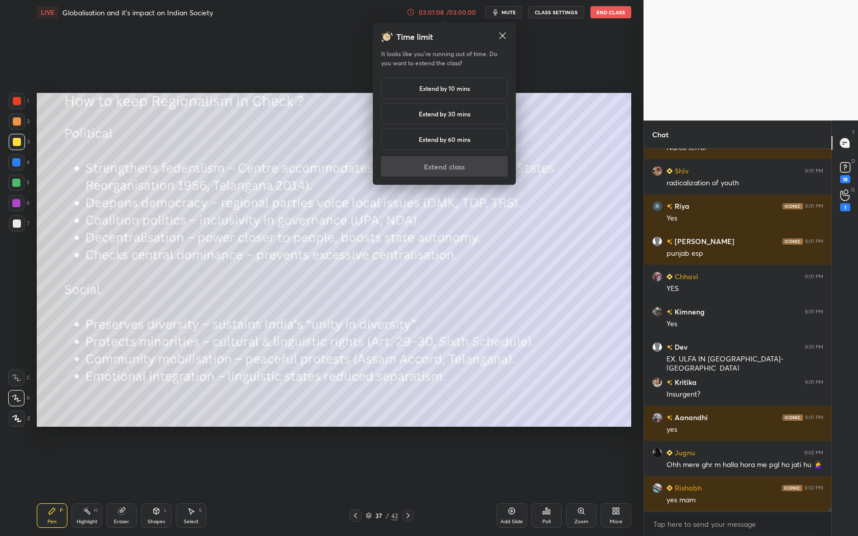
scroll to position [30819, 0]
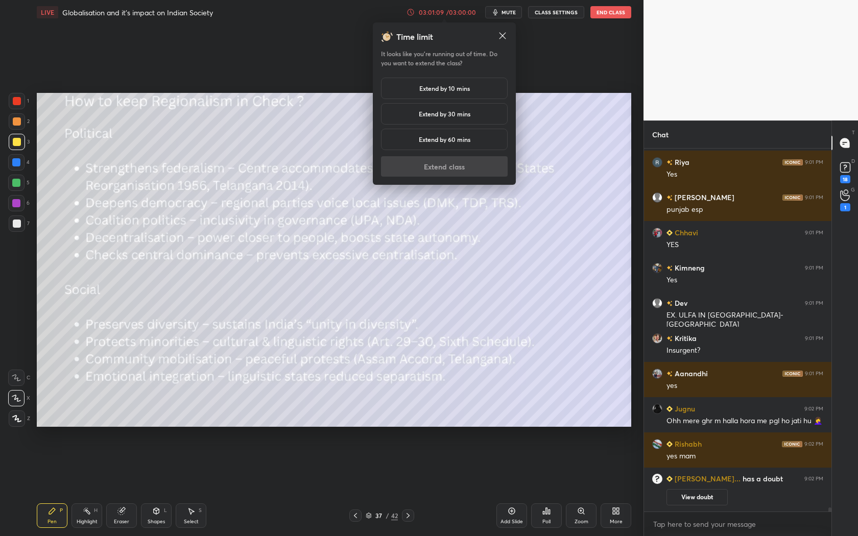
click at [440, 85] on h5 "Extend by 10 mins" at bounding box center [444, 88] width 51 height 9
click at [461, 164] on button "Extend class" at bounding box center [444, 166] width 127 height 20
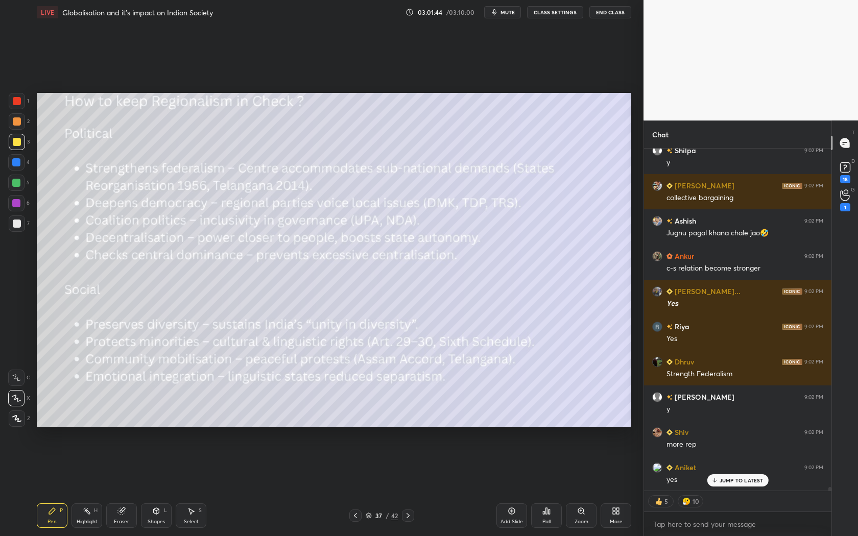
scroll to position [31874, 0]
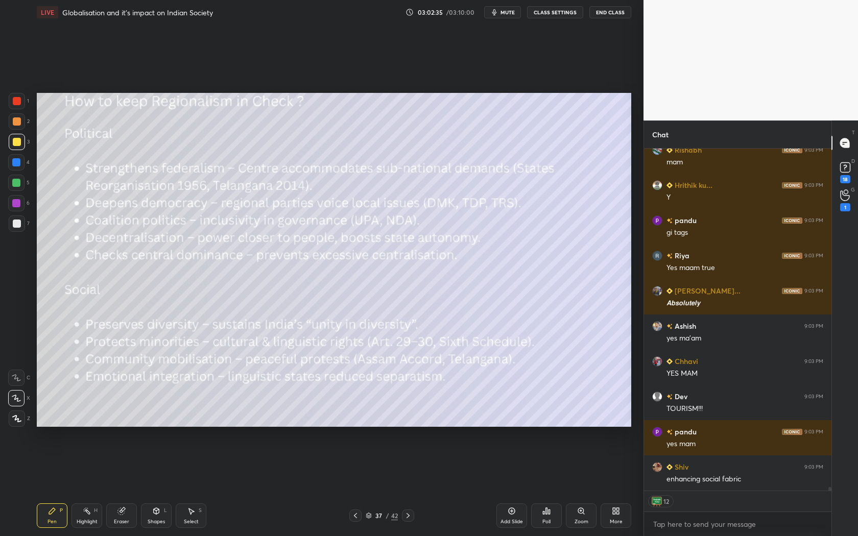
click at [408, 516] on icon at bounding box center [408, 516] width 8 height 8
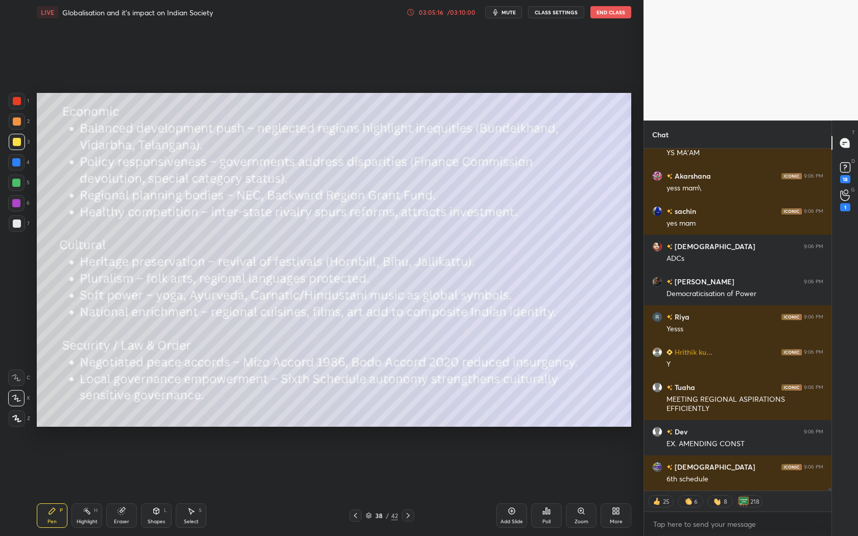
scroll to position [36277, 0]
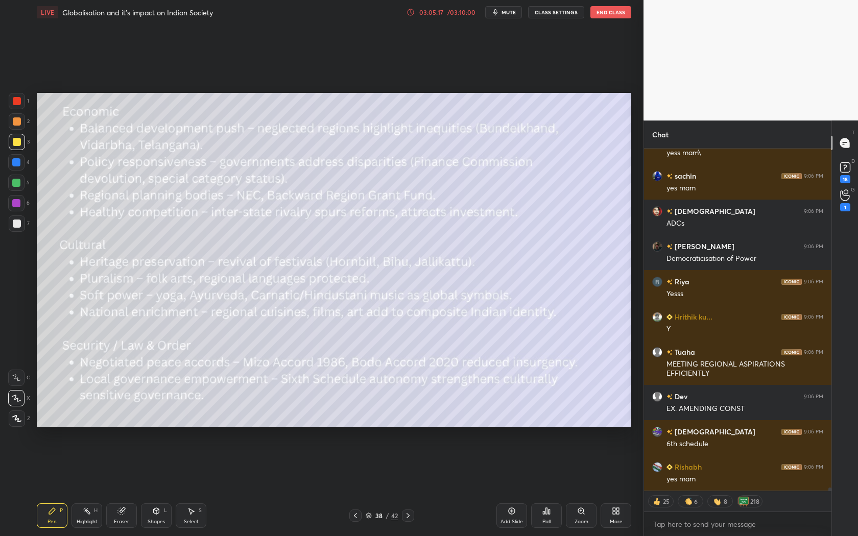
click at [408, 512] on icon at bounding box center [408, 516] width 8 height 8
click at [409, 512] on icon at bounding box center [408, 516] width 8 height 8
click at [352, 515] on icon at bounding box center [355, 516] width 8 height 8
click at [350, 513] on div at bounding box center [355, 516] width 12 height 12
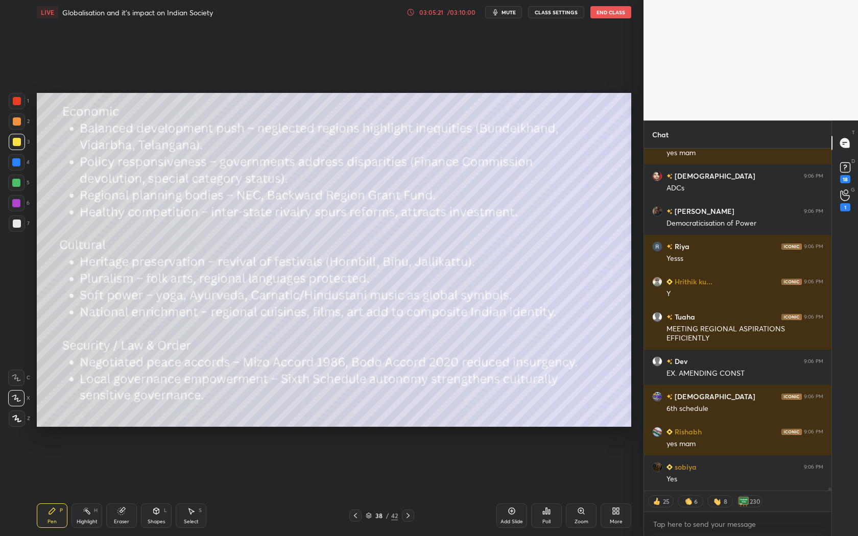
click at [408, 518] on icon at bounding box center [408, 516] width 8 height 8
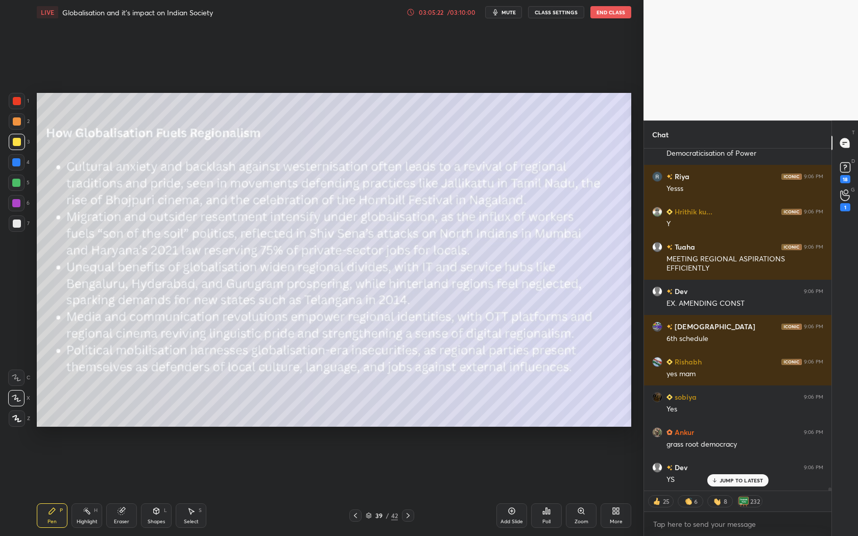
click at [356, 514] on icon at bounding box center [355, 515] width 3 height 5
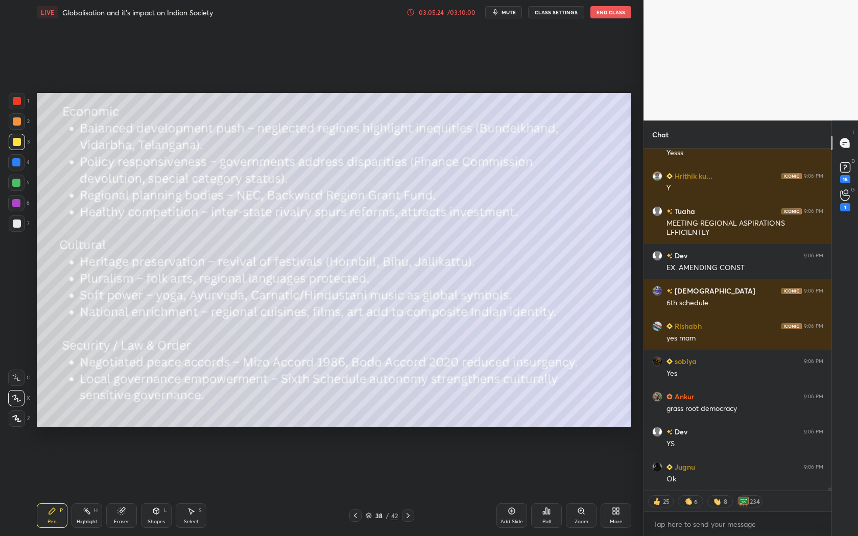
click at [752, 481] on div "Ok" at bounding box center [745, 480] width 157 height 10
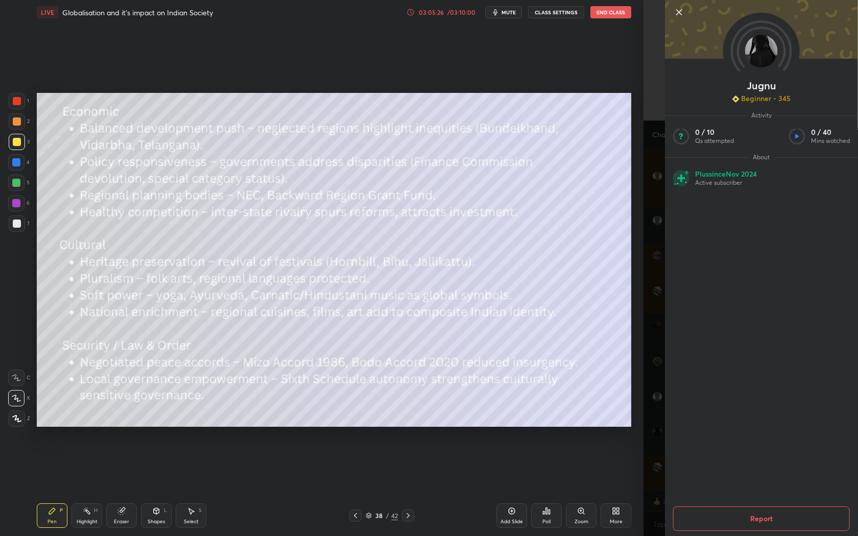
click at [677, 11] on icon at bounding box center [679, 12] width 12 height 12
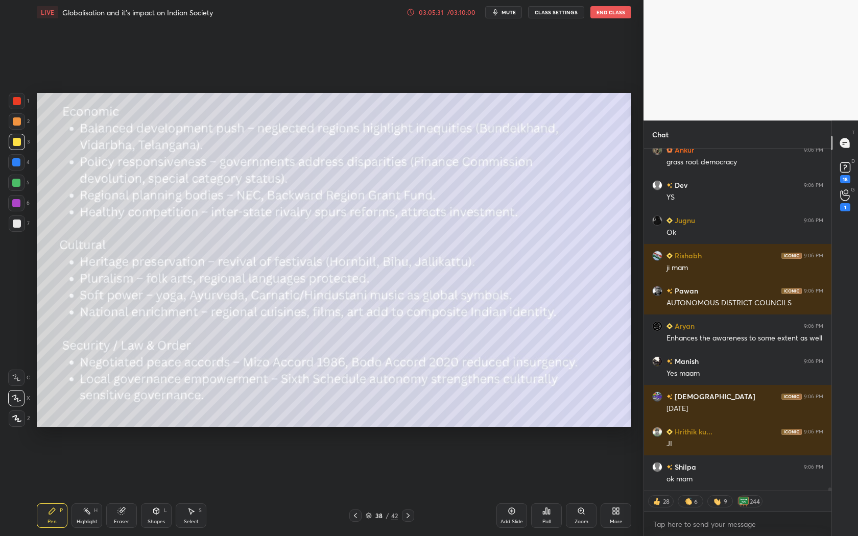
click at [506, 513] on div "Add Slide" at bounding box center [511, 516] width 31 height 25
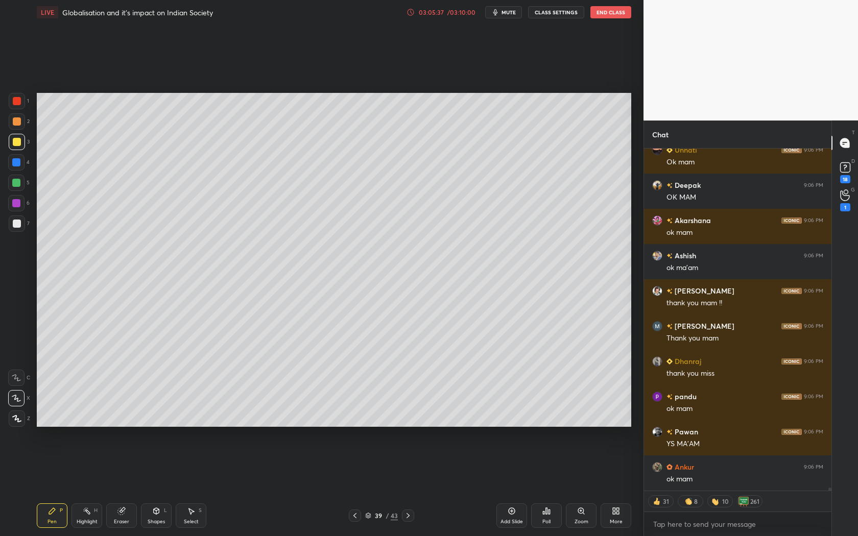
click at [409, 512] on icon at bounding box center [408, 516] width 8 height 8
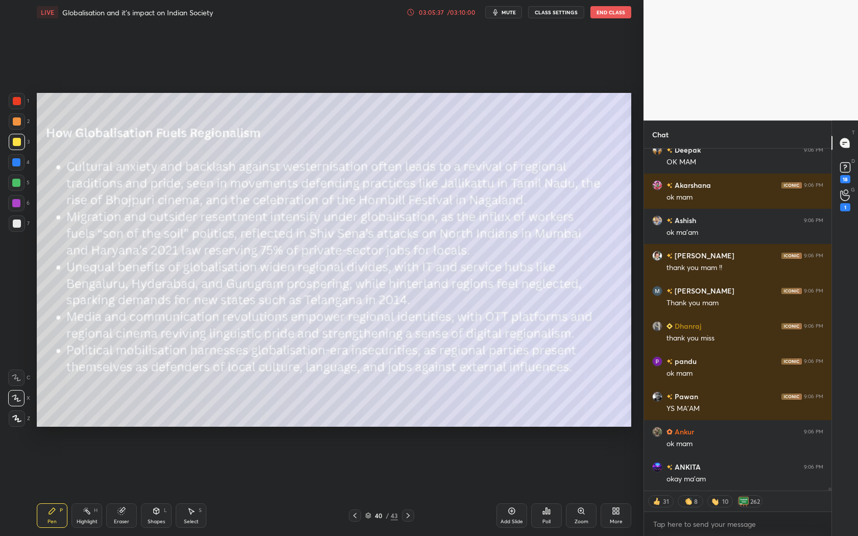
click at [409, 512] on icon at bounding box center [408, 516] width 8 height 8
click at [351, 514] on icon at bounding box center [355, 516] width 8 height 8
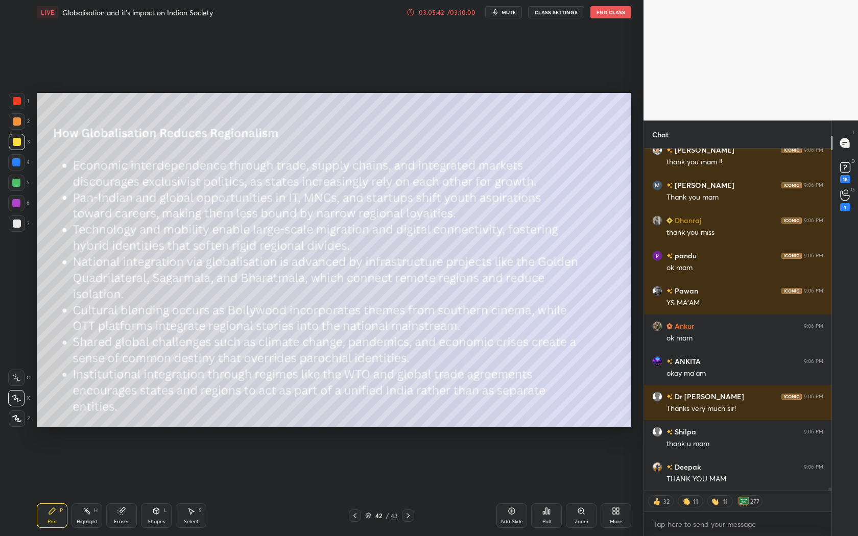
click at [408, 518] on icon at bounding box center [408, 516] width 8 height 8
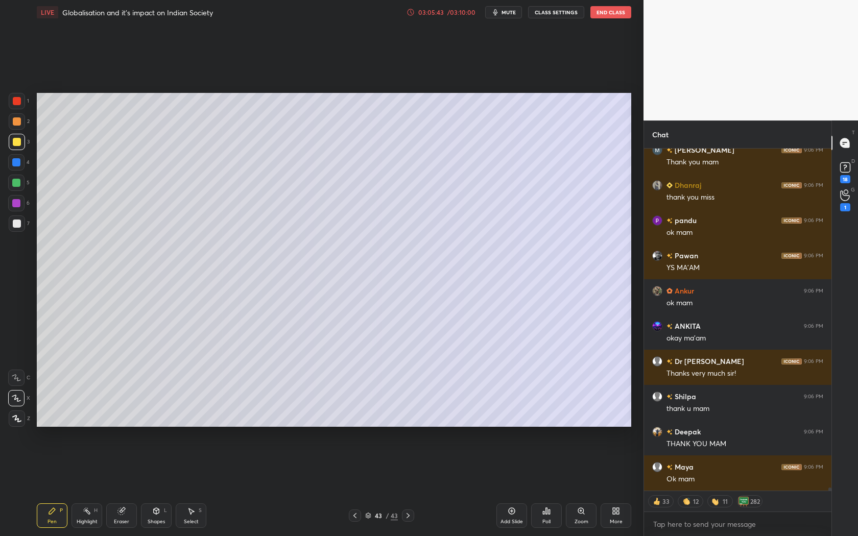
click at [408, 518] on icon at bounding box center [408, 516] width 8 height 8
click at [408, 517] on icon at bounding box center [408, 516] width 8 height 8
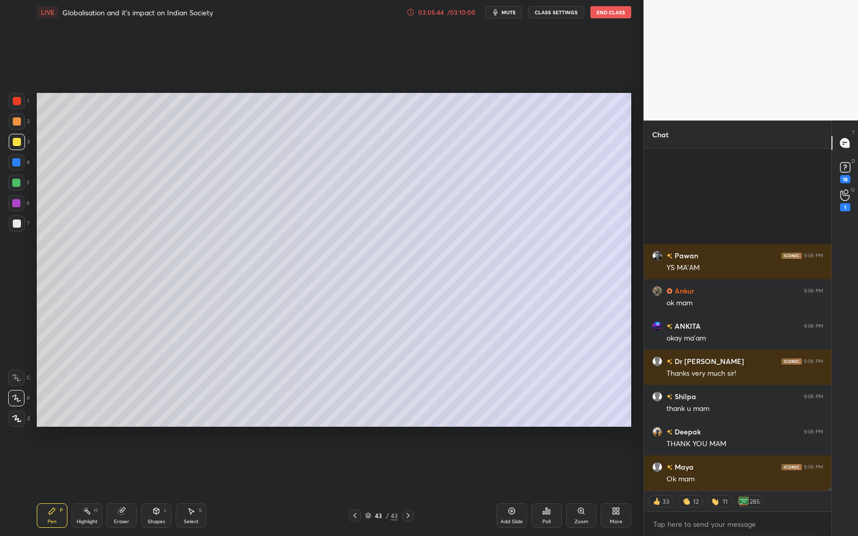
click at [408, 517] on icon at bounding box center [408, 516] width 8 height 8
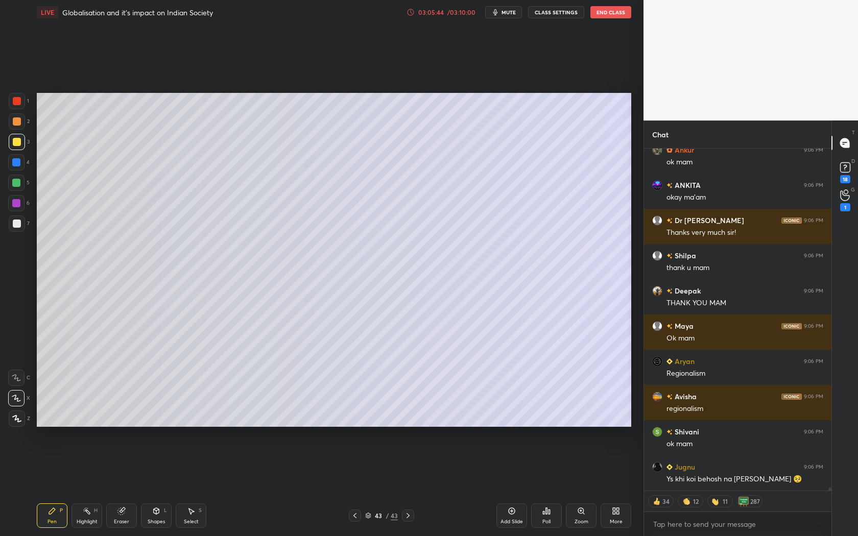
click at [356, 517] on icon at bounding box center [354, 515] width 3 height 5
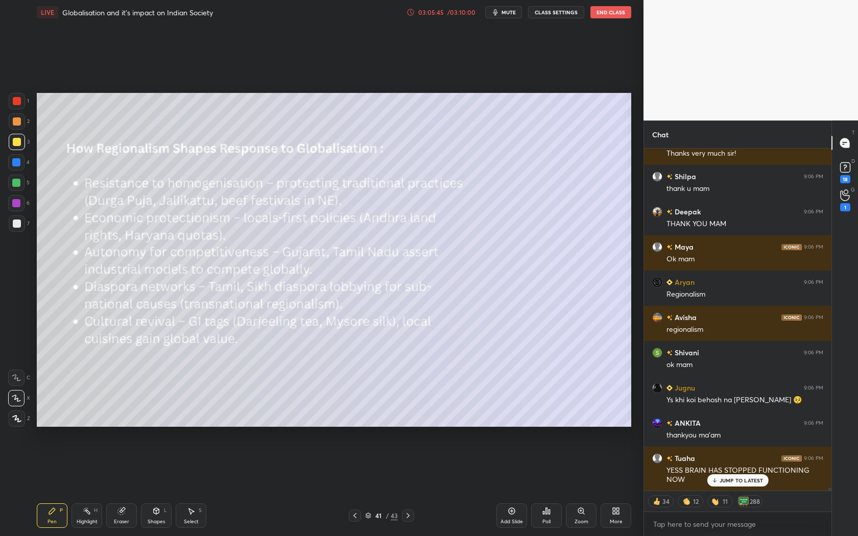
click at [356, 517] on icon at bounding box center [354, 515] width 3 height 5
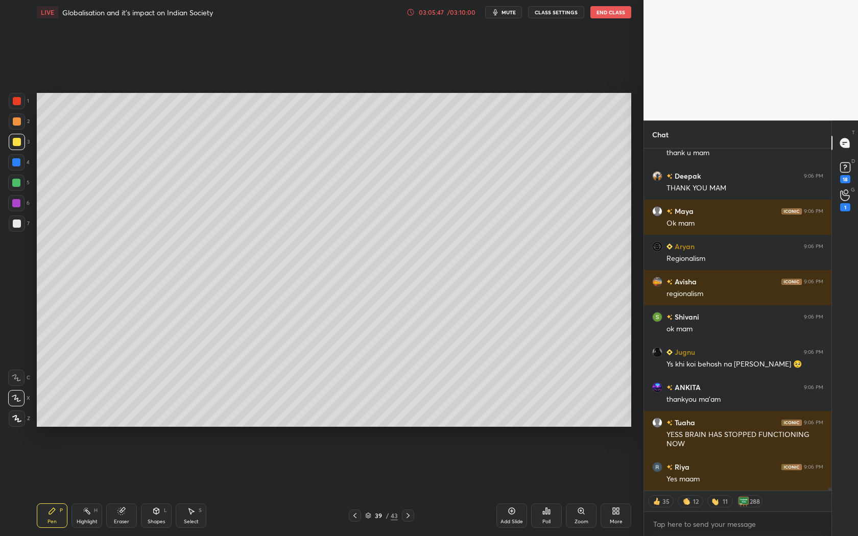
click at [356, 517] on icon at bounding box center [354, 515] width 3 height 5
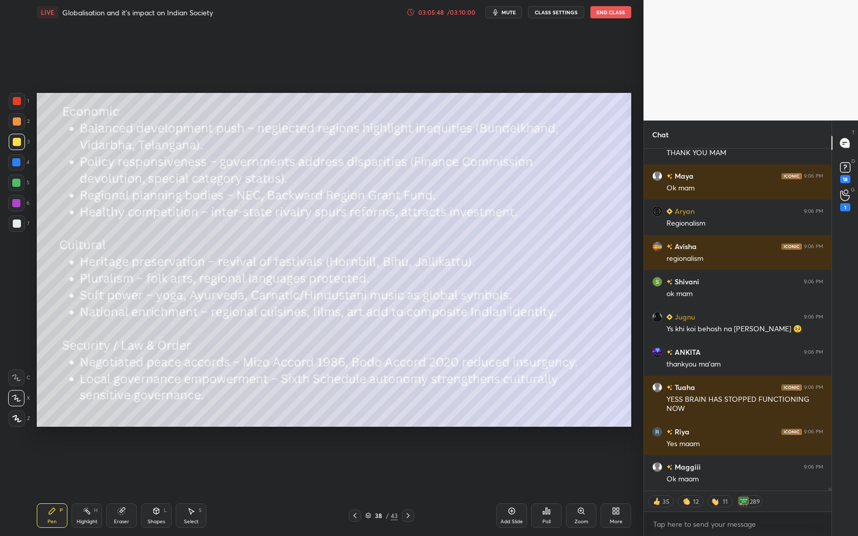
click at [405, 515] on icon at bounding box center [408, 516] width 8 height 8
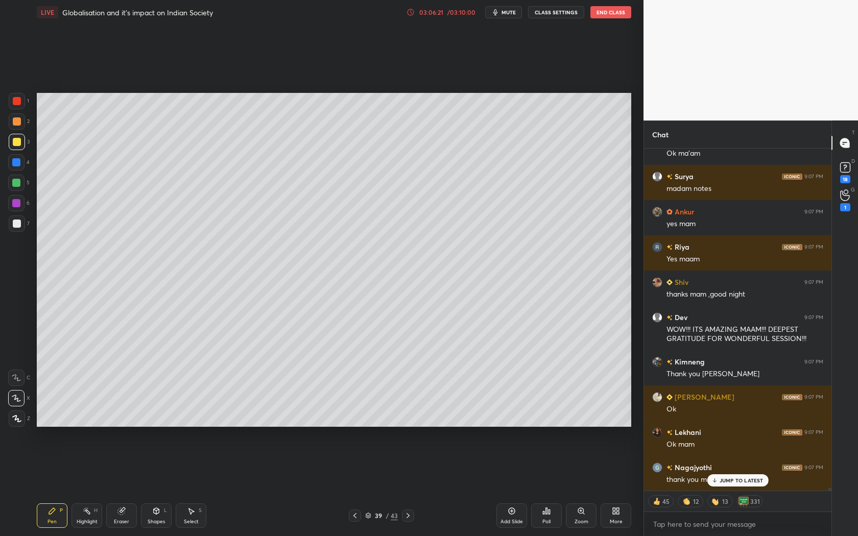
click at [750, 479] on p "JUMP TO LATEST" at bounding box center [742, 481] width 44 height 6
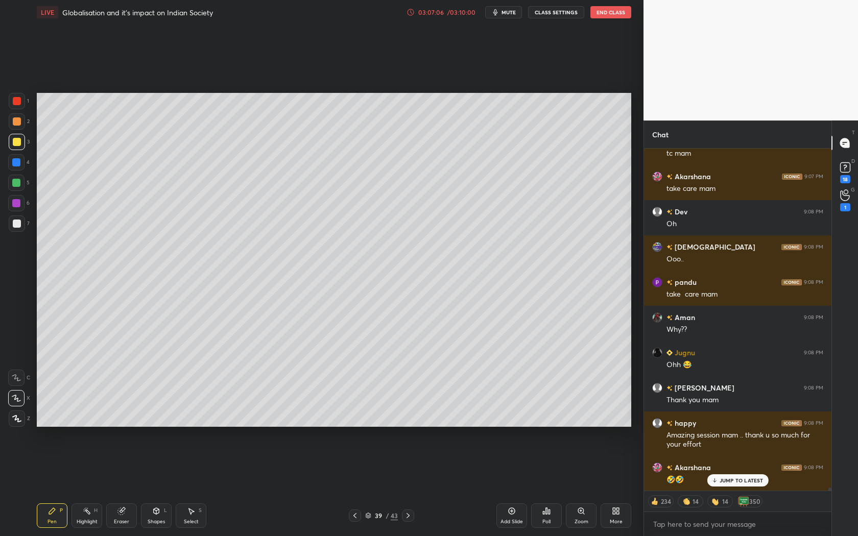
click at [725, 479] on div "Pawan 9:07 PM THANK YOU MA'AM Akarshana 9:07 PM Thank youu so much mam Nayanash…" at bounding box center [737, 320] width 187 height 342
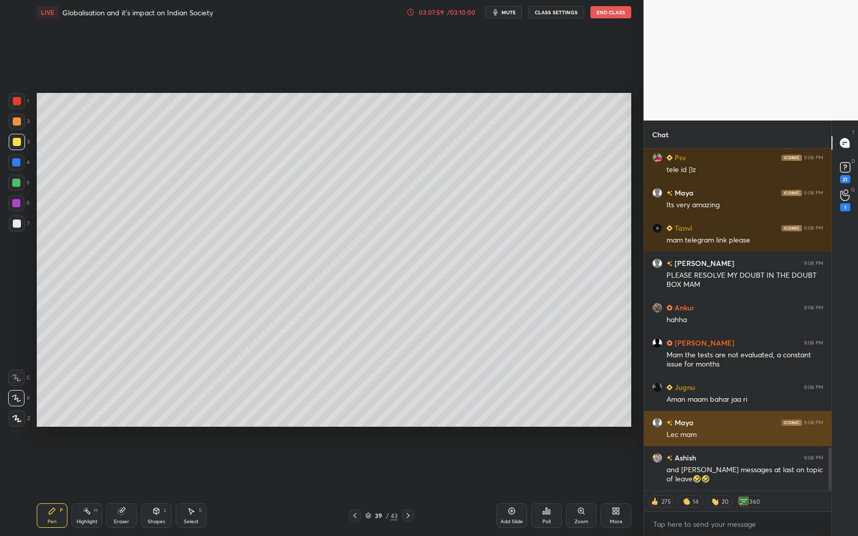
scroll to position [2430, 0]
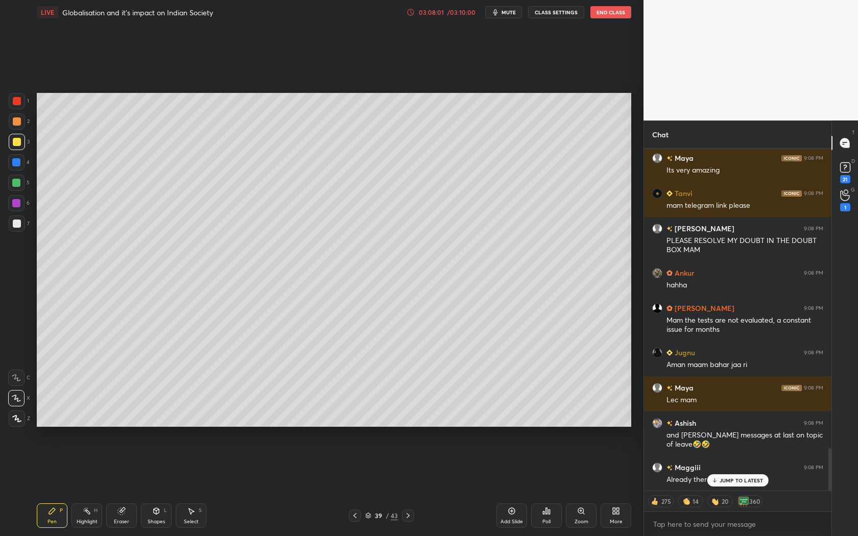
click at [736, 482] on p "JUMP TO LATEST" at bounding box center [742, 481] width 44 height 6
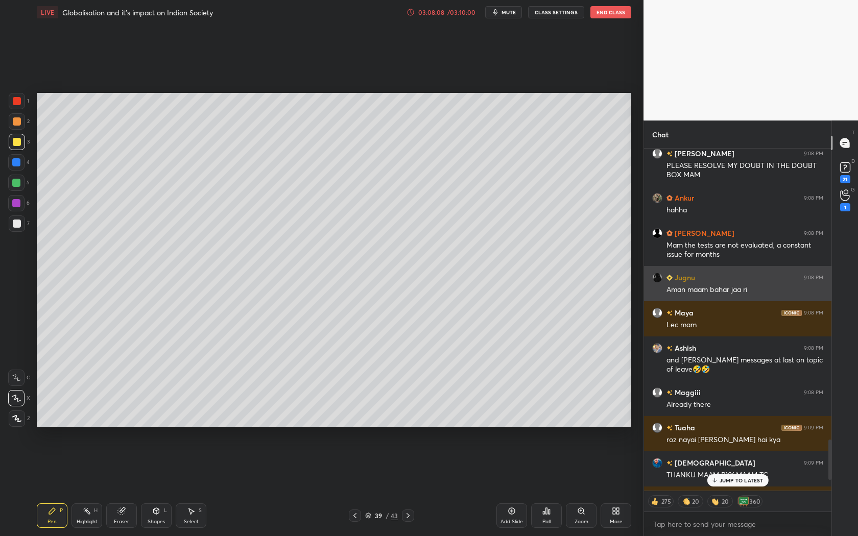
scroll to position [2401, 0]
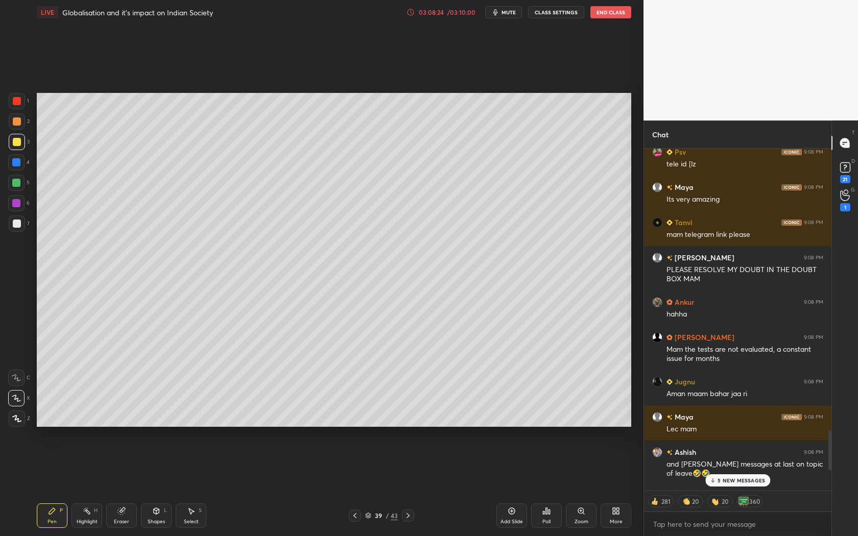
click at [735, 478] on p "5 NEW MESSAGES" at bounding box center [742, 481] width 48 height 6
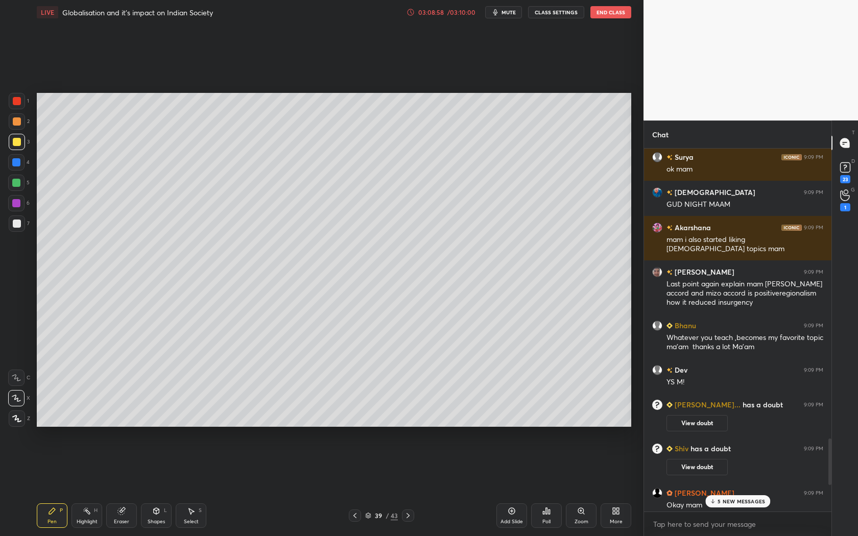
scroll to position [2560, 0]
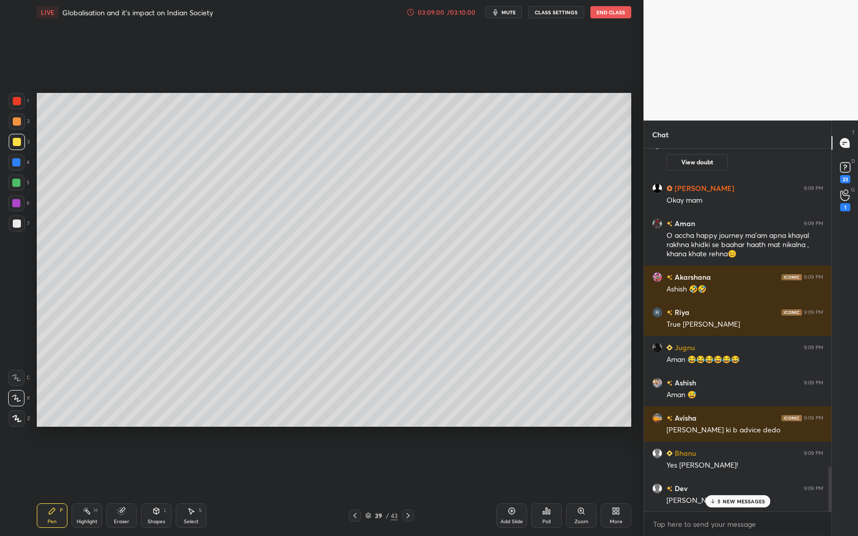
click at [737, 499] on p "5 NEW MESSAGES" at bounding box center [742, 502] width 48 height 6
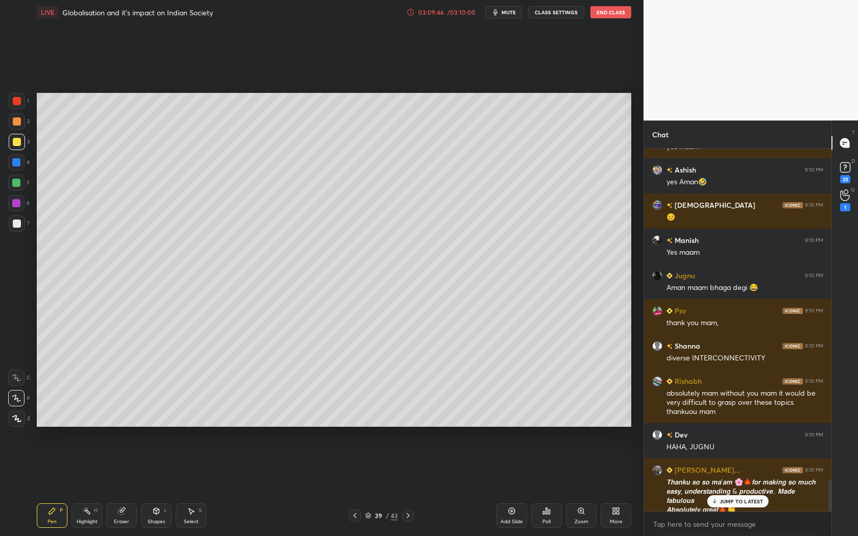
scroll to position [3839, 0]
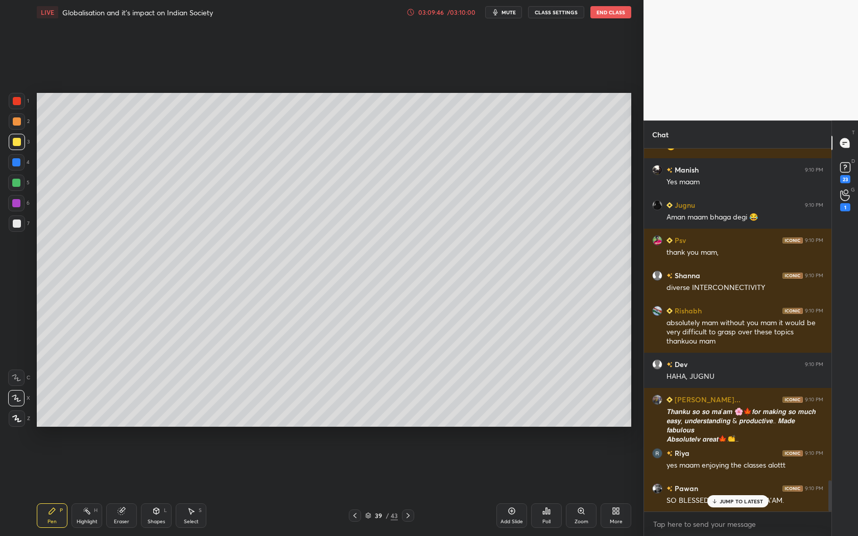
click at [730, 502] on p "JUMP TO LATEST" at bounding box center [742, 502] width 44 height 6
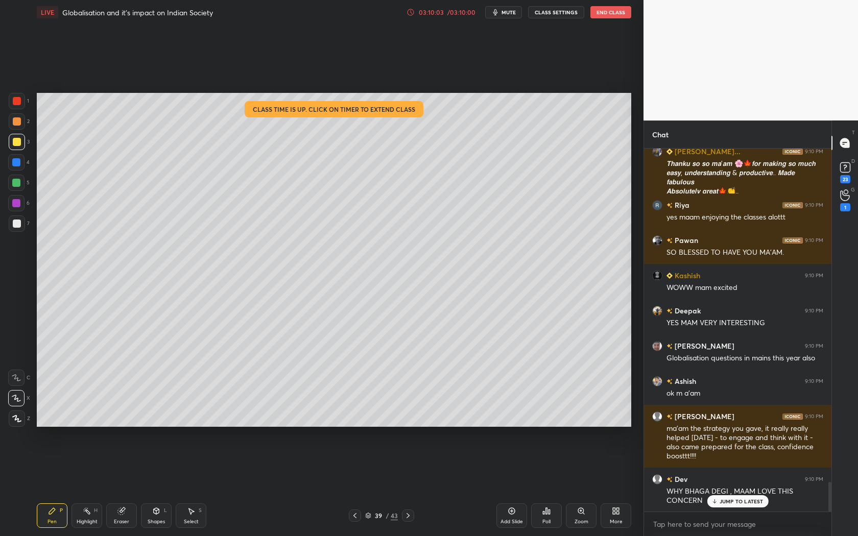
scroll to position [4123, 0]
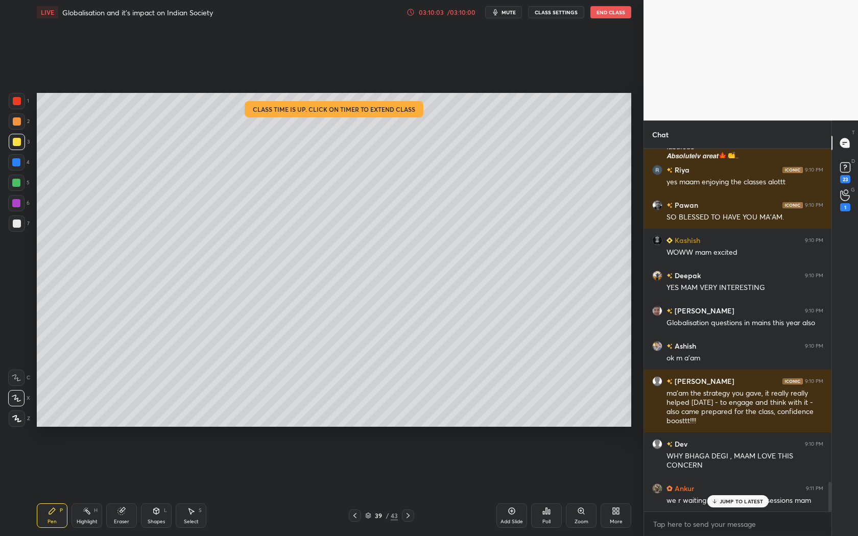
click at [440, 13] on div "03:10:03" at bounding box center [431, 12] width 29 height 6
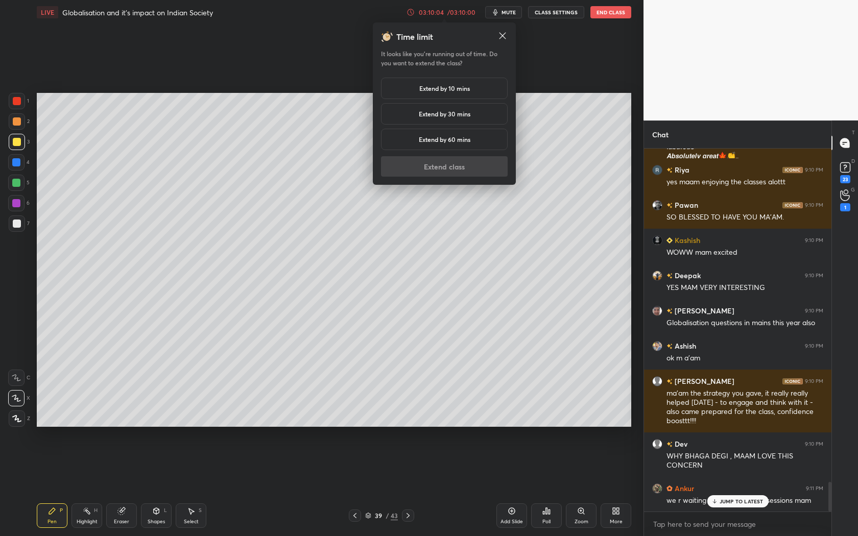
drag, startPoint x: 457, startPoint y: 82, endPoint x: 459, endPoint y: 101, distance: 19.0
click at [457, 82] on div "Extend by 10 mins" at bounding box center [444, 88] width 127 height 21
click at [458, 167] on button "Extend class" at bounding box center [444, 166] width 127 height 20
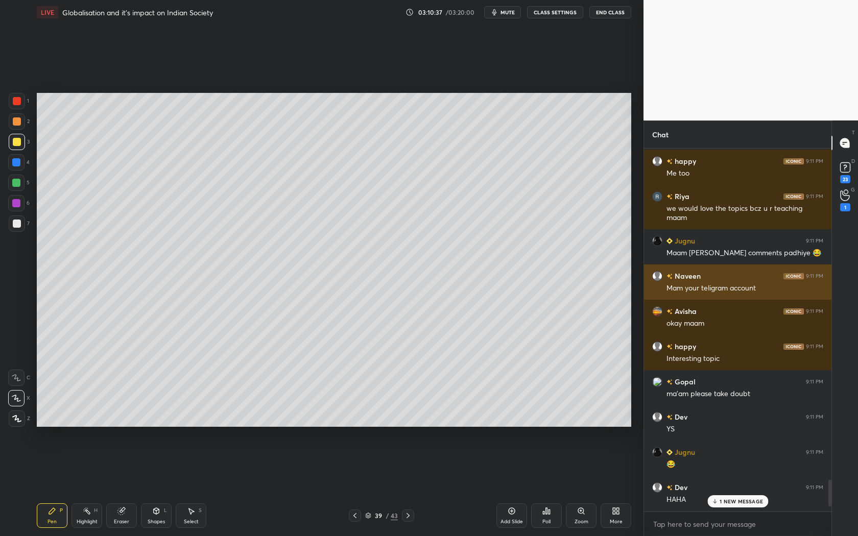
scroll to position [4590, 0]
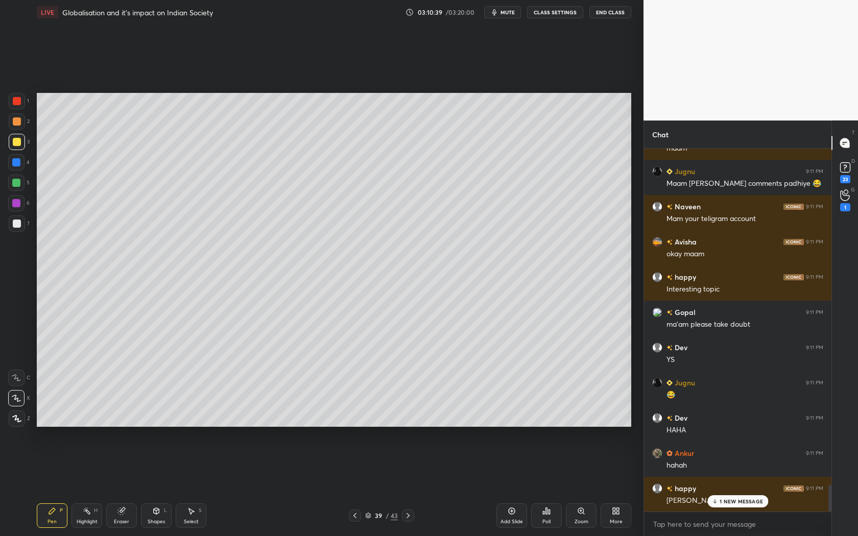
click at [726, 502] on p "1 NEW MESSAGE" at bounding box center [741, 502] width 43 height 6
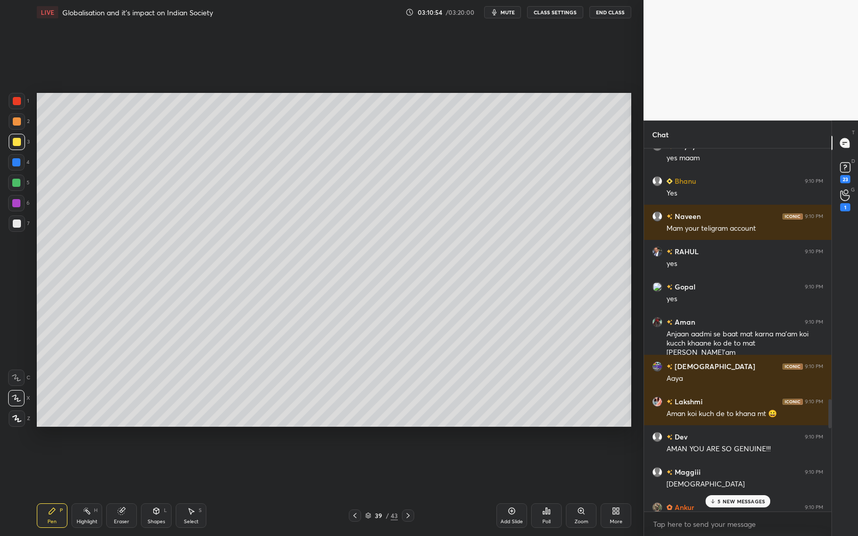
scroll to position [3111, 0]
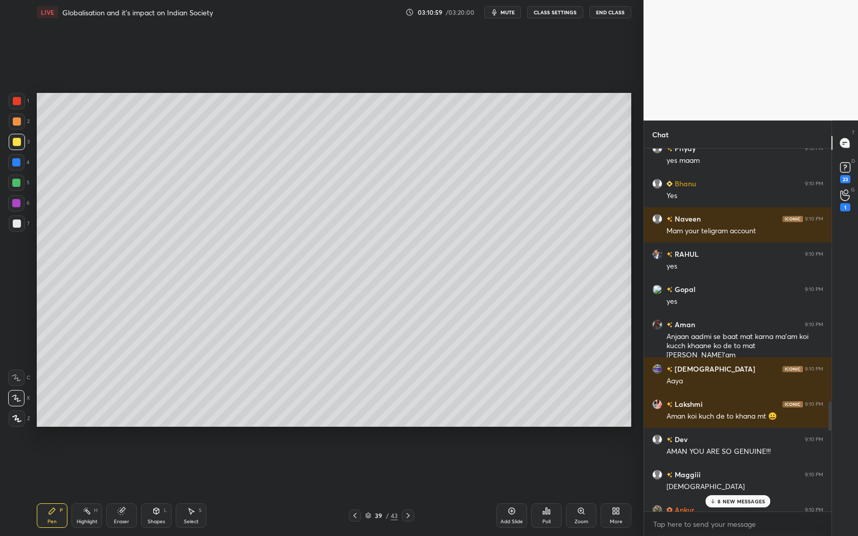
click at [738, 501] on p "8 NEW MESSAGES" at bounding box center [742, 502] width 48 height 6
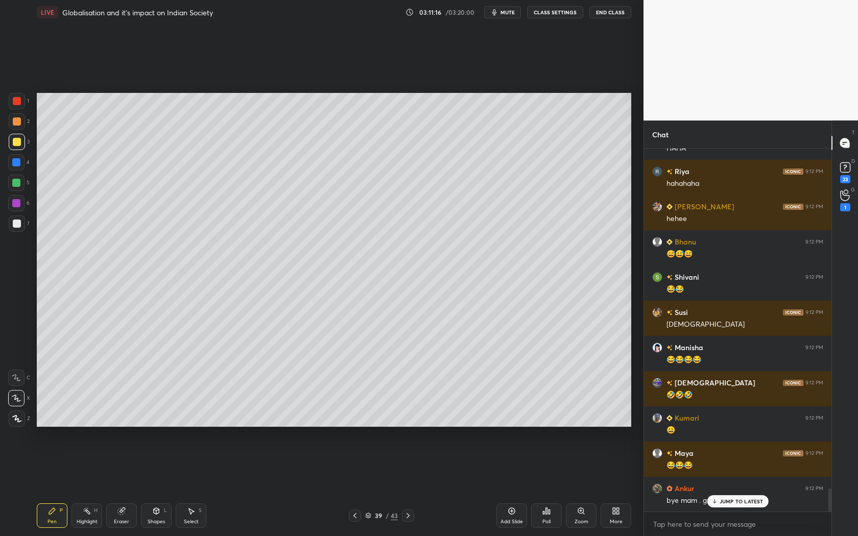
scroll to position [5374, 0]
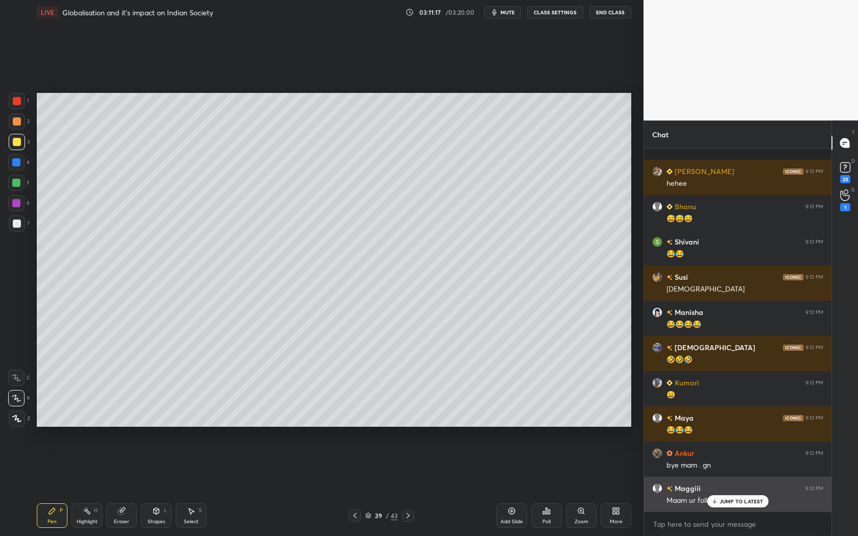
click at [728, 495] on div "Bonnie 9:12 PM hehee Bhanu 9:12 PM 😅😅😅 Shivani 9:12 PM 😂😂 Susi 9:12 PM Haha Man…" at bounding box center [737, 330] width 187 height 363
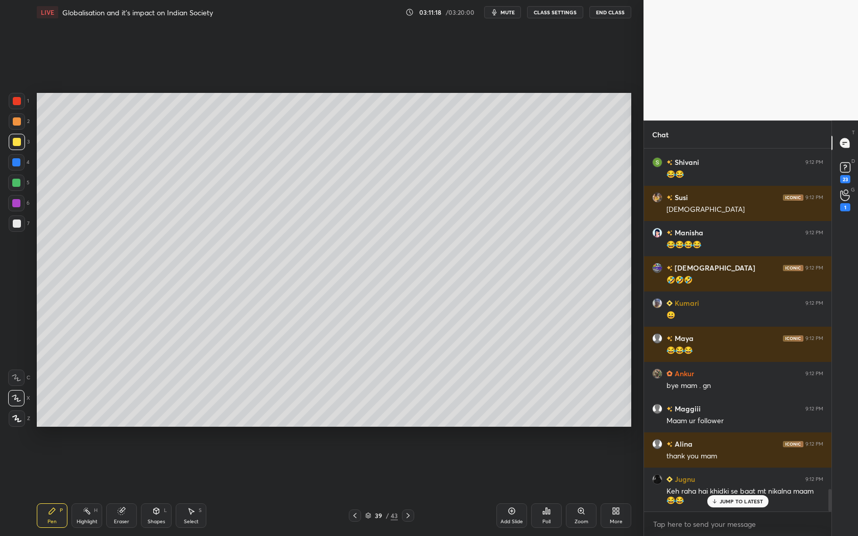
click at [730, 499] on p "JUMP TO LATEST" at bounding box center [742, 502] width 44 height 6
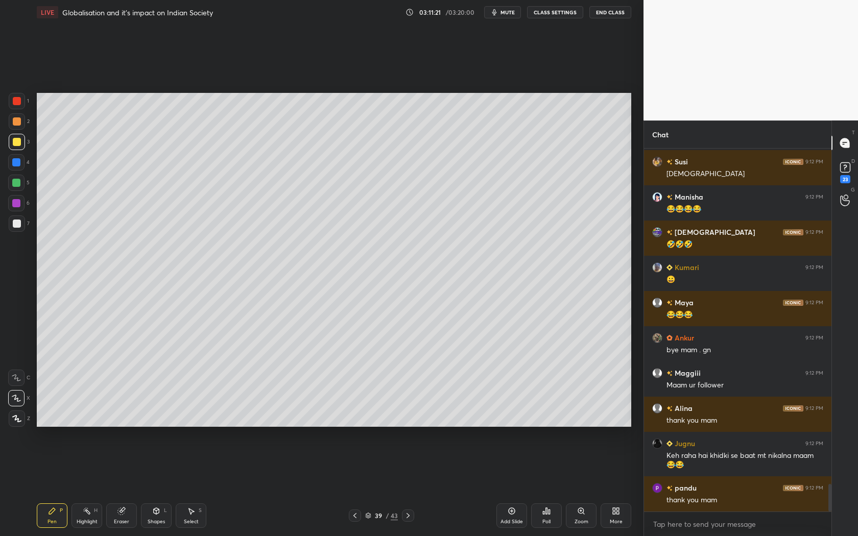
click at [127, 520] on div "Eraser" at bounding box center [121, 521] width 15 height 5
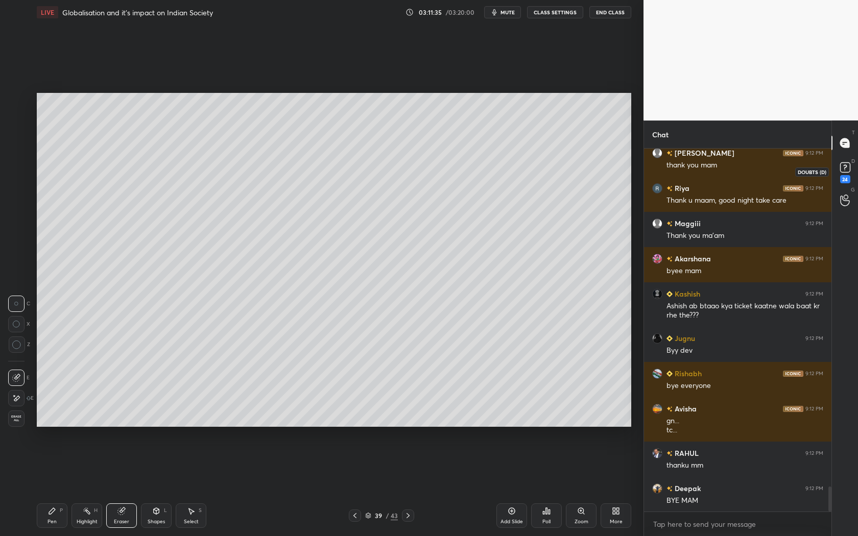
scroll to position [4945, 0]
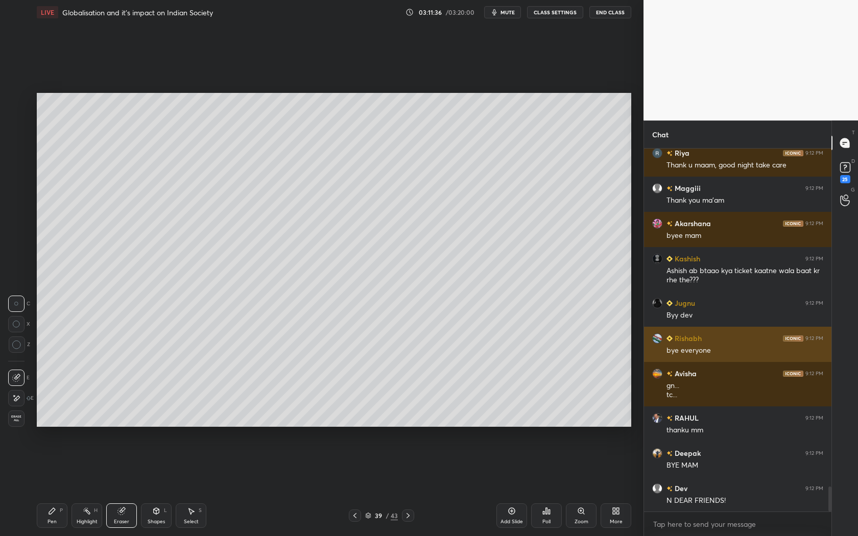
drag, startPoint x: 858, startPoint y: 343, endPoint x: 795, endPoint y: 330, distance: 64.0
click at [793, 407] on div "Chat Ripandeep 9:12 PM thank you mam Riya 9:12 PM Thank u maam, good night take…" at bounding box center [751, 329] width 215 height 416
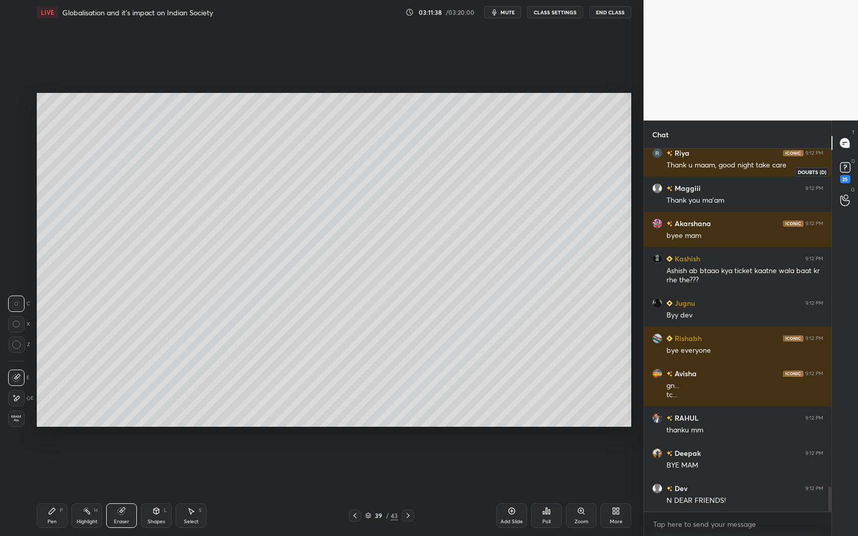
click at [847, 167] on rect at bounding box center [845, 168] width 10 height 10
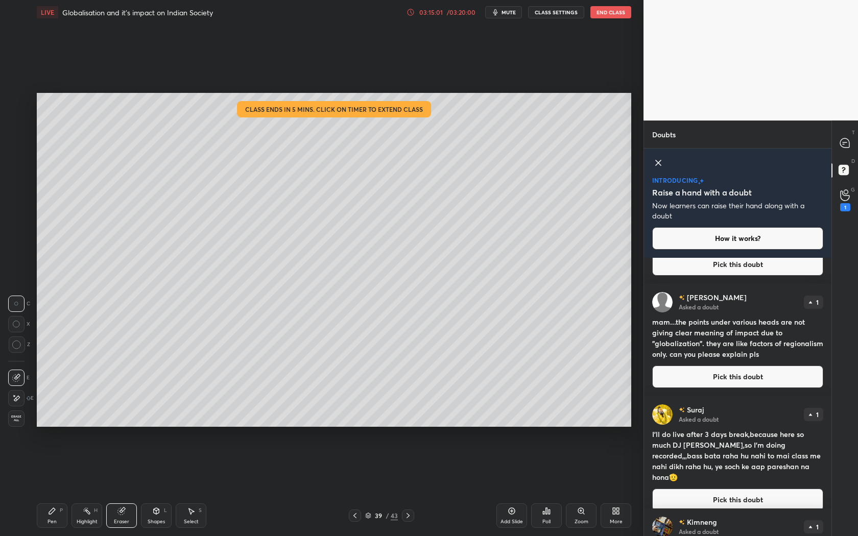
scroll to position [1469, 0]
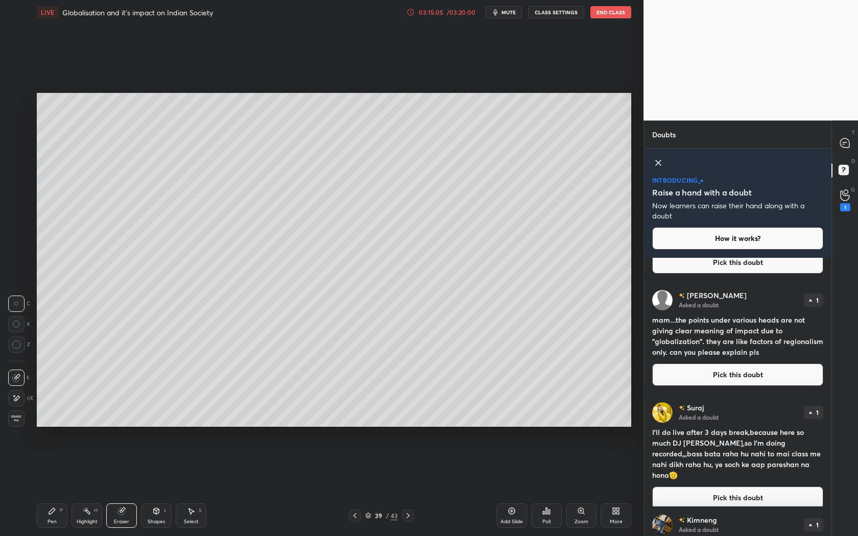
click at [351, 515] on icon at bounding box center [355, 516] width 8 height 8
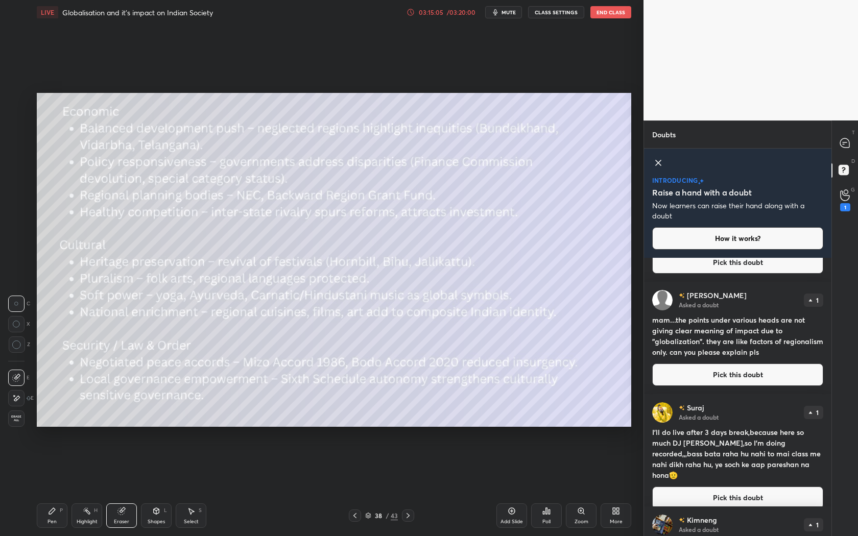
click at [351, 515] on icon at bounding box center [355, 516] width 8 height 8
click at [353, 515] on icon at bounding box center [355, 516] width 8 height 8
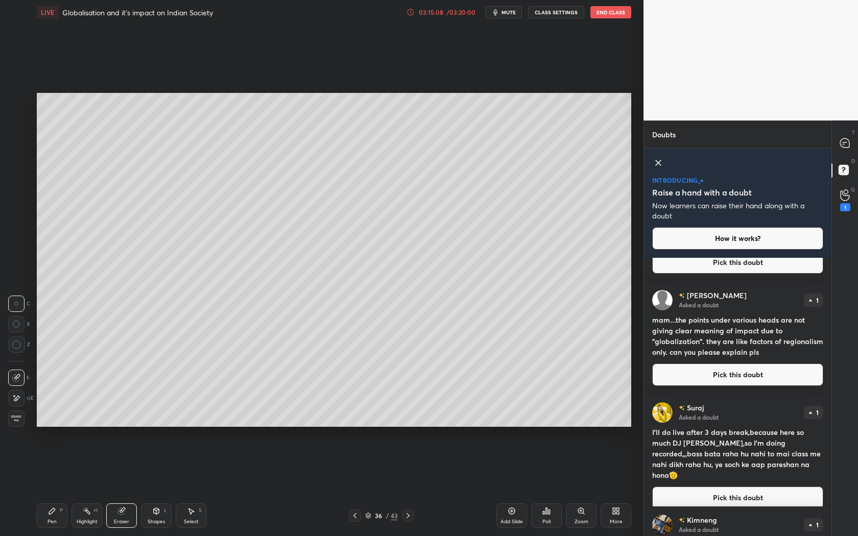
click at [353, 515] on icon at bounding box center [355, 516] width 8 height 8
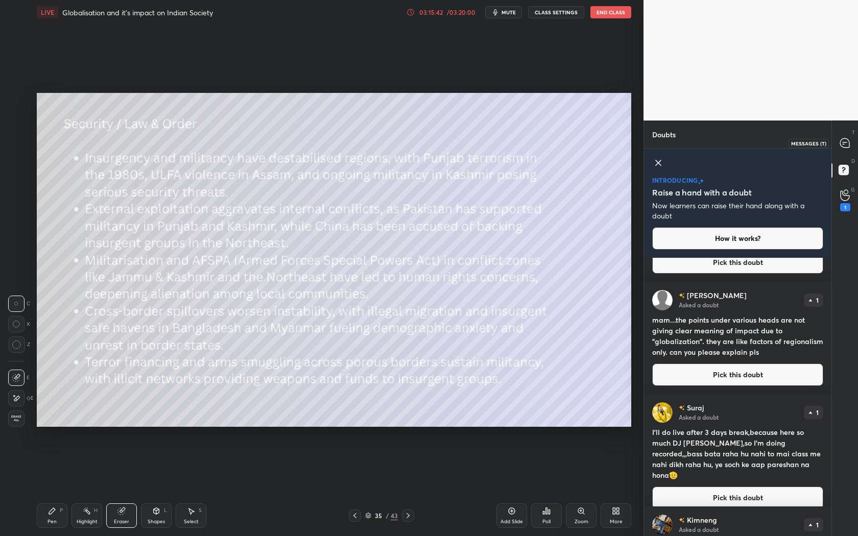
click at [851, 136] on div at bounding box center [845, 143] width 20 height 18
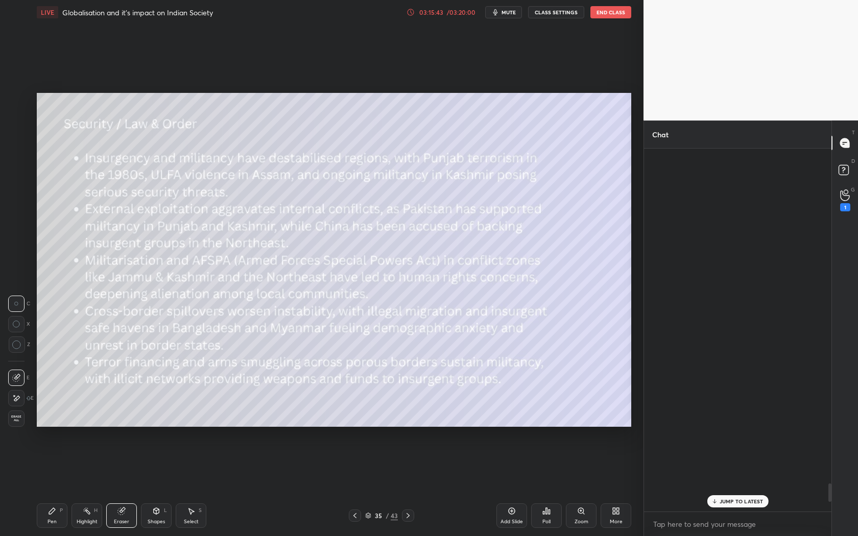
scroll to position [360, 185]
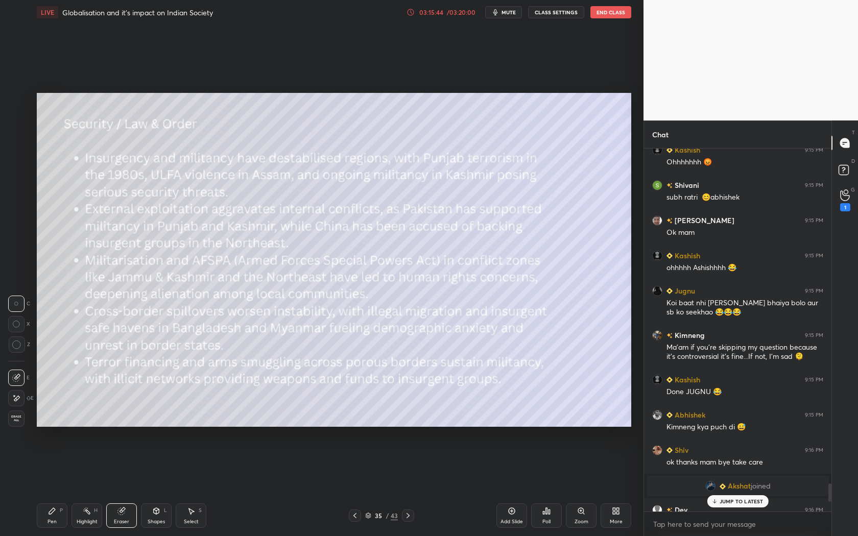
click at [744, 499] on p "JUMP TO LATEST" at bounding box center [742, 502] width 44 height 6
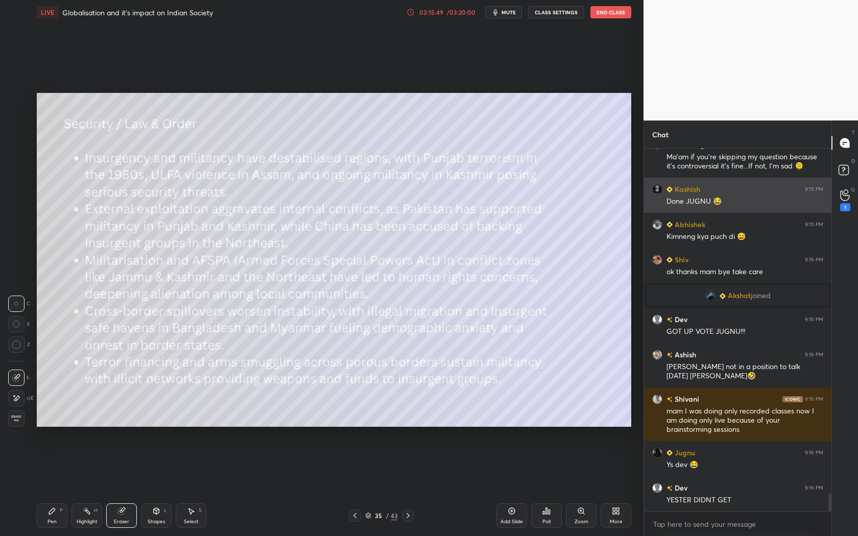
scroll to position [6770, 0]
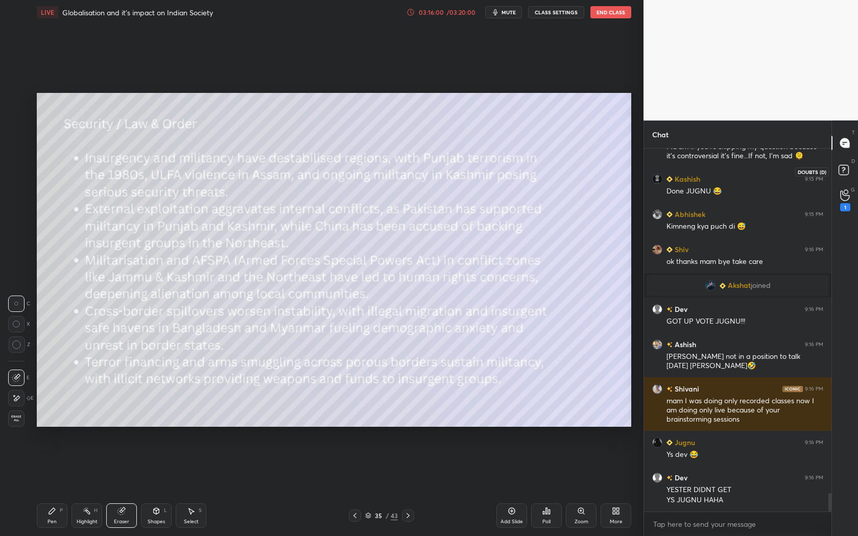
click at [843, 172] on rect at bounding box center [844, 170] width 10 height 10
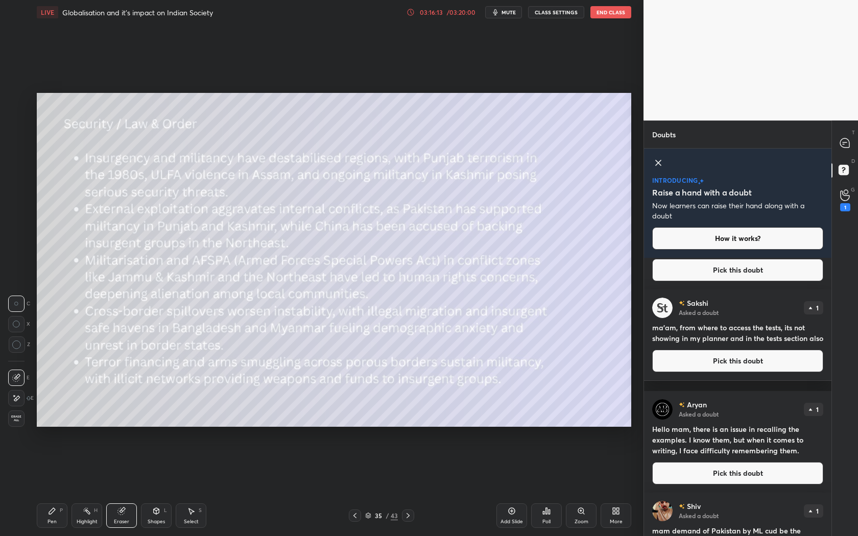
scroll to position [978, 0]
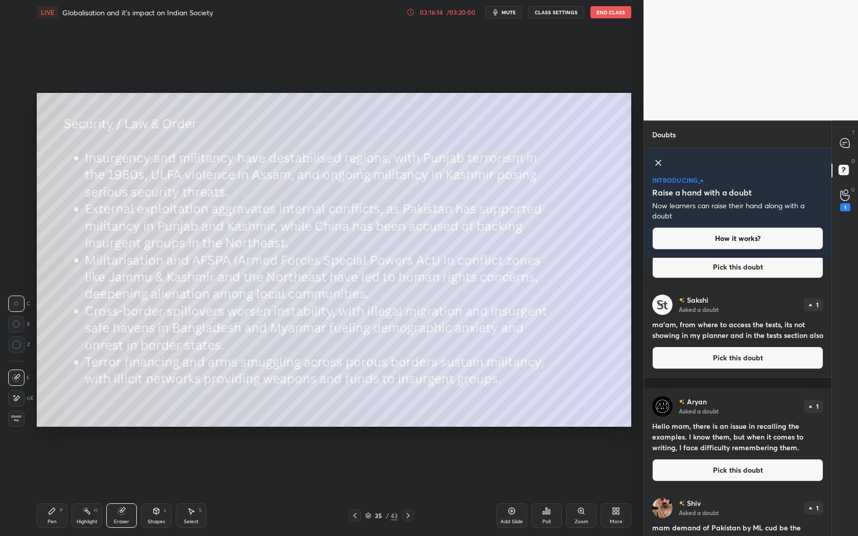
click at [356, 516] on icon at bounding box center [355, 516] width 8 height 8
click at [353, 517] on icon at bounding box center [355, 516] width 8 height 8
click at [657, 164] on icon at bounding box center [658, 163] width 12 height 12
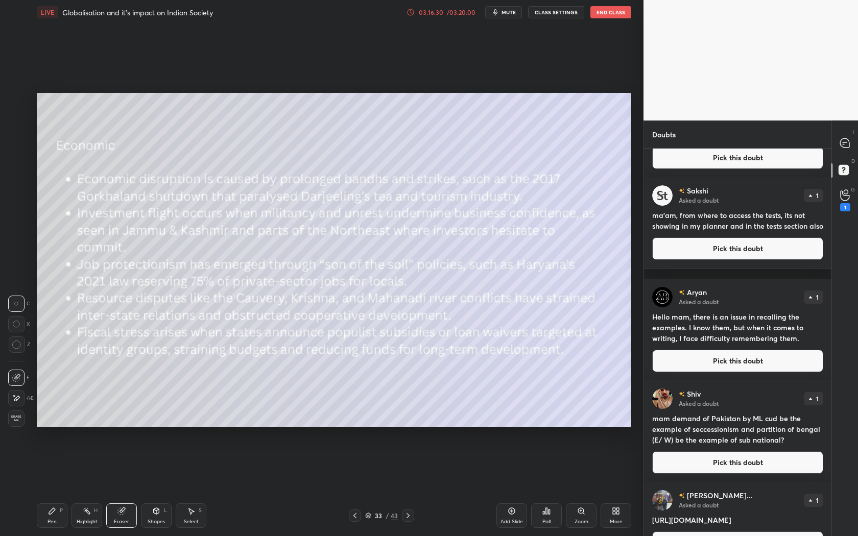
scroll to position [385, 185]
click at [841, 141] on icon at bounding box center [844, 142] width 9 height 9
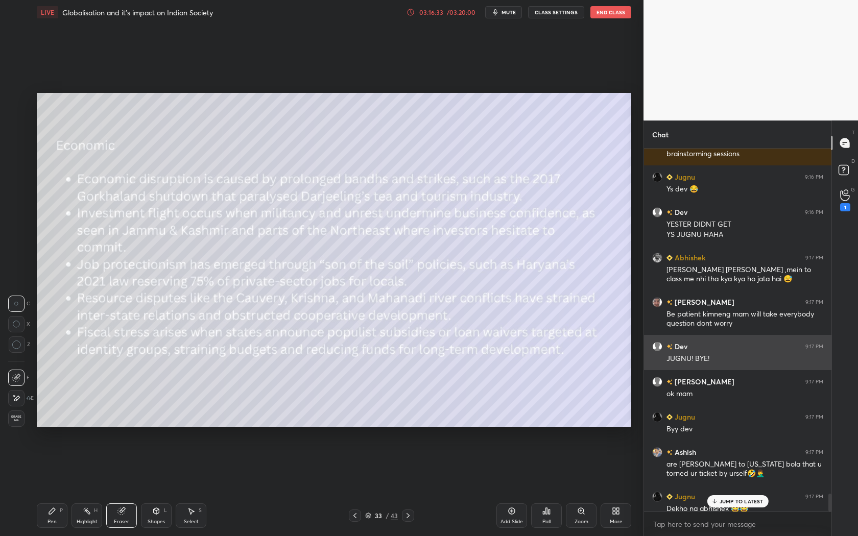
scroll to position [7044, 0]
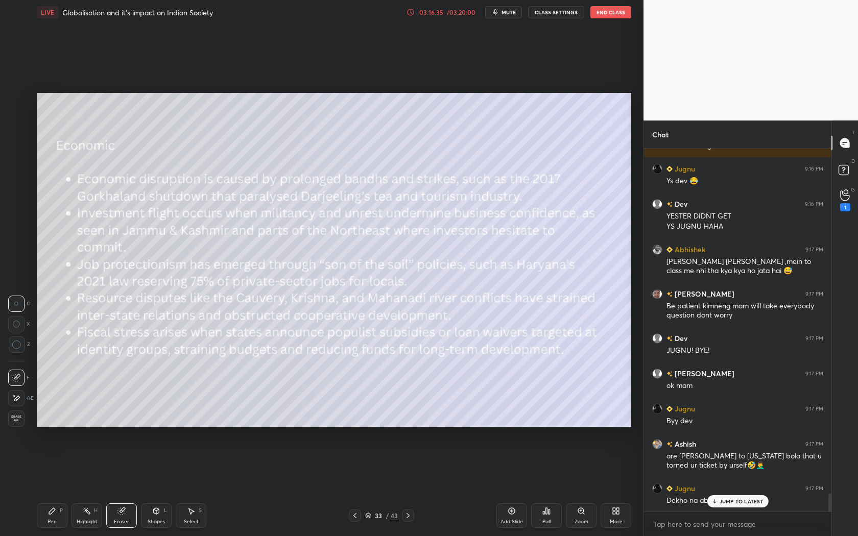
click at [733, 499] on p "JUMP TO LATEST" at bounding box center [742, 502] width 44 height 6
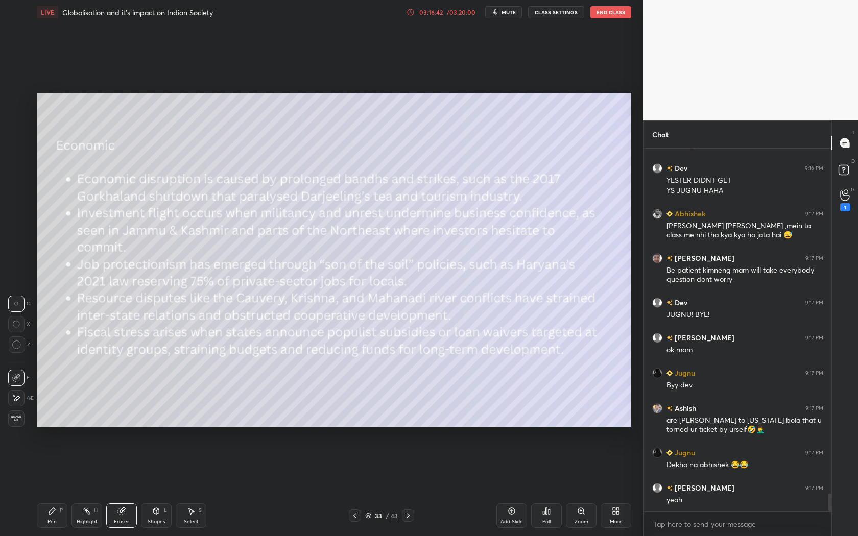
click at [356, 514] on icon at bounding box center [355, 516] width 8 height 8
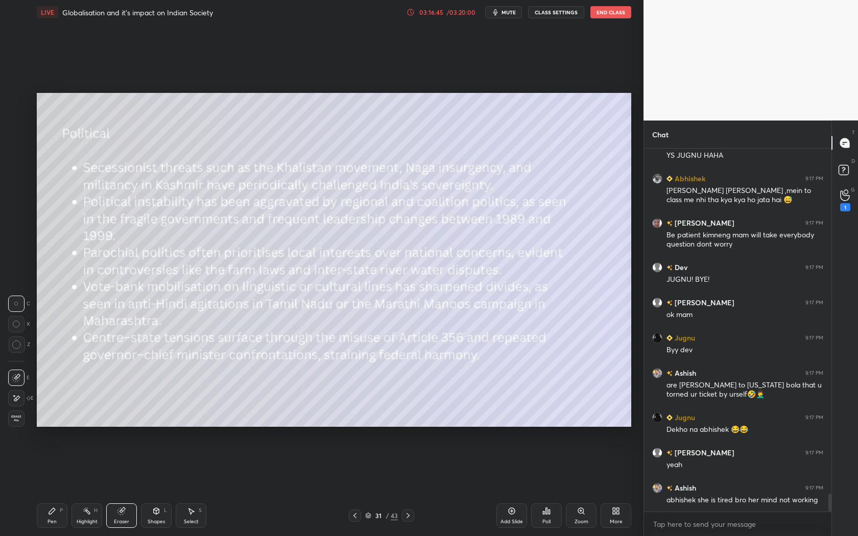
scroll to position [7150, 0]
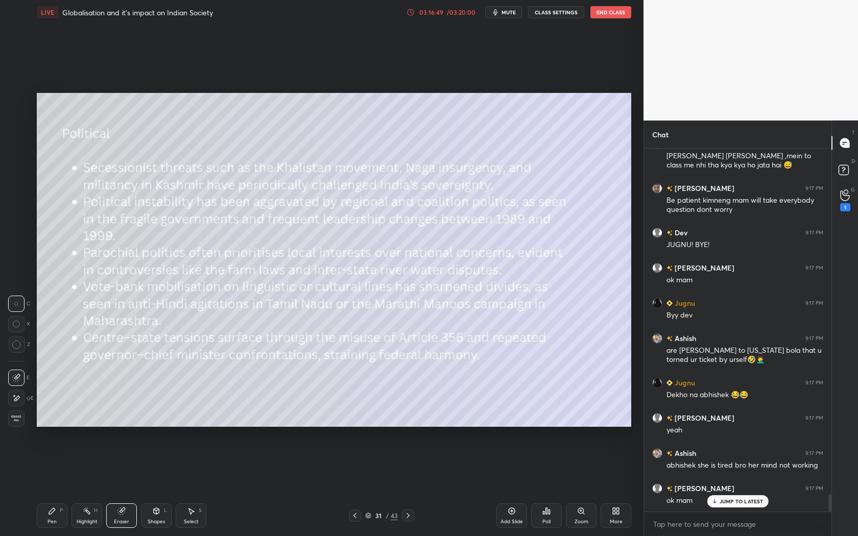
click at [407, 514] on icon at bounding box center [408, 516] width 8 height 8
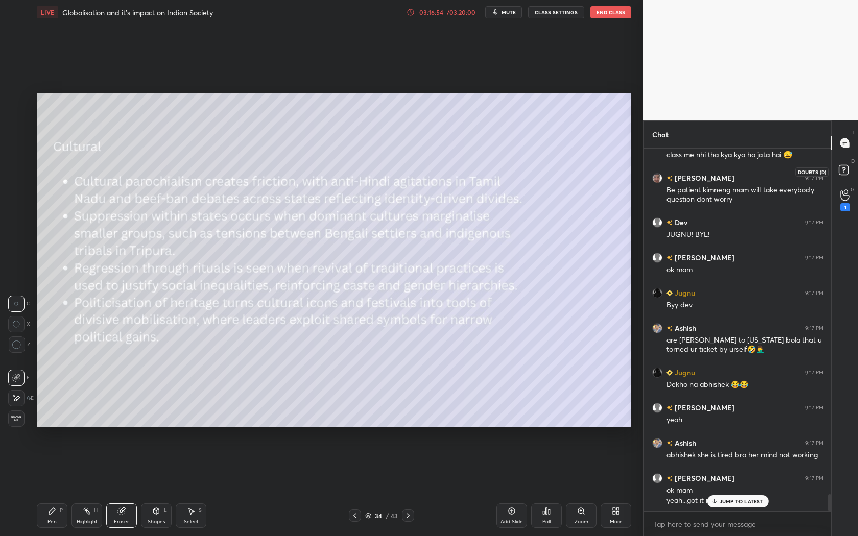
scroll to position [7170, 0]
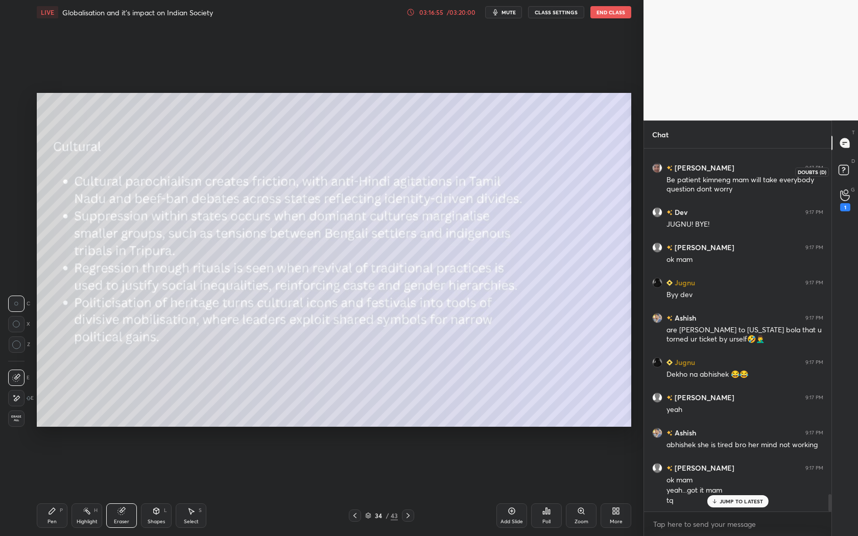
click at [843, 173] on rect at bounding box center [844, 170] width 10 height 10
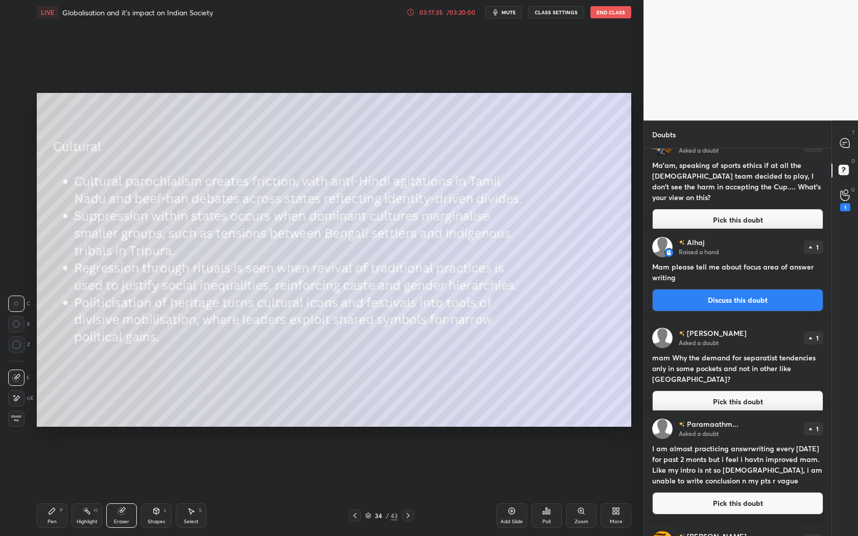
scroll to position [1732, 0]
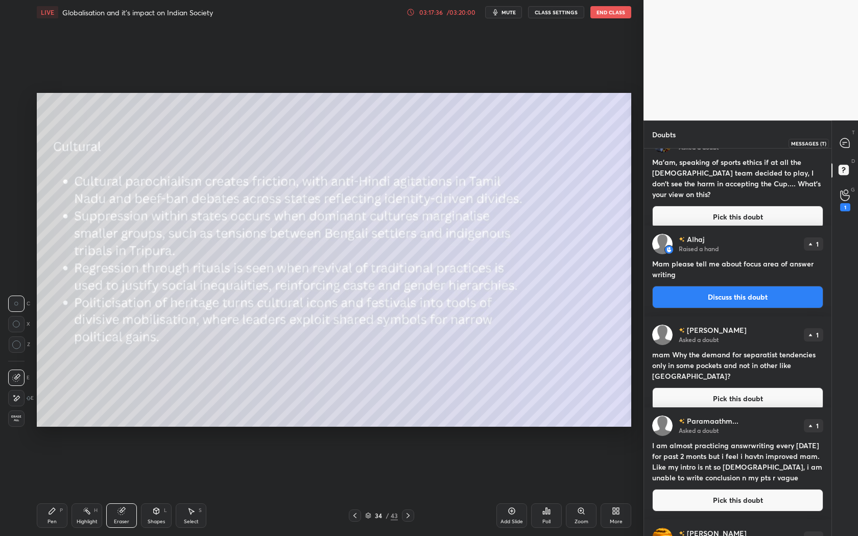
click at [840, 147] on icon at bounding box center [845, 143] width 11 height 11
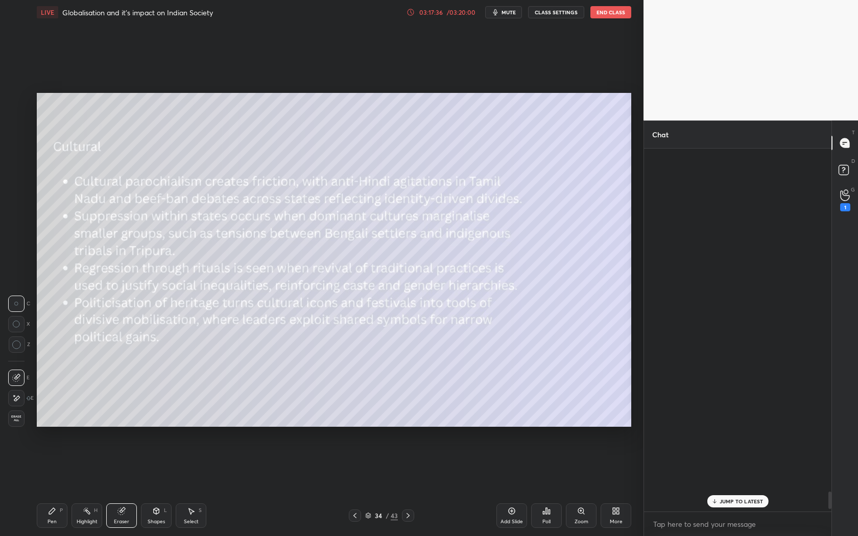
scroll to position [360, 185]
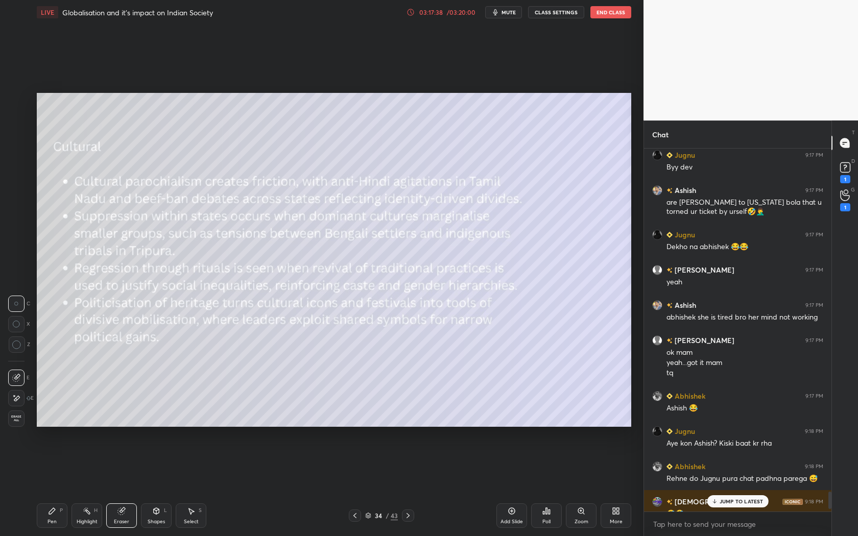
click at [734, 501] on p "JUMP TO LATEST" at bounding box center [742, 502] width 44 height 6
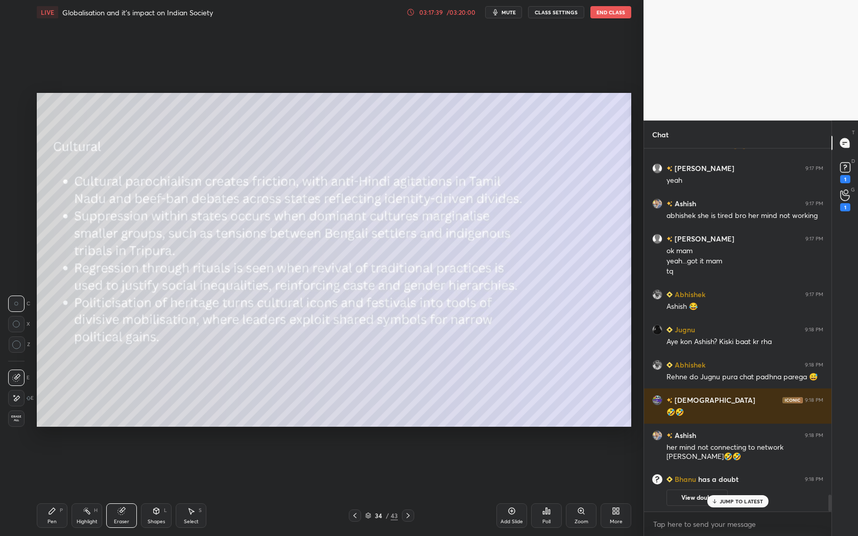
click at [744, 501] on p "JUMP TO LATEST" at bounding box center [742, 502] width 44 height 6
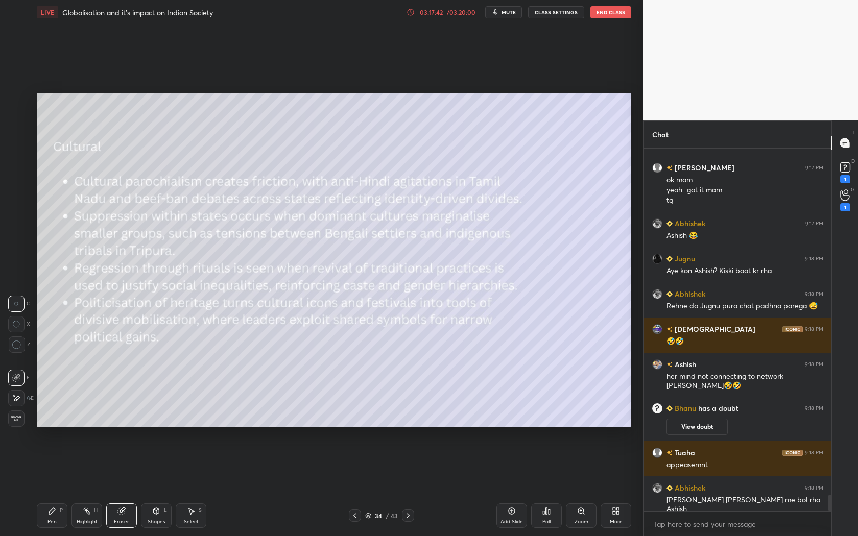
scroll to position [7506, 0]
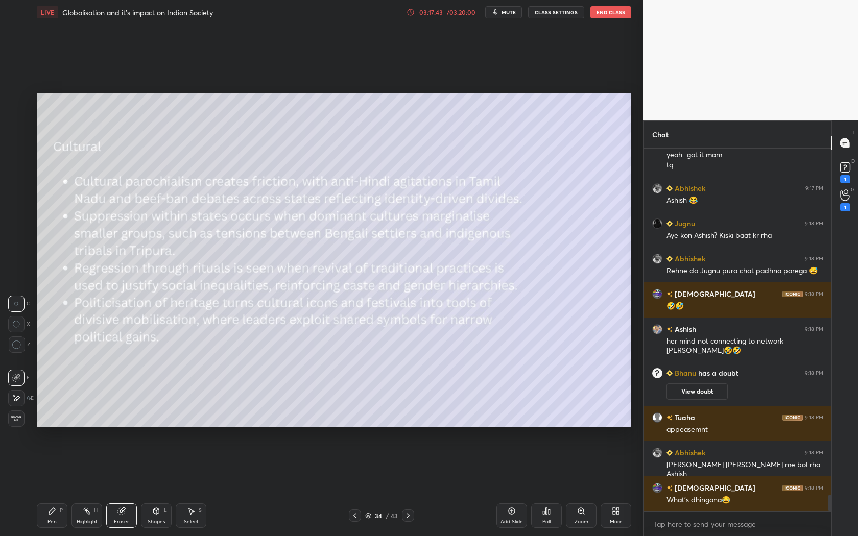
click at [409, 518] on icon at bounding box center [408, 516] width 8 height 8
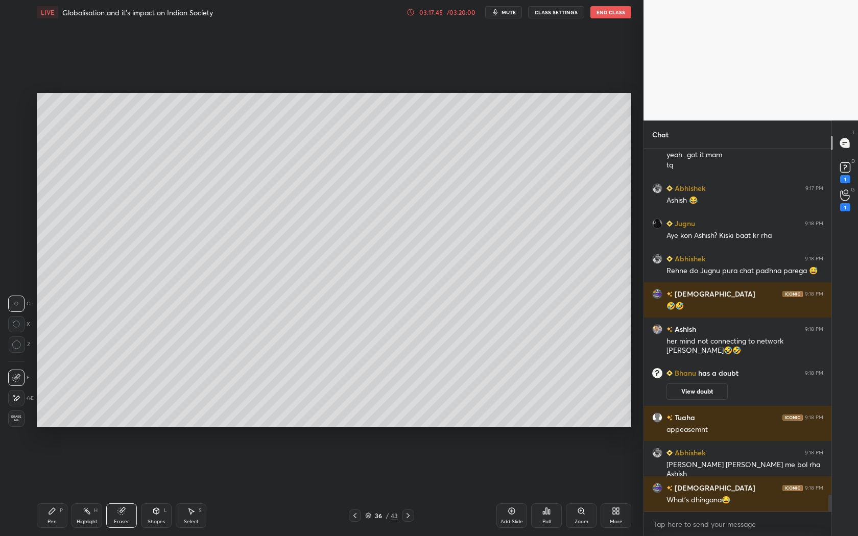
click at [409, 518] on icon at bounding box center [408, 516] width 8 height 8
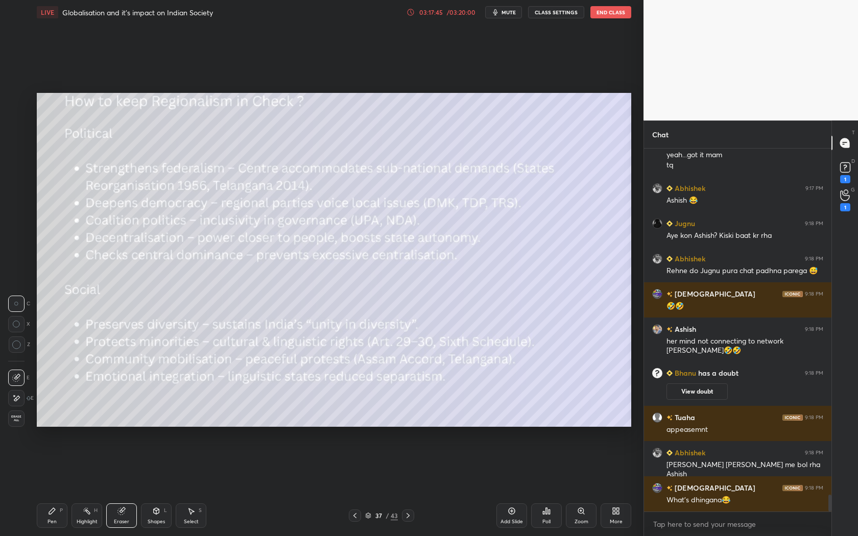
click at [409, 518] on icon at bounding box center [408, 516] width 8 height 8
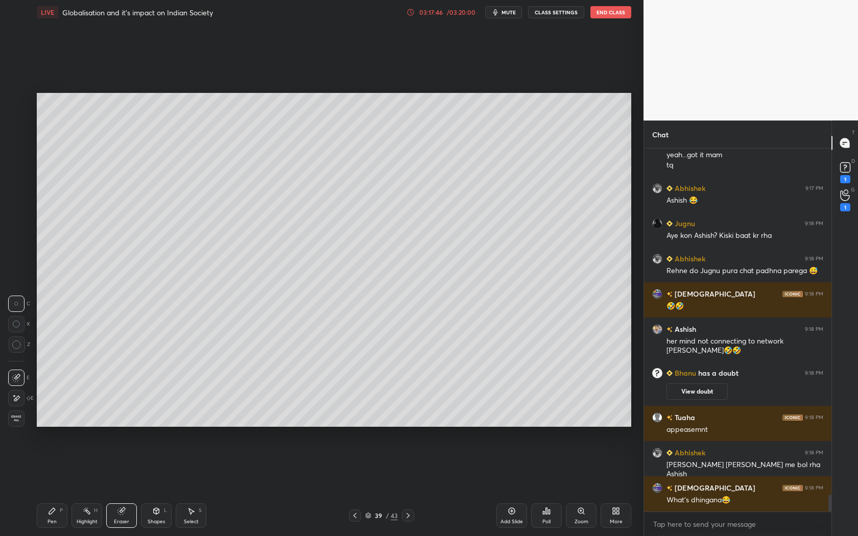
scroll to position [7541, 0]
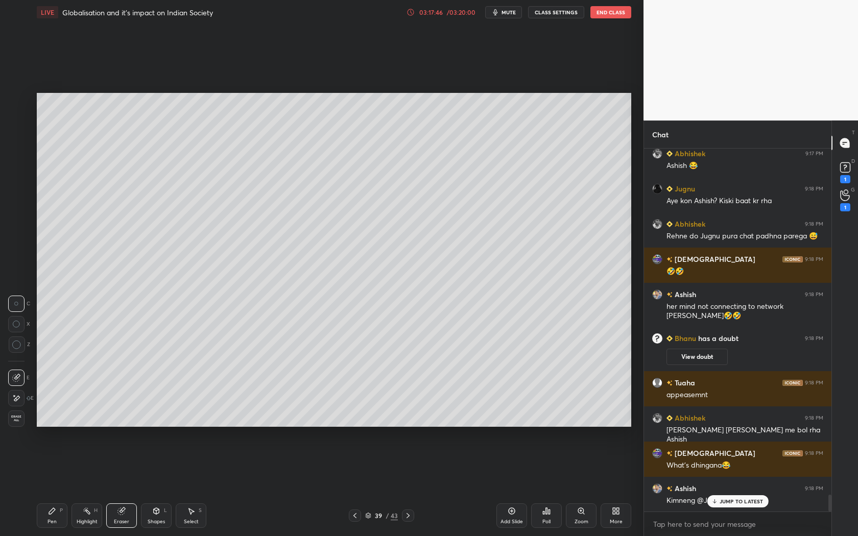
click at [409, 518] on icon at bounding box center [408, 516] width 8 height 8
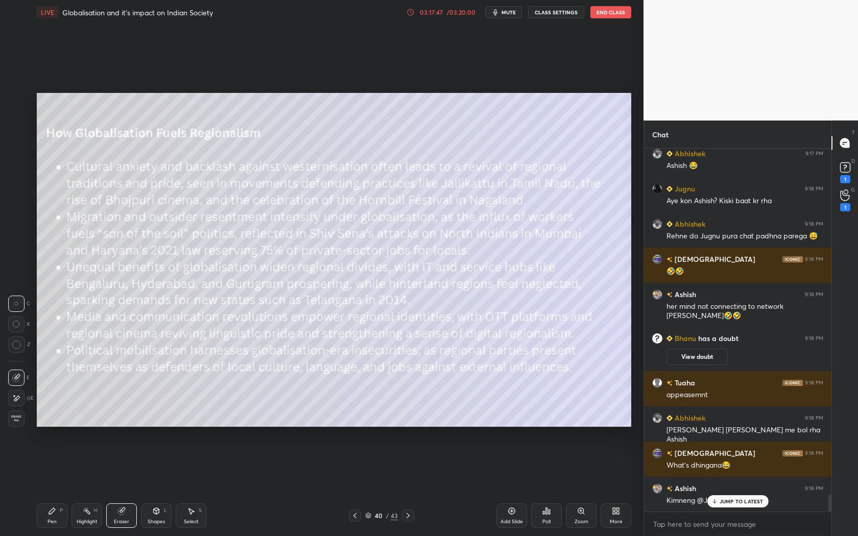
click at [409, 518] on icon at bounding box center [408, 516] width 8 height 8
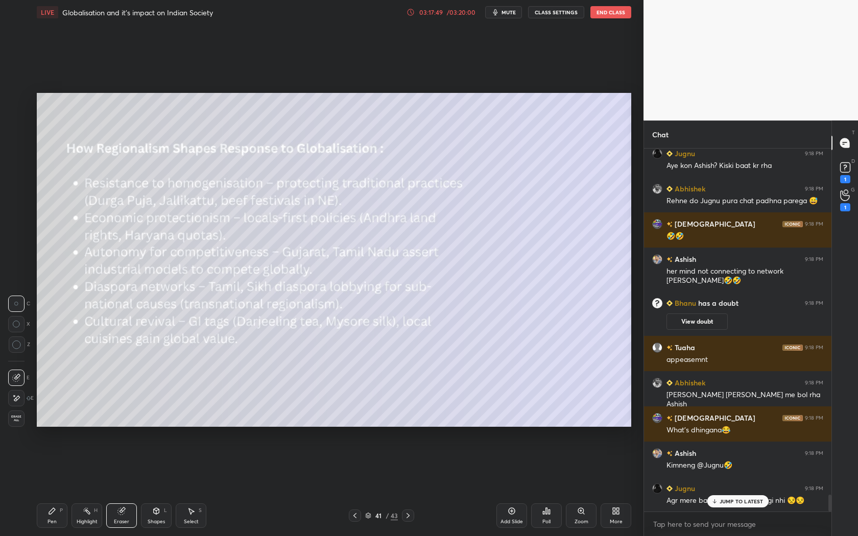
click at [352, 515] on icon at bounding box center [355, 516] width 8 height 8
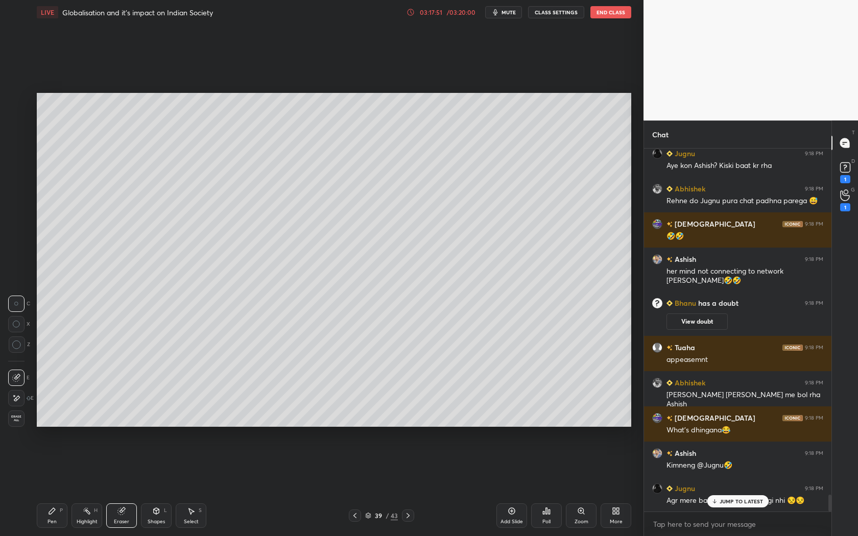
click at [731, 499] on p "JUMP TO LATEST" at bounding box center [742, 502] width 44 height 6
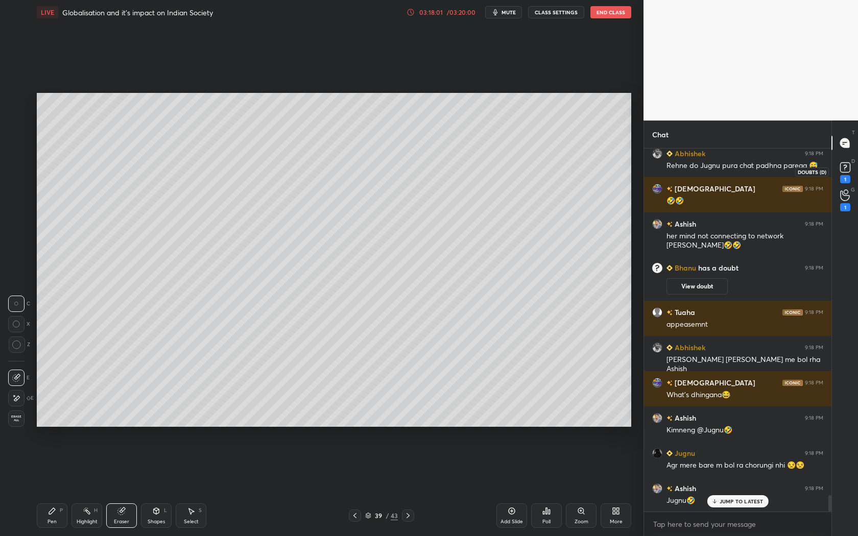
scroll to position [7647, 0]
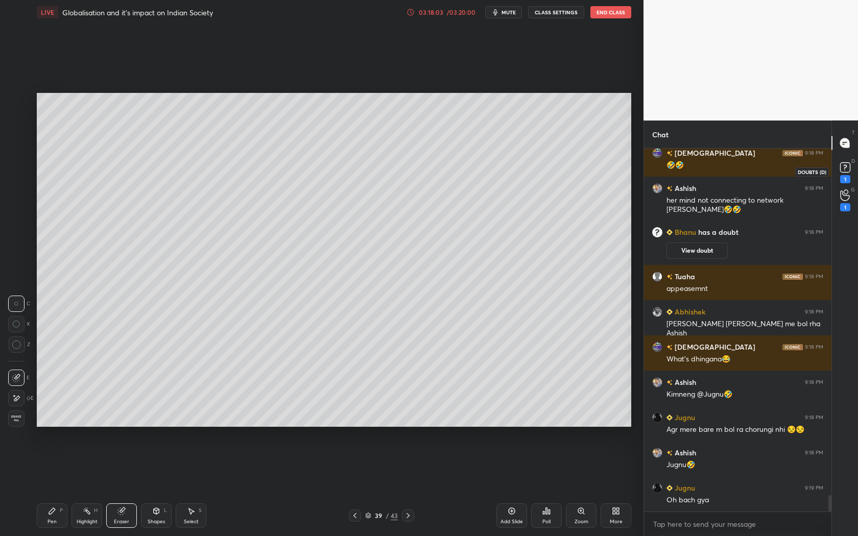
click at [845, 166] on rect at bounding box center [845, 168] width 10 height 10
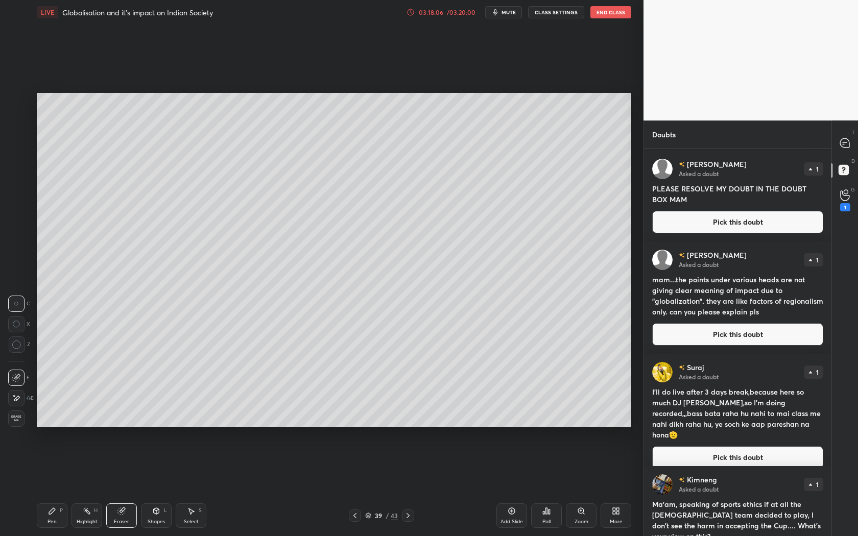
scroll to position [1518, 0]
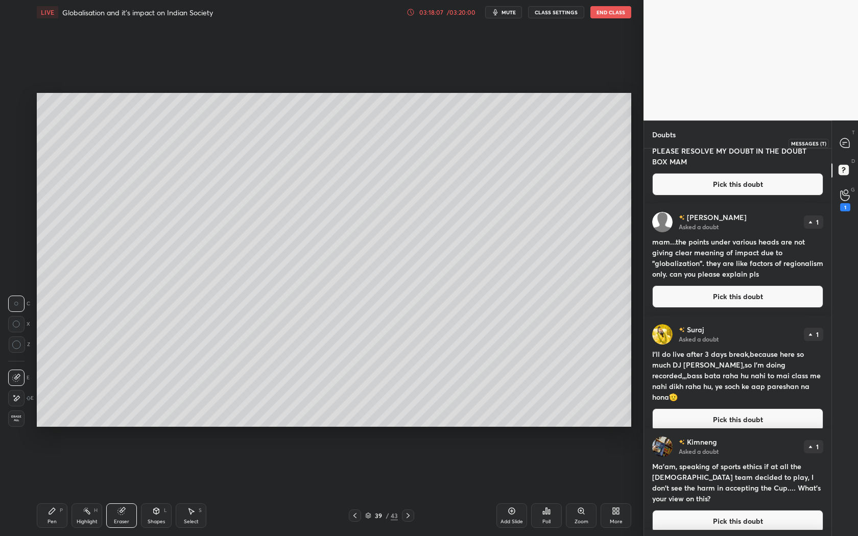
click at [840, 147] on icon at bounding box center [845, 143] width 11 height 11
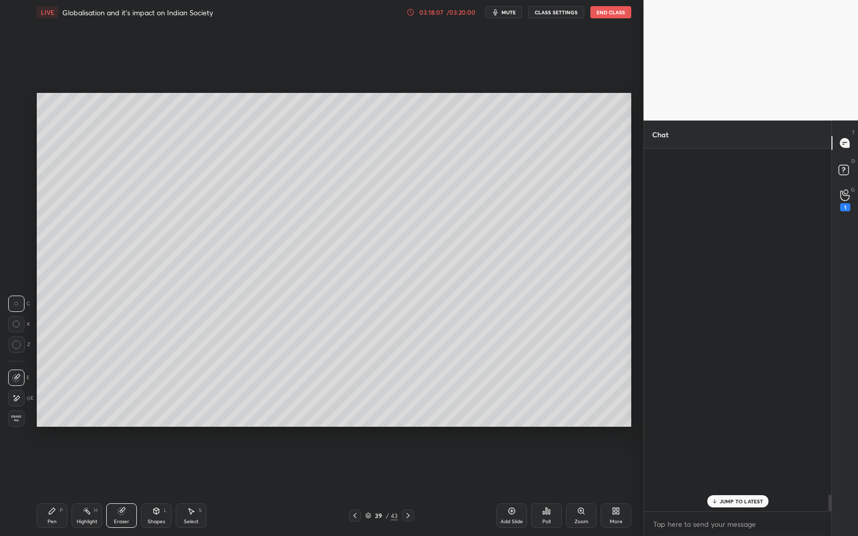
scroll to position [360, 185]
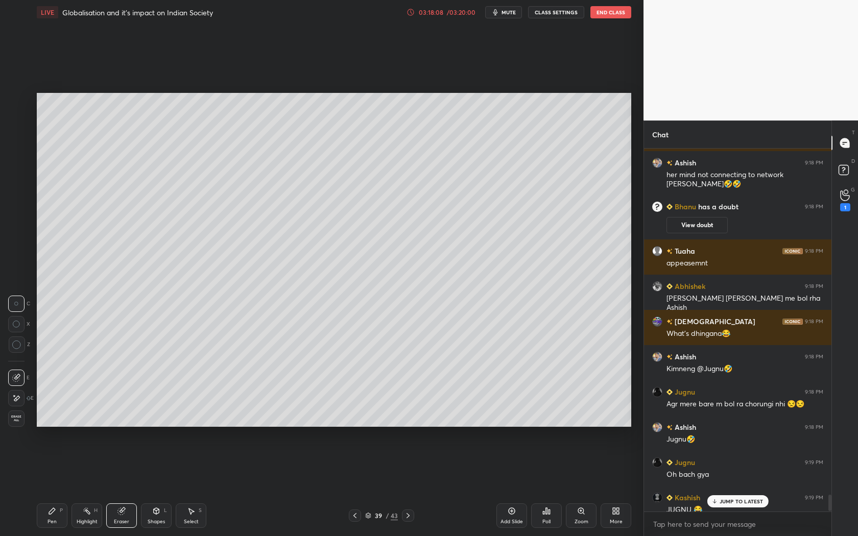
click at [755, 499] on p "JUMP TO LATEST" at bounding box center [742, 502] width 44 height 6
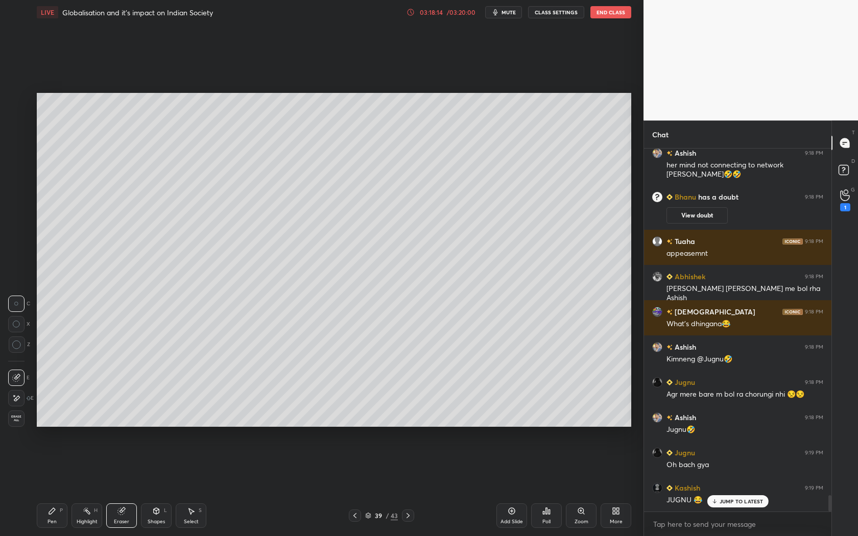
scroll to position [7717, 0]
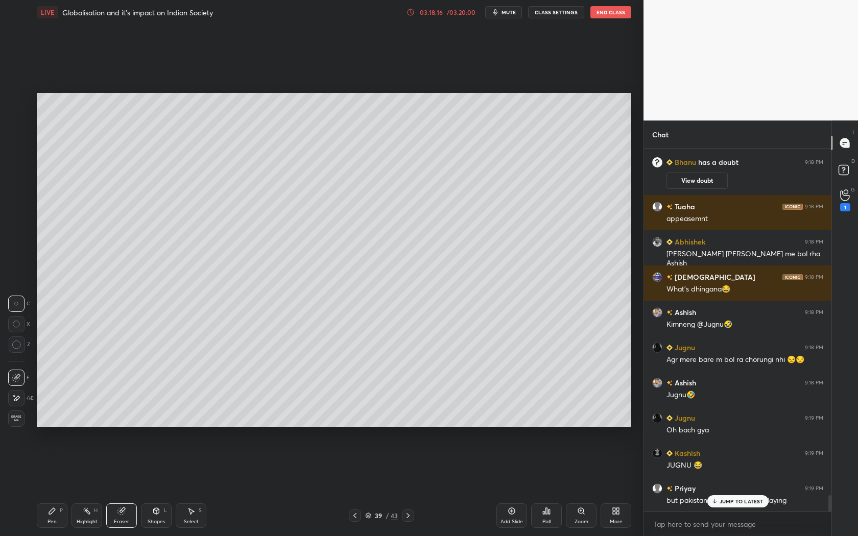
click at [750, 504] on p "JUMP TO LATEST" at bounding box center [742, 502] width 44 height 6
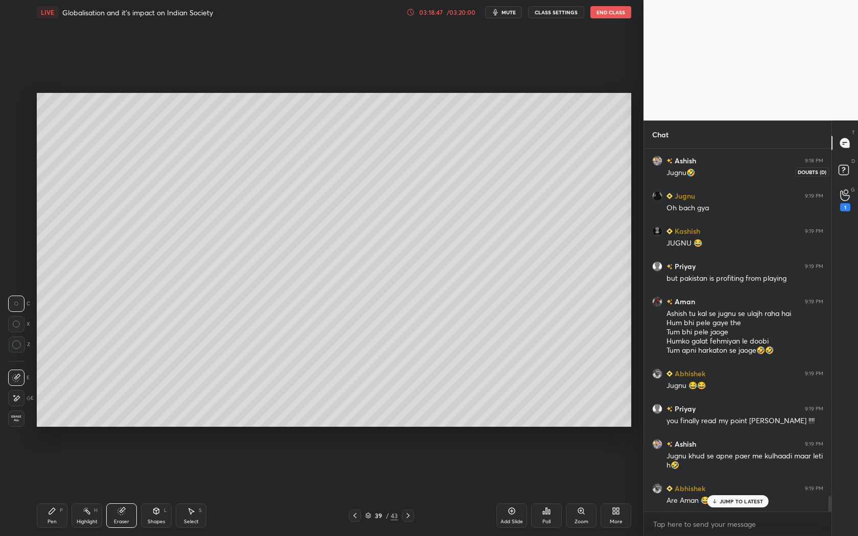
scroll to position [7974, 0]
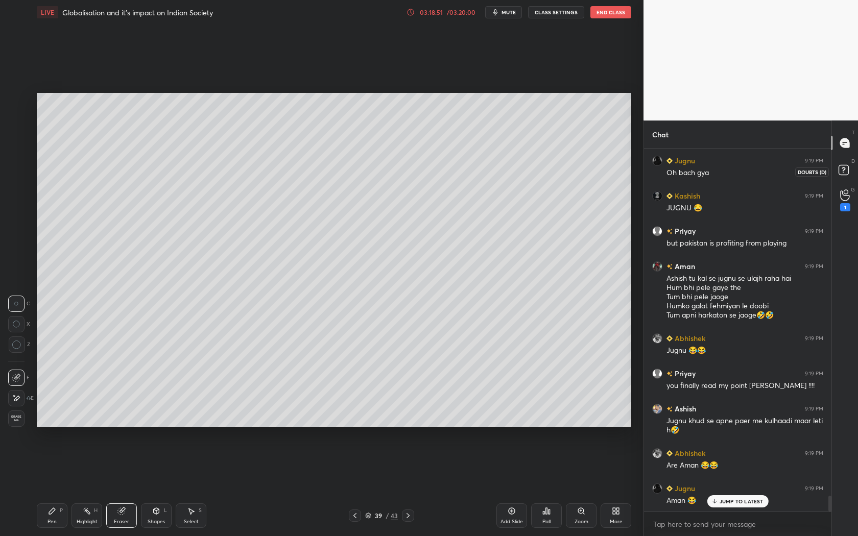
click at [843, 168] on icon at bounding box center [844, 170] width 4 height 4
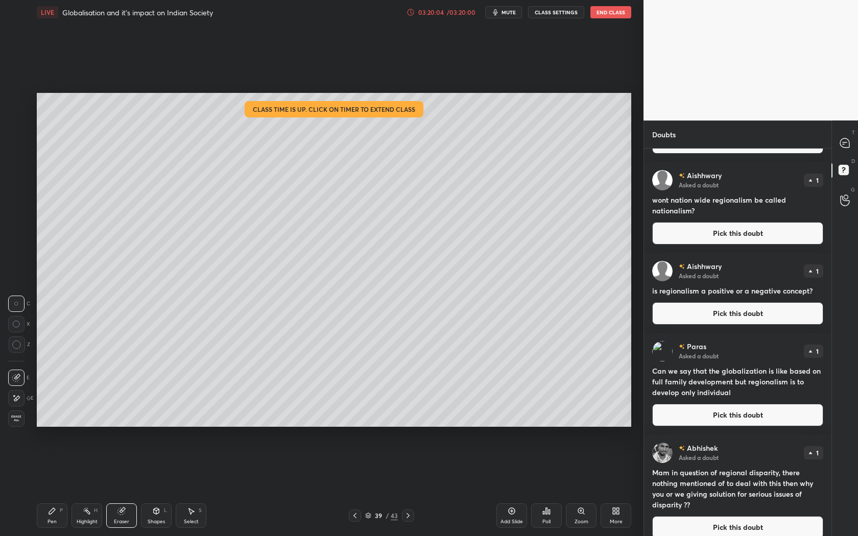
scroll to position [2284, 0]
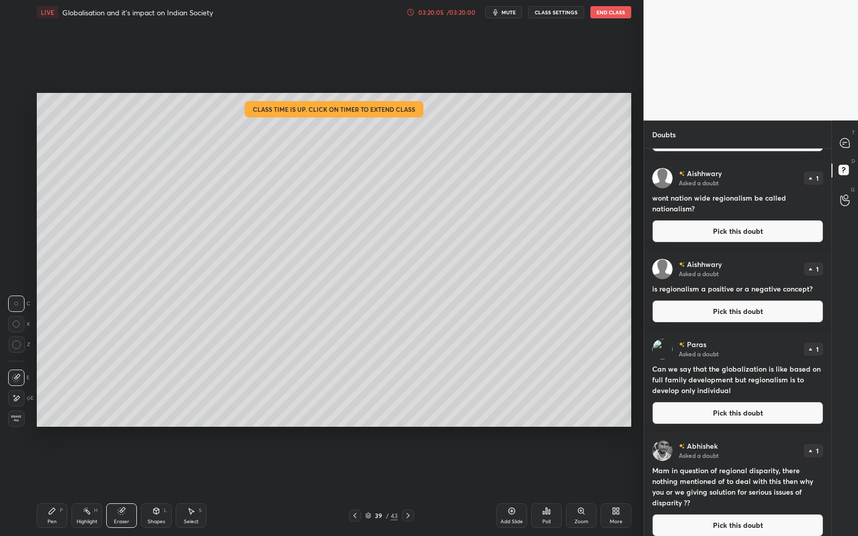
click at [437, 11] on div "03:20:05" at bounding box center [431, 12] width 29 height 6
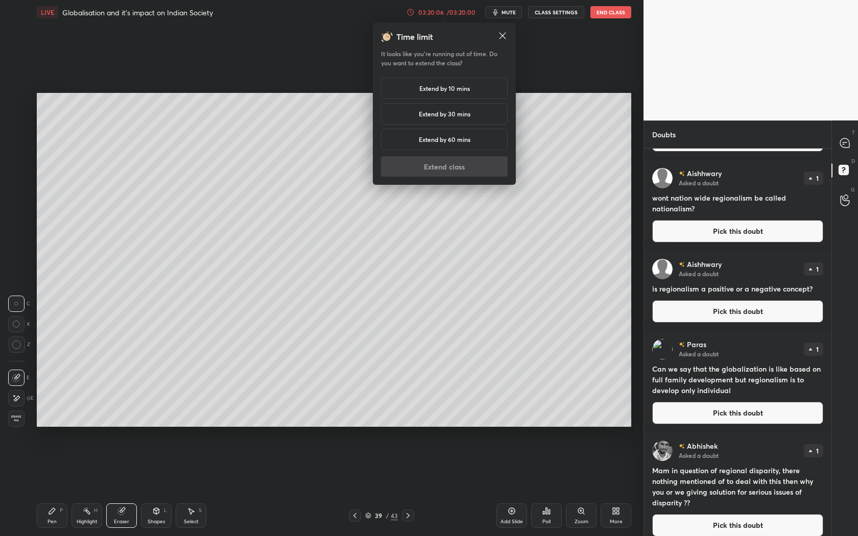
click at [451, 87] on h5 "Extend by 10 mins" at bounding box center [444, 88] width 51 height 9
click at [443, 161] on button "Extend class" at bounding box center [444, 166] width 127 height 20
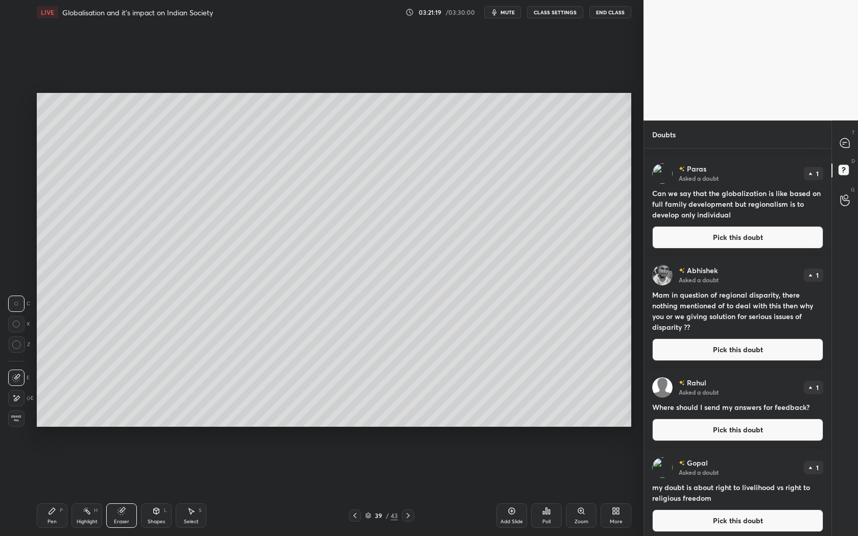
scroll to position [2607, 0]
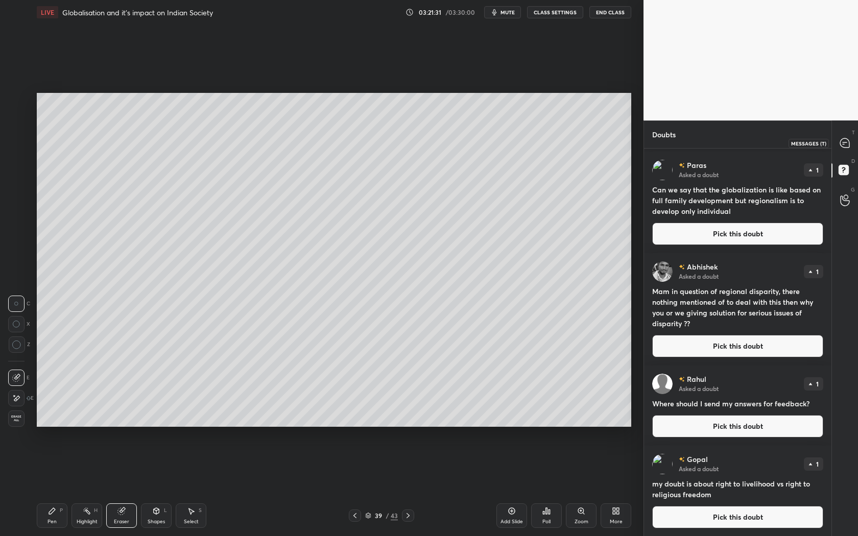
drag, startPoint x: 846, startPoint y: 143, endPoint x: 841, endPoint y: 146, distance: 5.5
click at [845, 143] on icon at bounding box center [844, 142] width 9 height 9
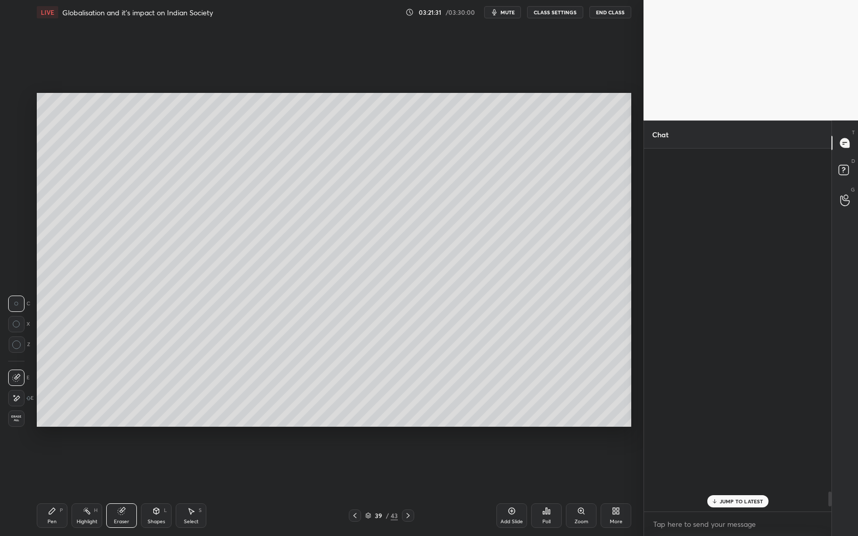
scroll to position [360, 185]
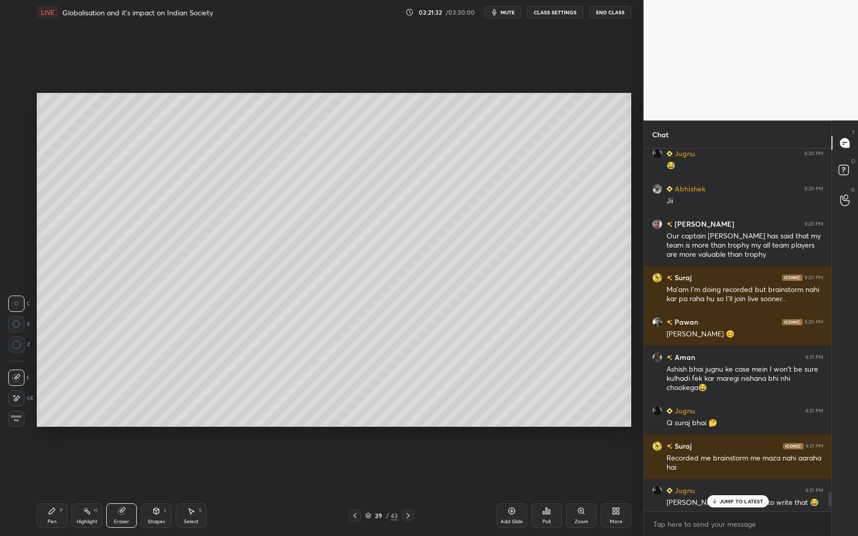
click at [740, 499] on p "JUMP TO LATEST" at bounding box center [742, 502] width 44 height 6
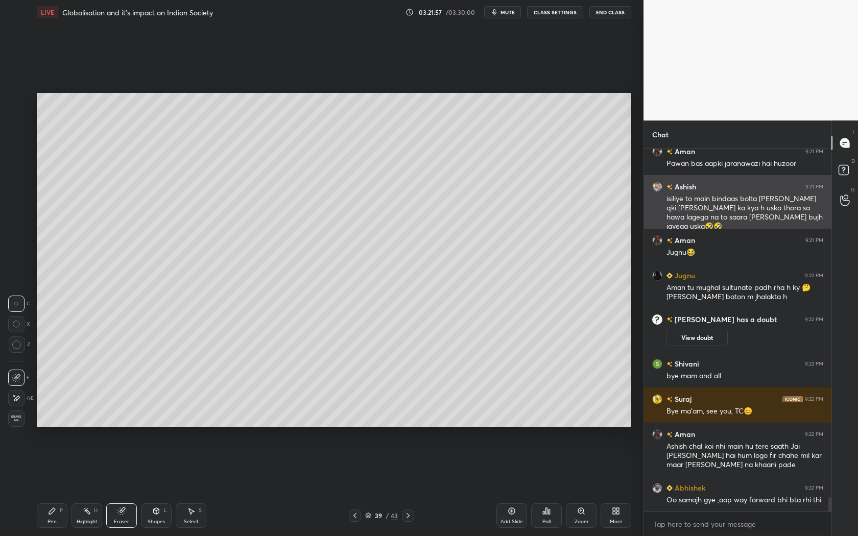
scroll to position [8878, 0]
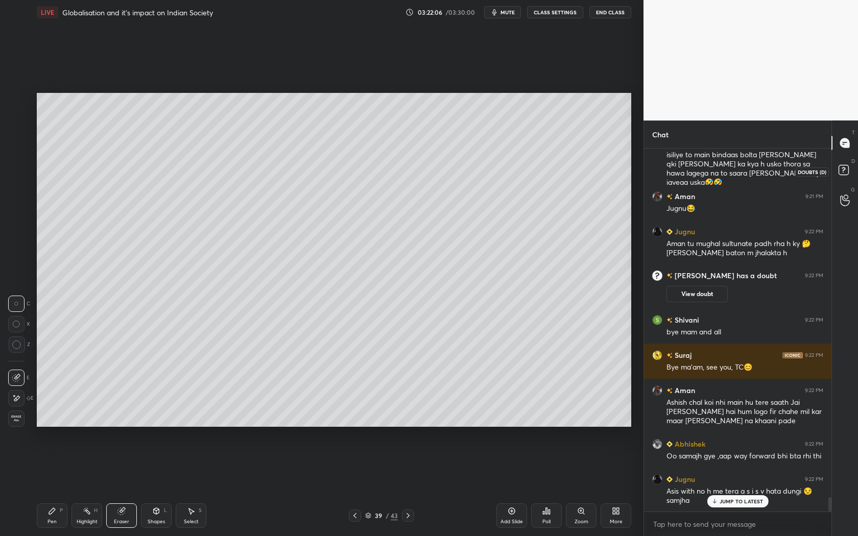
click at [846, 167] on rect at bounding box center [844, 170] width 10 height 10
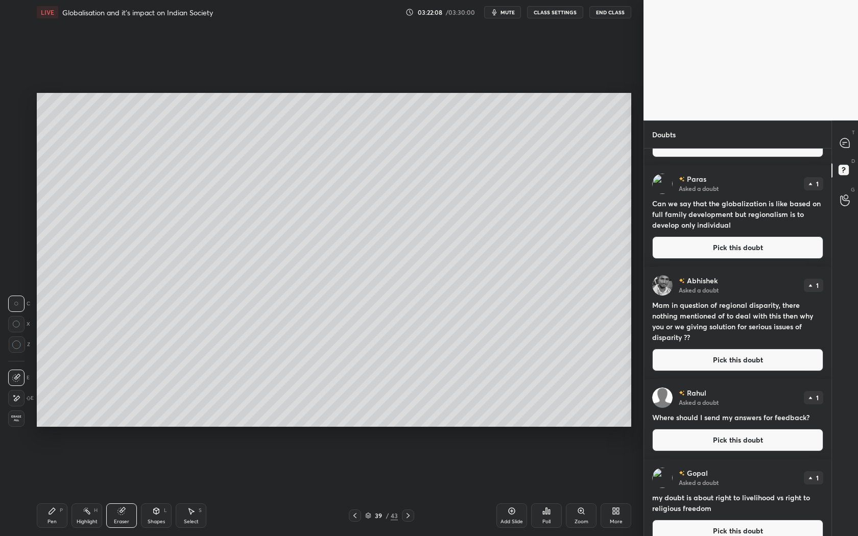
scroll to position [2566, 0]
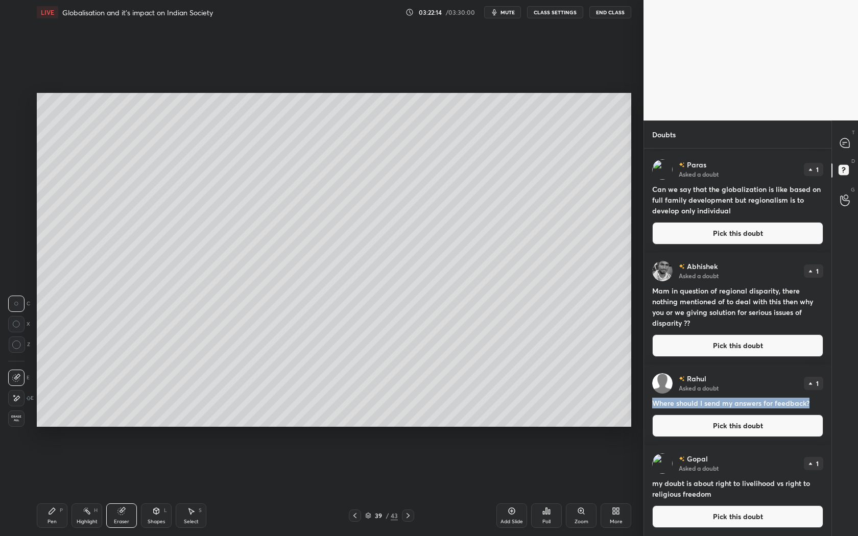
drag, startPoint x: 816, startPoint y: 401, endPoint x: 646, endPoint y: 397, distance: 170.1
click at [646, 397] on div "Rahul Asked a doubt 1 Where should I send my answers for feedback? Pick this do…" at bounding box center [737, 405] width 187 height 80
click at [762, 384] on div "Rahul Asked a doubt 1" at bounding box center [737, 383] width 171 height 20
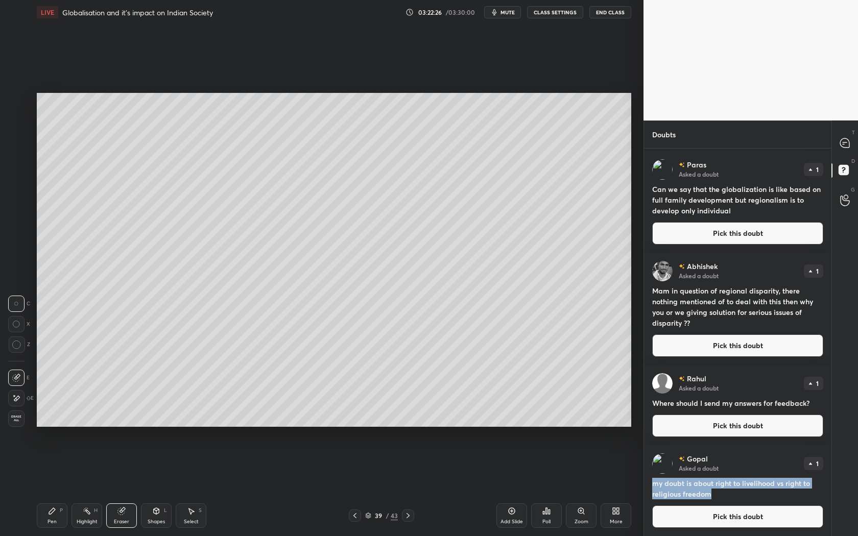
drag, startPoint x: 737, startPoint y: 490, endPoint x: 648, endPoint y: 481, distance: 88.9
click at [648, 481] on div "Gopal Asked a doubt 1 my doubt is about right to livelihood vs right to religio…" at bounding box center [737, 490] width 187 height 91
click at [763, 488] on h4 "my doubt is about right to livelihood vs right to religious freedom" at bounding box center [737, 488] width 171 height 21
click at [684, 488] on h4 "my doubt is about right to livelihood vs right to religious freedom" at bounding box center [737, 488] width 171 height 21
drag, startPoint x: 724, startPoint y: 497, endPoint x: 653, endPoint y: 482, distance: 72.5
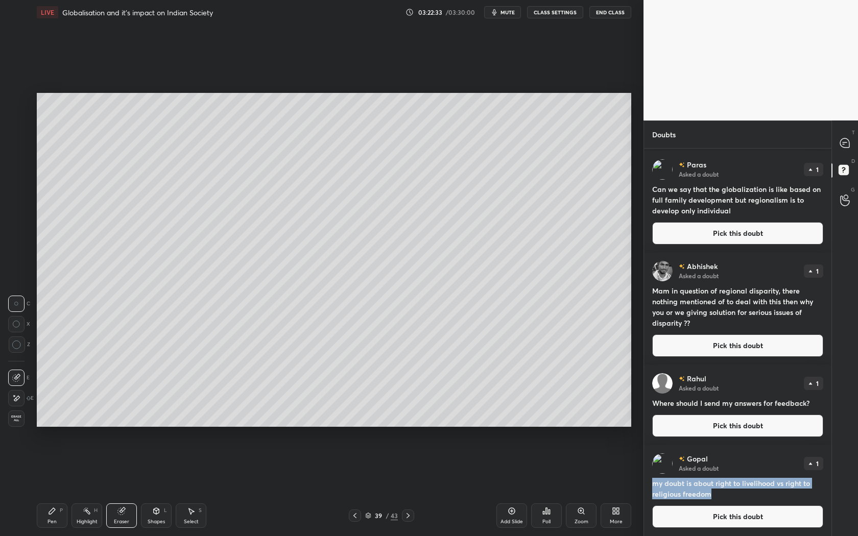
click at [653, 482] on h4 "my doubt is about right to livelihood vs right to religious freedom" at bounding box center [737, 488] width 171 height 21
click at [746, 494] on h4 "my doubt is about right to livelihood vs right to religious freedom" at bounding box center [737, 488] width 171 height 21
drag, startPoint x: 737, startPoint y: 492, endPoint x: 647, endPoint y: 482, distance: 90.5
click at [647, 482] on div "Gopal Asked a doubt 1 my doubt is about right to livelihood vs right to religio…" at bounding box center [737, 490] width 187 height 91
click at [723, 481] on h4 "my doubt is about right to livelihood vs right to religious freedom" at bounding box center [737, 488] width 171 height 21
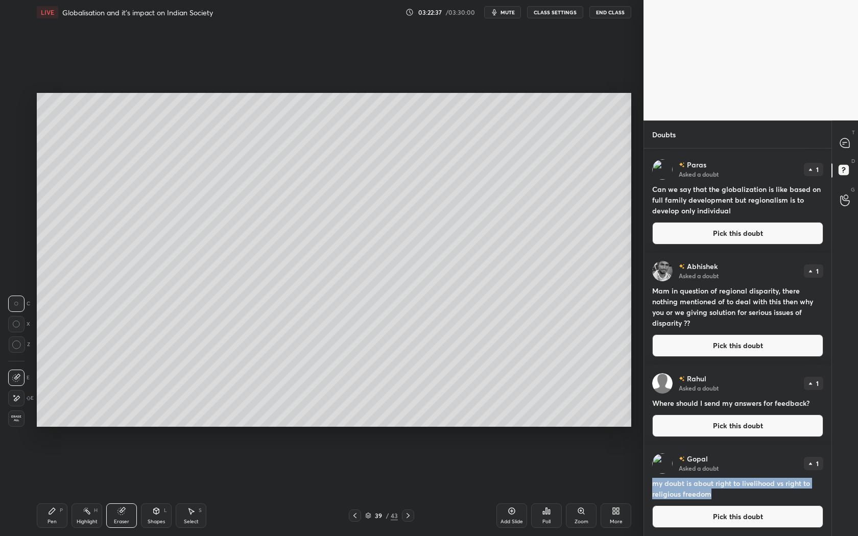
drag, startPoint x: 718, startPoint y: 491, endPoint x: 650, endPoint y: 479, distance: 68.9
click at [650, 479] on div "Gopal Asked a doubt 1 my doubt is about right to livelihood vs right to religio…" at bounding box center [737, 490] width 187 height 91
click at [715, 490] on h4 "my doubt is about right to livelihood vs right to religious freedom" at bounding box center [737, 488] width 171 height 21
drag, startPoint x: 716, startPoint y: 491, endPoint x: 652, endPoint y: 478, distance: 65.8
click at [652, 478] on h4 "my doubt is about right to livelihood vs right to religious freedom" at bounding box center [737, 488] width 171 height 21
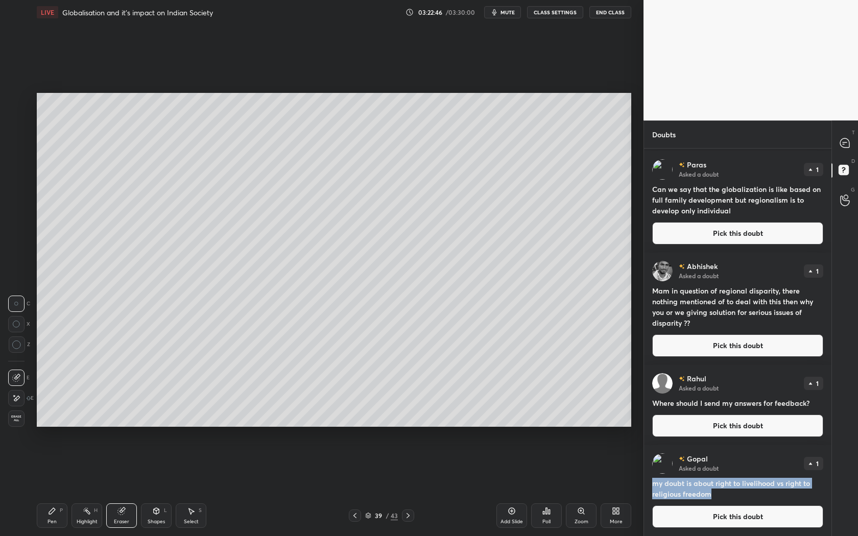
click at [718, 493] on h4 "my doubt is about right to livelihood vs right to religious freedom" at bounding box center [737, 488] width 171 height 21
drag, startPoint x: 718, startPoint y: 493, endPoint x: 645, endPoint y: 480, distance: 74.3
click at [645, 480] on div "Gopal Asked a doubt 1 my doubt is about right to livelihood vs right to religio…" at bounding box center [737, 490] width 187 height 91
click at [846, 143] on icon at bounding box center [844, 142] width 9 height 9
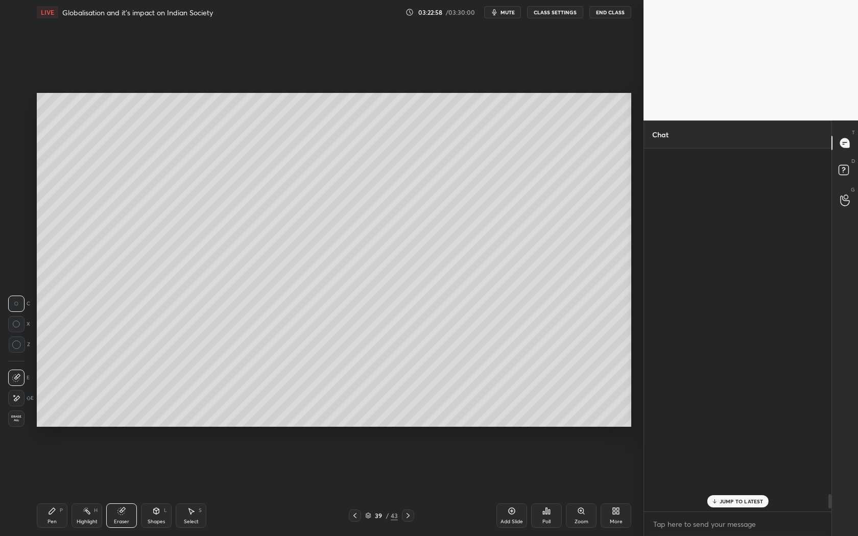
scroll to position [360, 185]
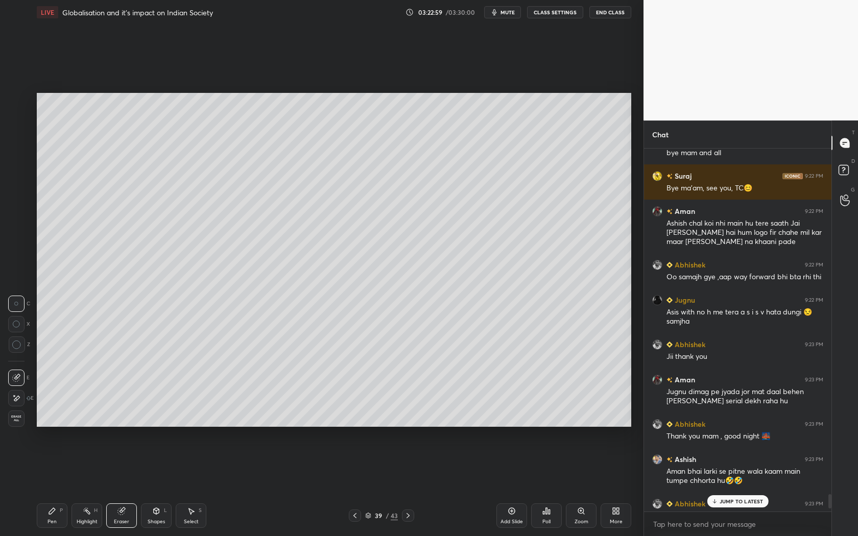
click at [745, 503] on p "JUMP TO LATEST" at bounding box center [742, 502] width 44 height 6
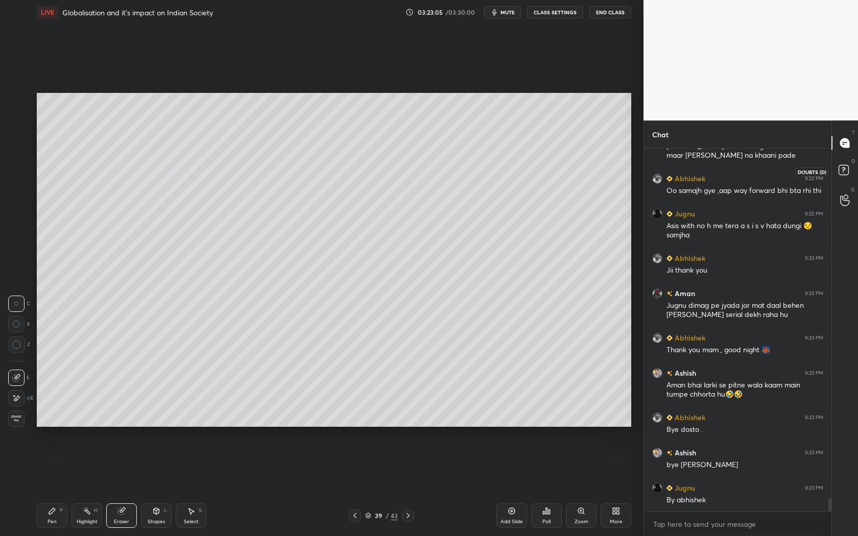
click at [849, 172] on icon at bounding box center [845, 171] width 18 height 18
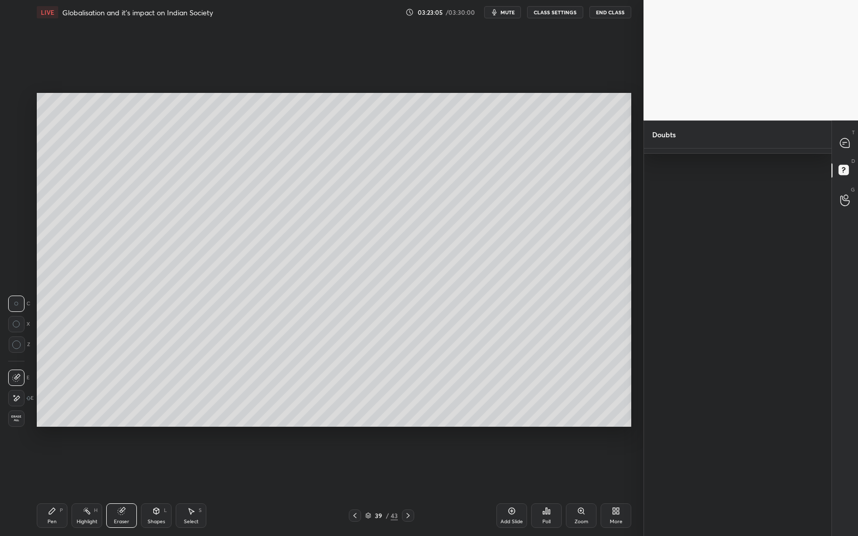
scroll to position [0, 0]
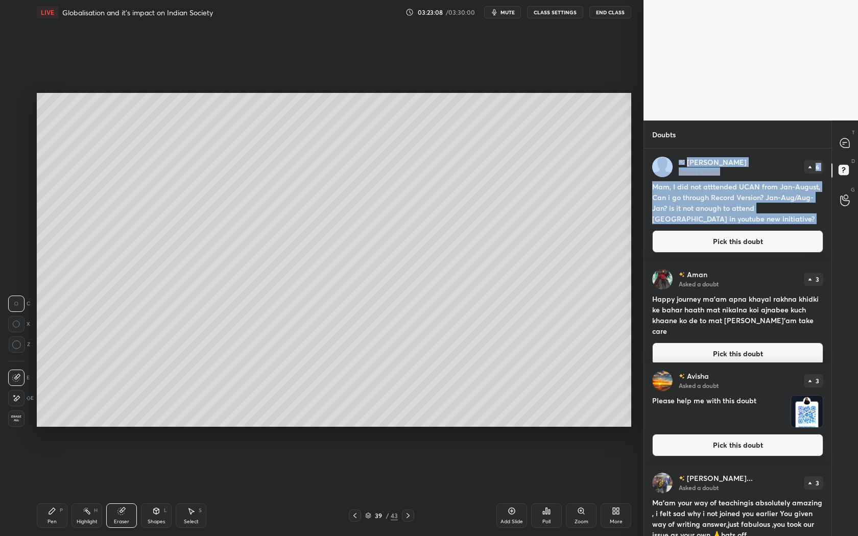
click at [830, 235] on div "Thabir Asked a doubt 6 Mam, I did not atttended UCAN from Jan-August, Can i go …" at bounding box center [737, 343] width 187 height 388
click at [837, 241] on div "T Messages (T) D Doubts (D) G Raise Hand (G)" at bounding box center [845, 329] width 27 height 416
click at [835, 244] on div "T Messages (T) D Doubts (D) G Raise Hand (G)" at bounding box center [845, 329] width 27 height 416
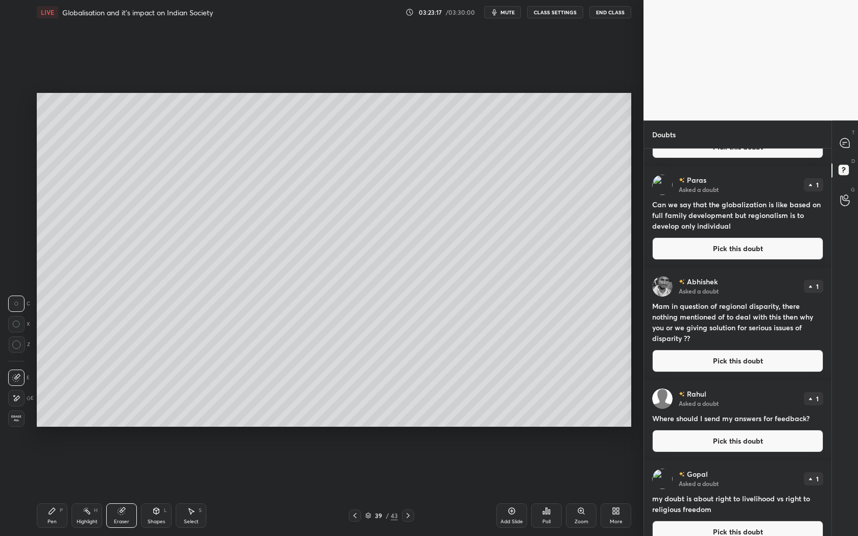
scroll to position [2566, 0]
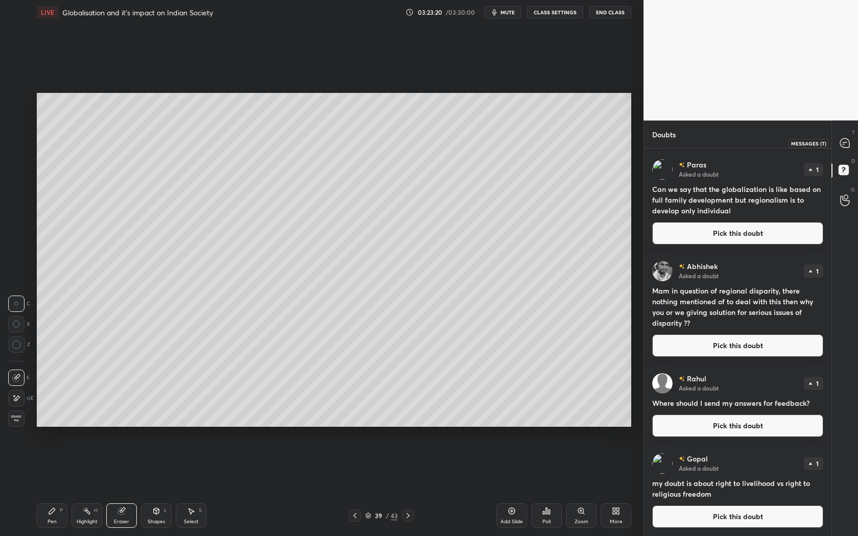
click at [844, 150] on div at bounding box center [845, 143] width 20 height 18
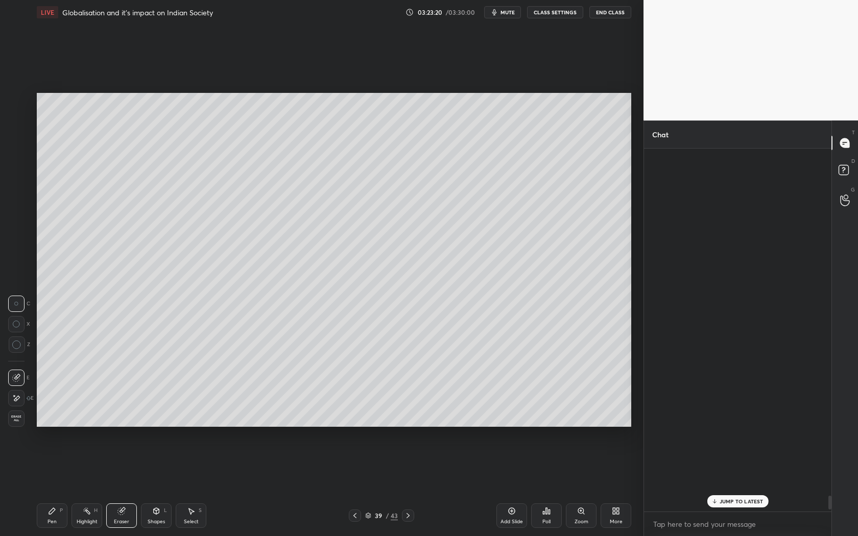
scroll to position [360, 185]
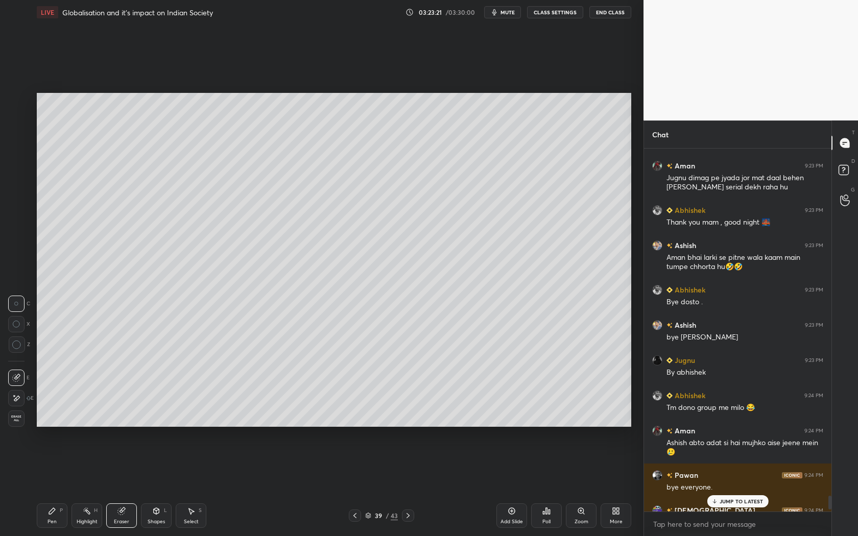
click at [728, 502] on p "JUMP TO LATEST" at bounding box center [742, 502] width 44 height 6
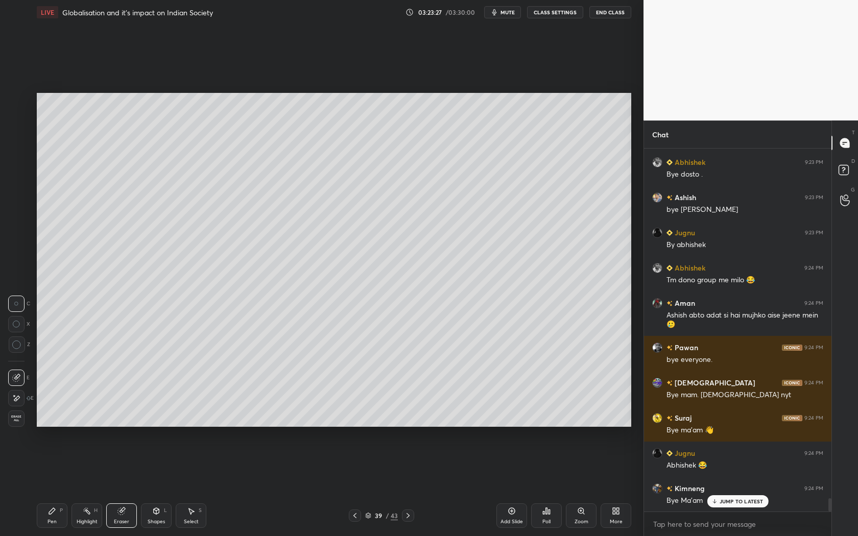
scroll to position [9435, 0]
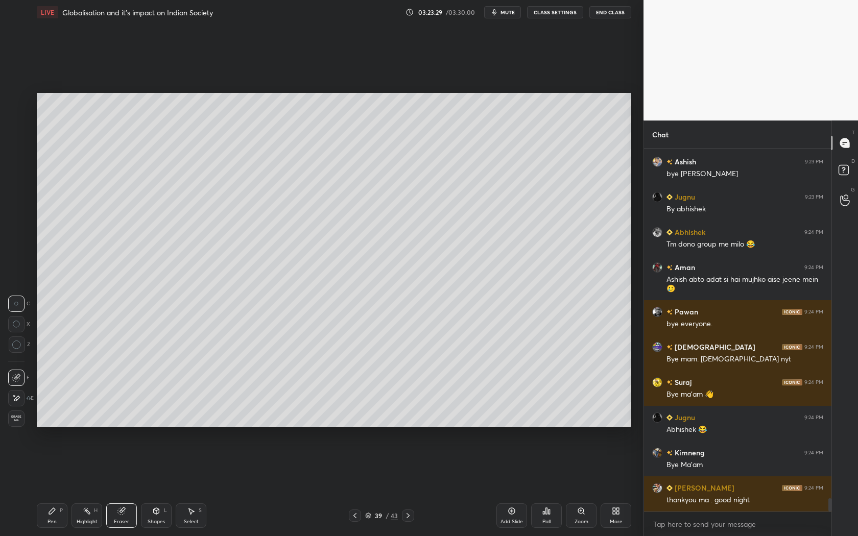
click at [604, 14] on button "End Class" at bounding box center [610, 12] width 42 height 12
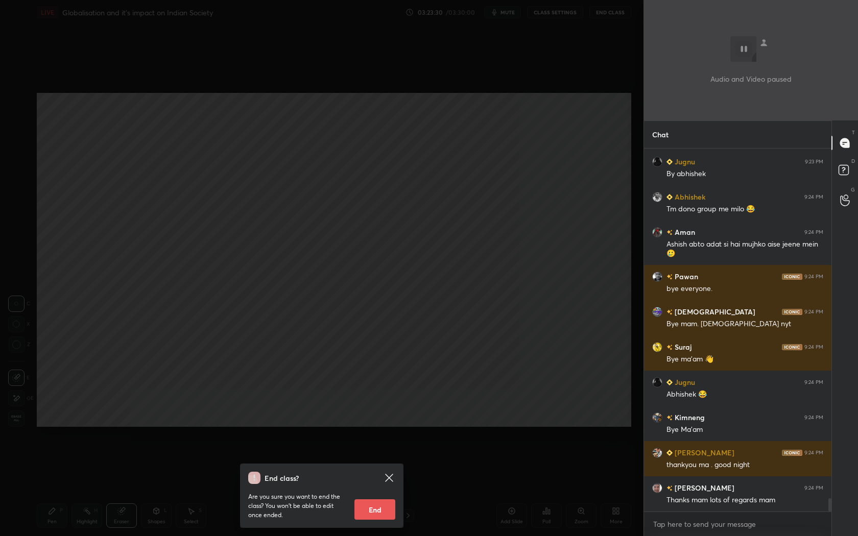
scroll to position [9505, 0]
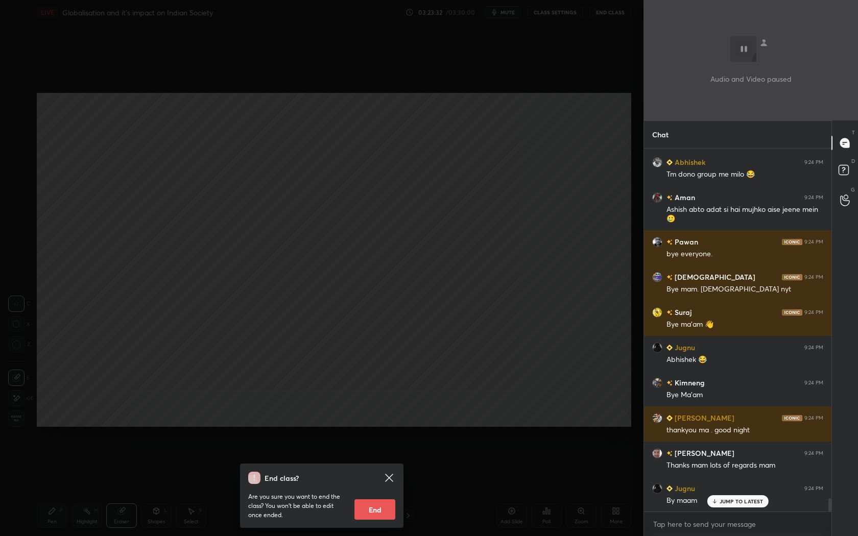
click at [378, 505] on button "End" at bounding box center [374, 510] width 41 height 20
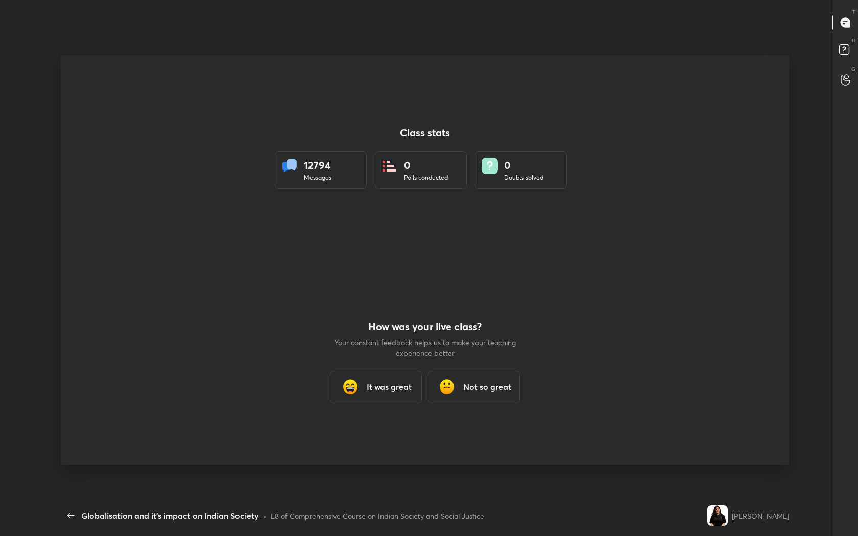
scroll to position [0, 0]
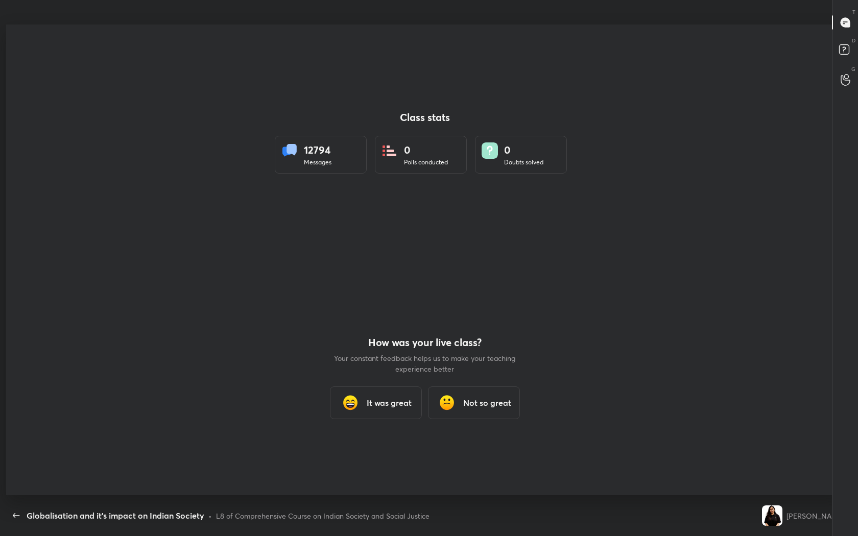
click at [371, 398] on h3 "It was great" at bounding box center [389, 403] width 45 height 12
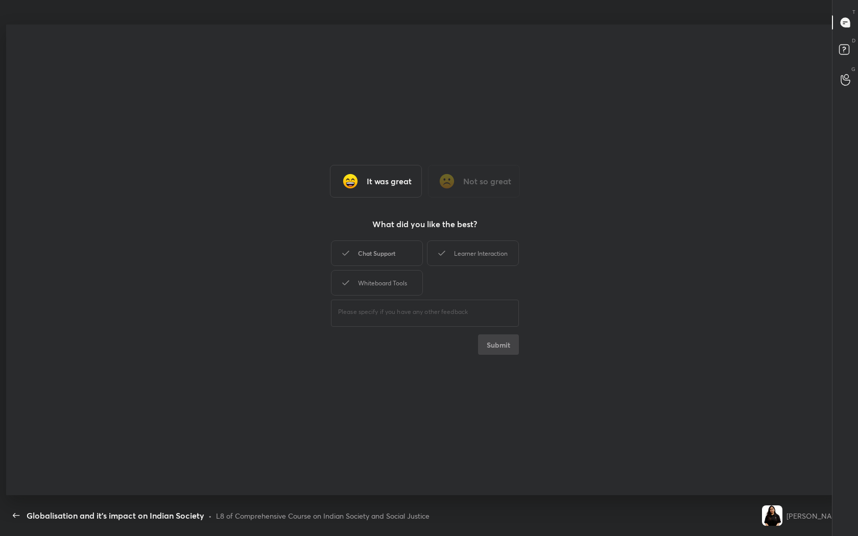
click at [391, 257] on div "Chat Support" at bounding box center [377, 254] width 92 height 26
click at [471, 250] on div "Learner Interaction" at bounding box center [473, 254] width 92 height 26
click at [384, 286] on div "Whiteboard Tools" at bounding box center [377, 283] width 92 height 26
click at [502, 347] on button "Submit" at bounding box center [498, 345] width 41 height 20
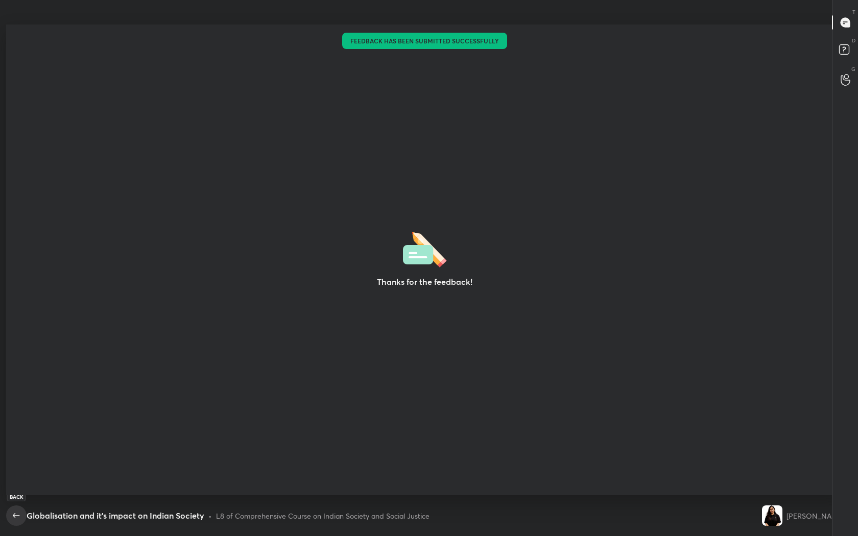
click at [11, 520] on icon "button" at bounding box center [16, 516] width 12 height 12
